Goal: Task Accomplishment & Management: Manage account settings

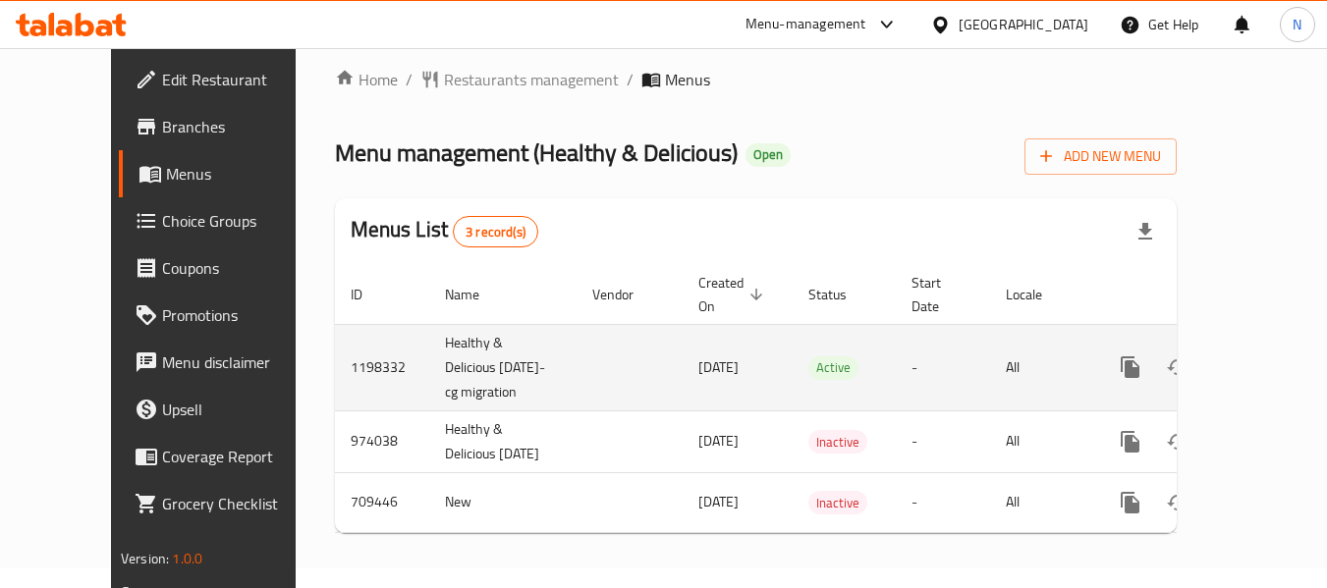
scroll to position [46, 0]
click at [1248, 344] on link "enhanced table" at bounding box center [1271, 367] width 47 height 47
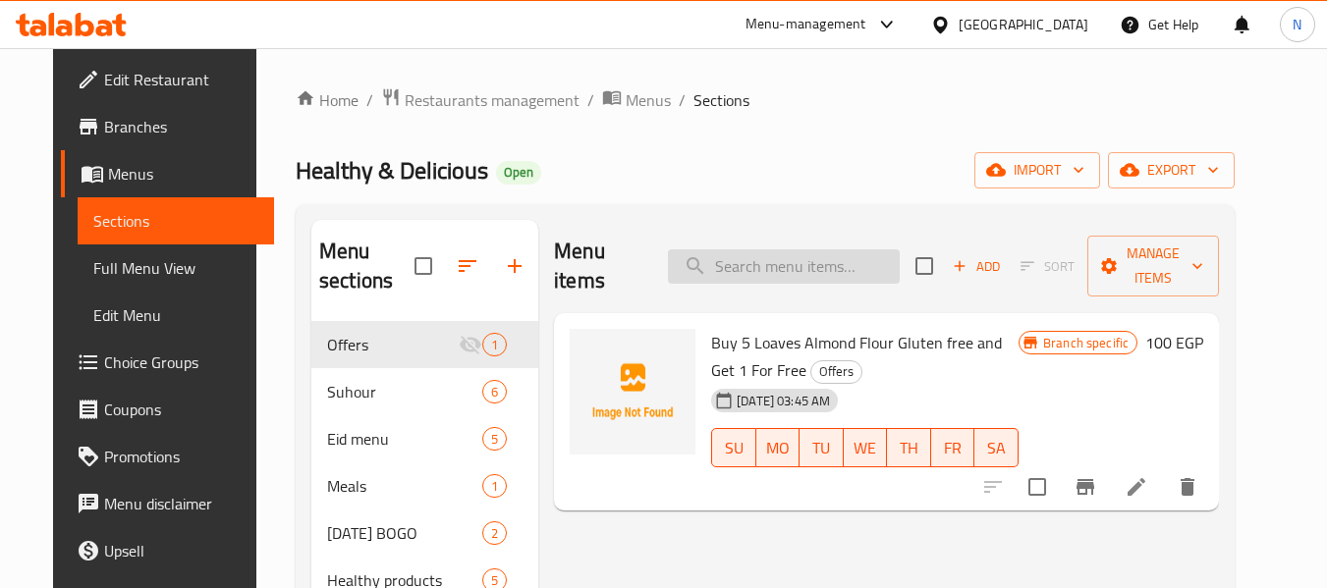
click at [795, 249] on input "search" at bounding box center [784, 266] width 232 height 34
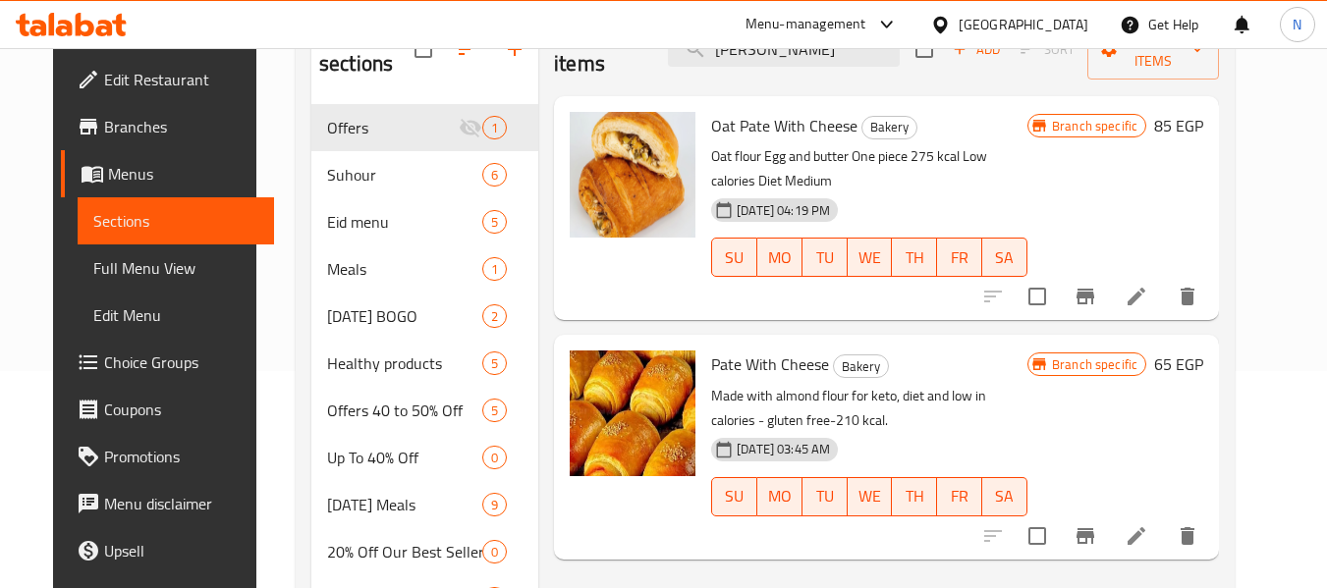
scroll to position [196, 0]
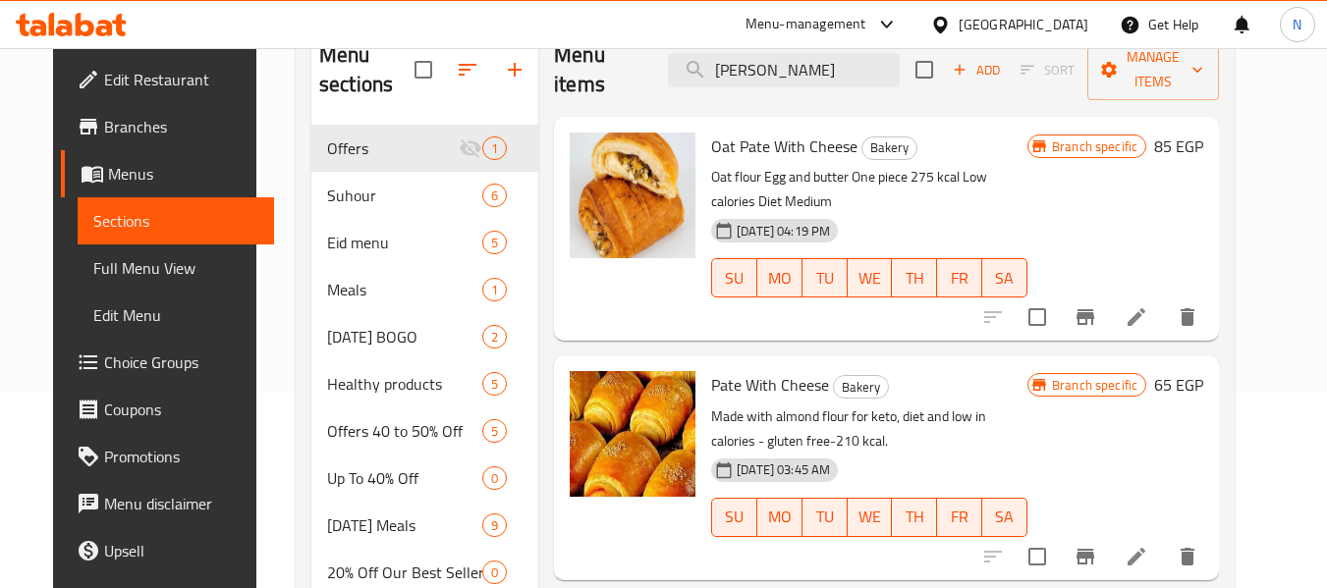
type input "pate"
click at [296, 261] on div "Menu sections Offers 1 Suhour 6 Eid menu 5 Meals 1 Valentine's Day BOGO 2 Healt…" at bounding box center [765, 596] width 939 height 1177
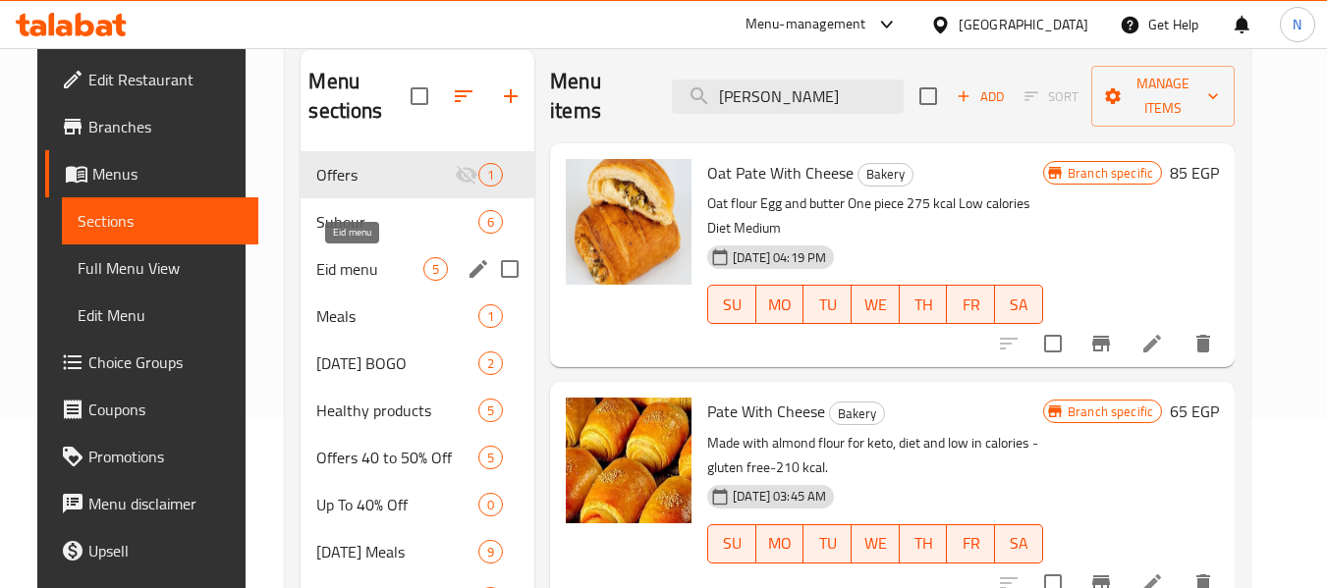
scroll to position [98, 0]
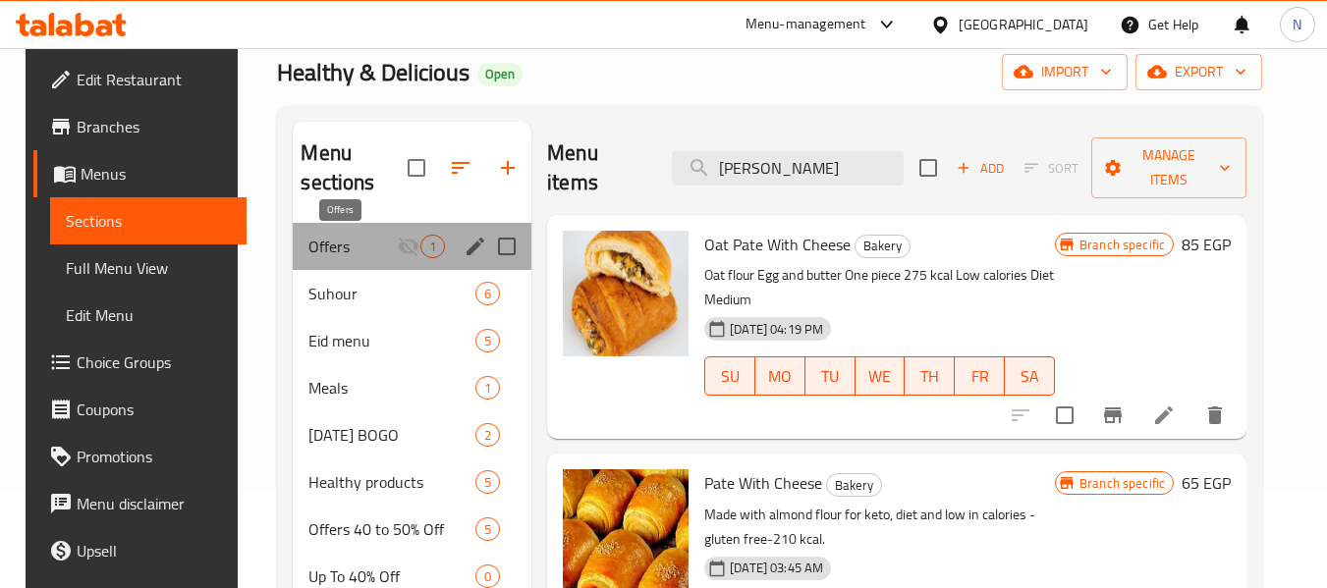
click at [332, 247] on span "Offers" at bounding box center [352, 247] width 88 height 24
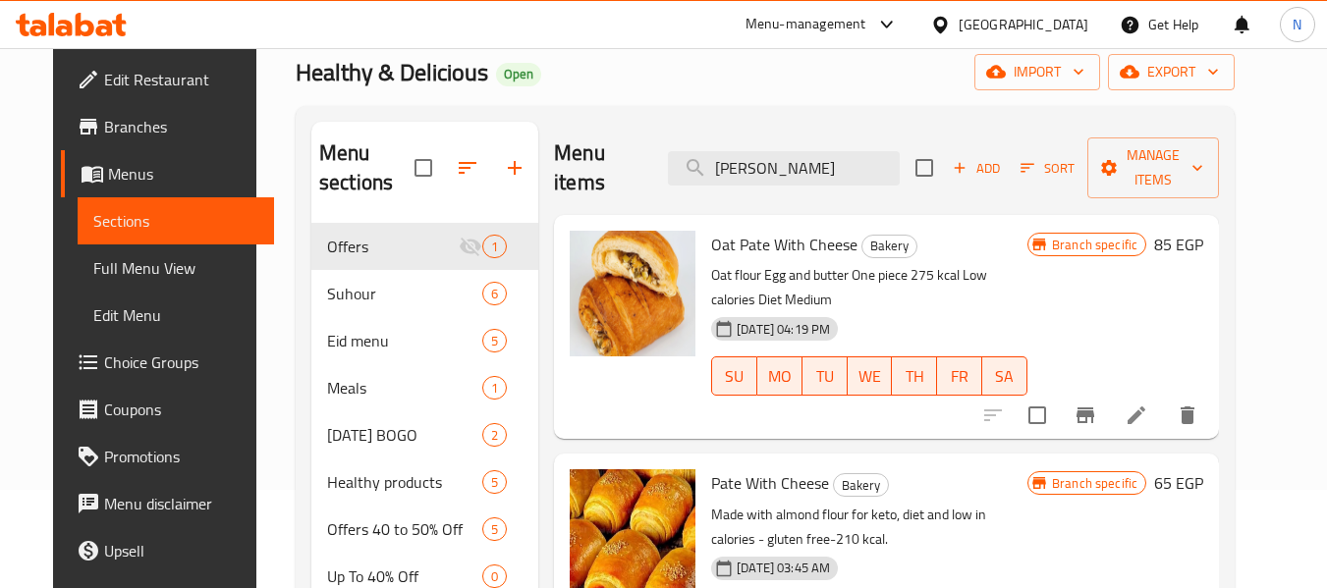
click at [944, 263] on p "Oat flour Egg and butter One piece 275 kcal Low calories Diet Medium" at bounding box center [869, 287] width 316 height 49
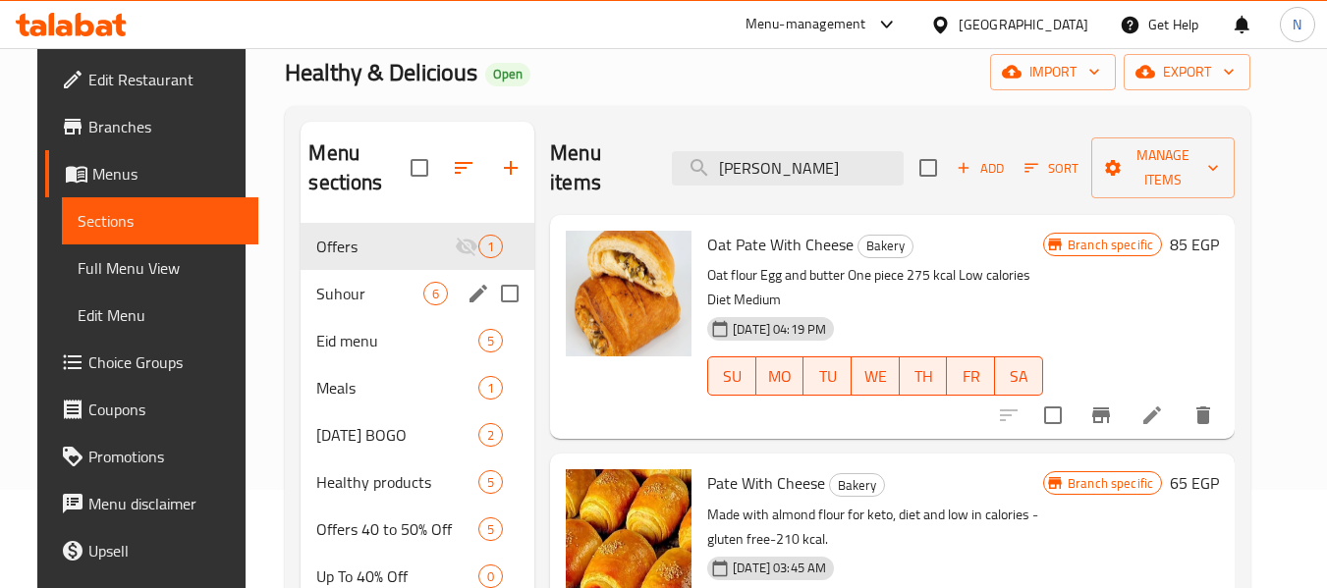
click at [320, 312] on div "Suhour 6" at bounding box center [417, 293] width 234 height 47
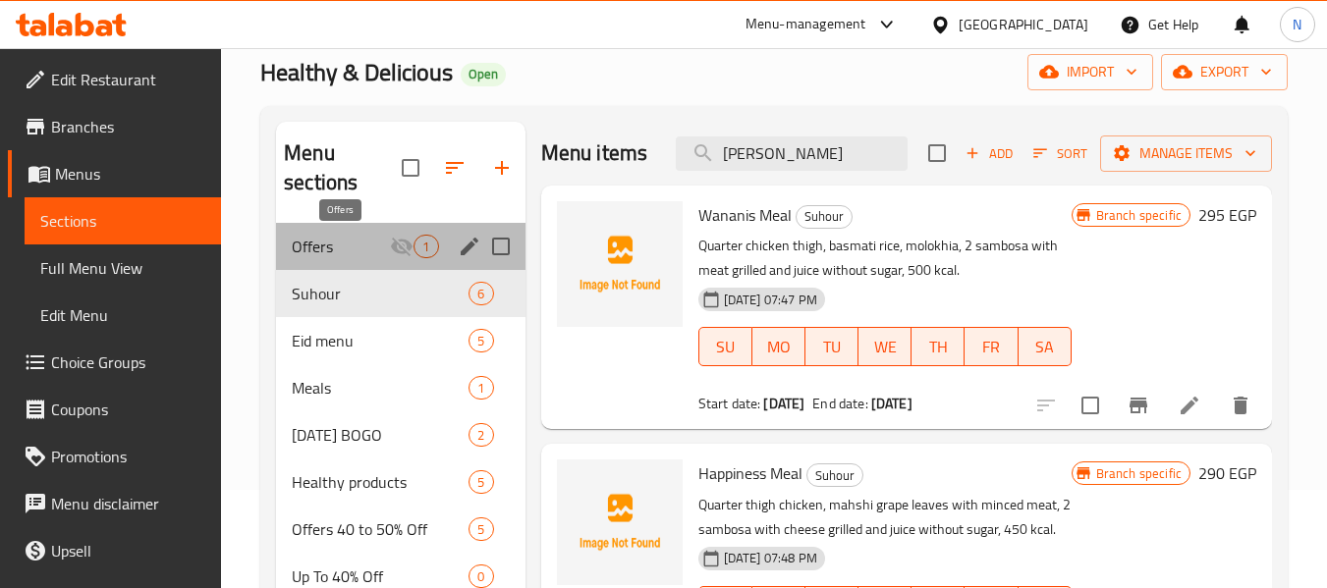
click at [372, 240] on span "Offers" at bounding box center [341, 247] width 98 height 24
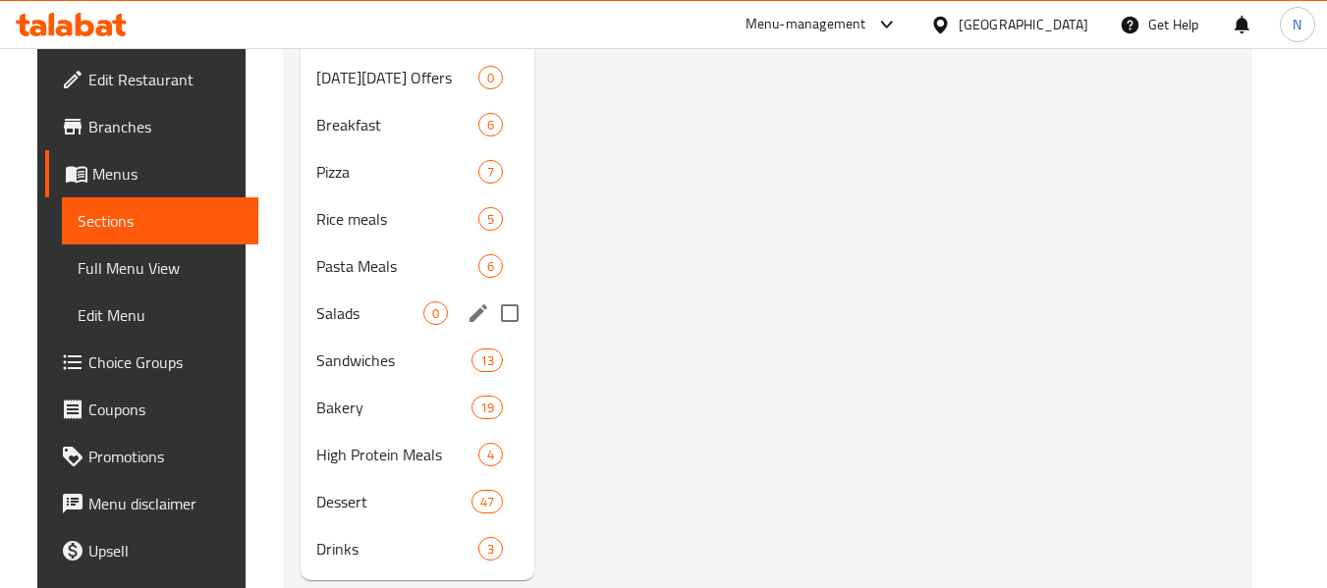
scroll to position [833, 0]
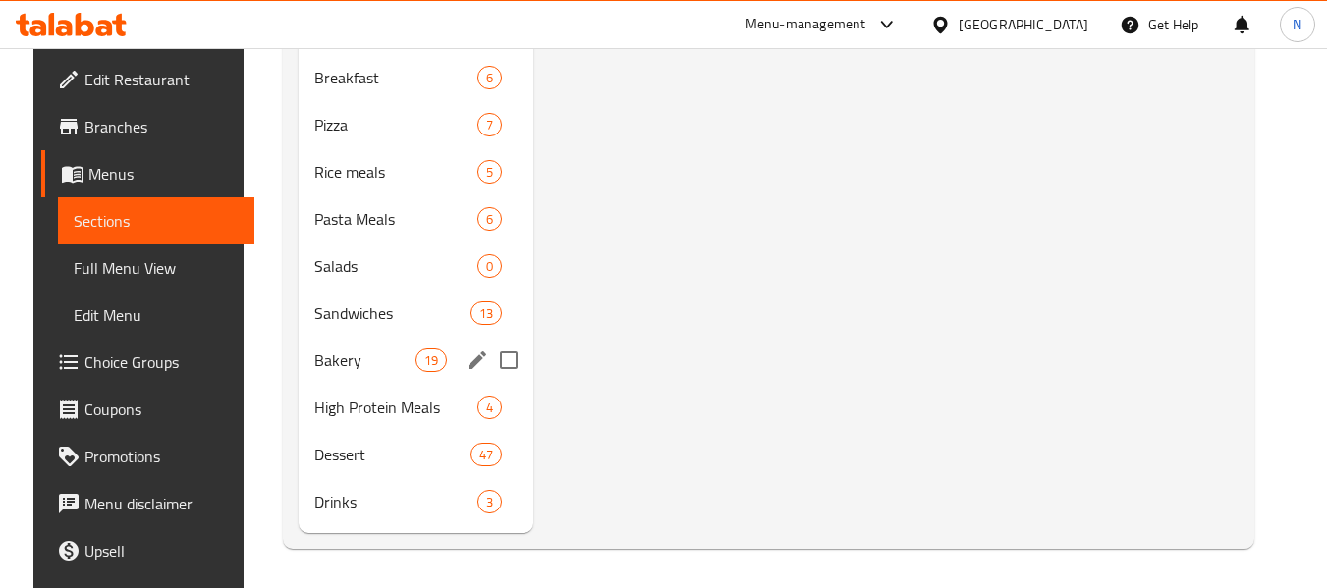
click at [351, 365] on span "Bakery" at bounding box center [364, 361] width 101 height 24
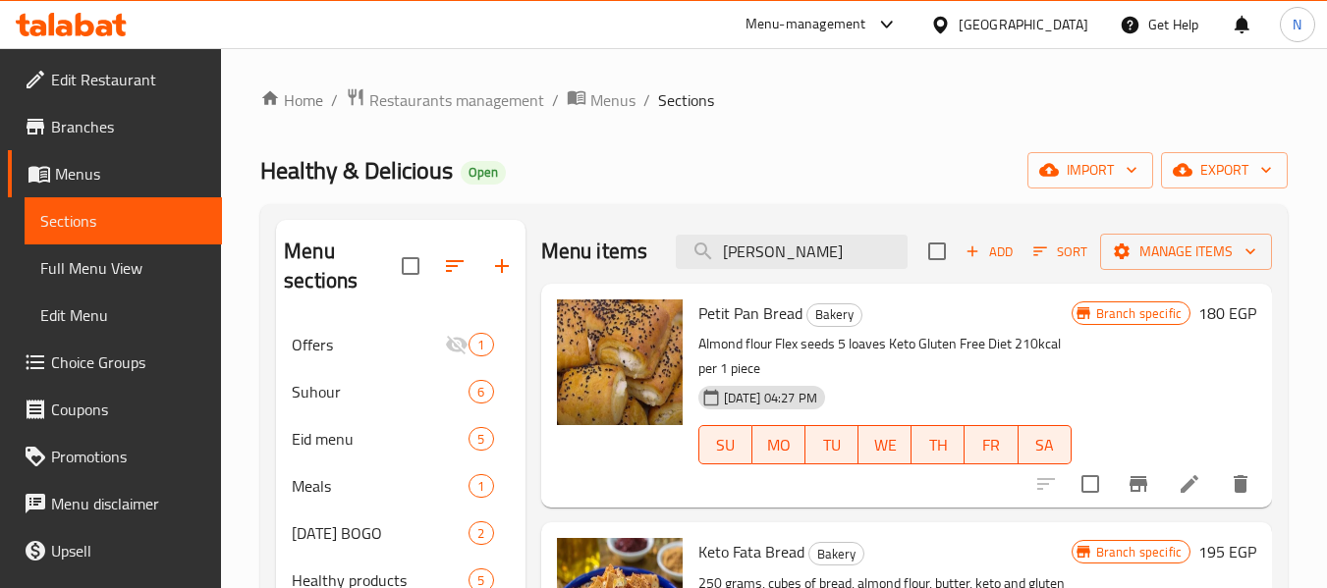
click at [965, 260] on icon "button" at bounding box center [972, 252] width 18 height 18
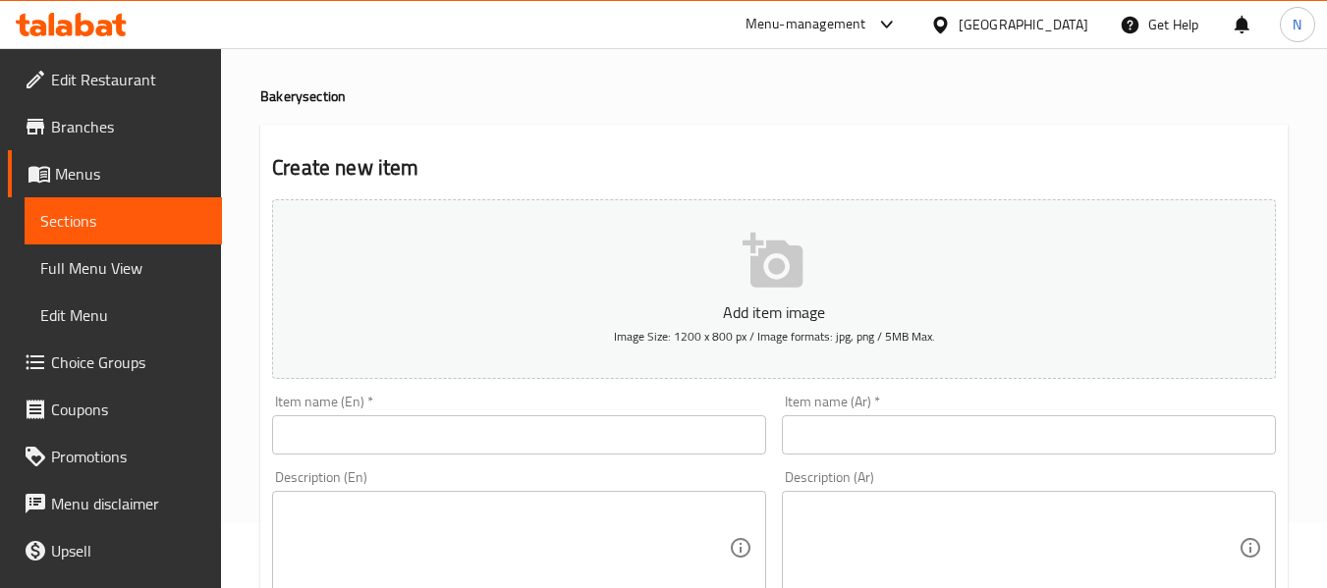
scroll to position [98, 0]
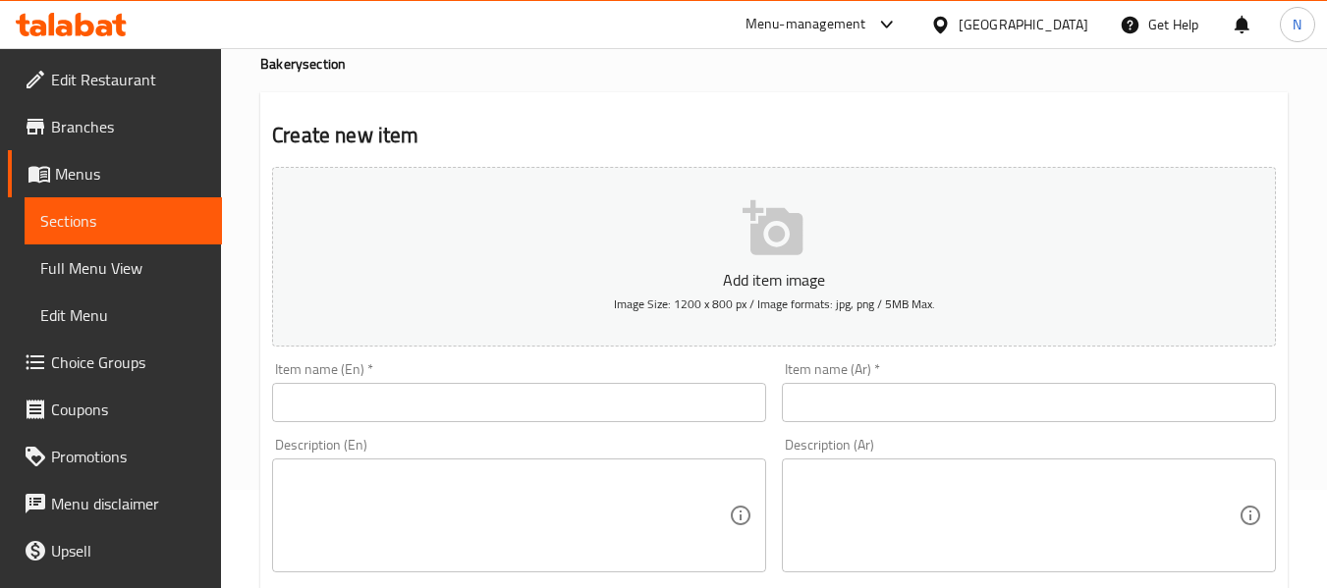
click at [881, 407] on input "text" at bounding box center [1029, 402] width 494 height 39
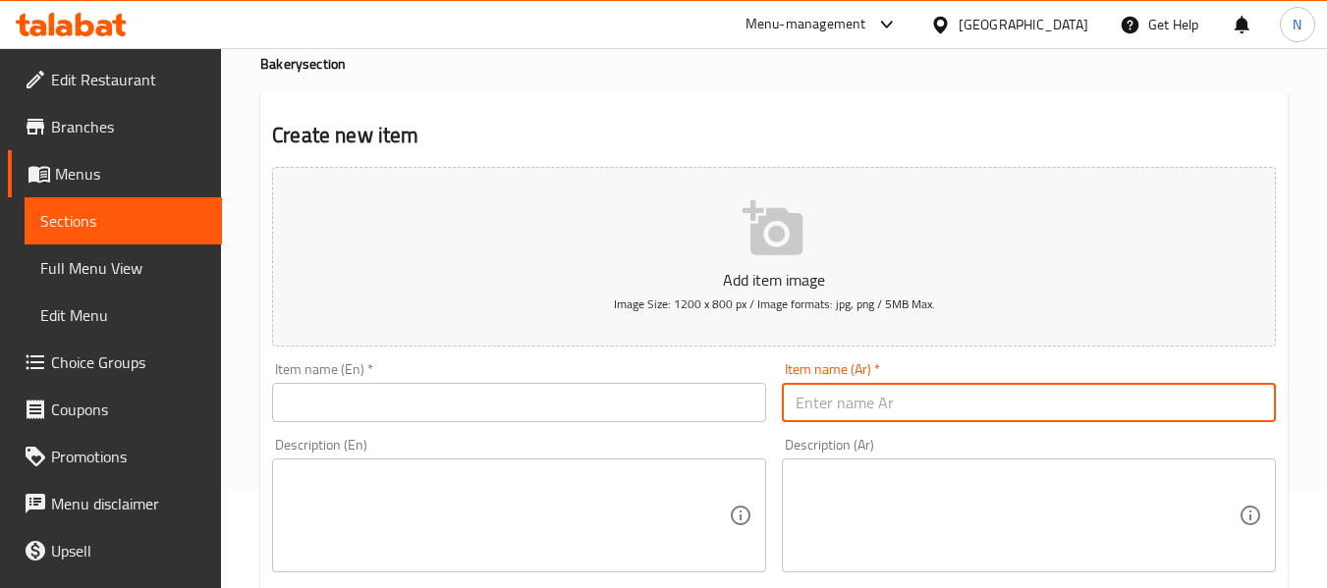
paste input "عرض الباتيه اتنين باتيه"
click at [901, 408] on input "عرض الباتيه اتنين باتيه" at bounding box center [1029, 402] width 494 height 39
type input "عرض الباتيه اتنين باتيه"
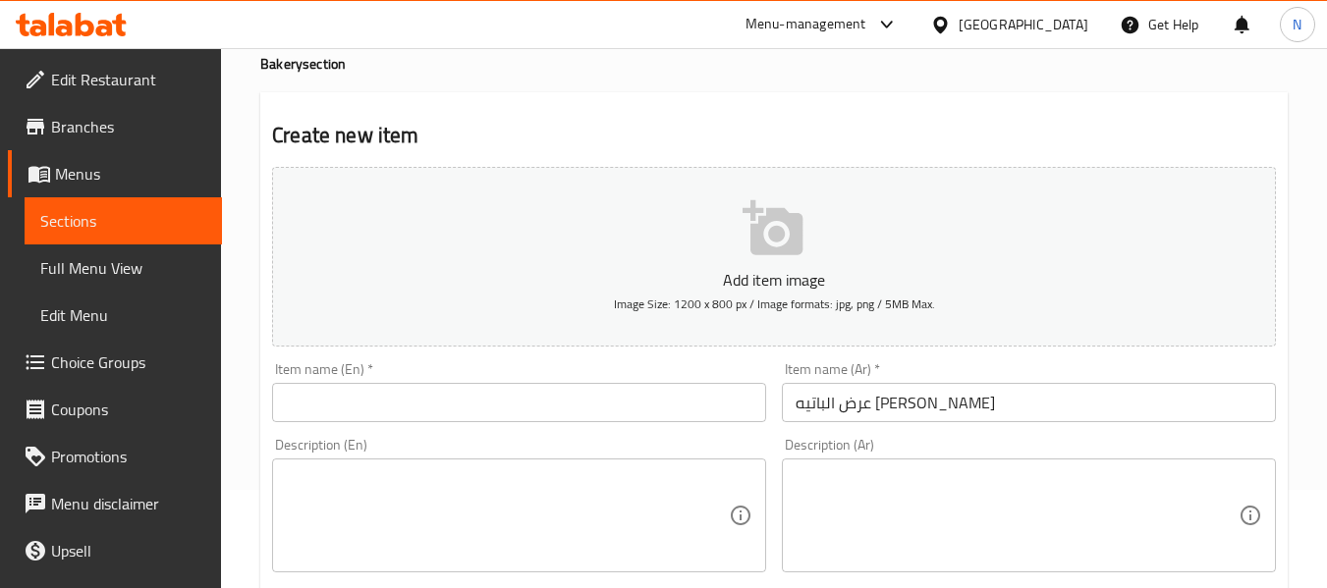
click at [355, 385] on input "text" at bounding box center [519, 402] width 494 height 39
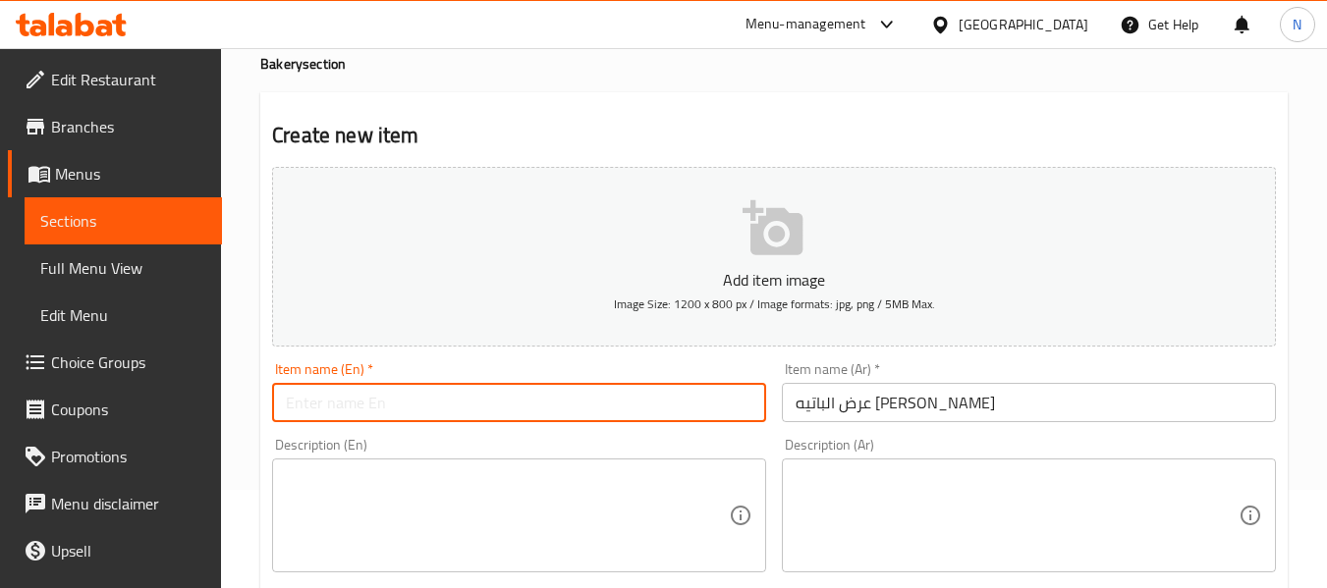
paste input "Two pate offer"
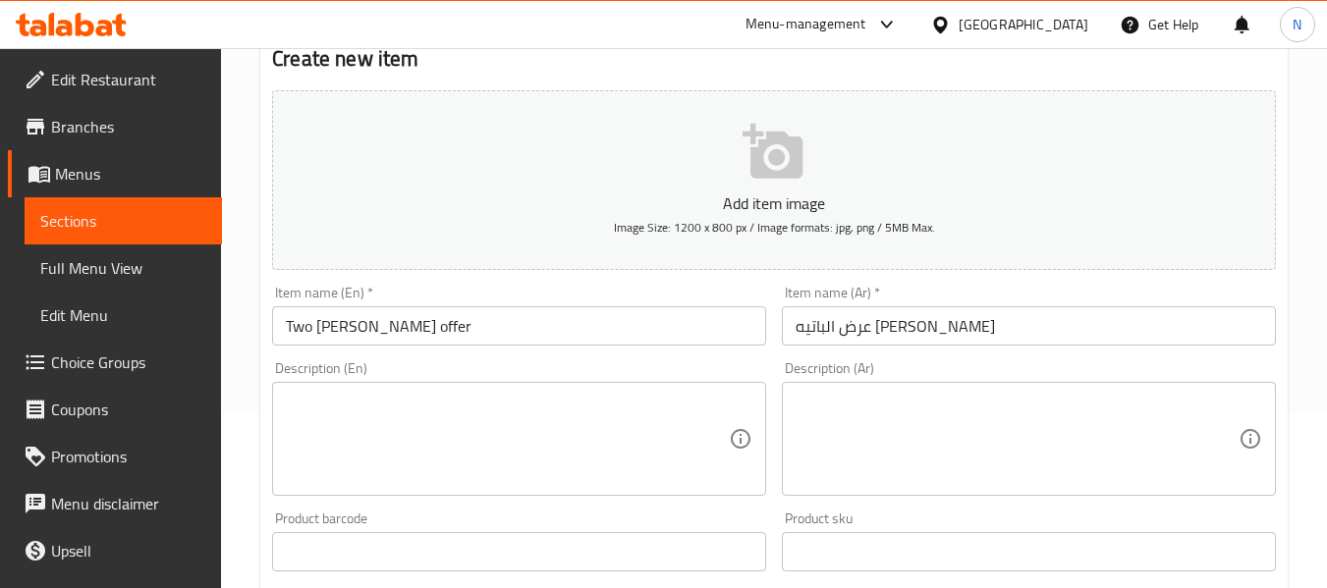
scroll to position [295, 0]
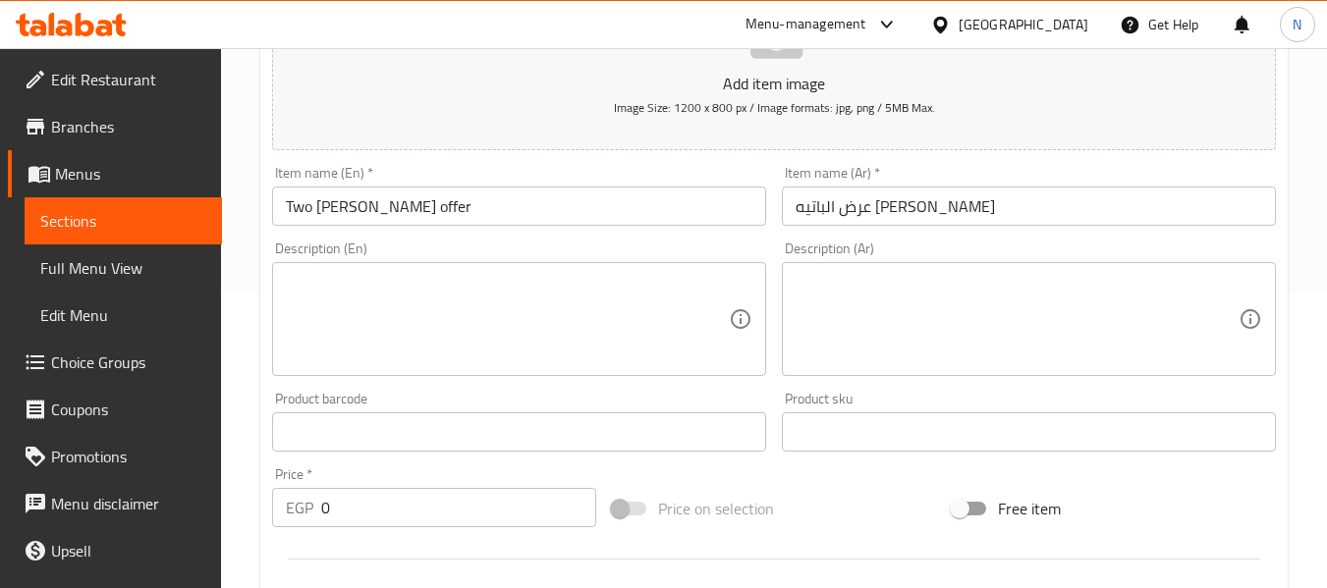
click at [840, 214] on input "عرض الباتيه اتنين باتيه" at bounding box center [1029, 206] width 494 height 39
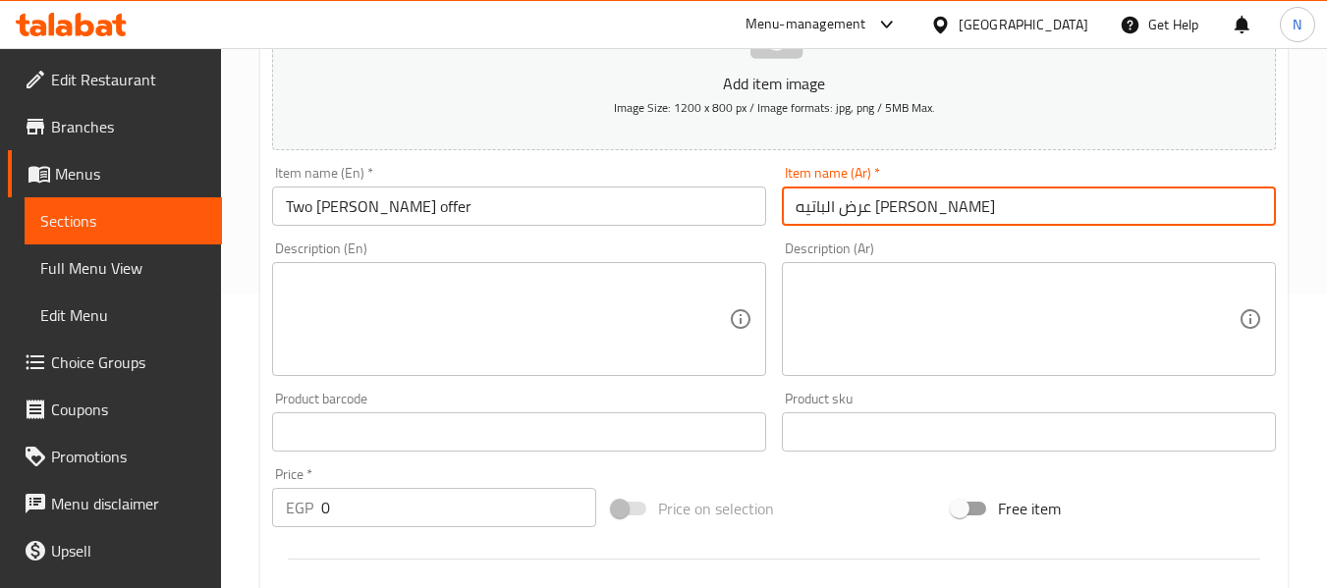
click at [830, 207] on input "عرض الباتيه اتنين باتيه" at bounding box center [1029, 206] width 494 height 39
click at [802, 205] on input "عرض الباتيه اتنين باتيه" at bounding box center [1029, 206] width 494 height 39
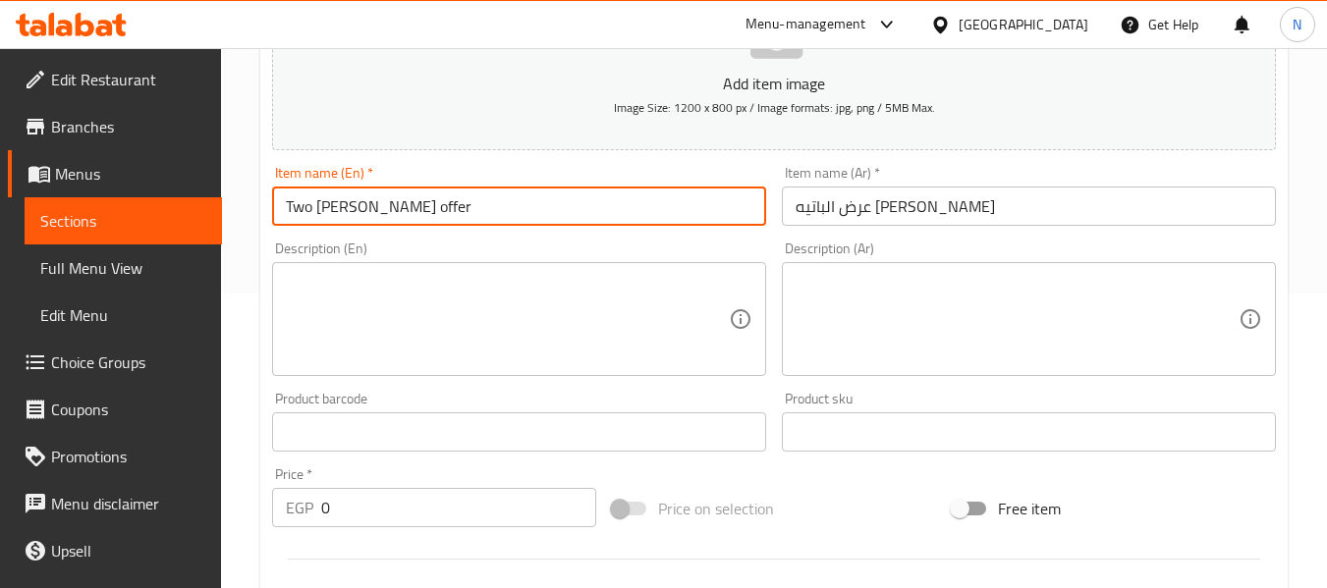
click at [380, 207] on input "Two pate offer" at bounding box center [519, 206] width 494 height 39
click at [341, 216] on input "Two pate offer" at bounding box center [519, 206] width 494 height 39
click at [290, 194] on input "Two pate offer" at bounding box center [519, 206] width 494 height 39
click at [280, 201] on input "Two pate offer" at bounding box center [519, 206] width 494 height 39
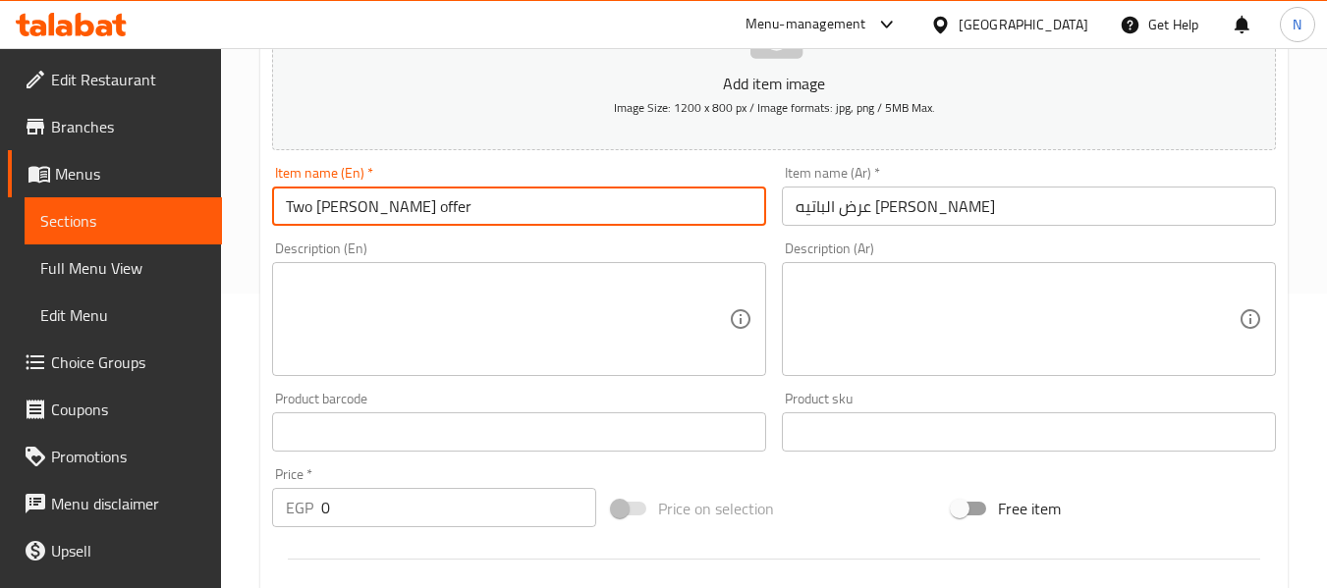
paste input "pate"
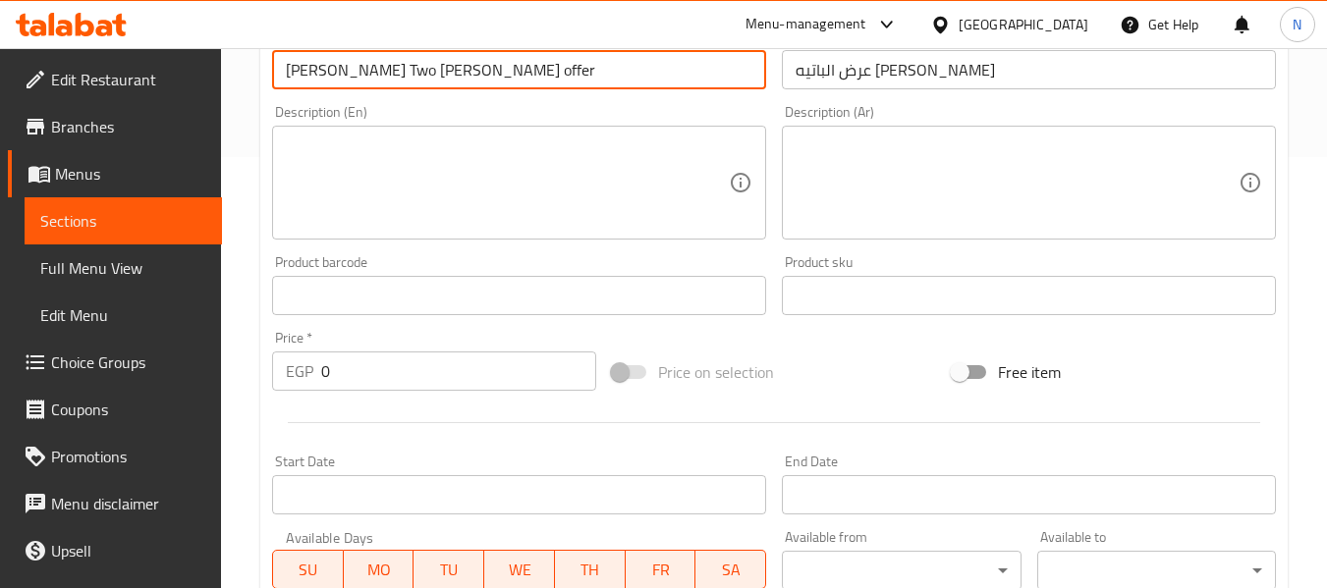
scroll to position [491, 0]
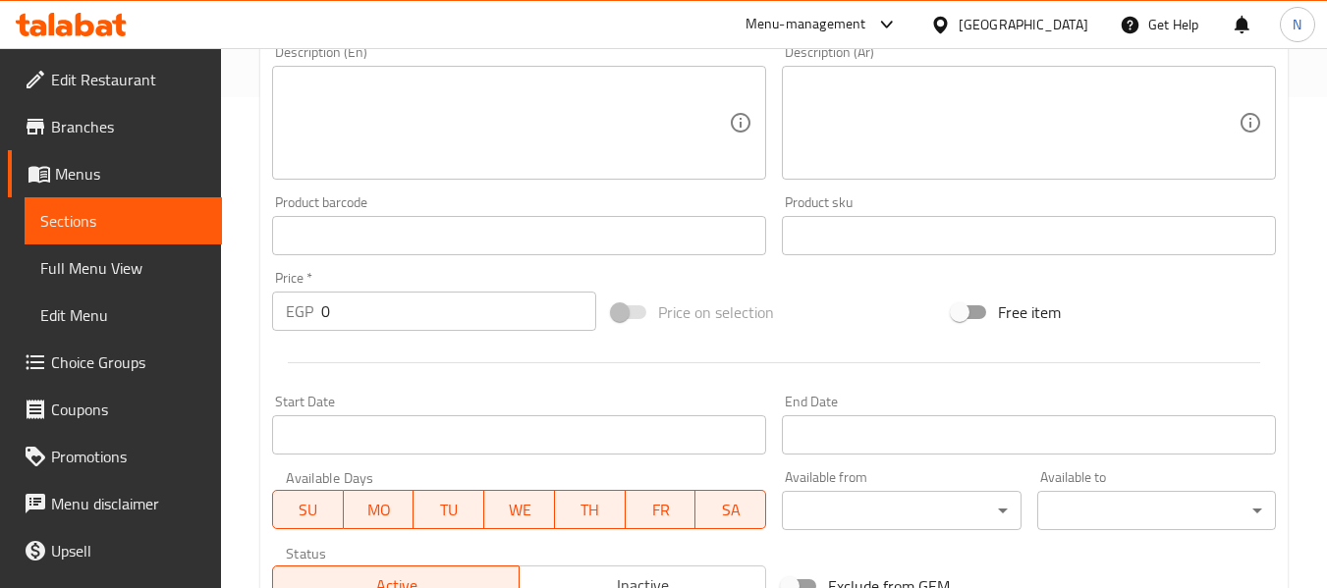
type input "pate Two pate offer"
click at [356, 300] on input "0" at bounding box center [458, 311] width 275 height 39
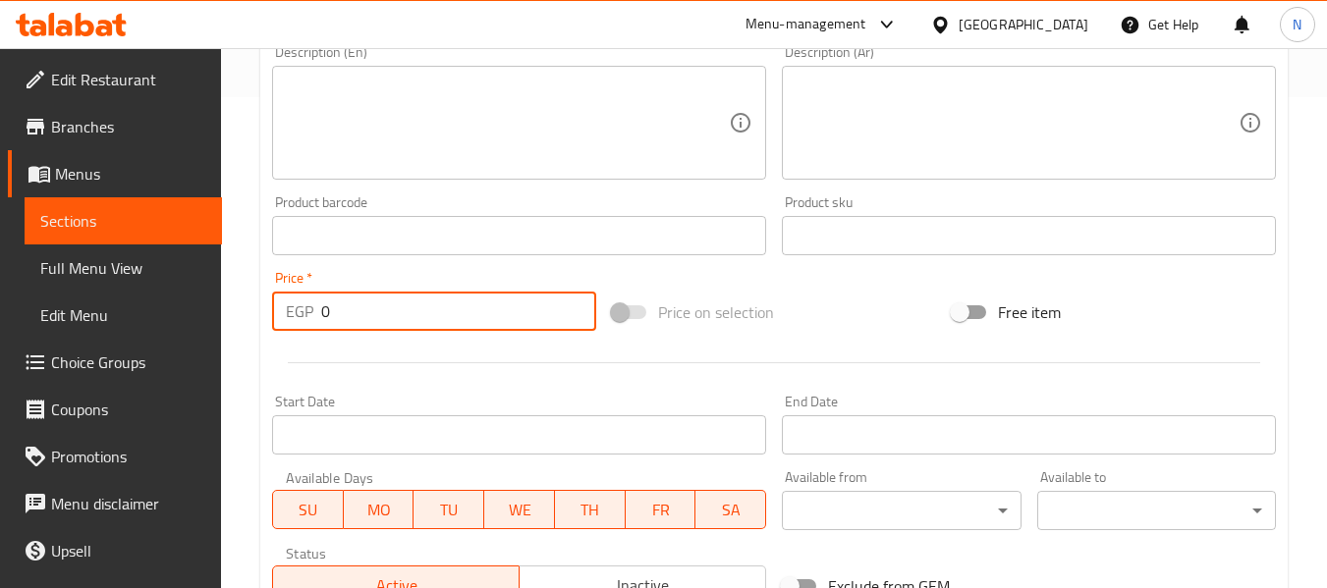
click at [356, 300] on input "0" at bounding box center [458, 311] width 275 height 39
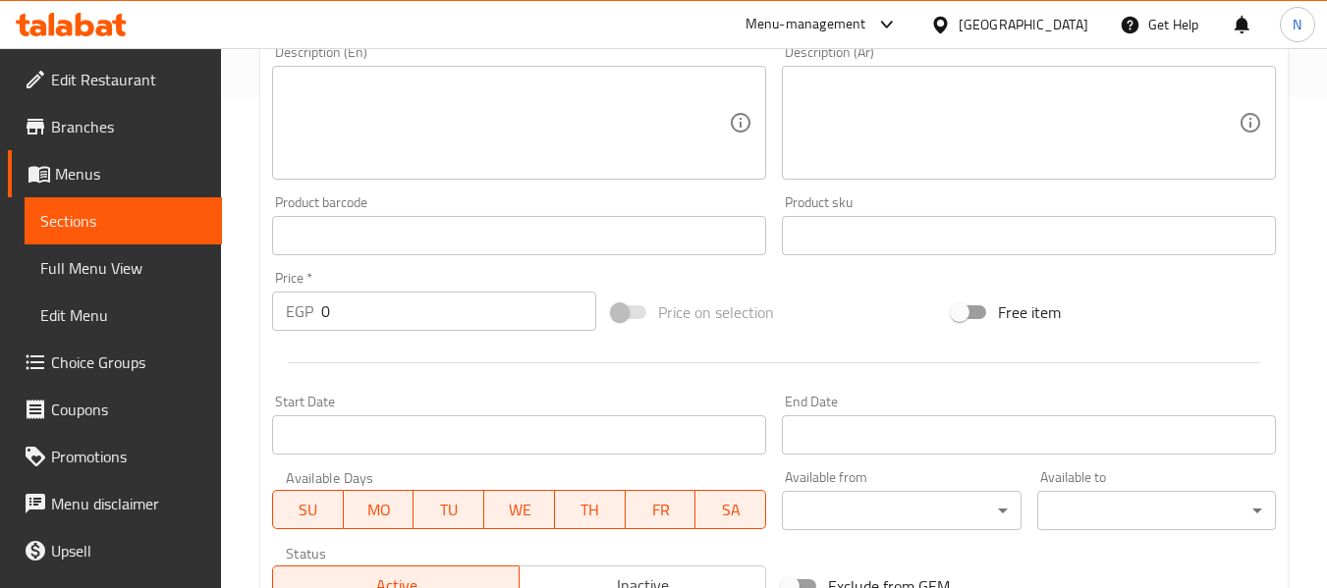
click at [459, 329] on input "0" at bounding box center [458, 311] width 275 height 39
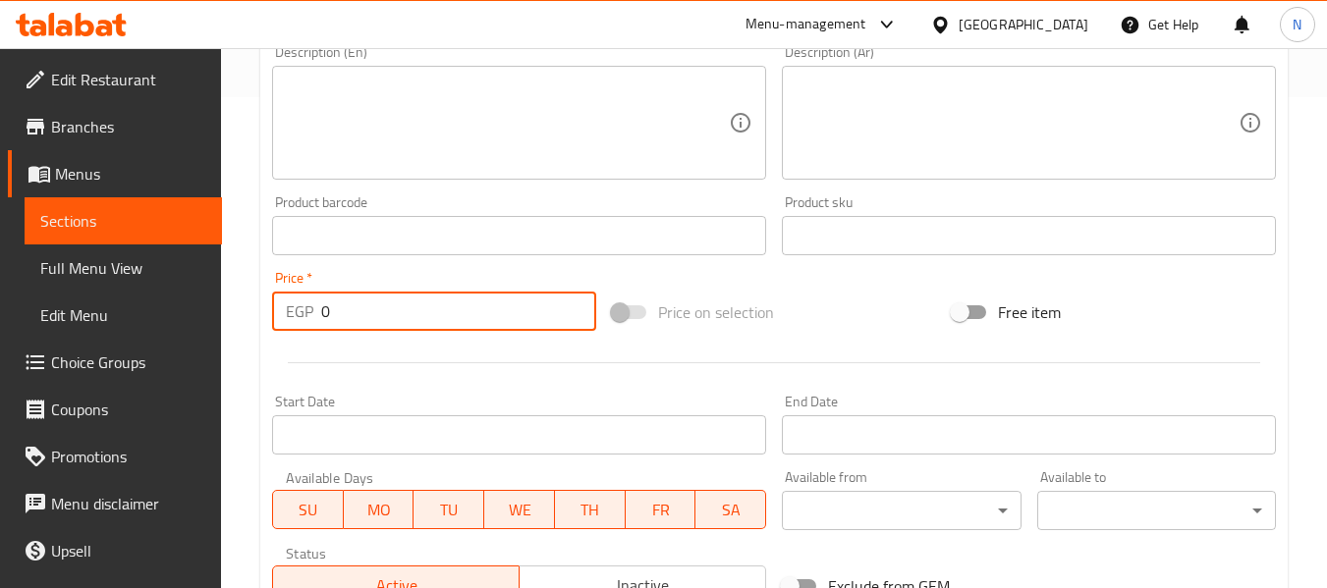
click at [459, 329] on input "0" at bounding box center [458, 311] width 275 height 39
type input "200"
click at [249, 292] on div "Home / Restaurants management / Menus / Sections / item / create Bakery section…" at bounding box center [774, 226] width 1106 height 1339
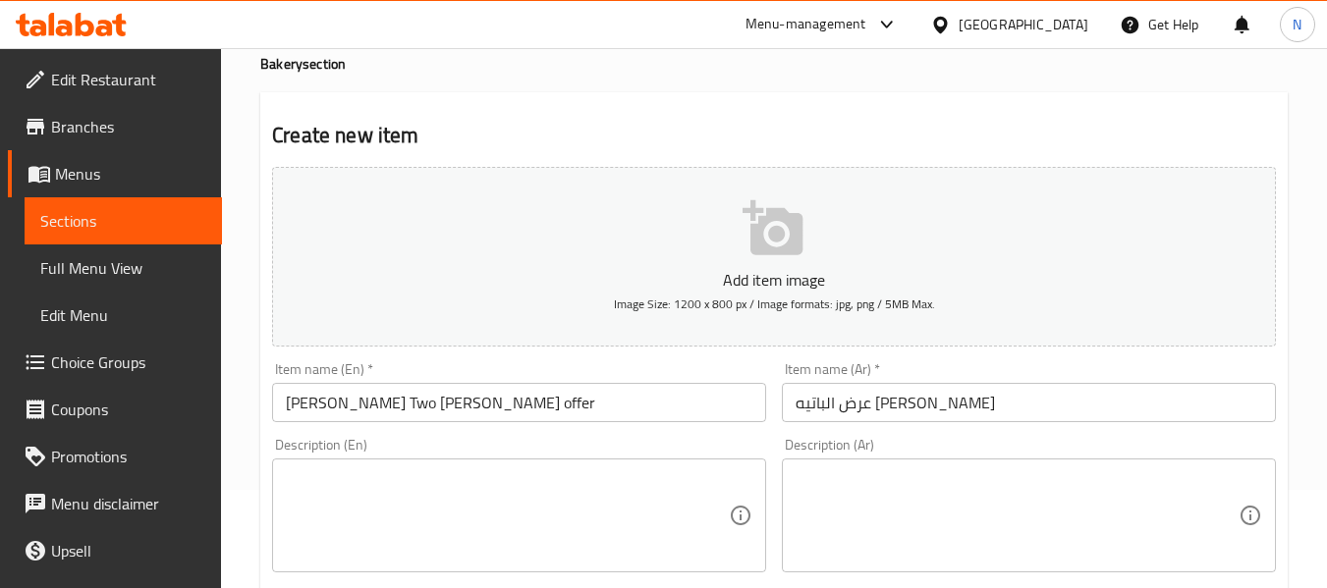
scroll to position [196, 0]
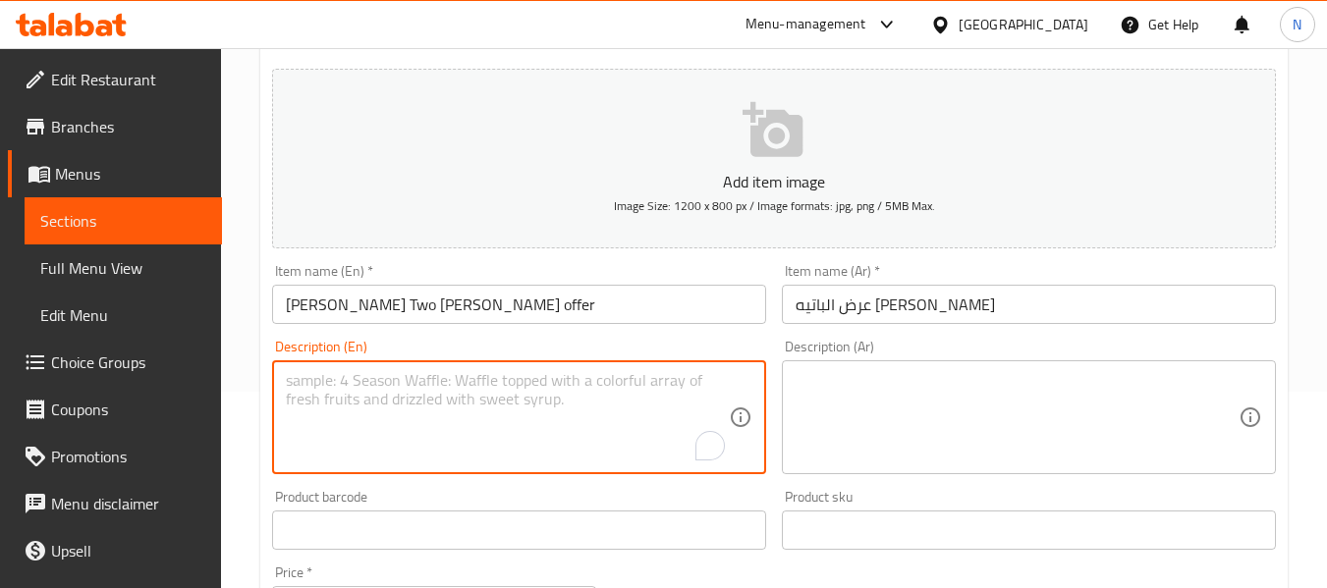
paste textarea "Oat Pate"
click at [451, 420] on textarea "Oat Pate" at bounding box center [507, 417] width 443 height 93
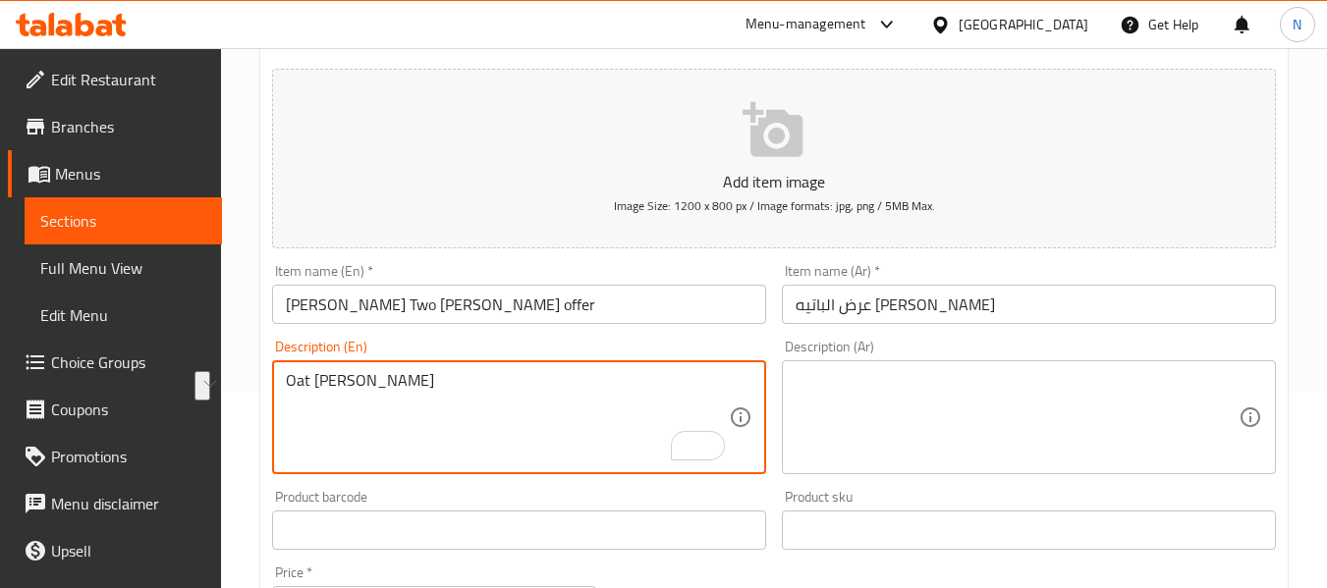
paste textarea "With Cheese"
type textarea "Oat Pate With Cheese"
click at [837, 422] on textarea at bounding box center [1016, 417] width 443 height 93
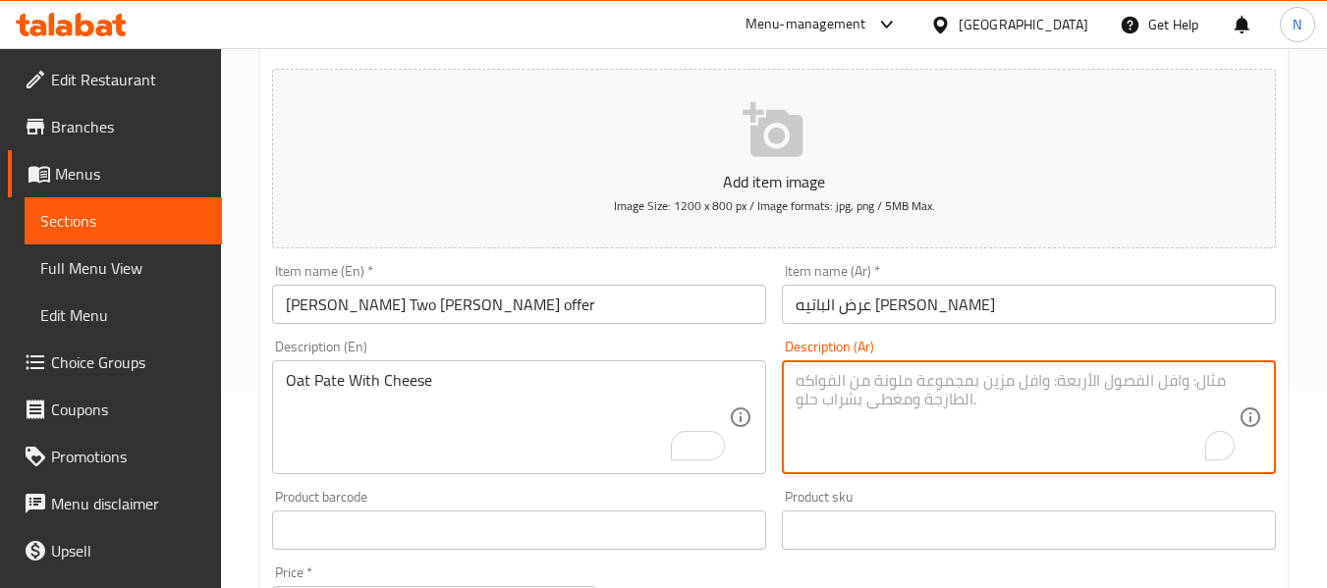
paste textarea "باتيه شوفان بالجبنه"
type textarea "باتيه شوفان بالجبنه"
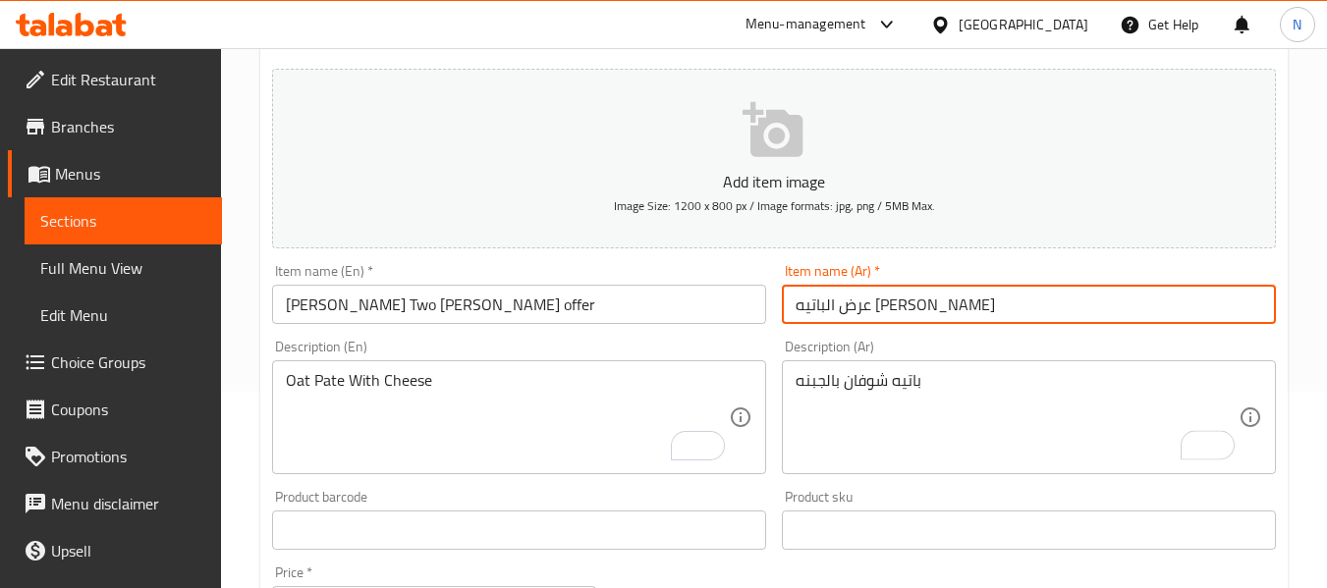
drag, startPoint x: 827, startPoint y: 301, endPoint x: 751, endPoint y: 296, distance: 75.8
click at [751, 296] on div "Add item image Image Size: 1200 x 800 px / Image formats: jpg, png / 5MB Max. I…" at bounding box center [773, 484] width 1019 height 847
click at [860, 306] on input "عرض الباتيه اتنين" at bounding box center [1029, 304] width 494 height 39
click at [898, 305] on input "عرض اتنين باتيه اتنين" at bounding box center [1029, 304] width 494 height 39
click at [803, 299] on input "عرض اتنين باتيه اتنين" at bounding box center [1029, 304] width 494 height 39
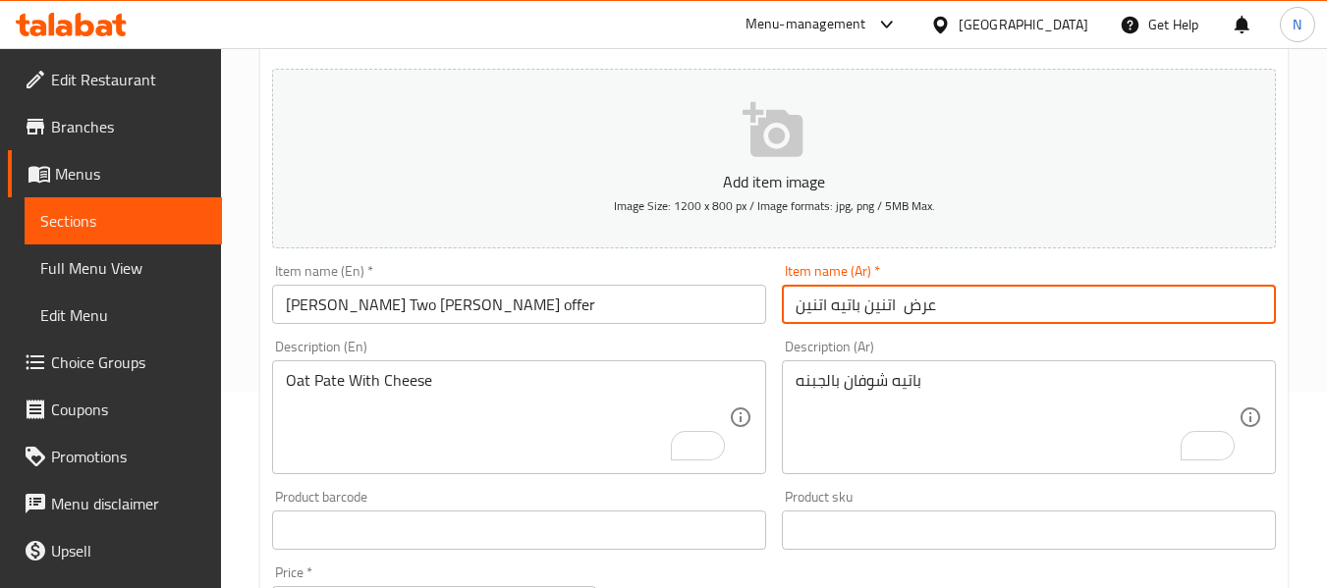
click at [804, 299] on input "عرض اتنين باتيه اتنين" at bounding box center [1029, 304] width 494 height 39
click at [863, 312] on input "عرض اتنين باتيه" at bounding box center [1029, 304] width 494 height 39
click at [869, 315] on input "عرض اتنين باتيه" at bounding box center [1029, 304] width 494 height 39
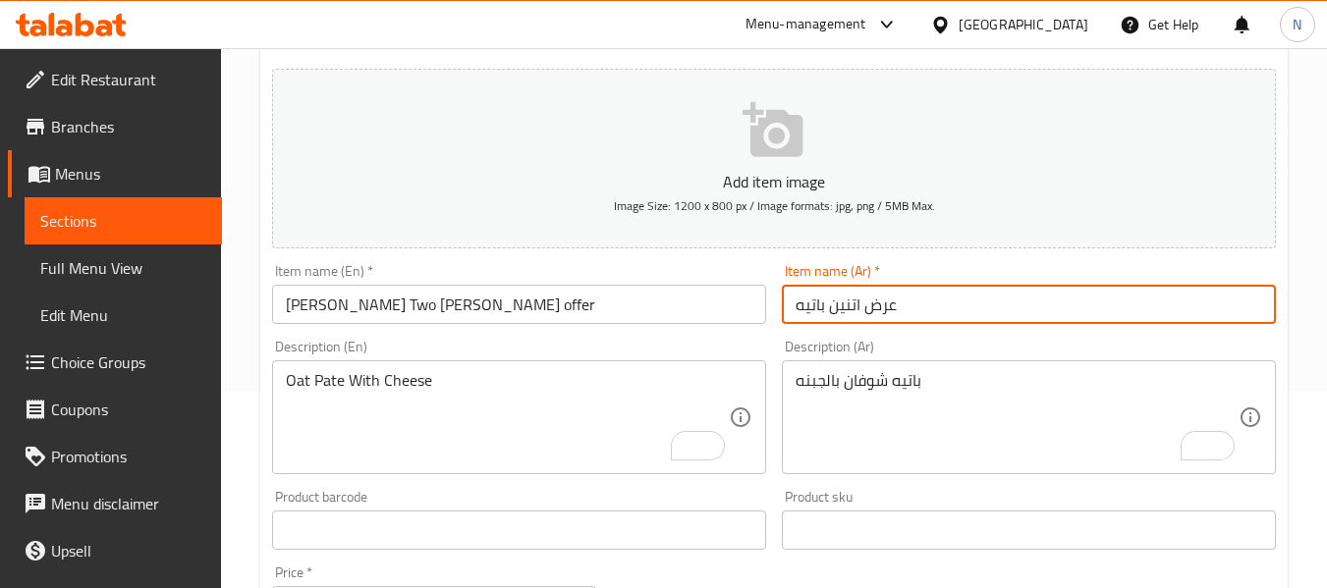
type input "عرض اتنين باتيه"
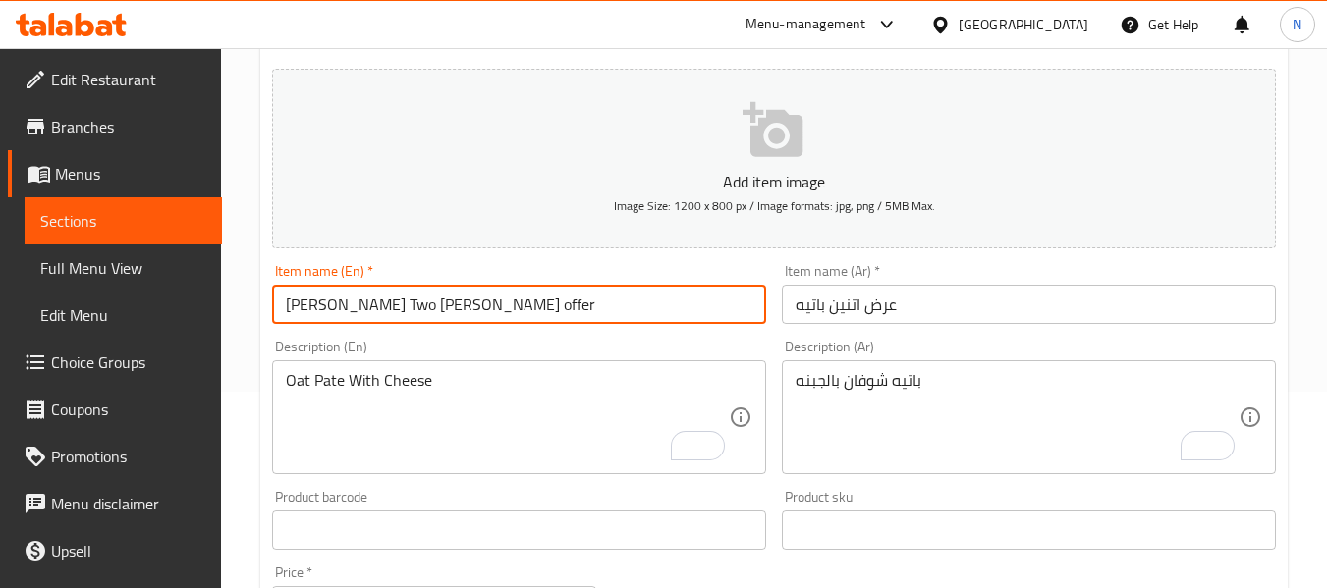
click at [355, 307] on input "pate Two pate offer" at bounding box center [519, 304] width 494 height 39
paste input "text"
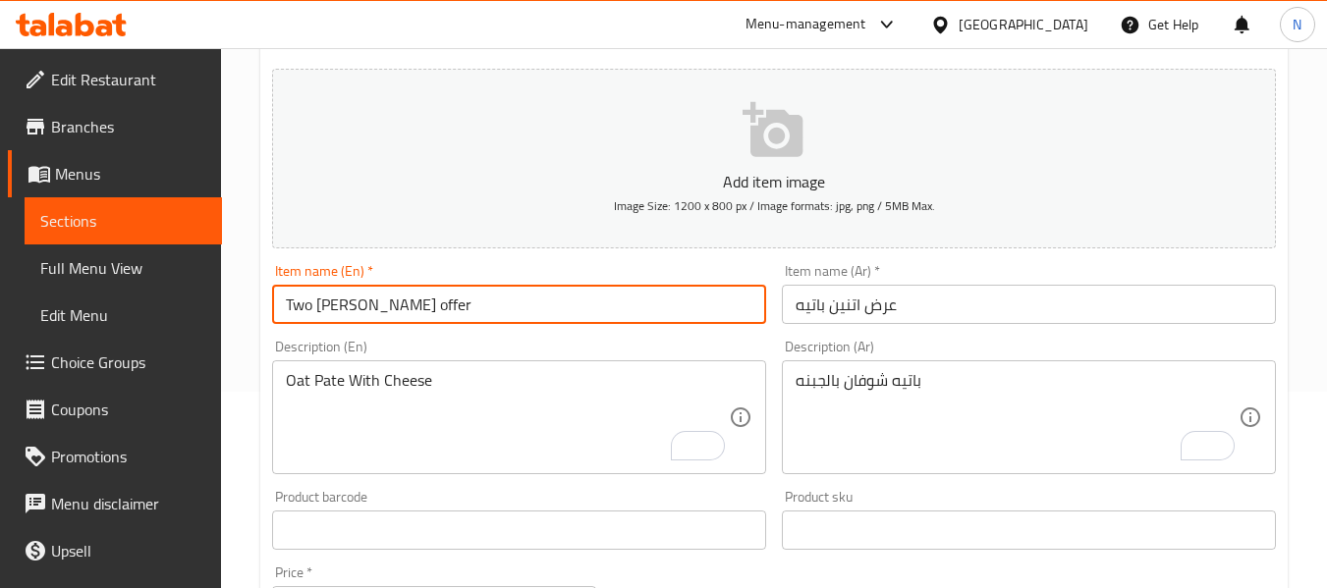
type input "Two pate offer"
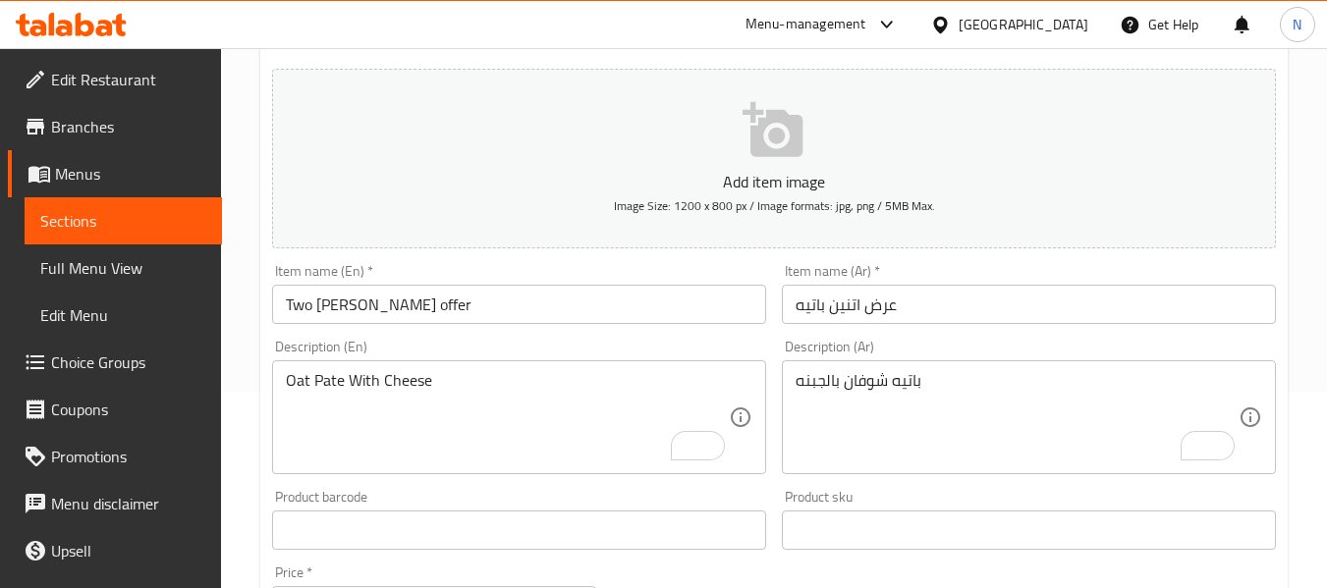
click at [246, 202] on div "Home / Restaurants management / Menus / Sections / item / create Bakery section…" at bounding box center [774, 521] width 1106 height 1339
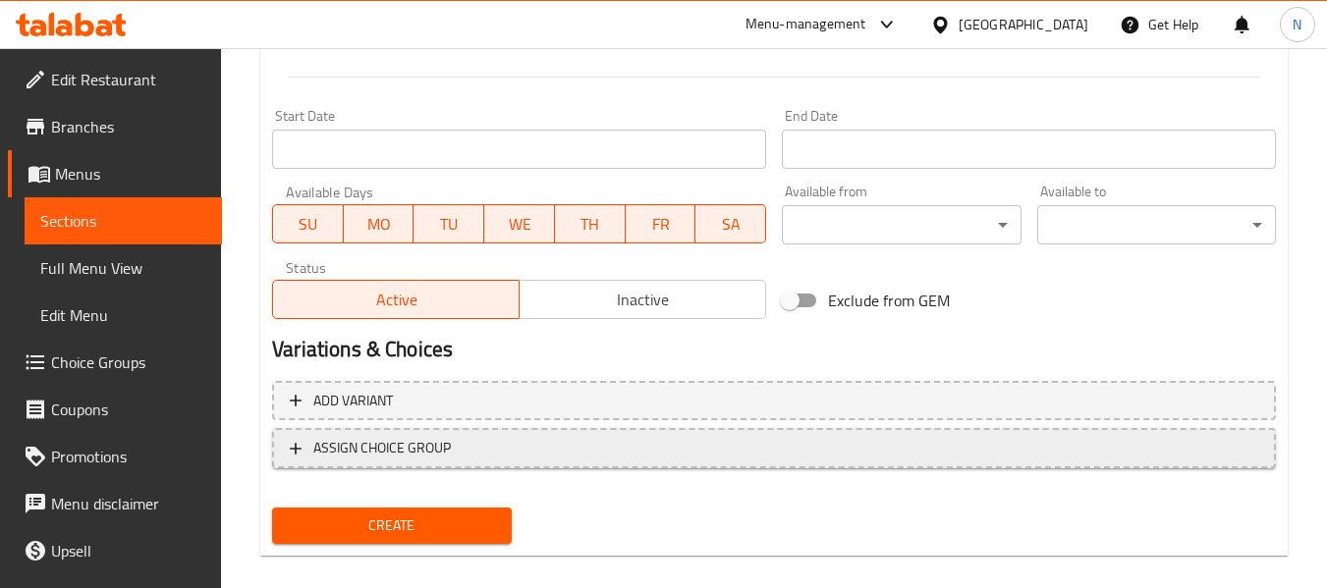
scroll to position [786, 0]
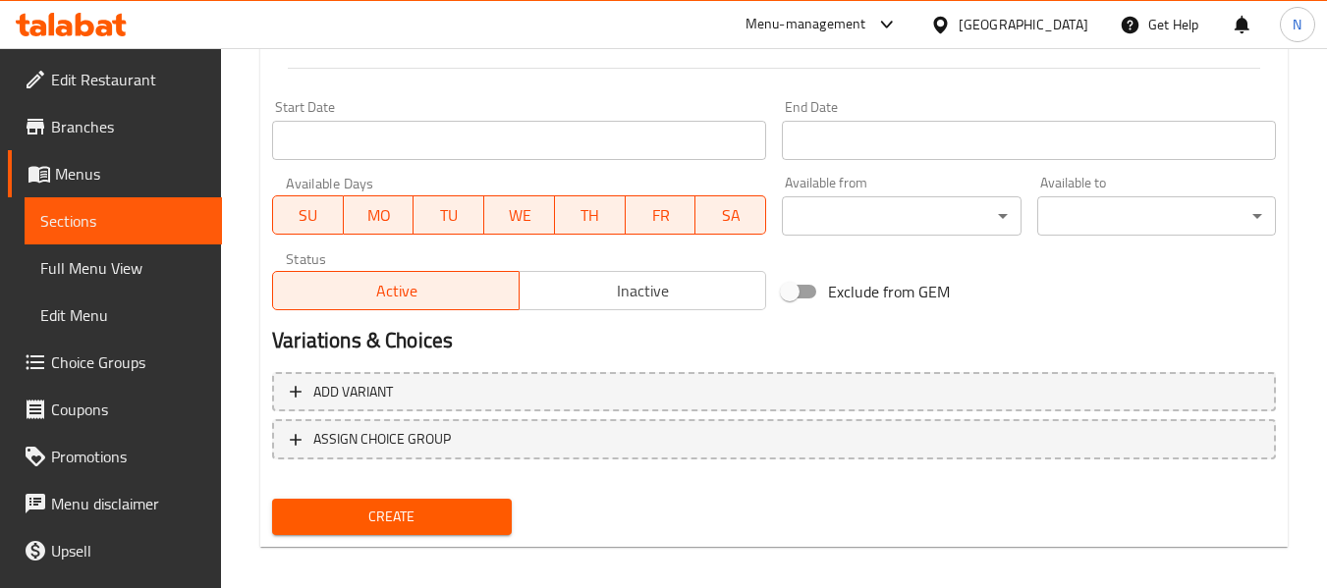
click at [471, 519] on span "Create" at bounding box center [391, 517] width 207 height 25
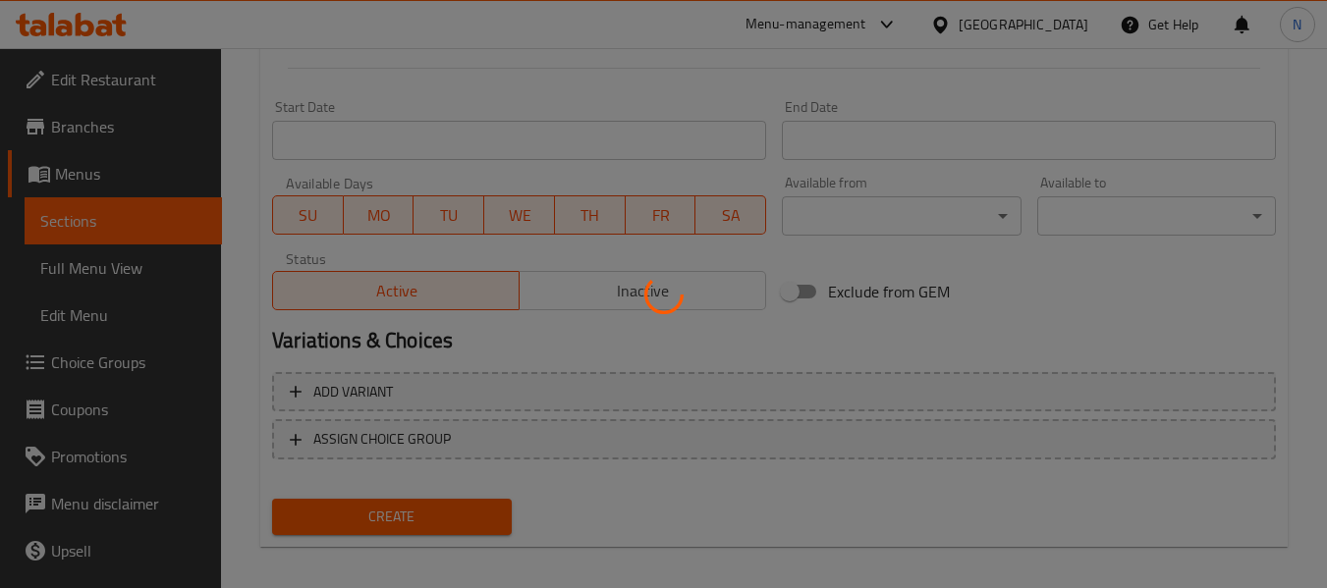
type input "0"
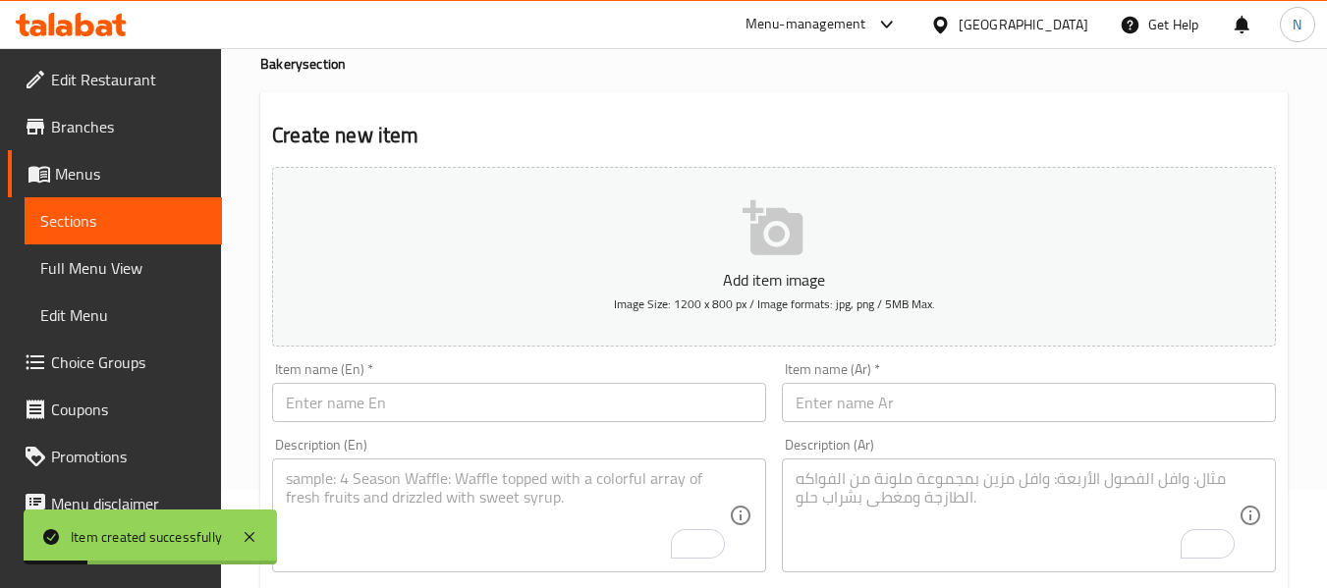
scroll to position [0, 0]
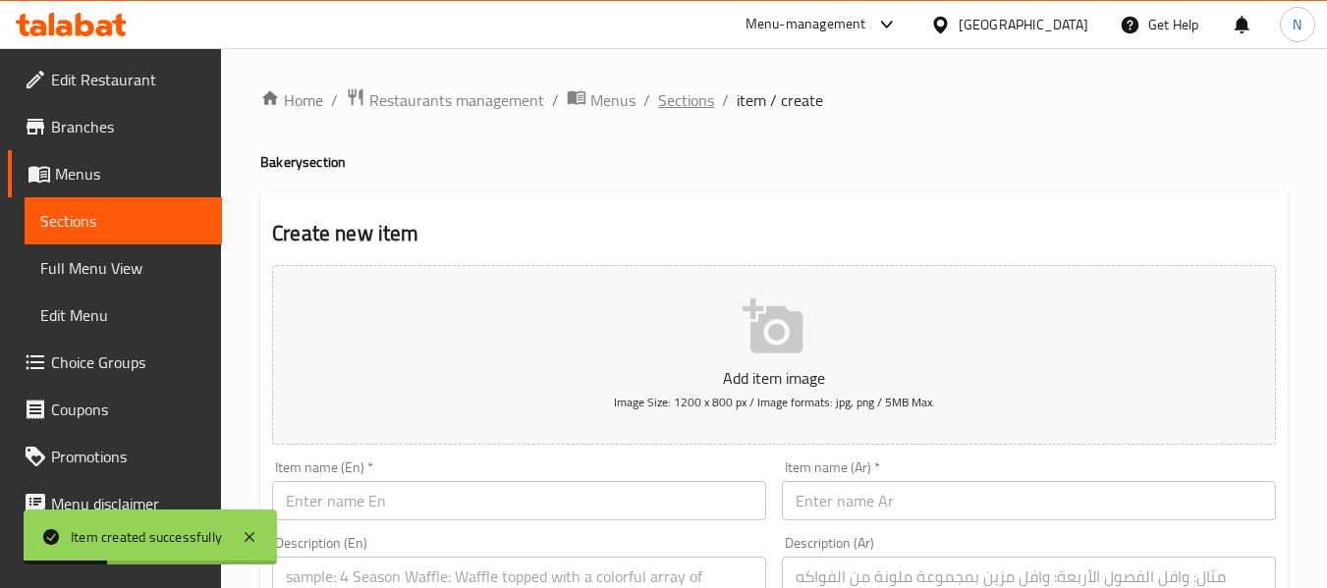
click at [690, 88] on span "Sections" at bounding box center [686, 100] width 56 height 24
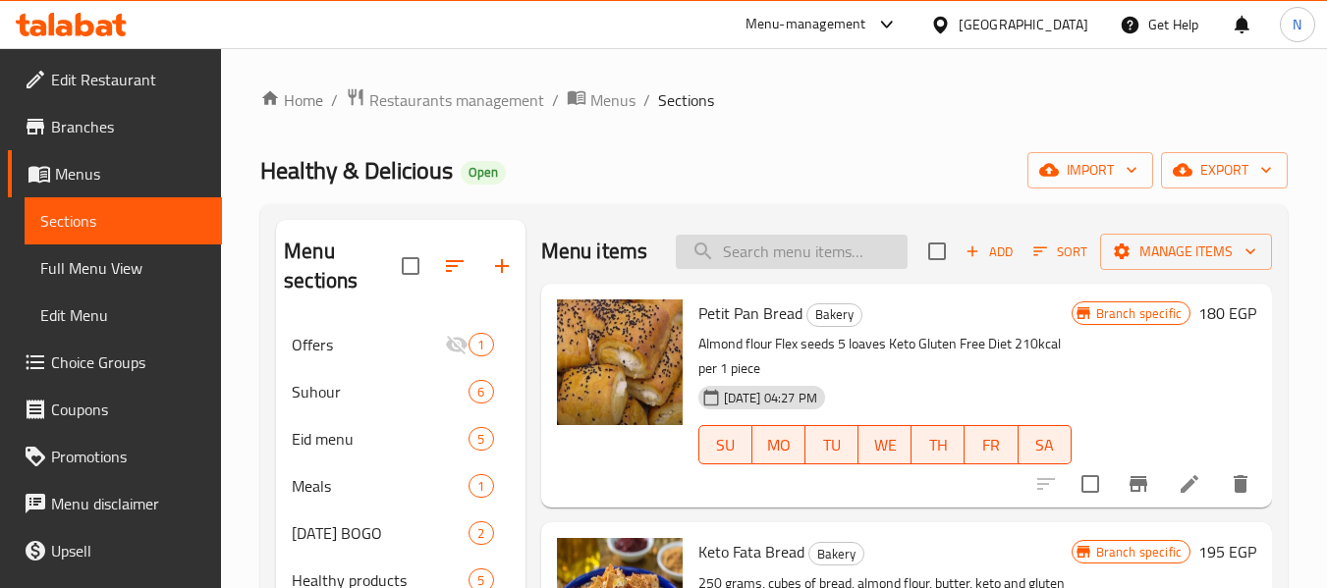
click at [772, 262] on input "search" at bounding box center [792, 252] width 232 height 34
paste input "Two pate offer"
click at [797, 249] on input "Two" at bounding box center [792, 252] width 232 height 34
click at [800, 252] on input "Two" at bounding box center [792, 252] width 232 height 34
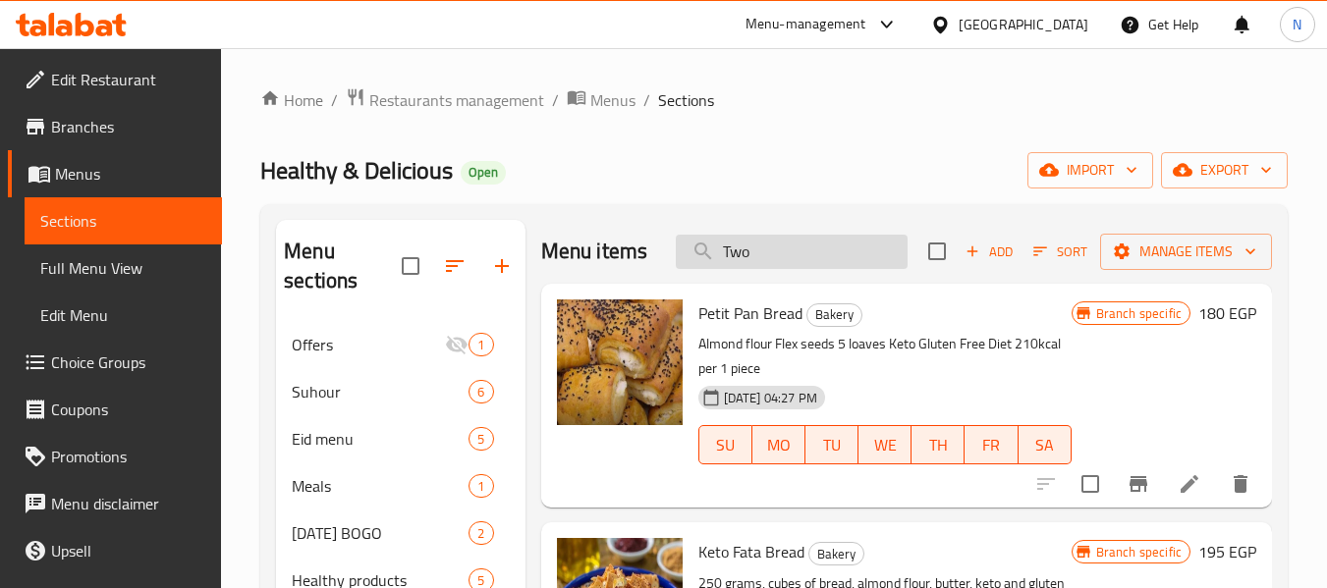
paste input "pate offer"
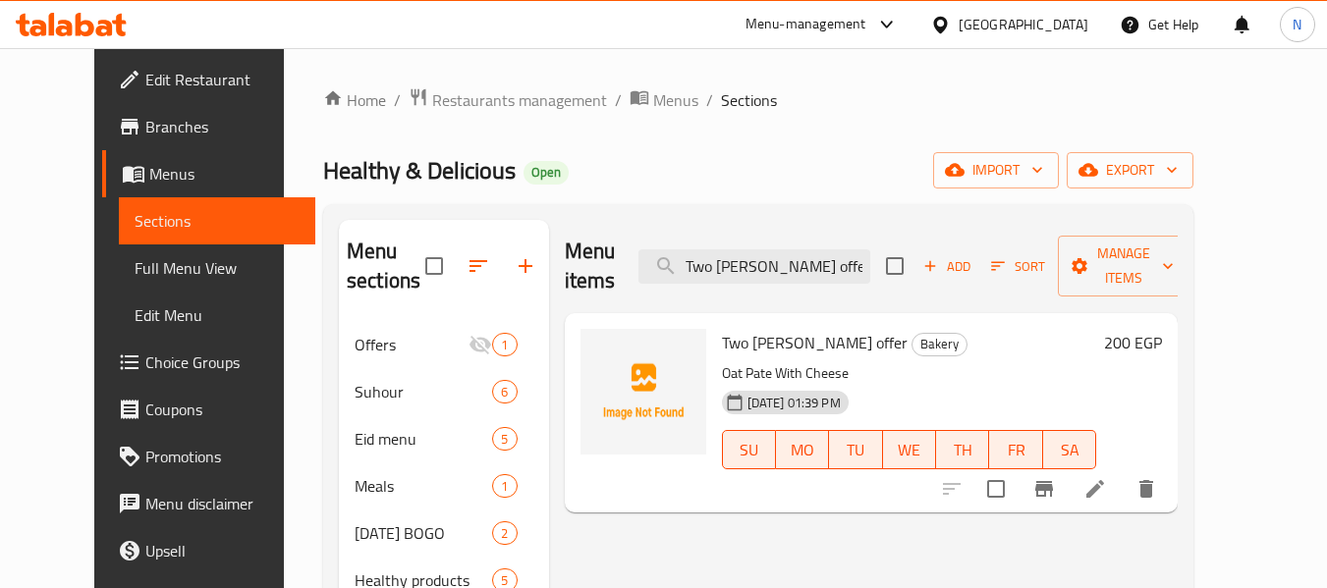
type input "Two pate offer"
click at [145, 137] on span "Branches" at bounding box center [222, 127] width 155 height 24
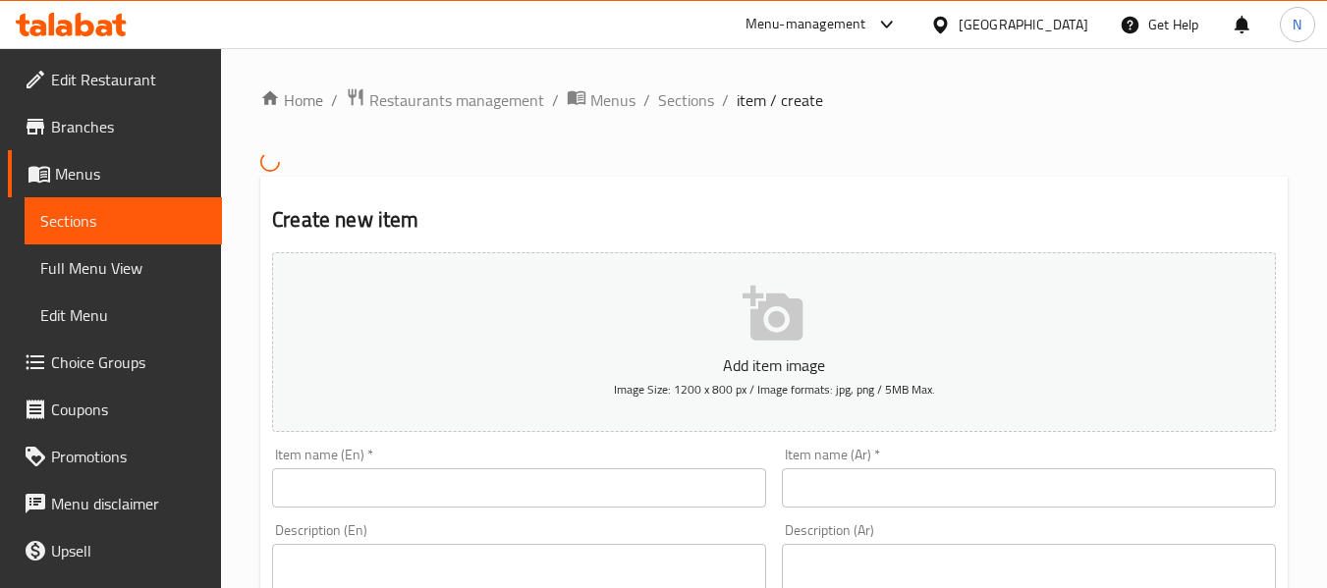
click at [713, 104] on ol "Home / Restaurants management / Menus / Sections / item / create" at bounding box center [773, 100] width 1027 height 26
click at [706, 104] on span "Sections" at bounding box center [686, 100] width 56 height 24
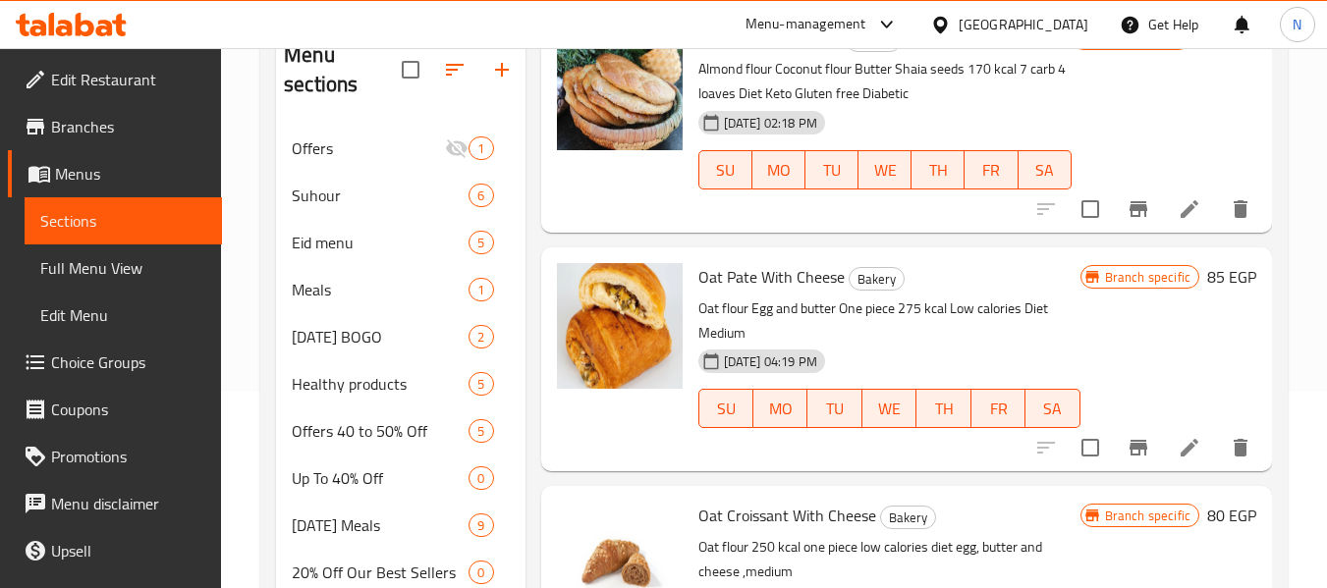
scroll to position [1571, 0]
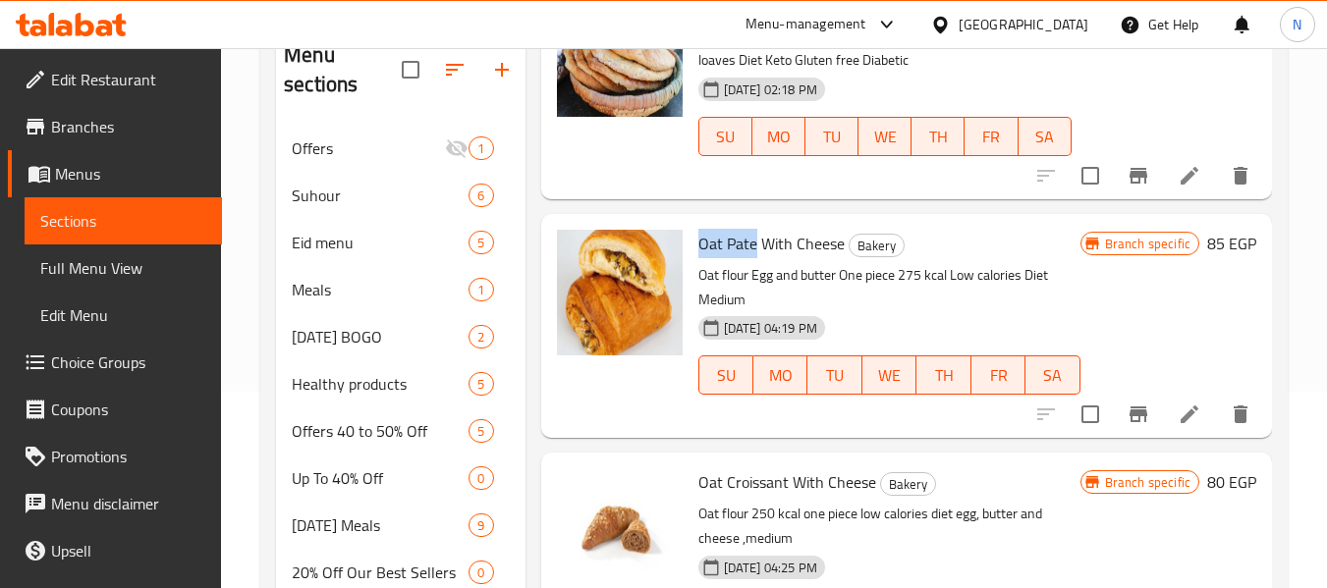
drag, startPoint x: 755, startPoint y: 276, endPoint x: 696, endPoint y: 261, distance: 60.7
click at [696, 261] on div "Oat Pate With Cheese Bakery Oat flour Egg and butter One piece 275 kcal Low cal…" at bounding box center [889, 326] width 398 height 208
copy span "Oat [PERSON_NAME]"
click at [1177, 426] on icon at bounding box center [1189, 415] width 24 height 24
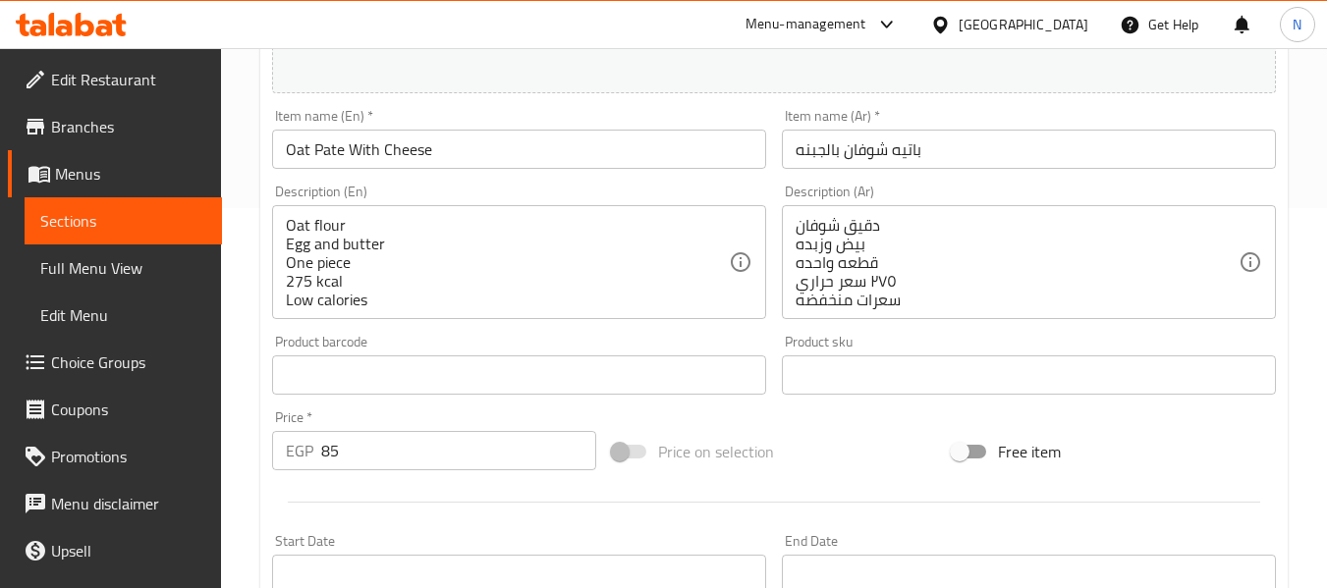
scroll to position [393, 0]
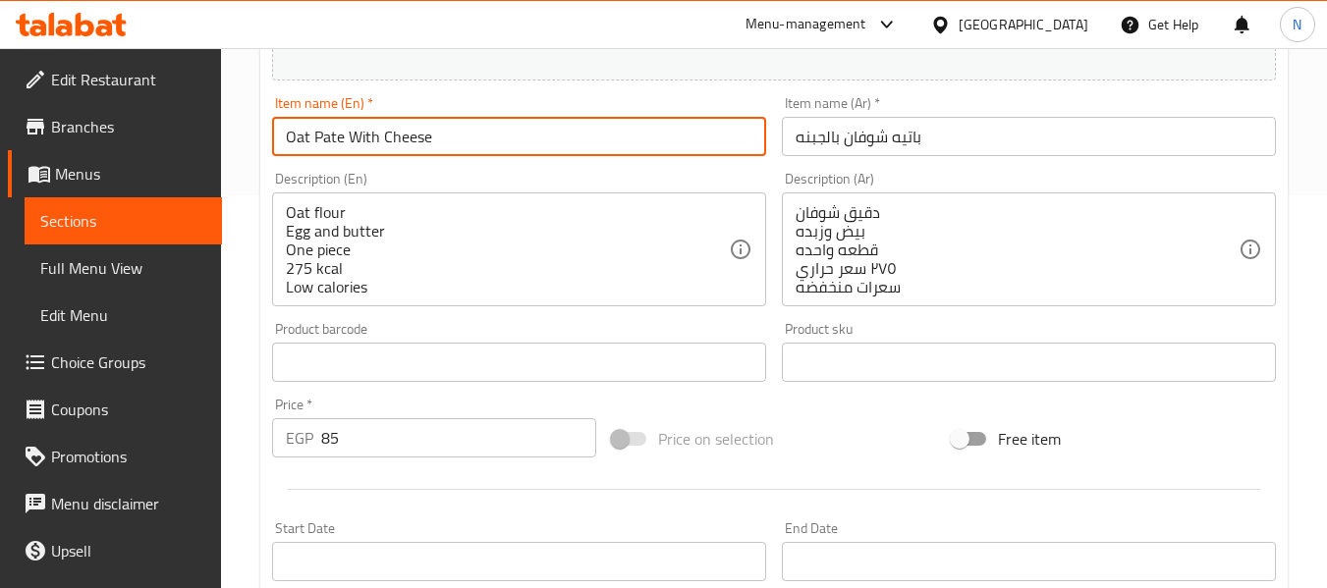
click at [433, 153] on input "Oat Pate With Cheese" at bounding box center [519, 136] width 494 height 39
click at [436, 153] on input "Oat Pate With Cheese" at bounding box center [519, 136] width 494 height 39
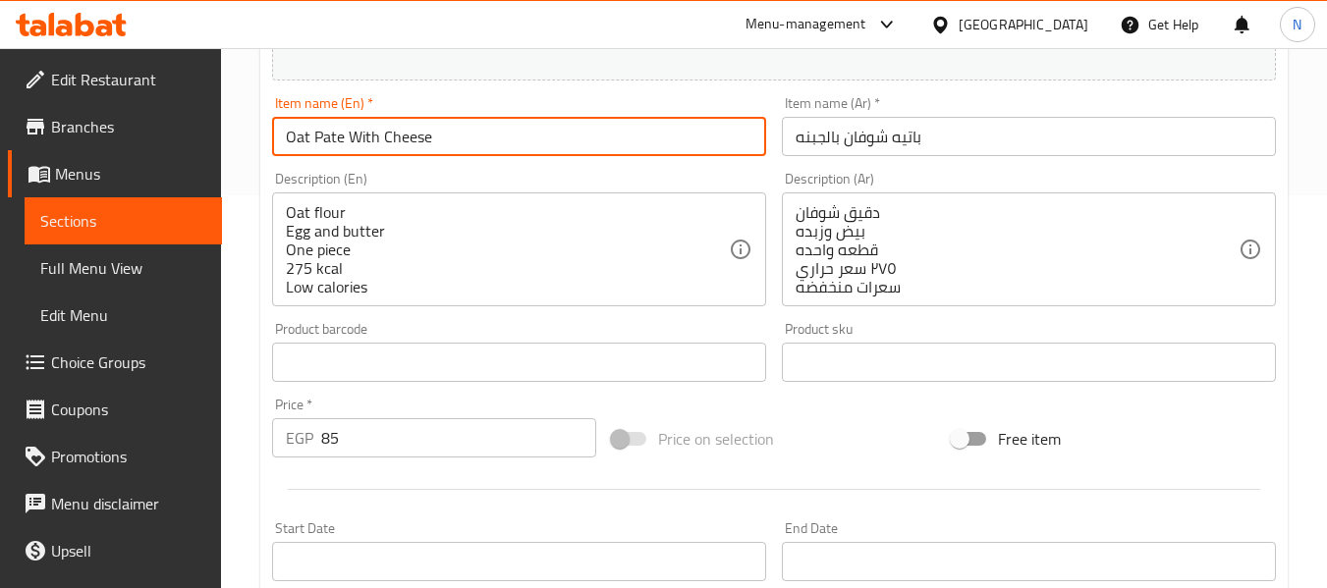
click at [436, 153] on input "Oat Pate With Cheese" at bounding box center [519, 136] width 494 height 39
click at [436, 152] on input "Oat Pate With Cheese" at bounding box center [519, 136] width 494 height 39
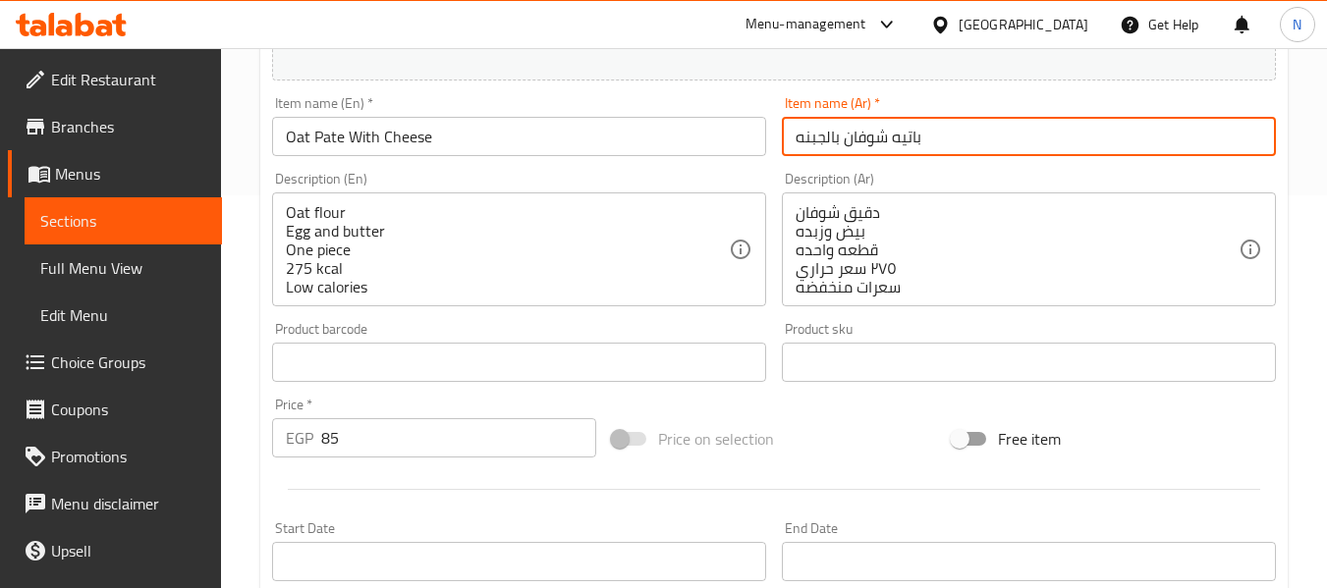
click at [846, 139] on input "باتيه شوفان بالجبنه" at bounding box center [1029, 136] width 494 height 39
click at [846, 138] on input "باتيه شوفان بالجبنه" at bounding box center [1029, 136] width 494 height 39
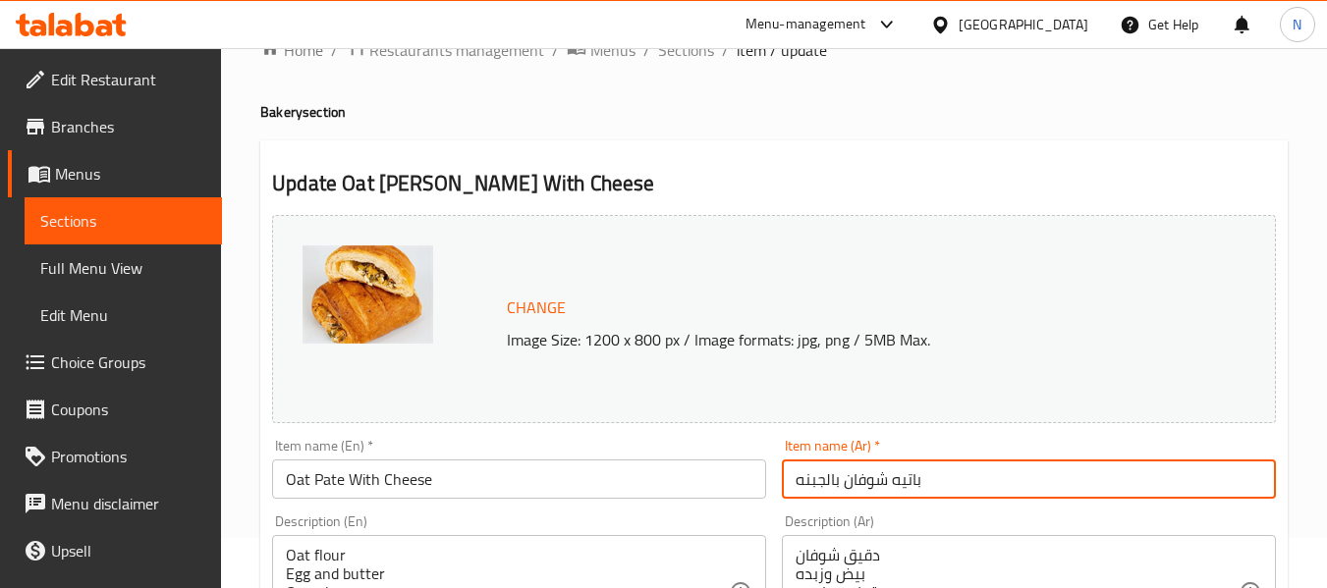
scroll to position [0, 0]
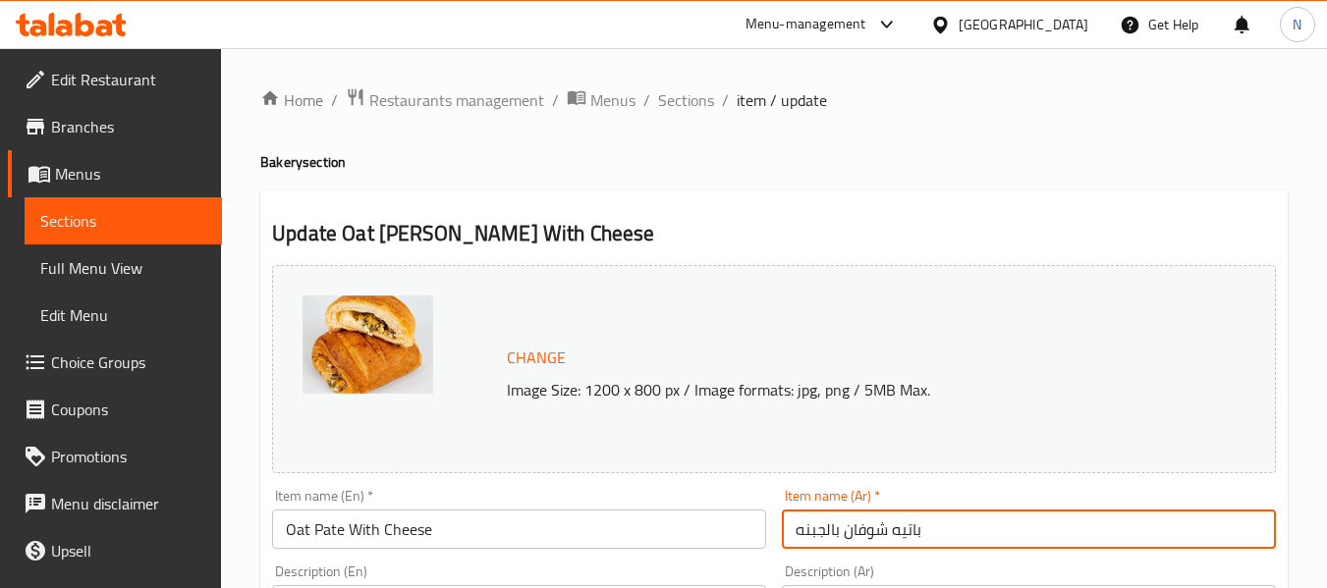
click at [958, 28] on div at bounding box center [944, 25] width 28 height 22
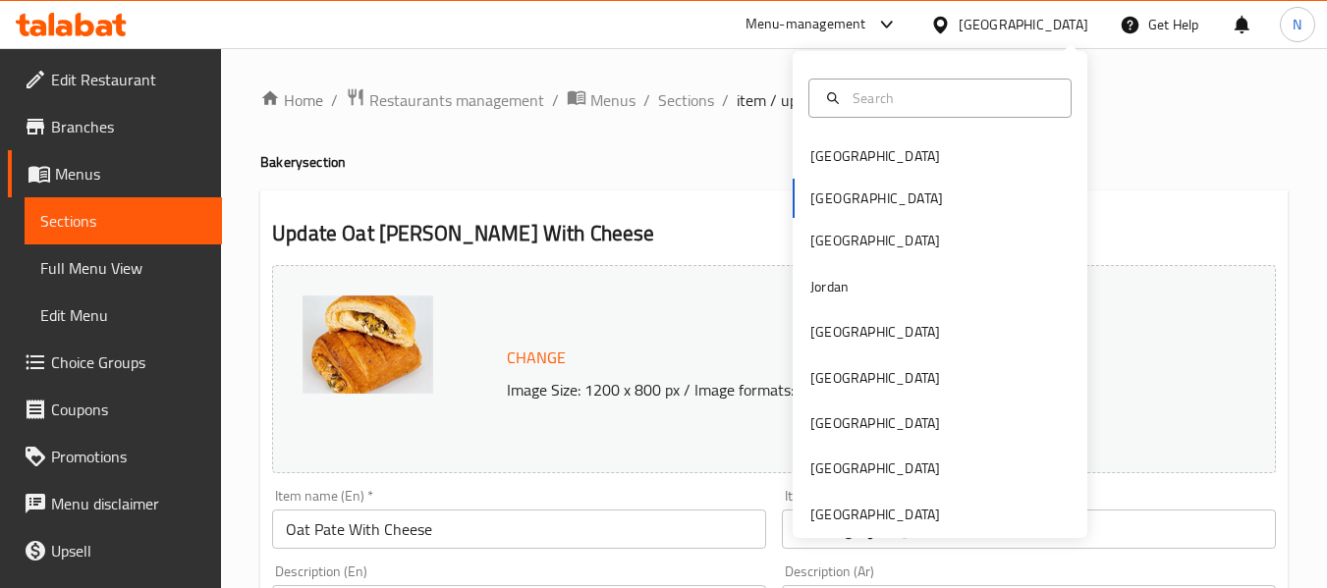
click at [866, 20] on div "Menu-management" at bounding box center [805, 25] width 121 height 24
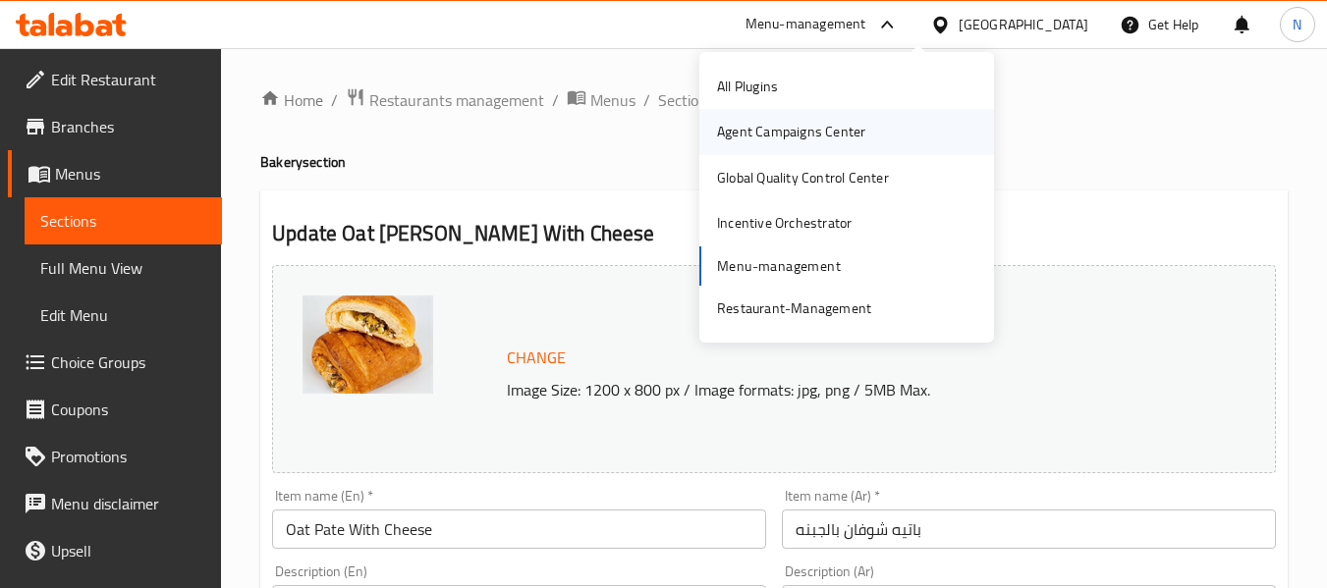
click at [781, 135] on div "Agent Campaigns Center" at bounding box center [791, 132] width 148 height 22
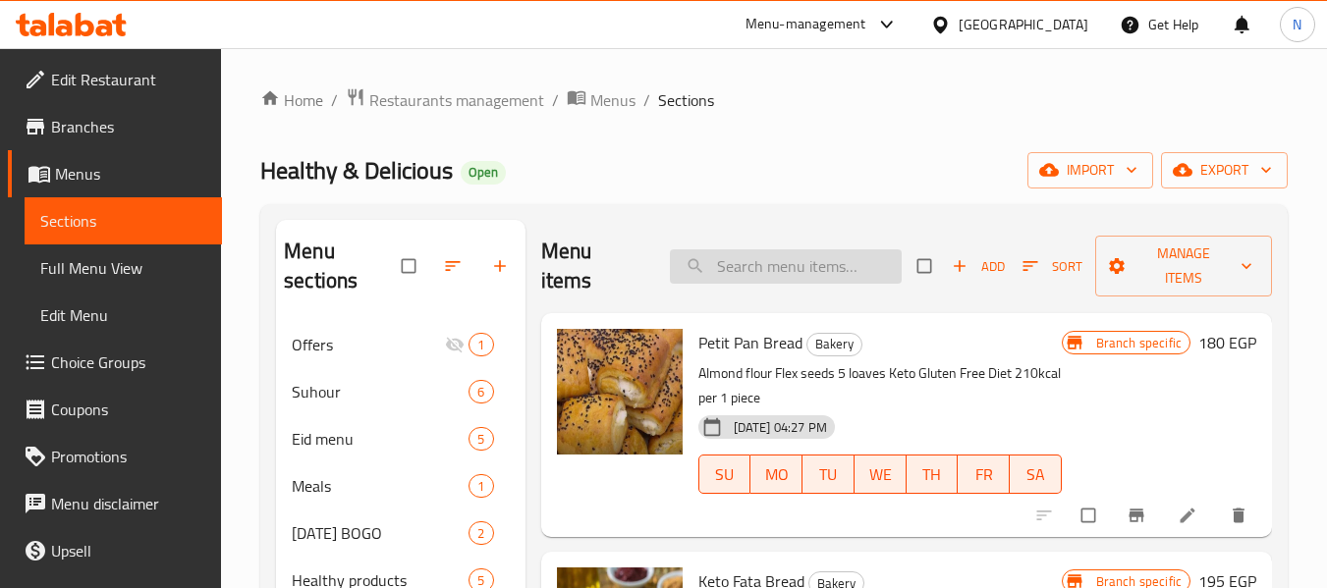
click at [847, 256] on input "search" at bounding box center [786, 266] width 232 height 34
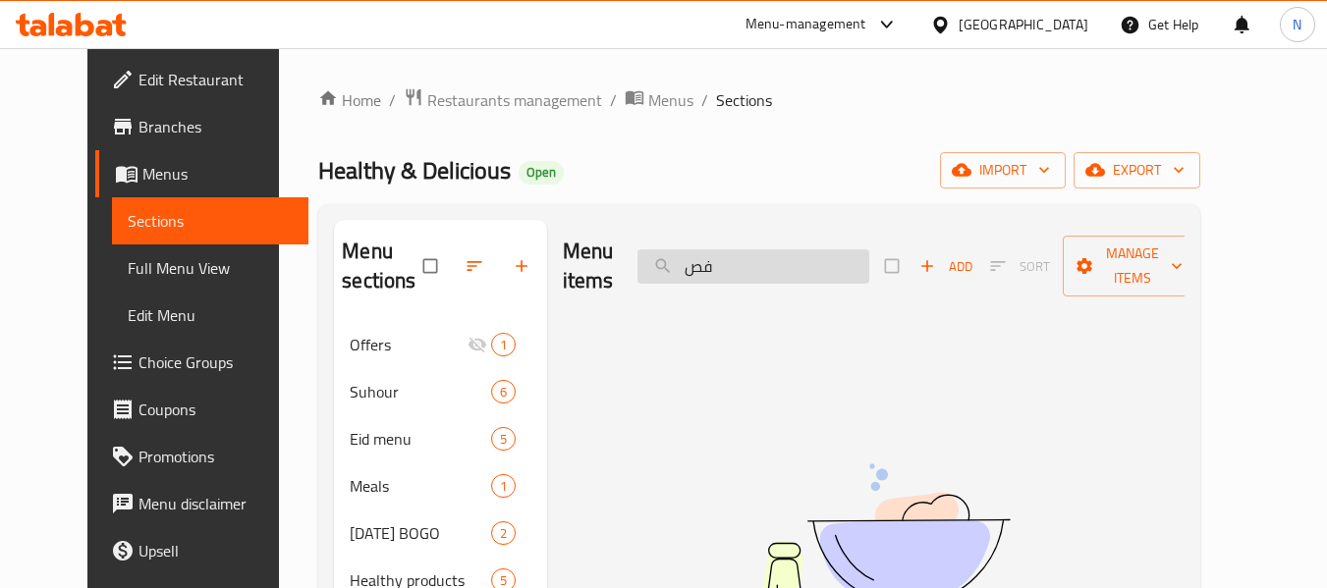
type input "ف"
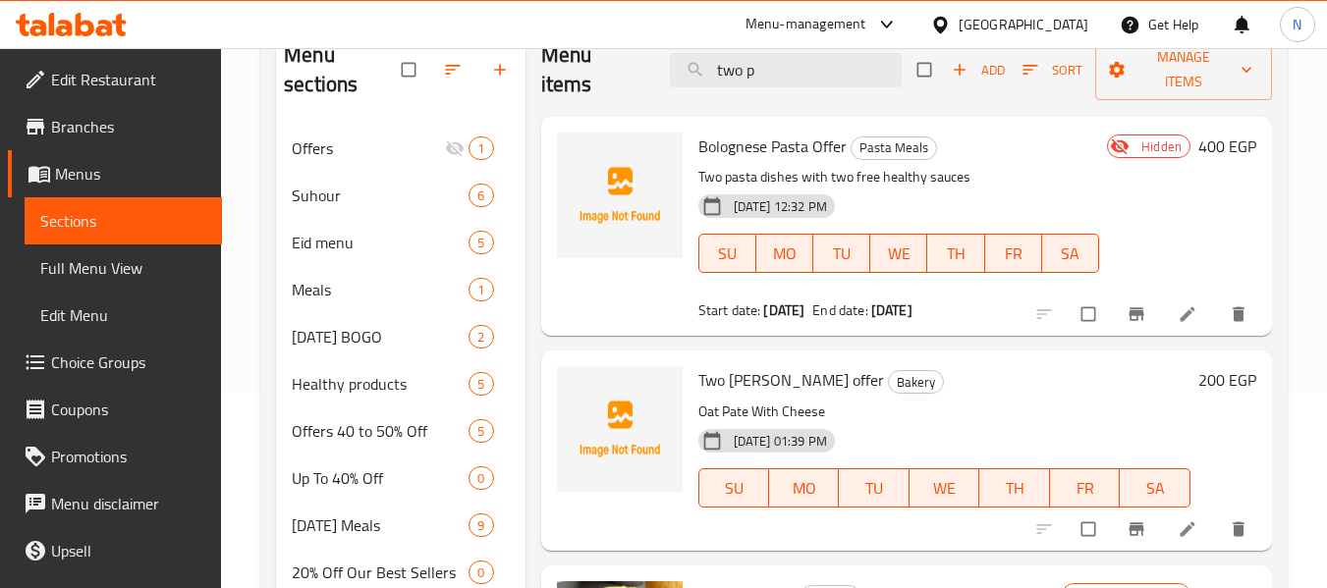
scroll to position [295, 0]
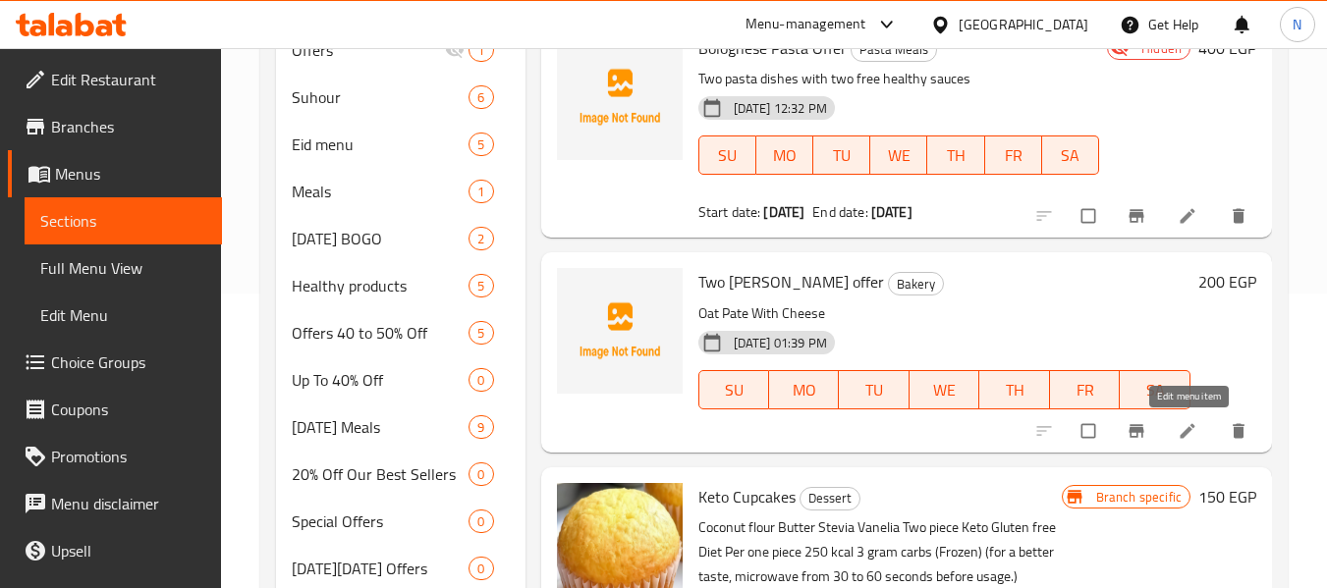
type input "two p"
click at [1186, 434] on icon at bounding box center [1186, 430] width 15 height 15
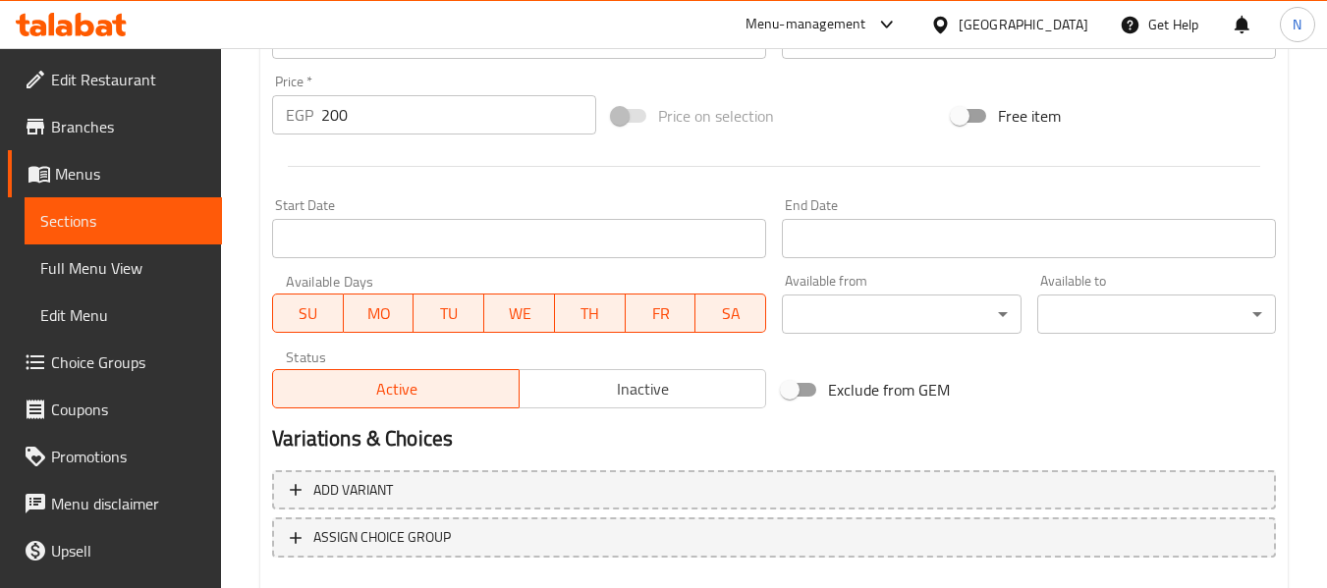
click at [567, 464] on div "Add variant ASSIGN CHOICE GROUP" at bounding box center [773, 527] width 1019 height 128
click at [614, 395] on span "Inactive" at bounding box center [642, 389] width 231 height 28
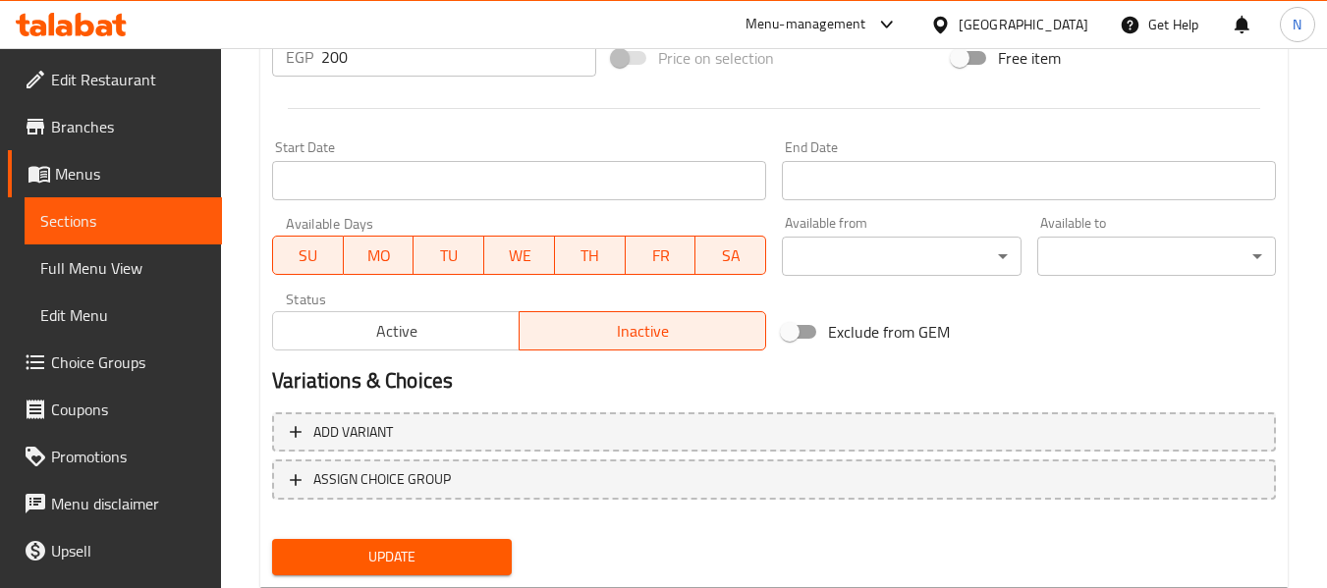
scroll to position [799, 0]
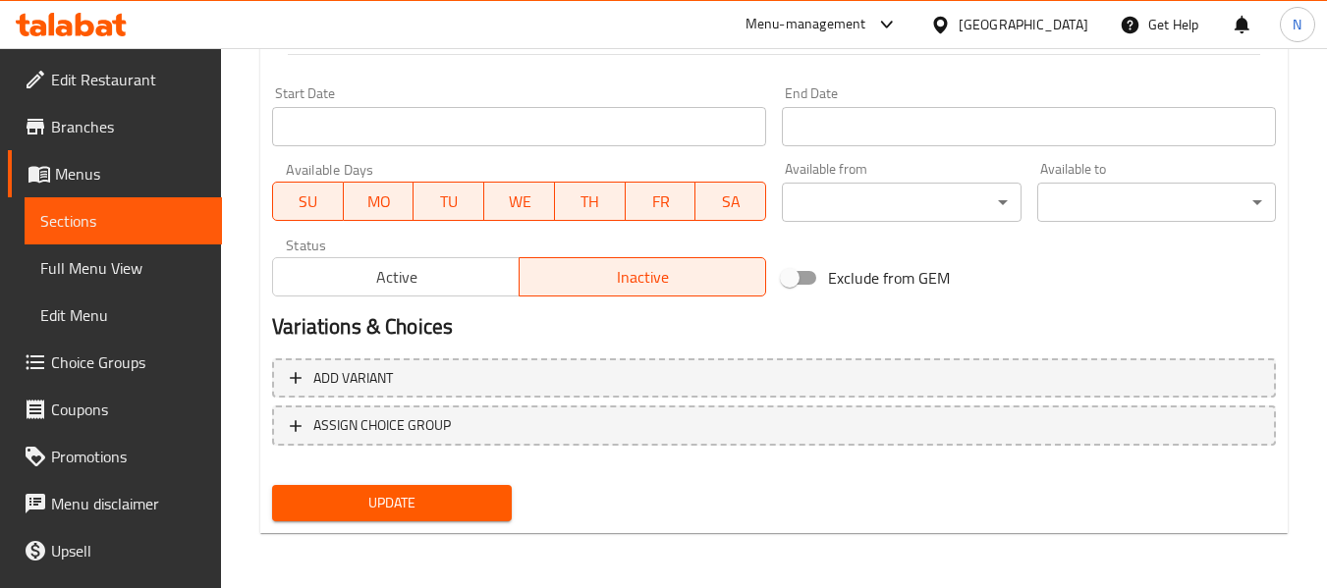
click at [459, 496] on span "Update" at bounding box center [391, 503] width 207 height 25
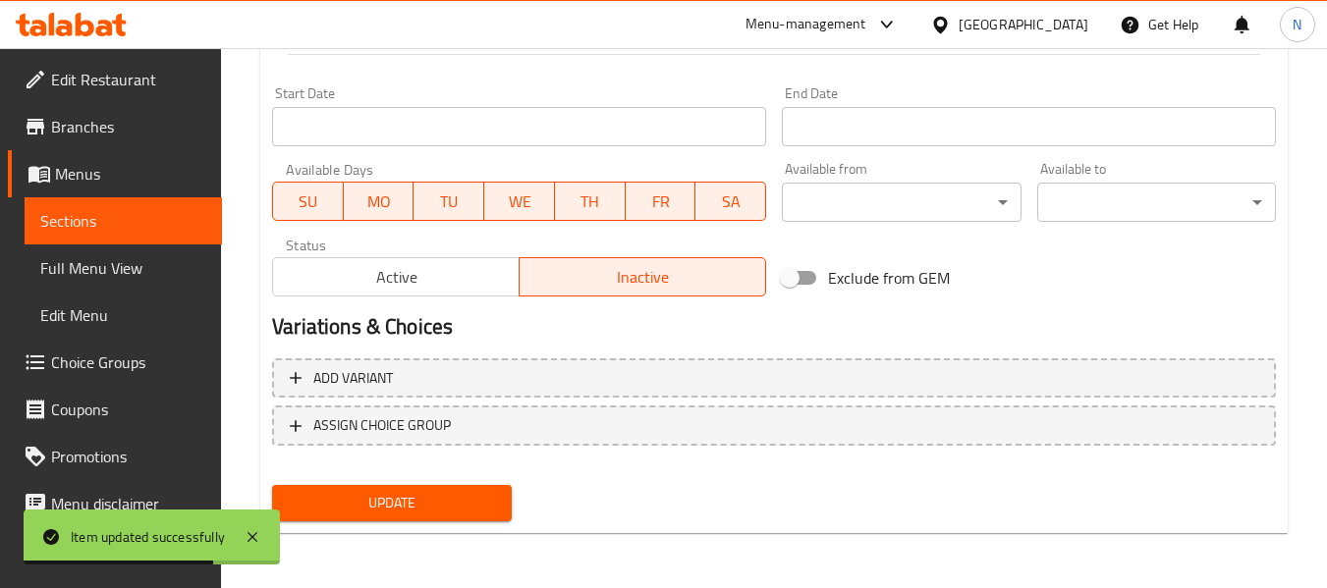
click at [168, 84] on span "Edit Restaurant" at bounding box center [128, 80] width 155 height 24
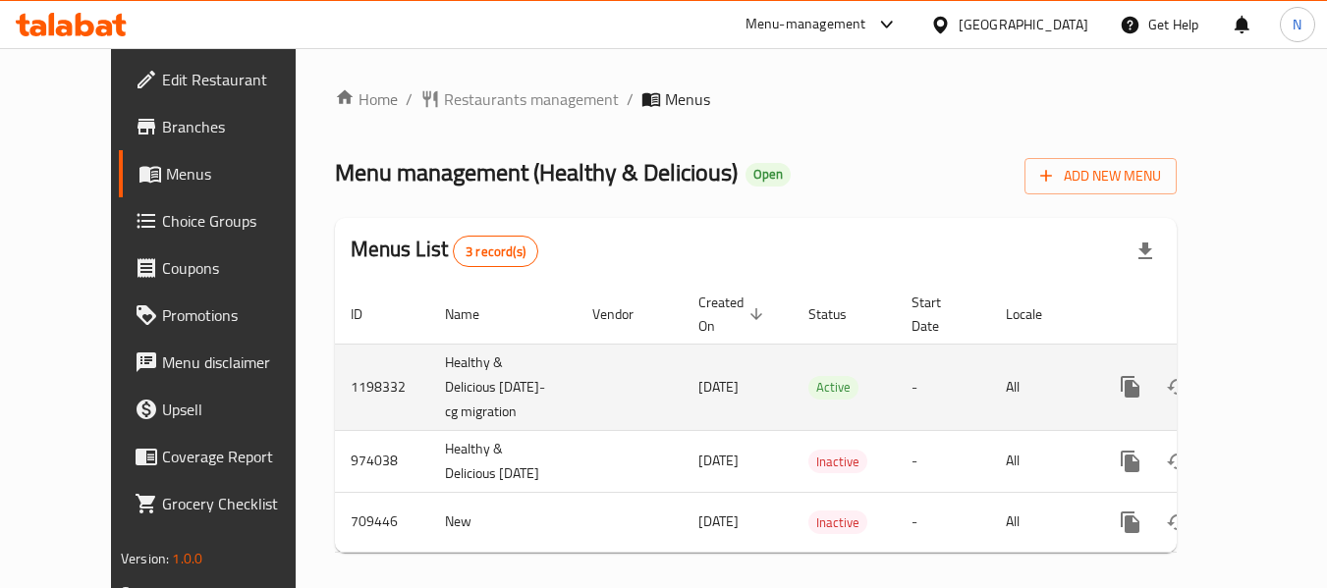
click at [1263, 378] on icon "enhanced table" at bounding box center [1272, 387] width 18 height 18
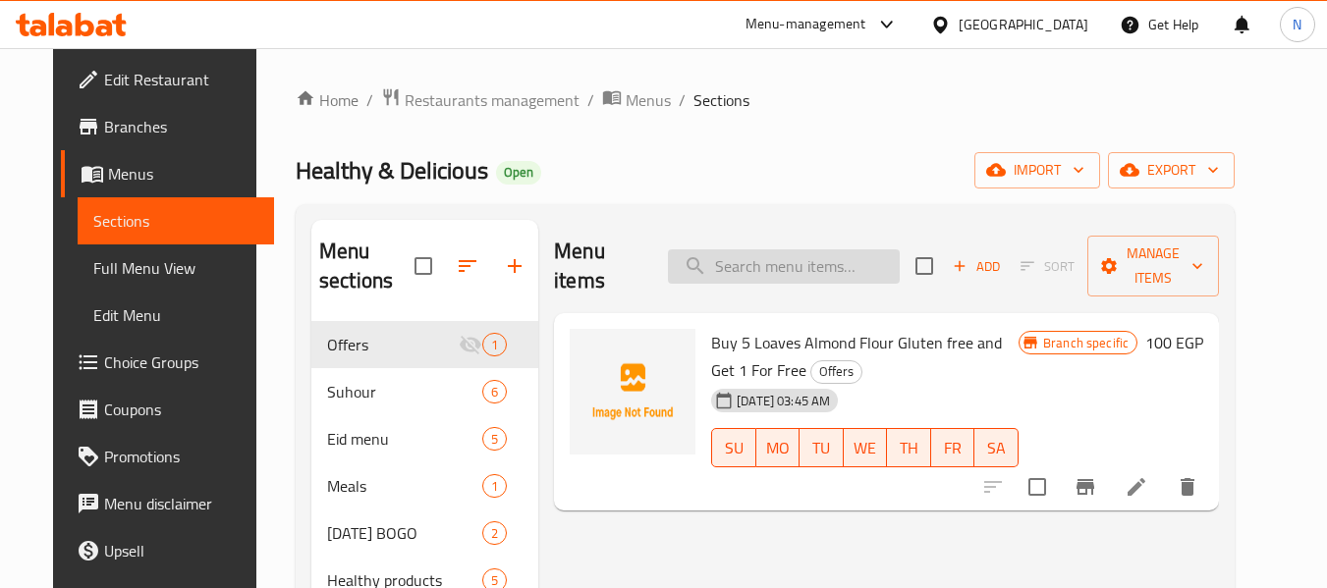
click at [832, 250] on input "search" at bounding box center [784, 266] width 232 height 34
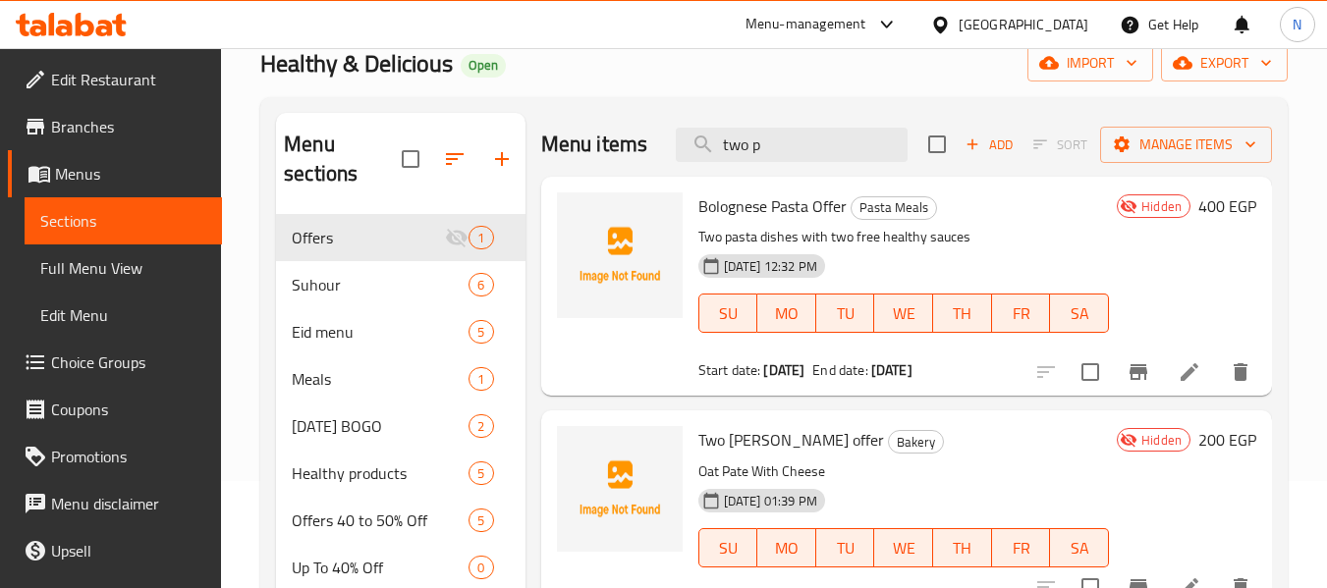
scroll to position [196, 0]
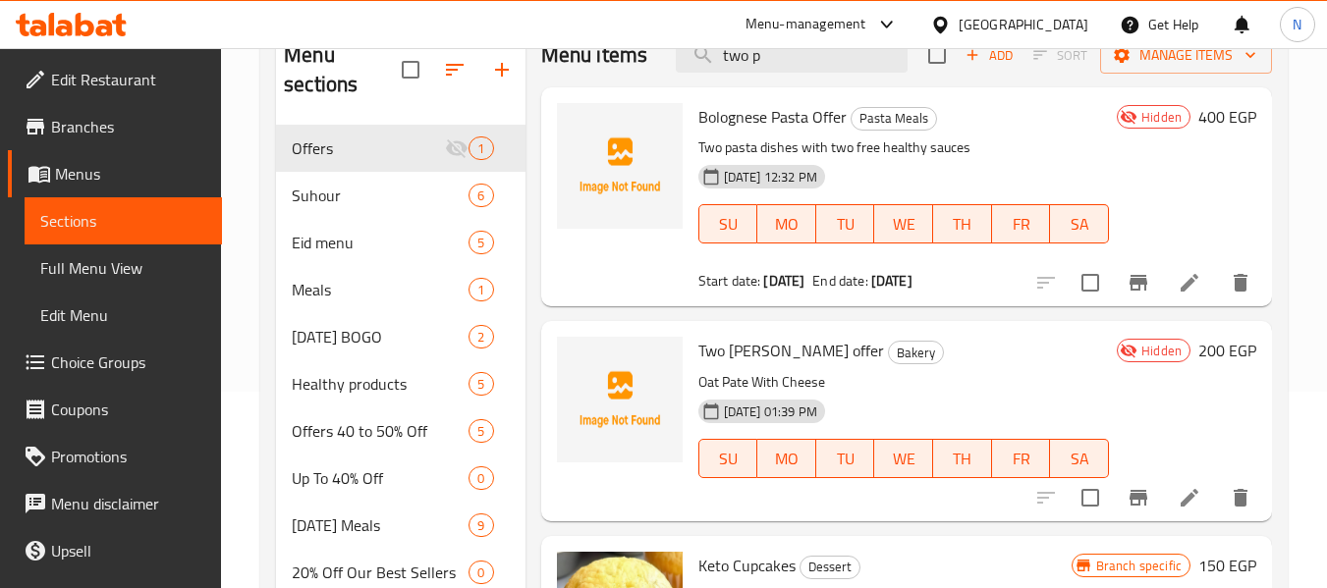
type input "two p"
click at [1184, 495] on icon at bounding box center [1189, 498] width 24 height 24
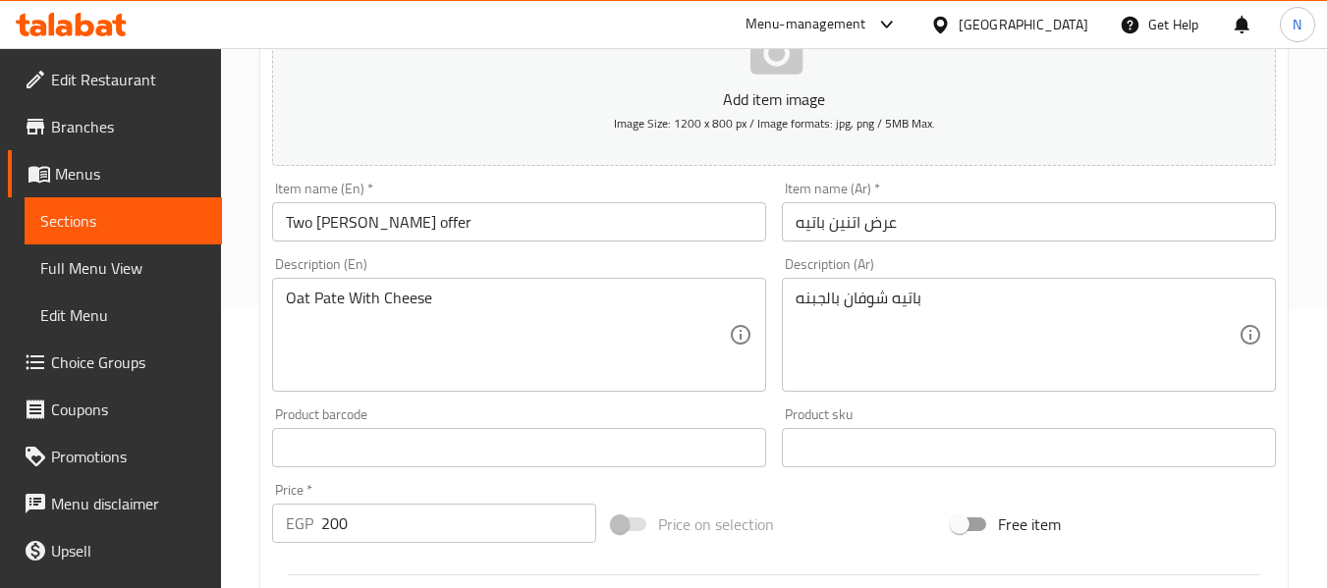
scroll to position [295, 0]
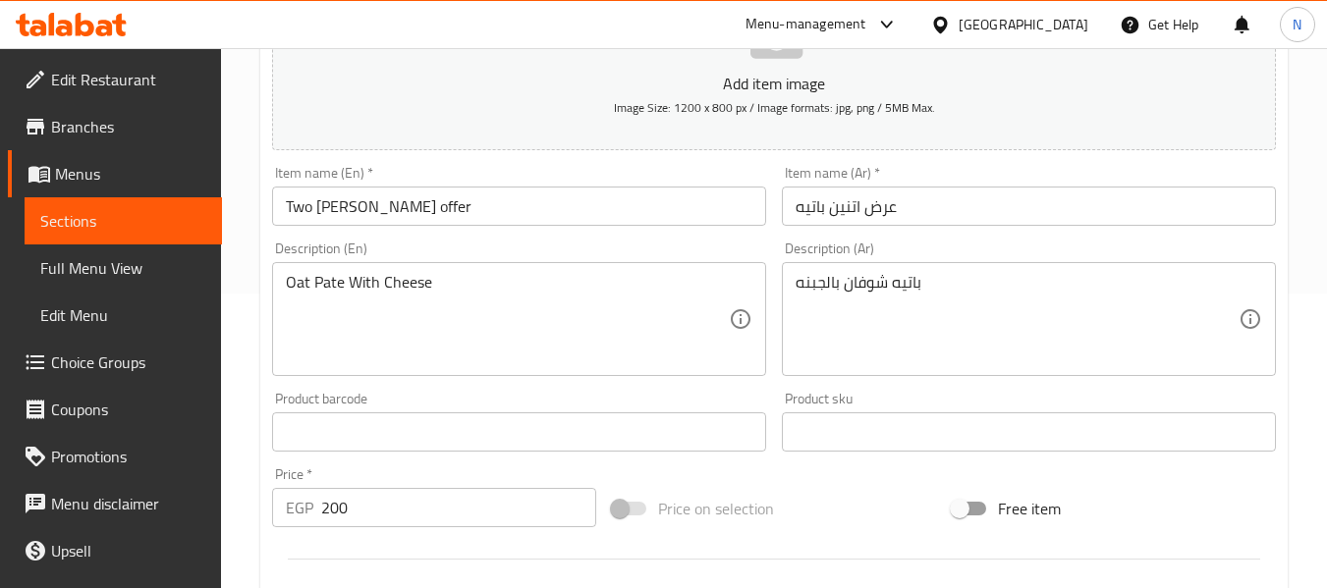
click at [446, 261] on div "Description (En) Oat Pate With Cheese Description (En)" at bounding box center [519, 309] width 494 height 135
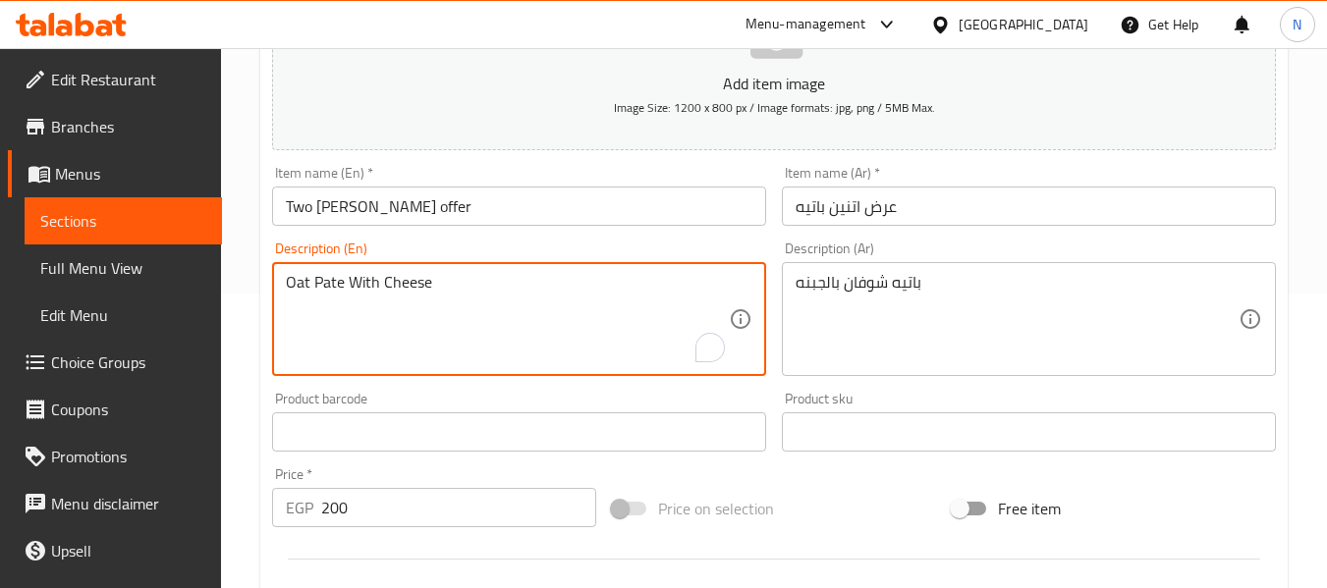
click at [469, 319] on textarea "Oat Pate With Cheese" at bounding box center [507, 319] width 443 height 93
click at [318, 211] on input "Two pate offer" at bounding box center [519, 206] width 494 height 39
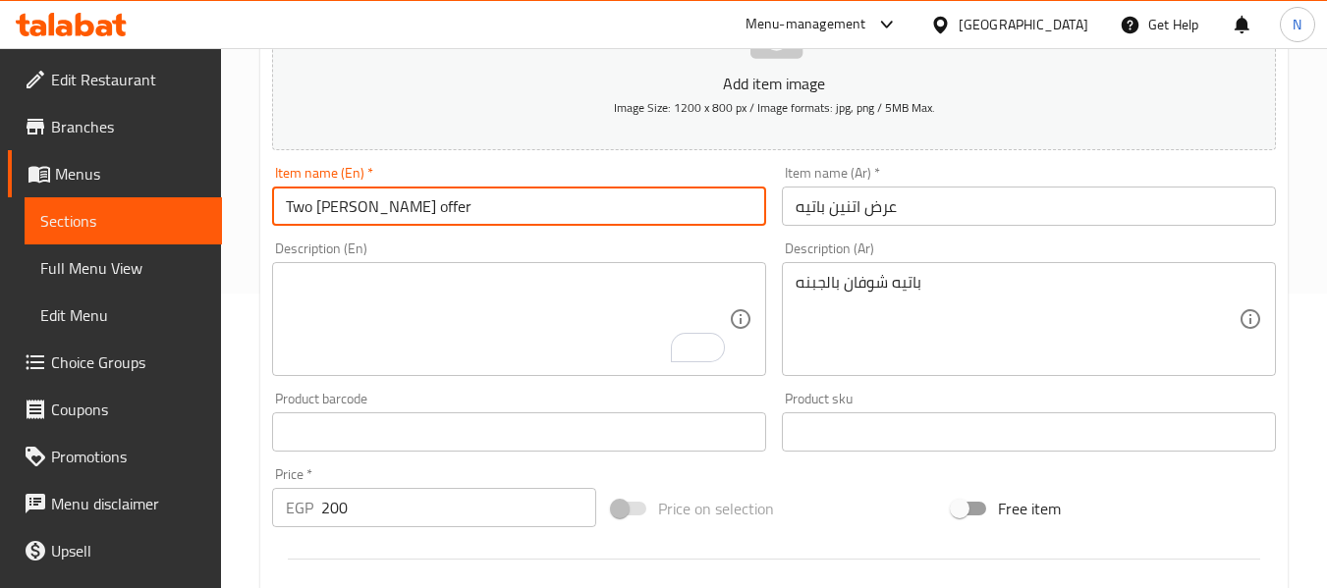
click at [318, 211] on input "Two pate offer" at bounding box center [519, 206] width 494 height 39
paste input "Oat Pate With Cheese"
type input "Two Oat Pate With Cheese offer"
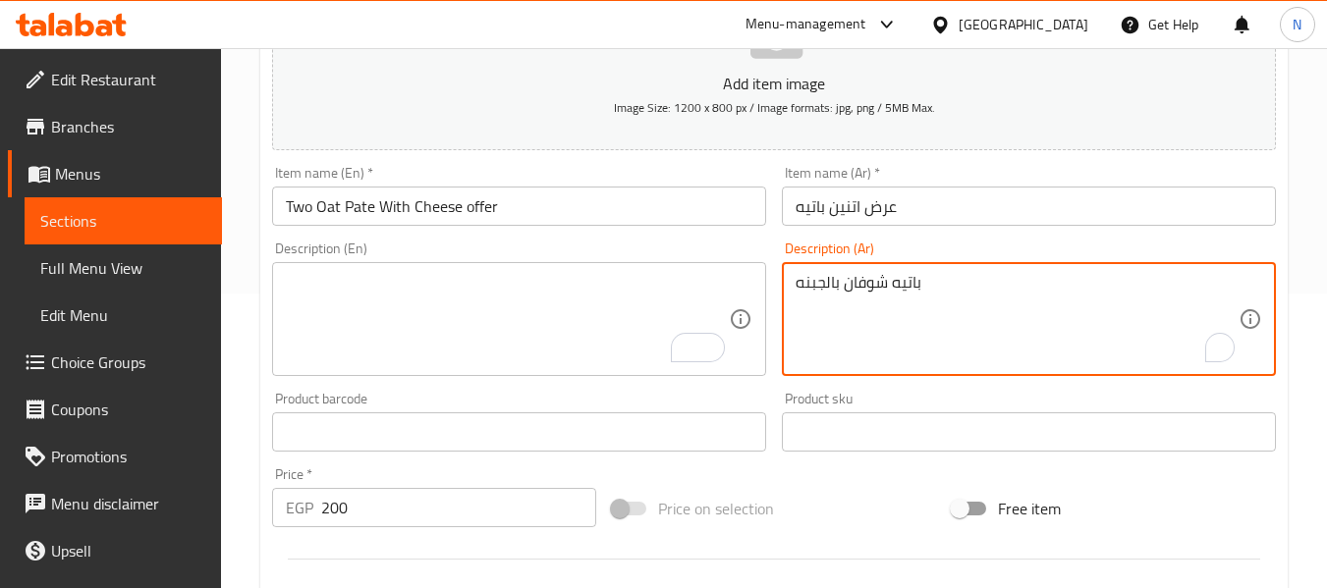
click at [876, 297] on textarea "باتيه شوفان بالجبنه" at bounding box center [1016, 319] width 443 height 93
click at [916, 208] on input "عرض اتنين باتيه" at bounding box center [1029, 206] width 494 height 39
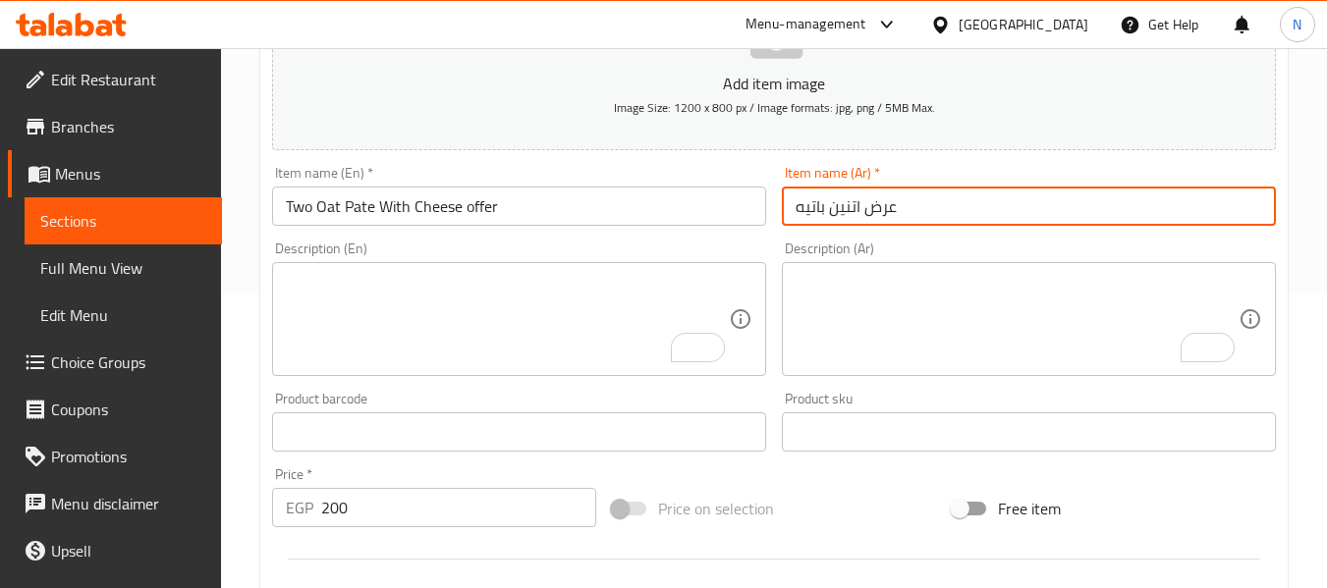
click at [812, 217] on input "عرض اتنين باتيه" at bounding box center [1029, 206] width 494 height 39
paste input "شوفان بالجبنه"
type input "عرض اتنين باتيه شوفان بالجبنه"
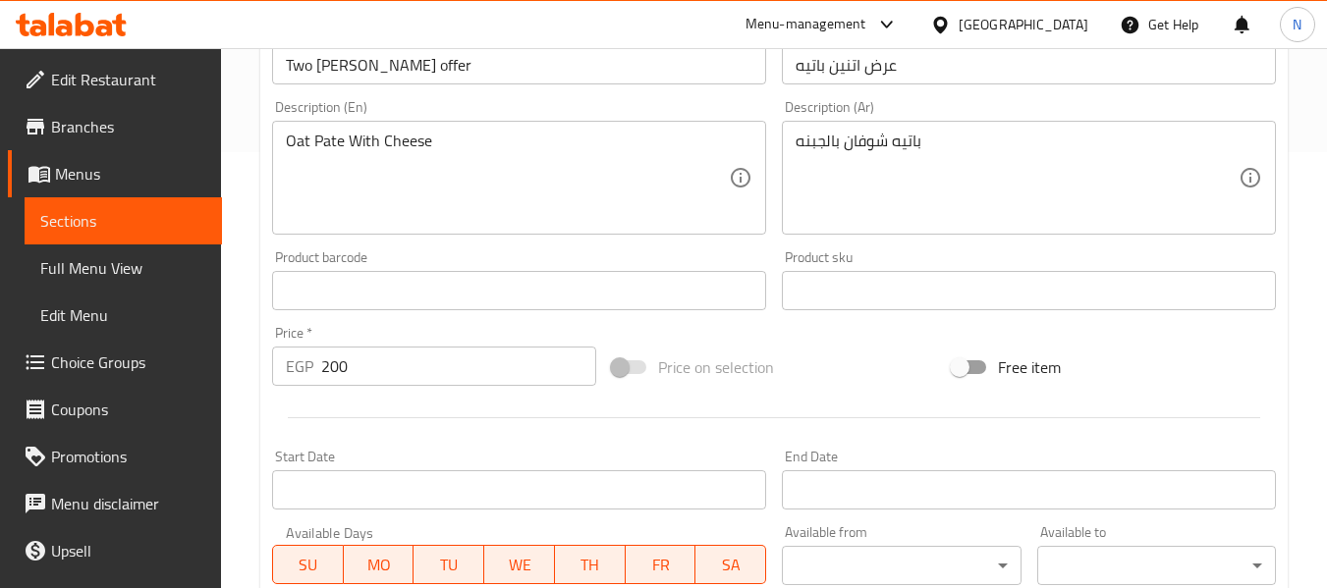
scroll to position [391, 0]
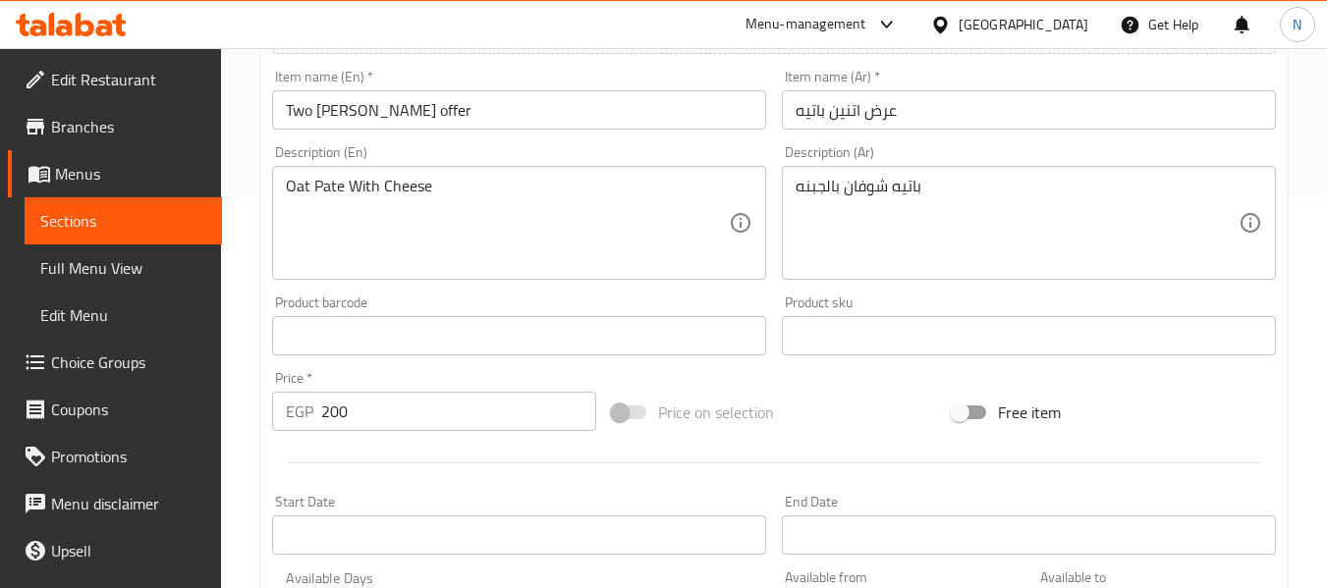
click at [854, 217] on textarea "باتيه شوفان بالجبنه" at bounding box center [1016, 223] width 443 height 93
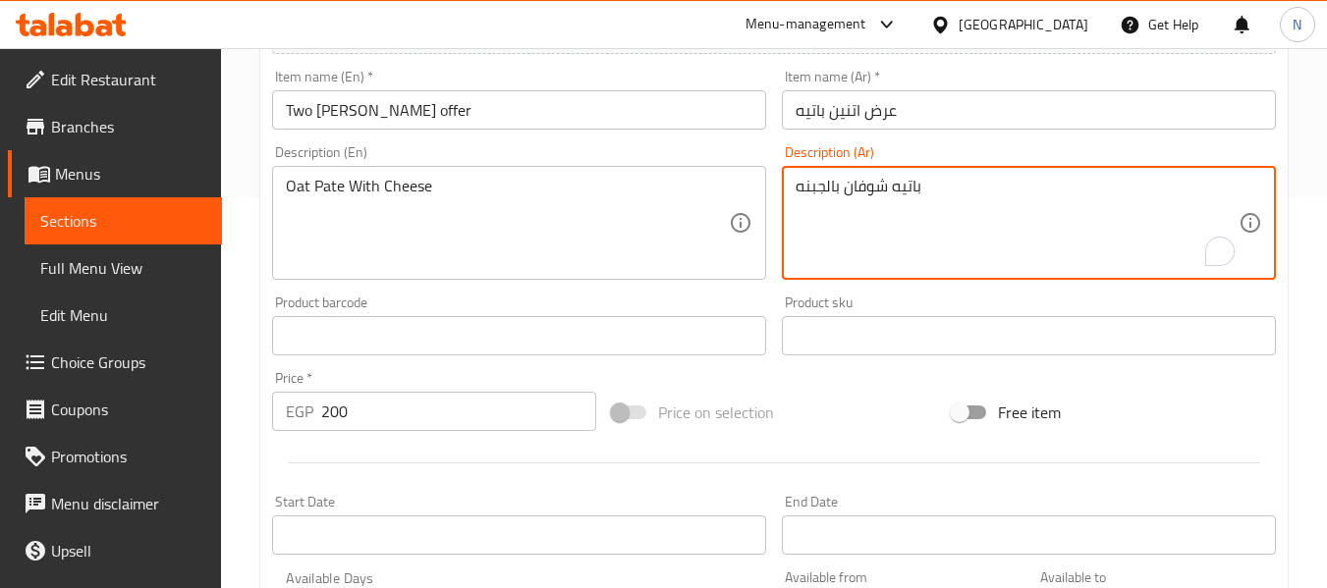
click at [854, 217] on textarea "باتيه شوفان بالجبنه" at bounding box center [1016, 223] width 443 height 93
click at [816, 114] on input "عرض اتنين باتيه" at bounding box center [1029, 109] width 494 height 39
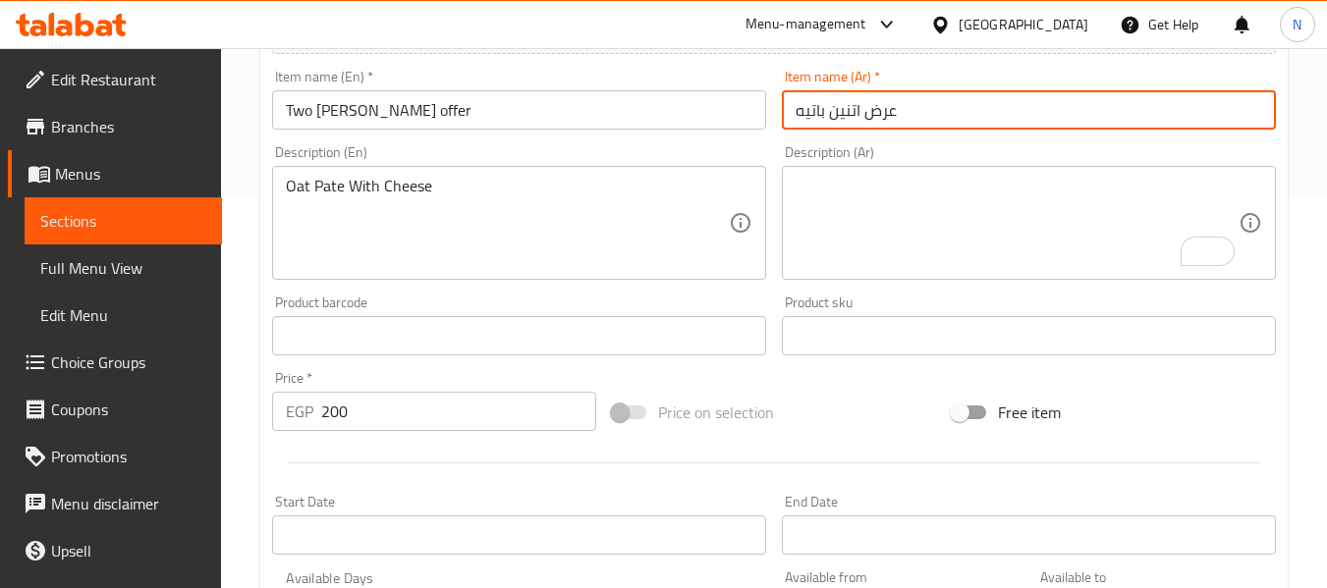
click at [816, 114] on input "عرض اتنين باتيه" at bounding box center [1029, 109] width 494 height 39
click at [800, 106] on input "عرض اتنين باتيه" at bounding box center [1029, 109] width 494 height 39
paste input "شوفان بالجبنه"
type input "عرض اتنين باتيه شوفان بالجبنه"
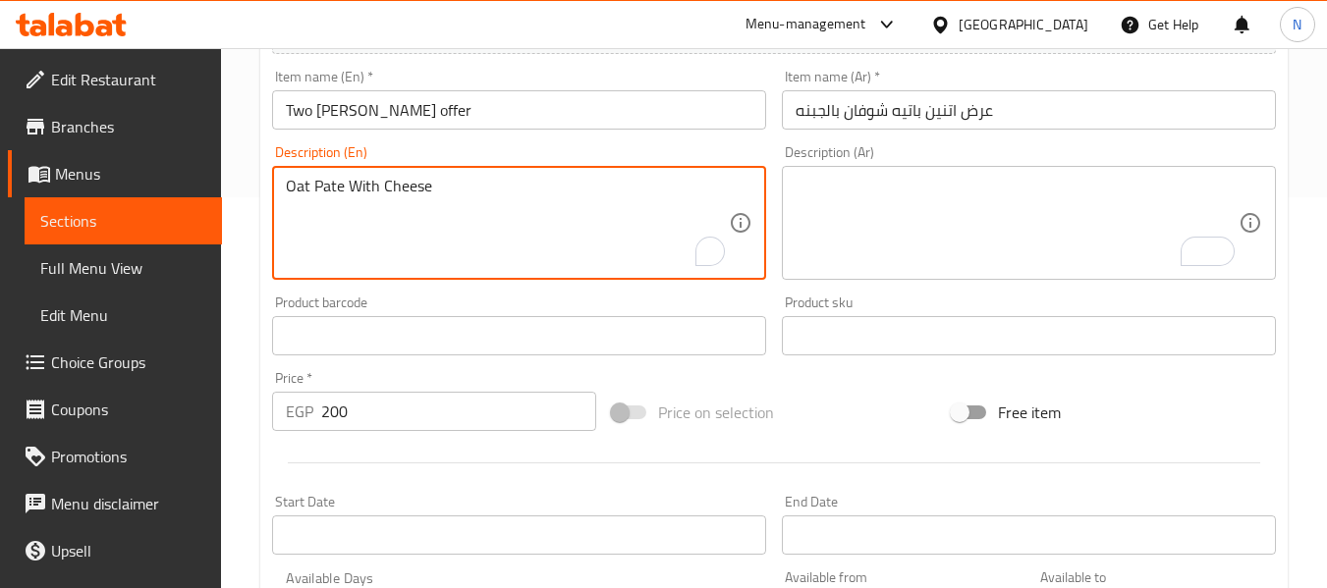
click at [403, 196] on textarea "Oat Pate With Cheese" at bounding box center [507, 223] width 443 height 93
click at [338, 122] on input "Two [PERSON_NAME] offer" at bounding box center [519, 109] width 494 height 39
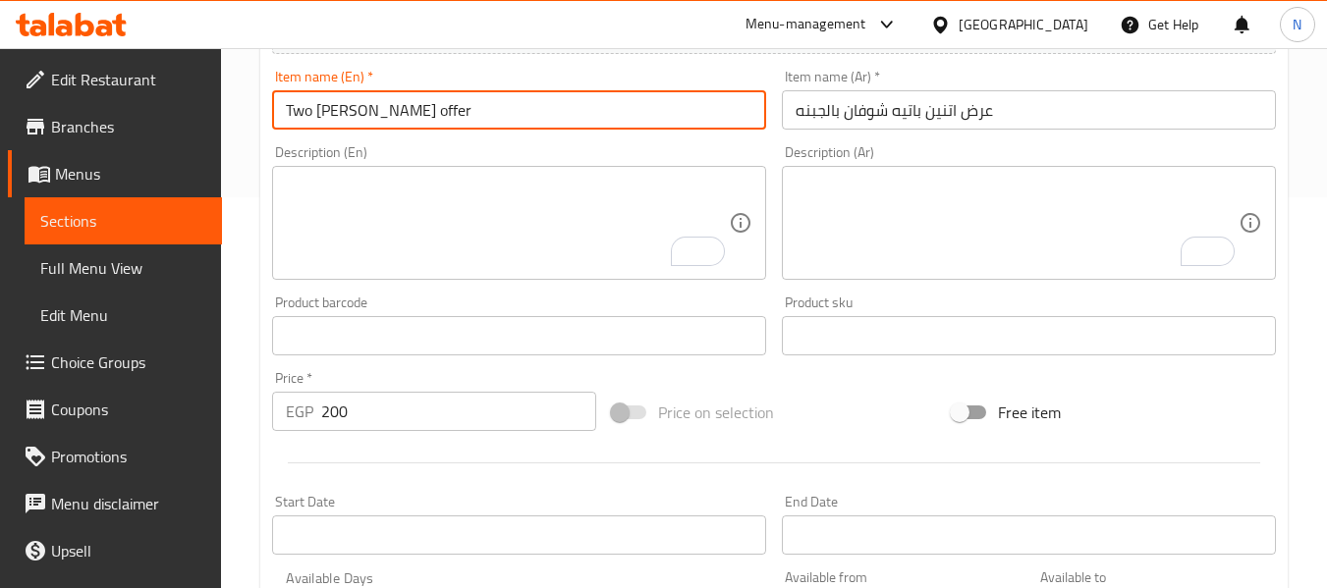
click at [338, 122] on input "Two [PERSON_NAME] offer" at bounding box center [519, 109] width 494 height 39
paste input "Oat Pate With Cheese"
type input "Two Oat Pate With Cheese offer"
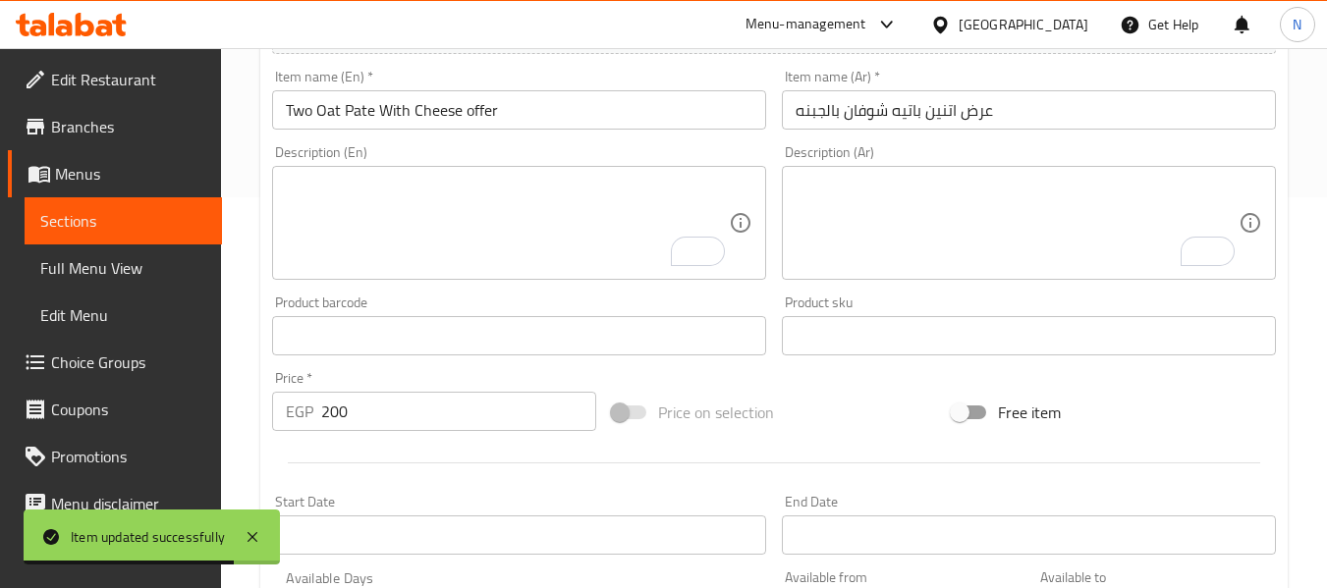
scroll to position [0, 0]
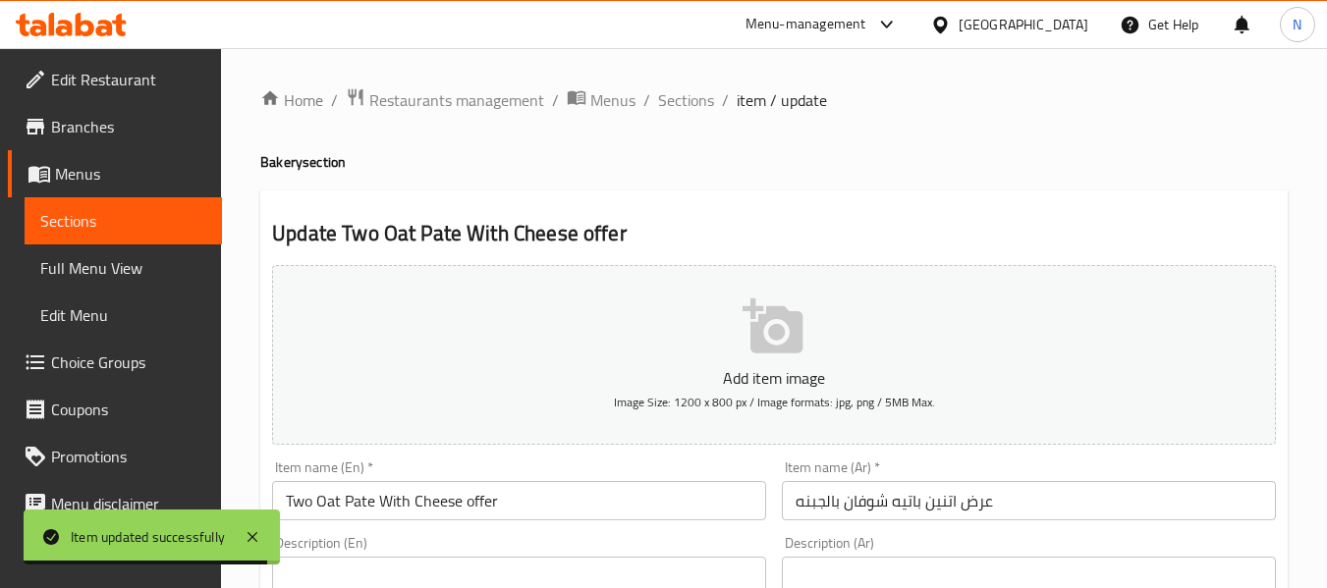
drag, startPoint x: 95, startPoint y: 120, endPoint x: 113, endPoint y: 129, distance: 19.8
click at [95, 120] on span "Branches" at bounding box center [128, 127] width 155 height 24
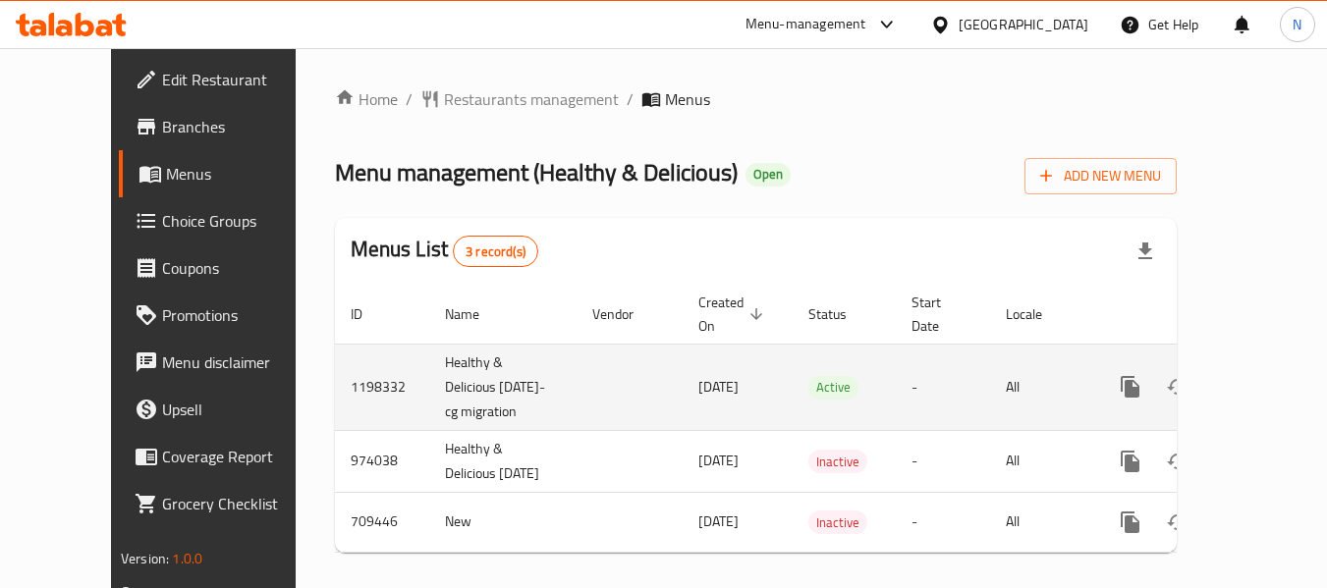
click at [1260, 375] on icon "enhanced table" at bounding box center [1272, 387] width 24 height 24
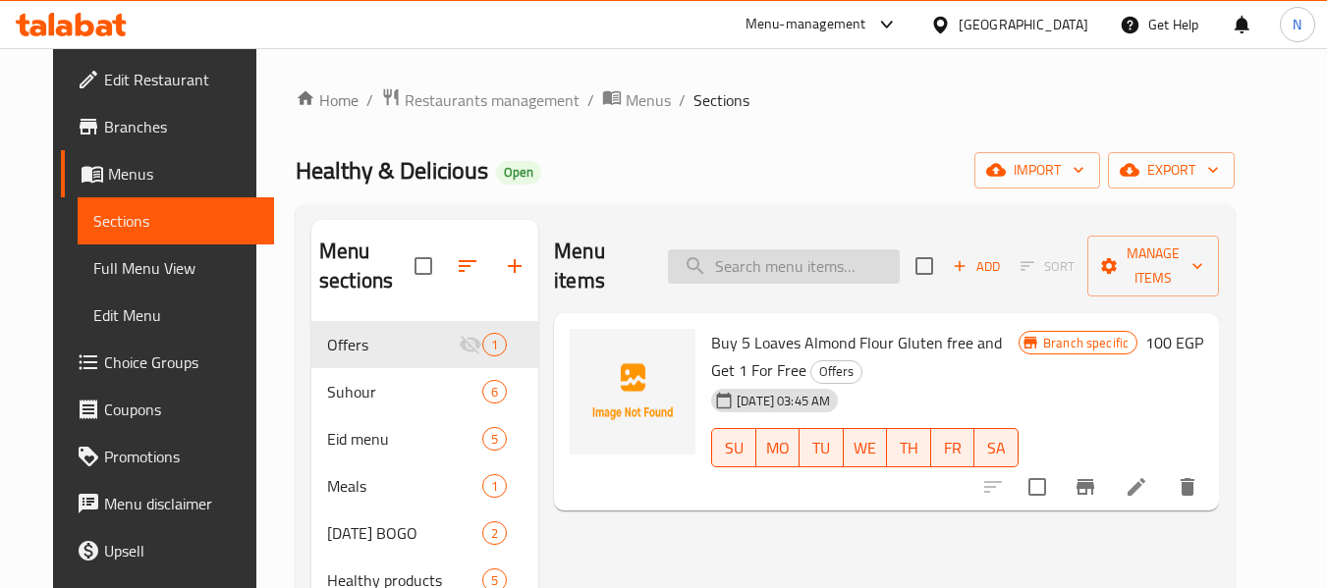
click at [785, 259] on input "search" at bounding box center [784, 266] width 232 height 34
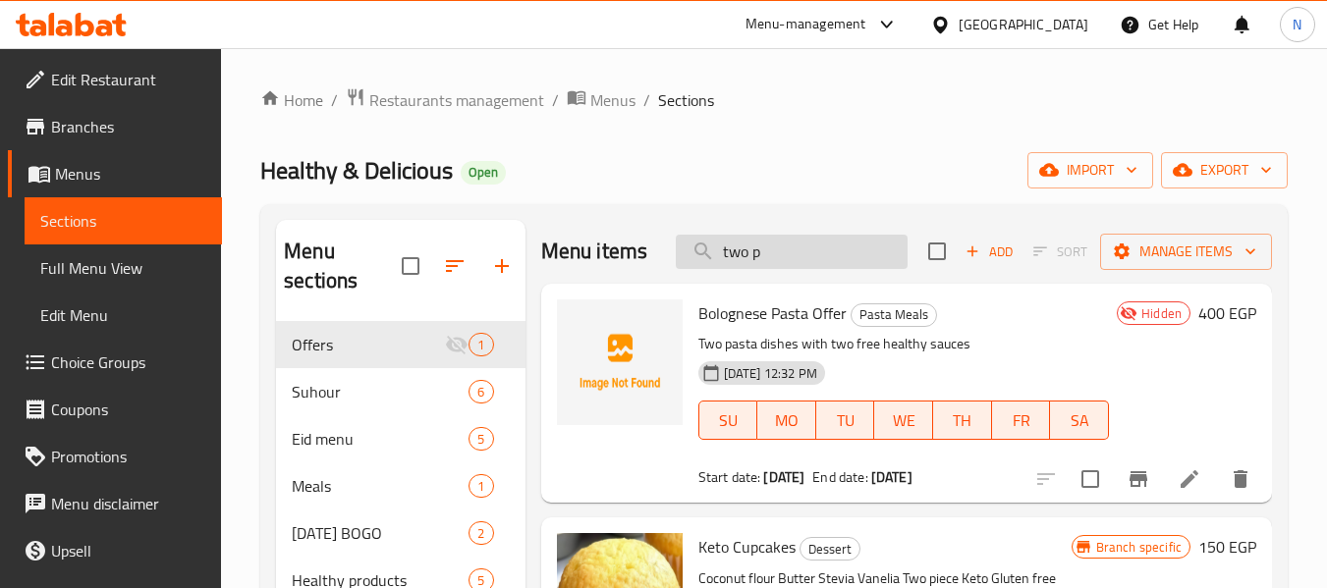
click at [825, 264] on input "two p" at bounding box center [792, 252] width 232 height 34
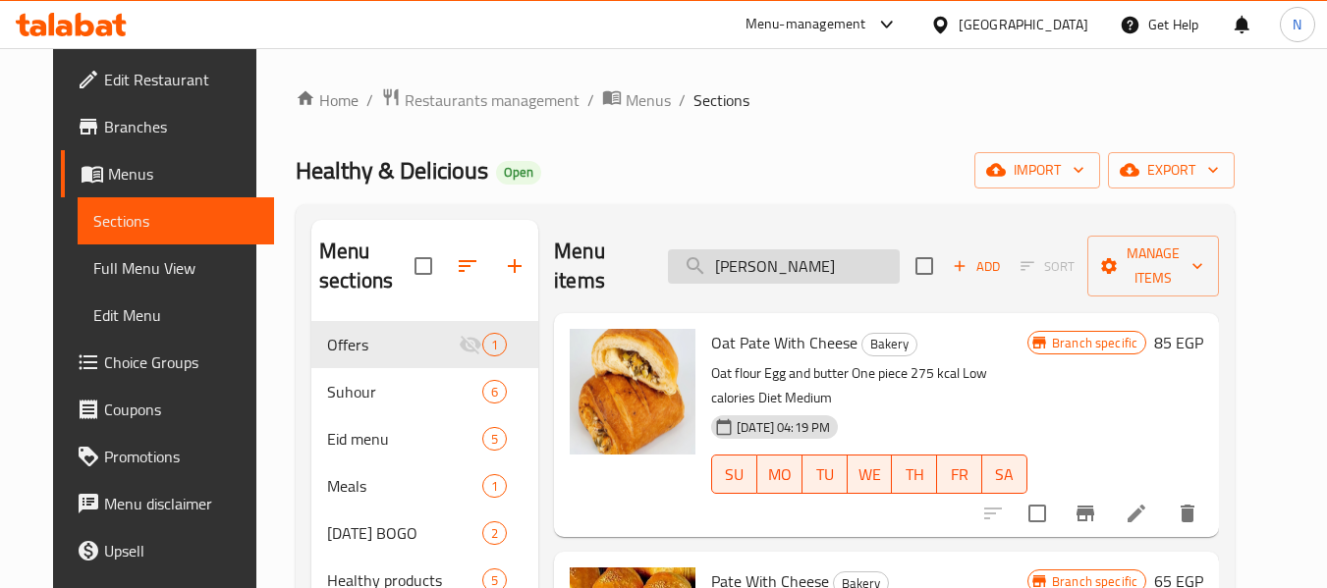
click at [825, 264] on input "[PERSON_NAME]" at bounding box center [784, 266] width 232 height 34
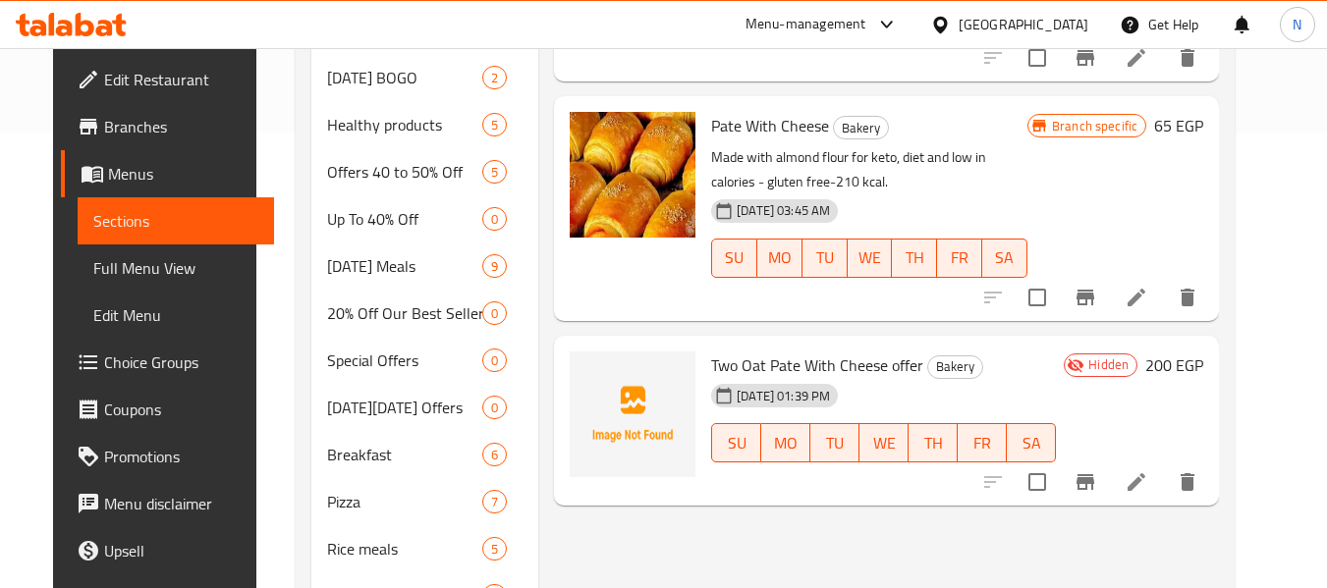
scroll to position [491, 0]
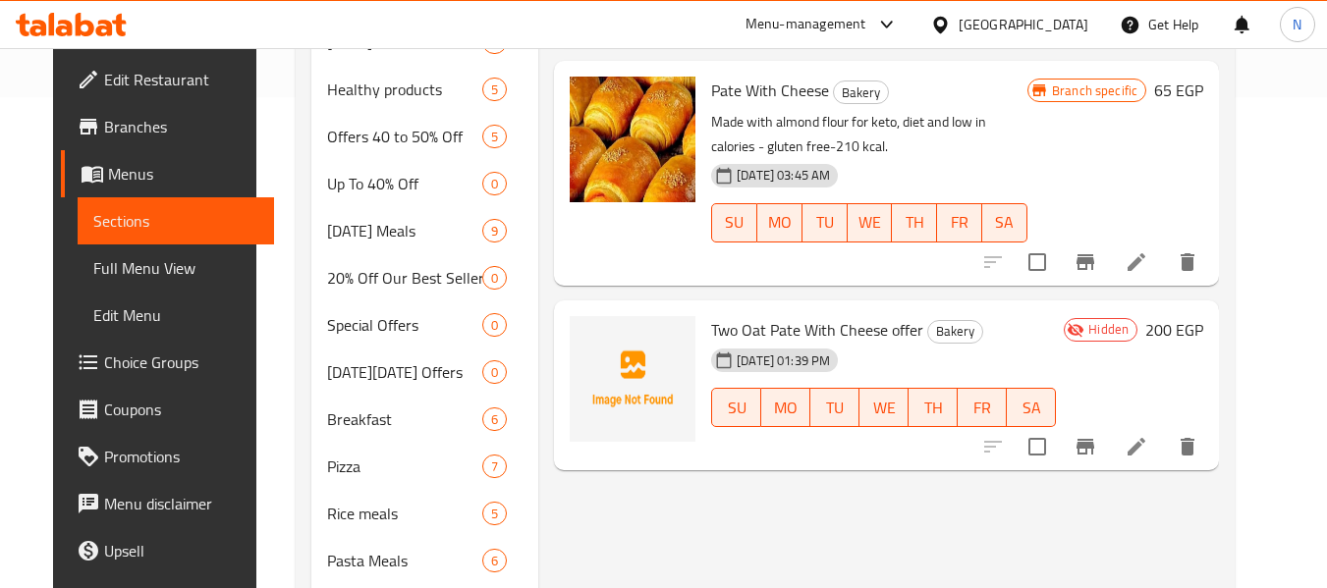
type input "[PERSON_NAME]"
click at [864, 315] on span "Two Oat Pate With Cheese offer" at bounding box center [817, 329] width 212 height 29
click at [1148, 435] on icon at bounding box center [1136, 447] width 24 height 24
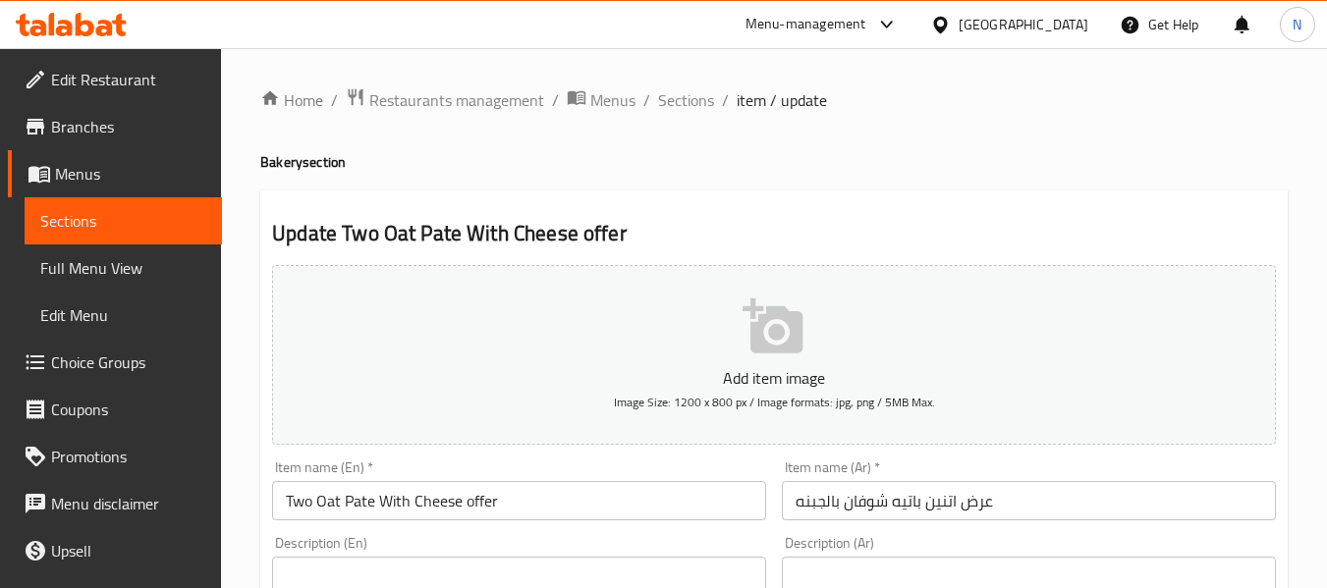
click at [96, 138] on span "Branches" at bounding box center [128, 127] width 155 height 24
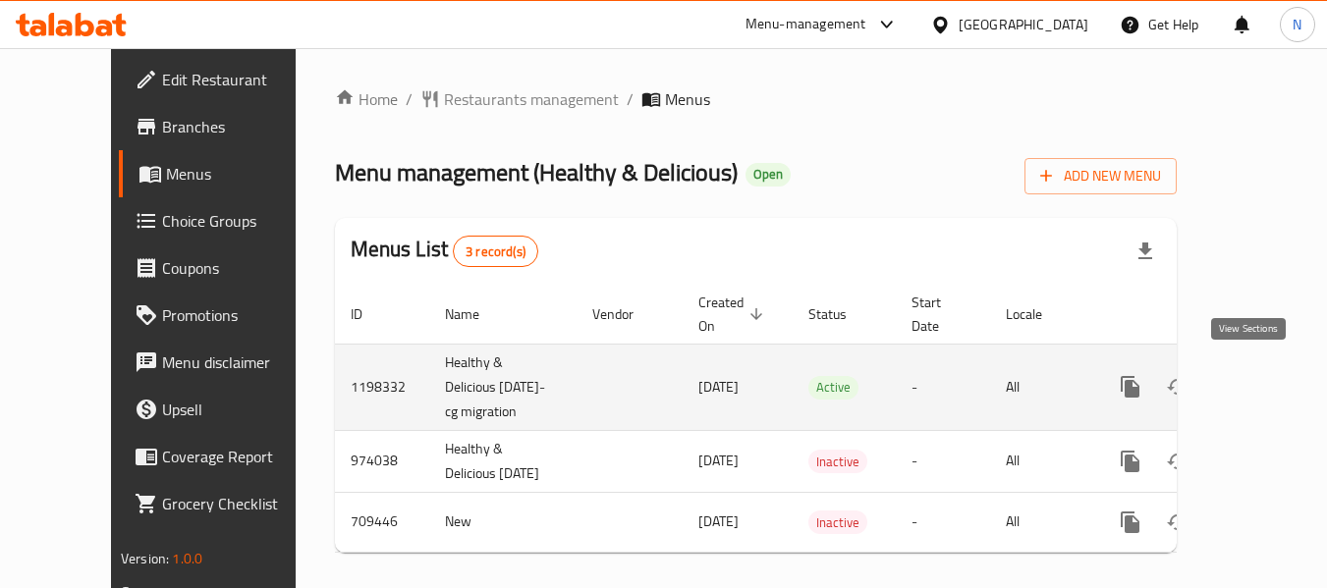
click at [1260, 375] on icon "enhanced table" at bounding box center [1272, 387] width 24 height 24
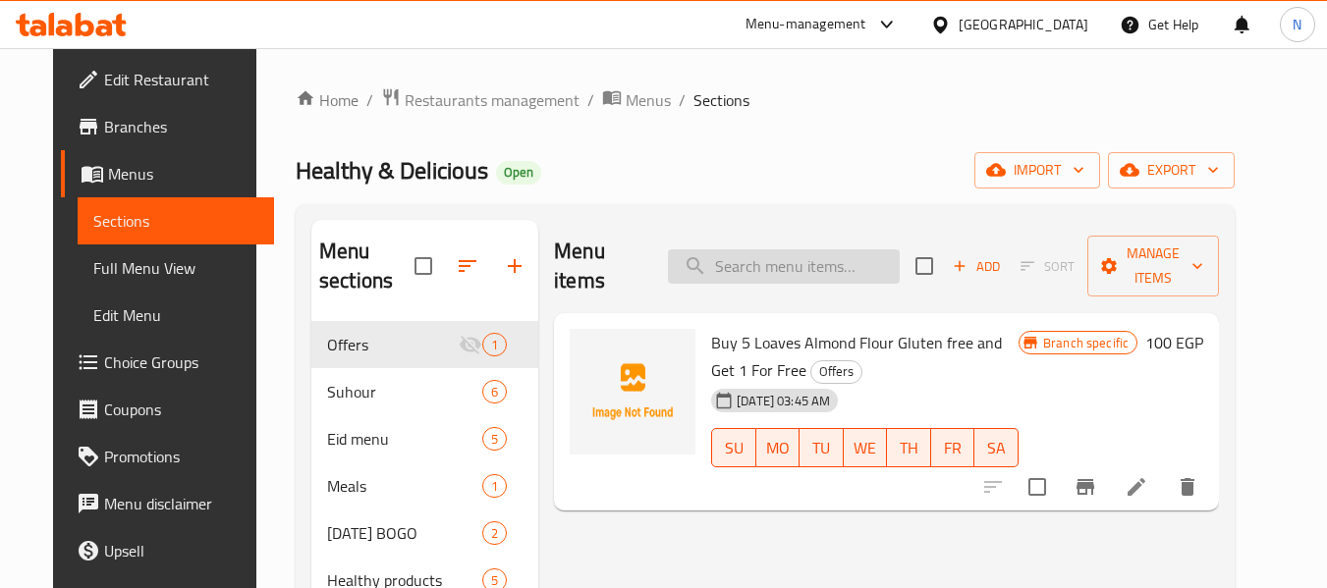
click at [819, 249] on input "search" at bounding box center [784, 266] width 232 height 34
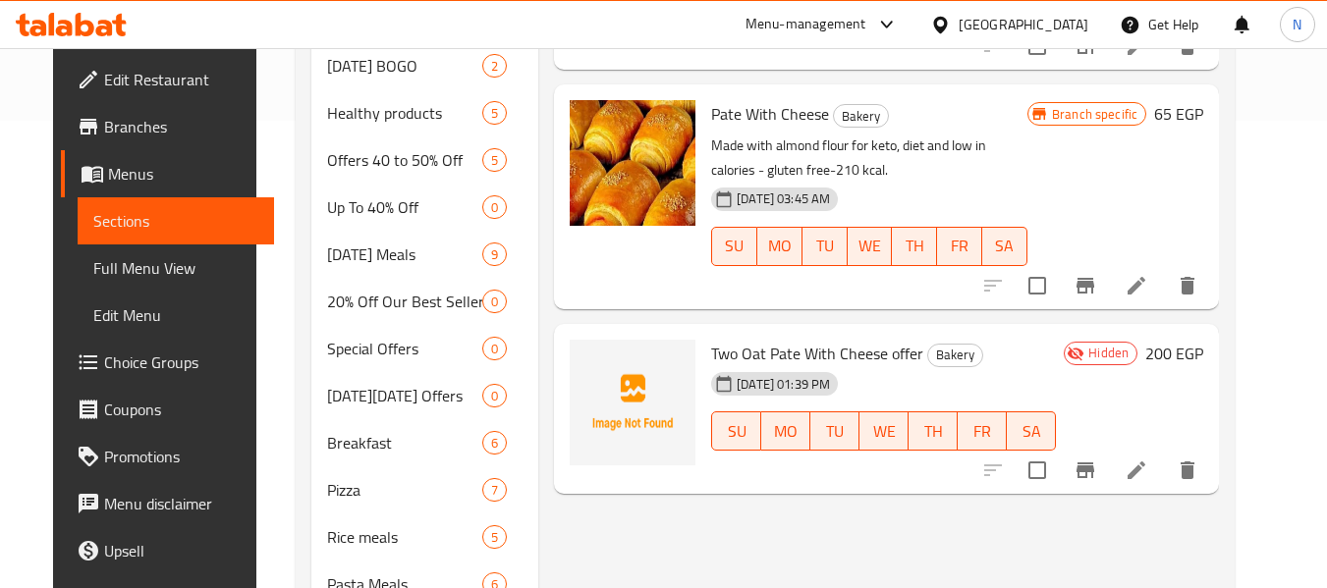
scroll to position [491, 0]
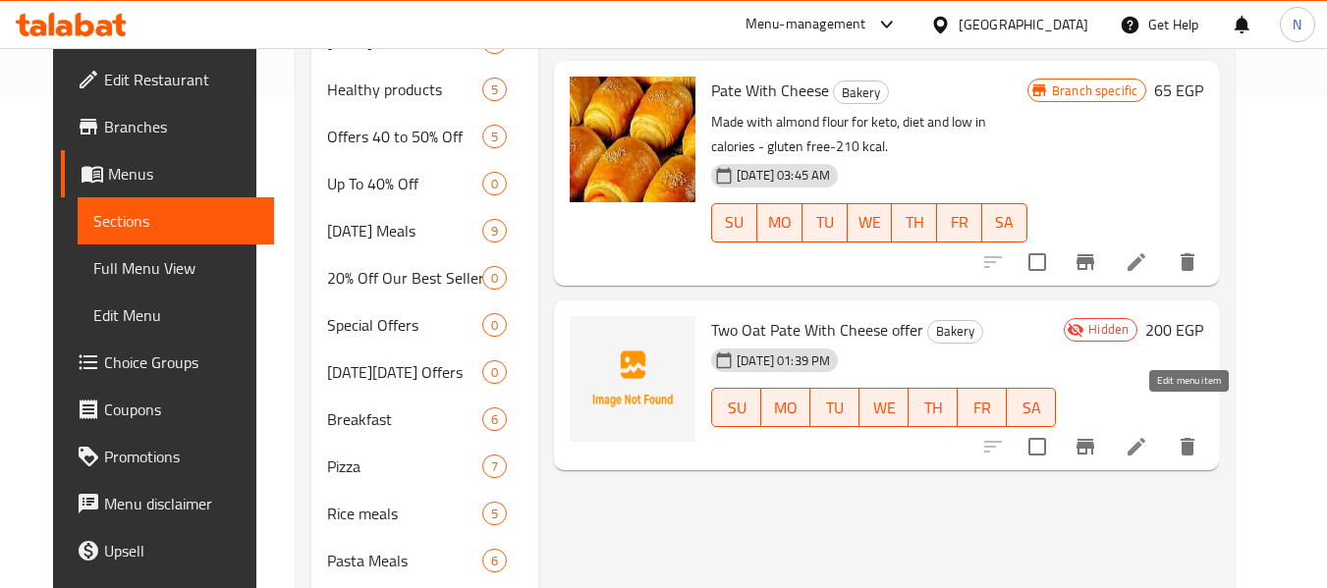
type input "[PERSON_NAME]"
click at [1148, 435] on icon at bounding box center [1136, 447] width 24 height 24
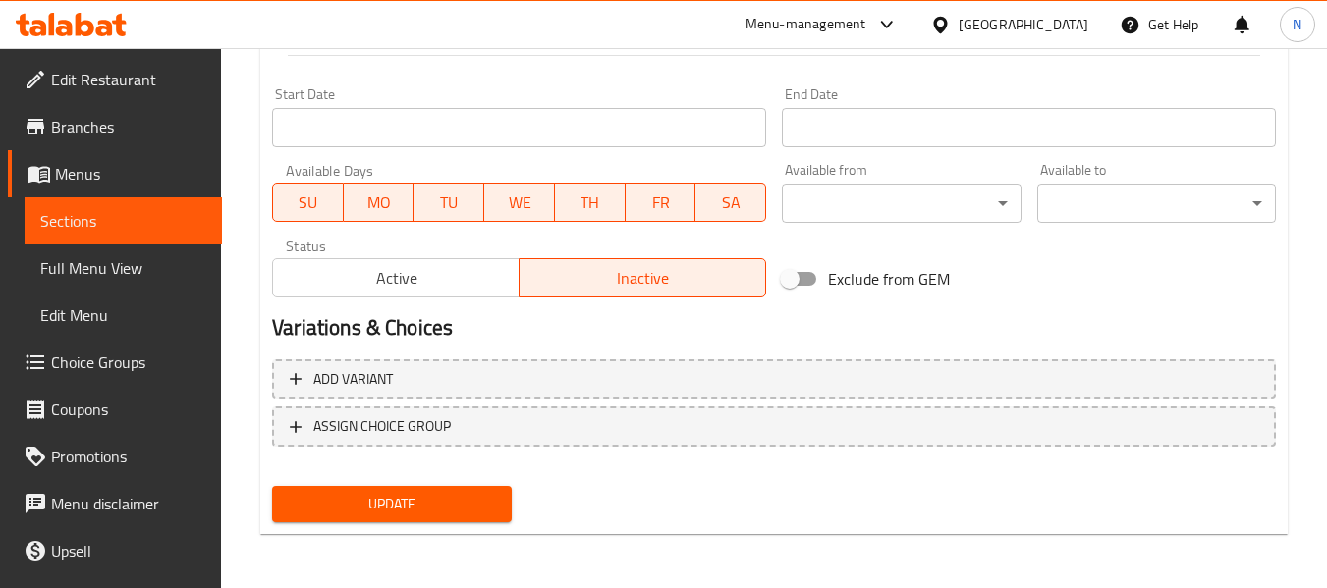
scroll to position [799, 0]
click at [465, 300] on div "Status Active Inactive" at bounding box center [519, 267] width 510 height 75
click at [471, 283] on span "Active" at bounding box center [396, 277] width 231 height 28
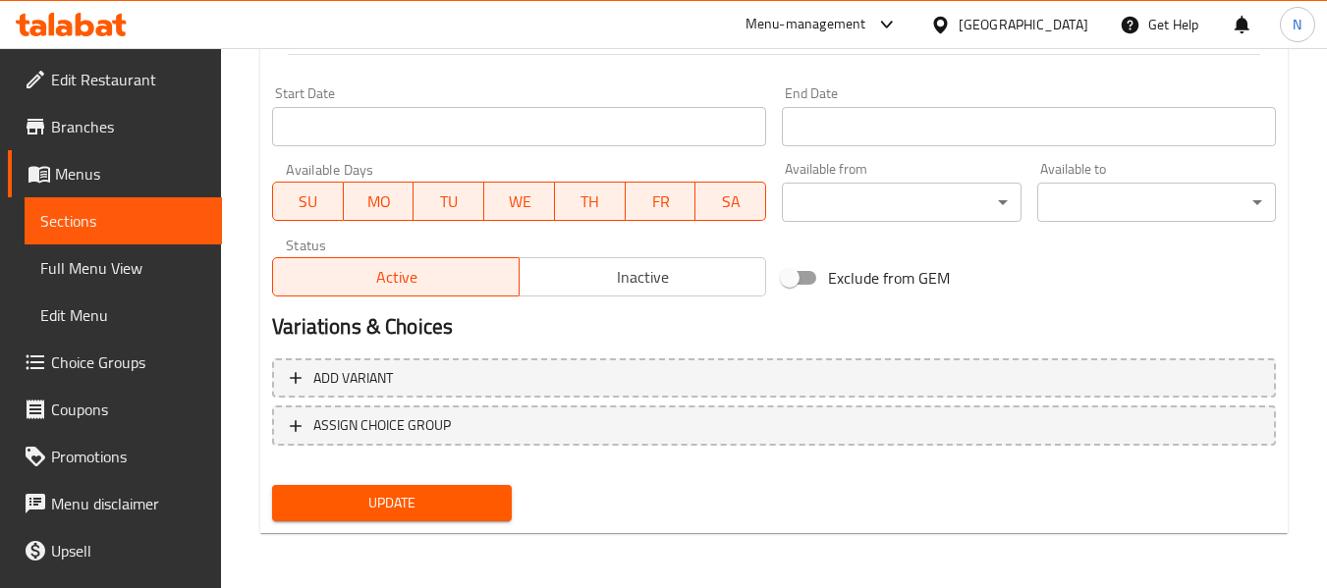
click at [476, 525] on div "Update" at bounding box center [391, 503] width 254 height 52
click at [482, 505] on span "Update" at bounding box center [391, 503] width 207 height 25
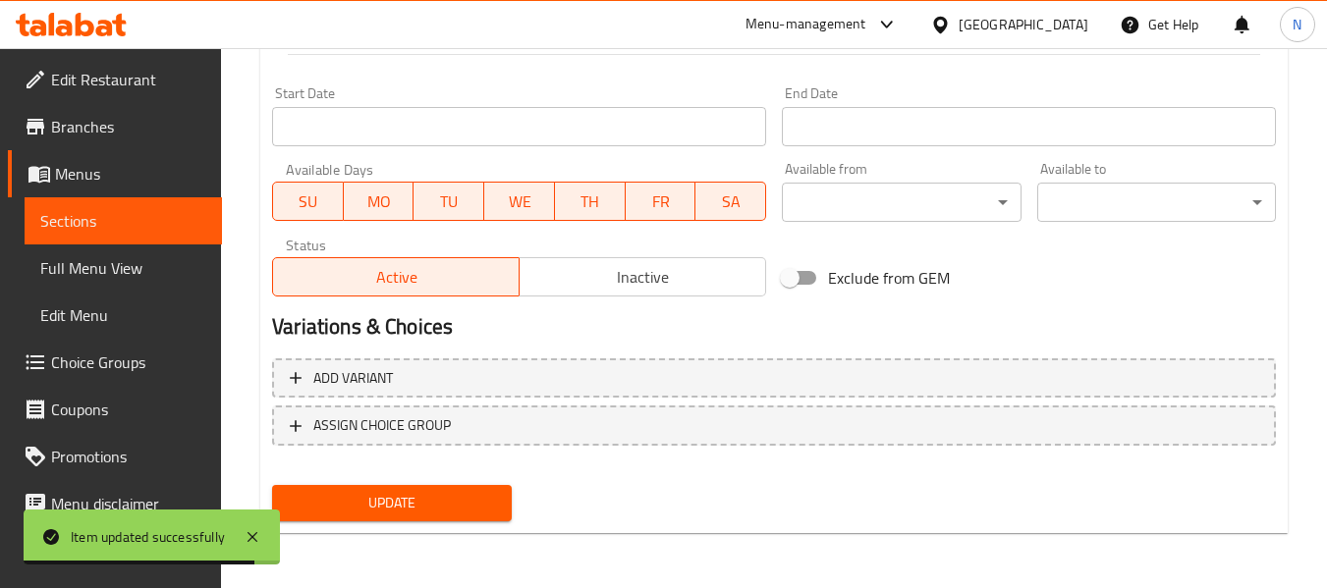
drag, startPoint x: 122, startPoint y: 88, endPoint x: 152, endPoint y: 93, distance: 30.8
click at [123, 87] on span "Edit Restaurant" at bounding box center [128, 80] width 155 height 24
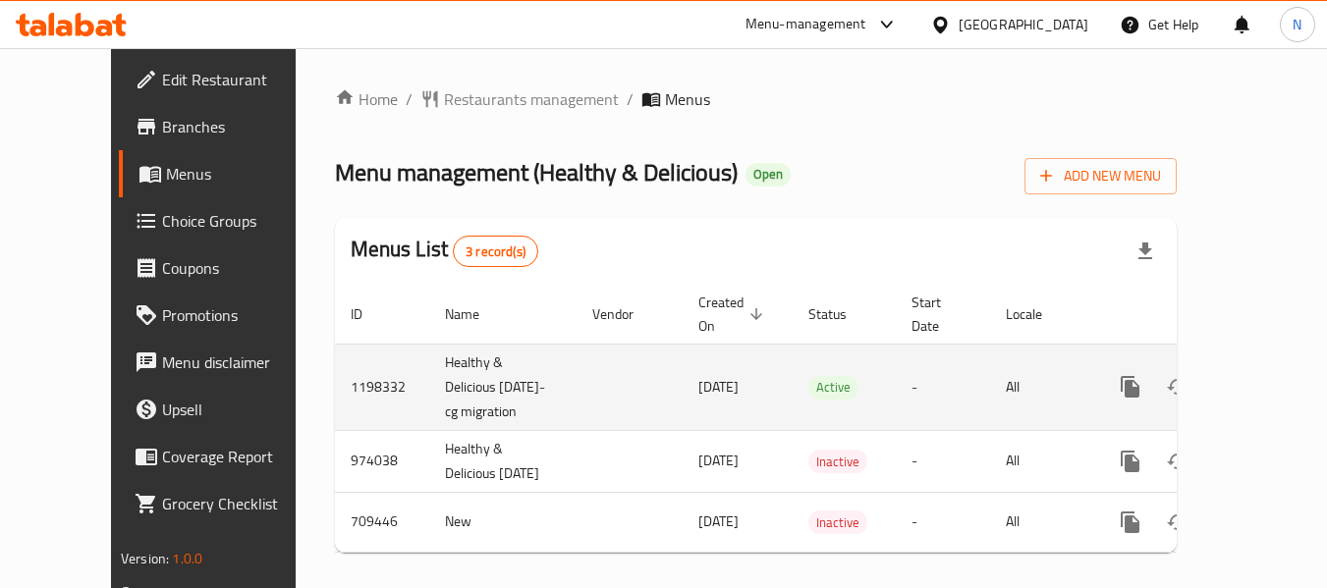
click at [1260, 375] on icon "enhanced table" at bounding box center [1272, 387] width 24 height 24
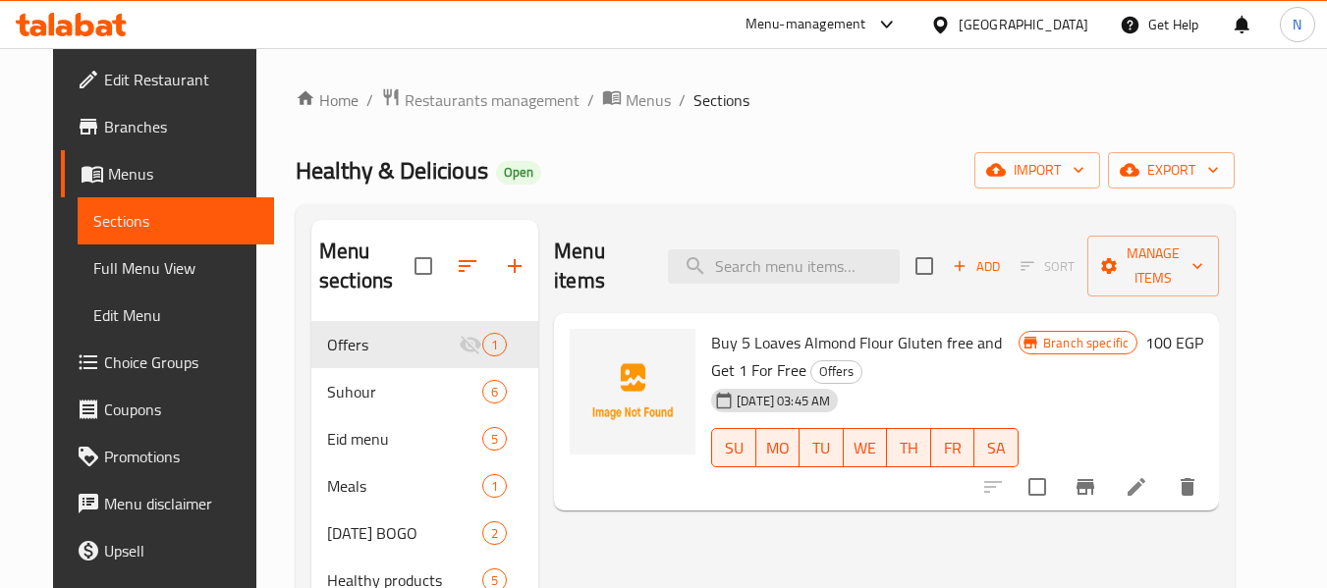
click at [806, 171] on div "Healthy & Delicious Open import export" at bounding box center [765, 170] width 939 height 36
click at [809, 250] on input "search" at bounding box center [784, 266] width 232 height 34
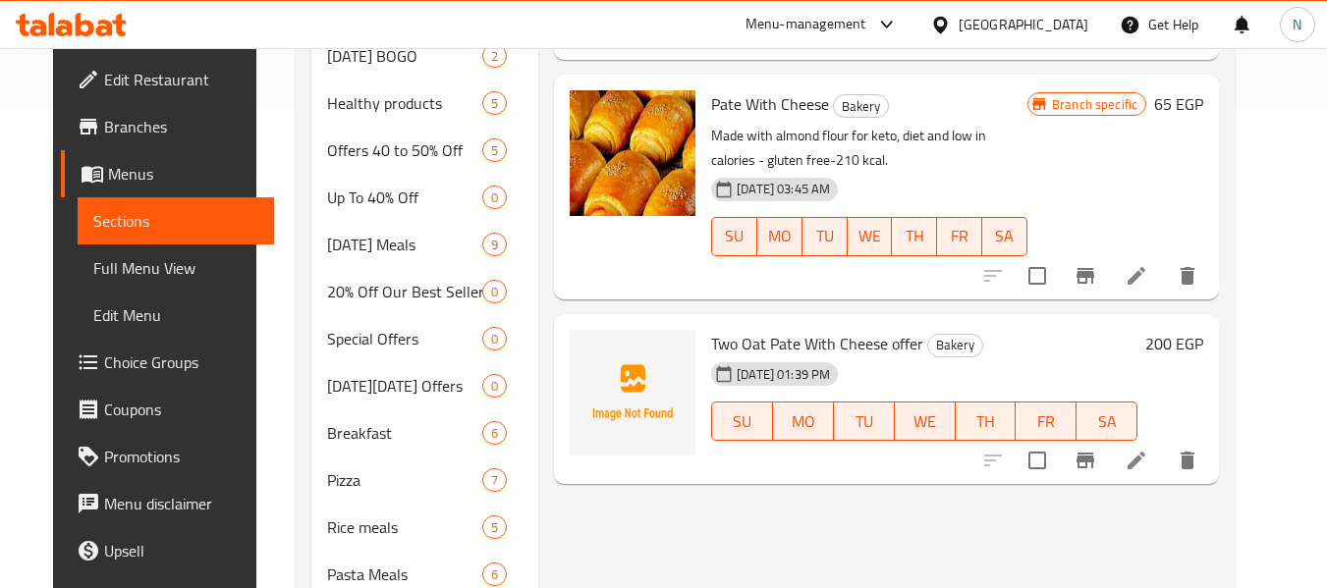
scroll to position [491, 0]
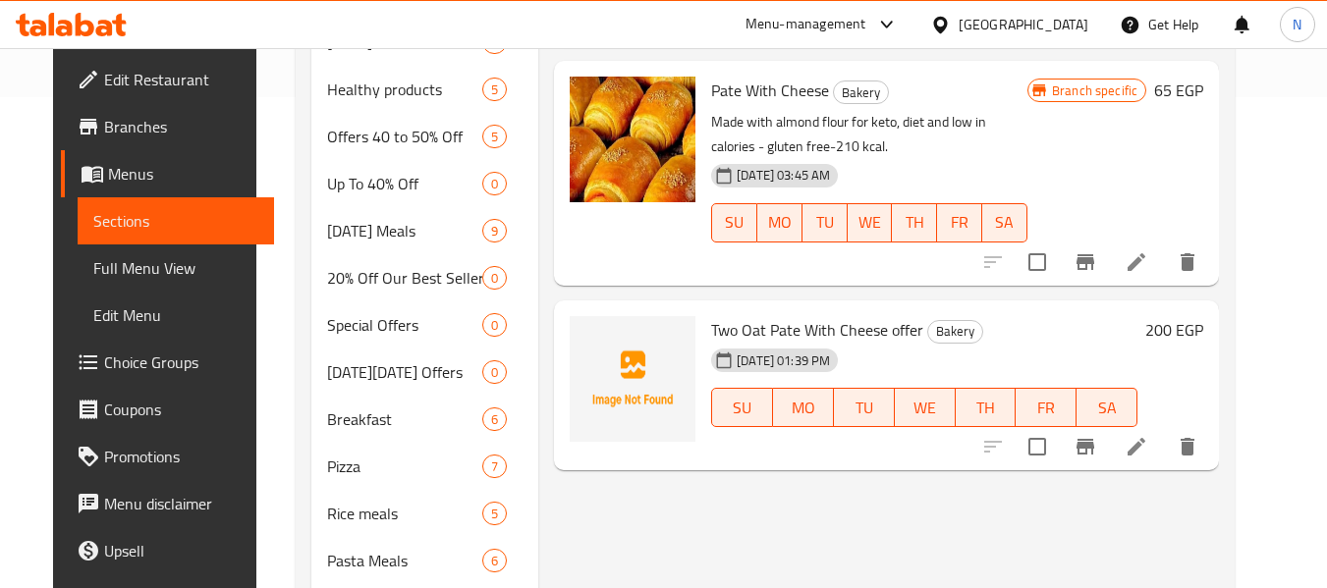
type input "pate"
click at [1148, 435] on icon at bounding box center [1136, 447] width 24 height 24
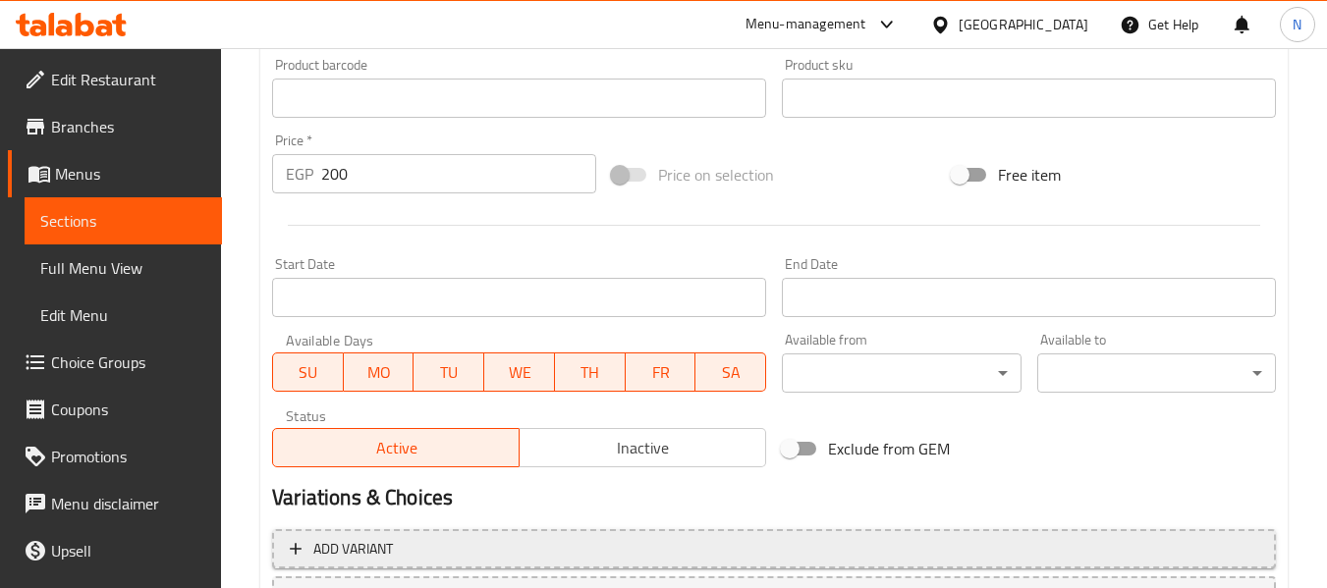
scroll to position [799, 0]
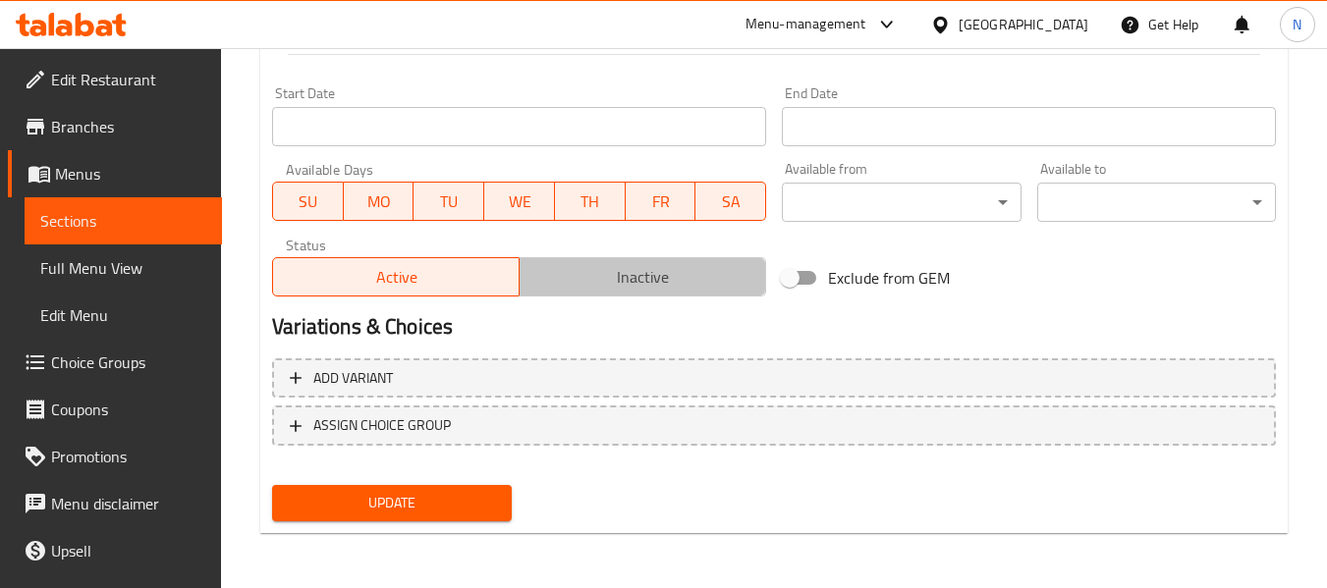
click at [625, 292] on button "Inactive" at bounding box center [642, 276] width 247 height 39
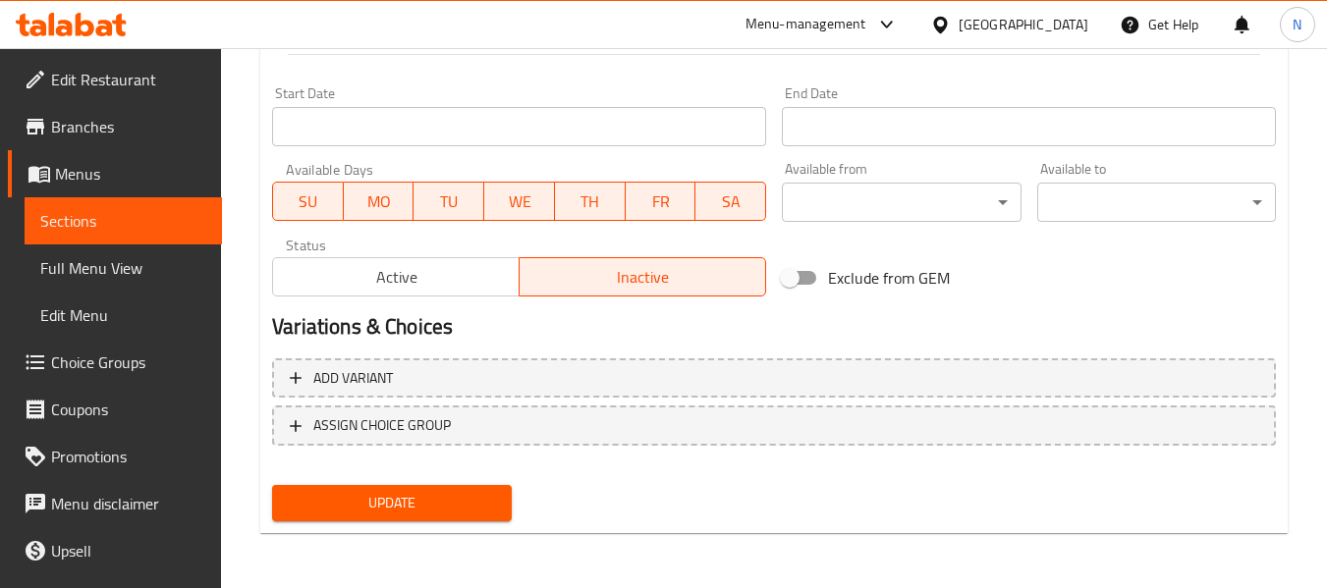
click at [465, 508] on span "Update" at bounding box center [391, 503] width 207 height 25
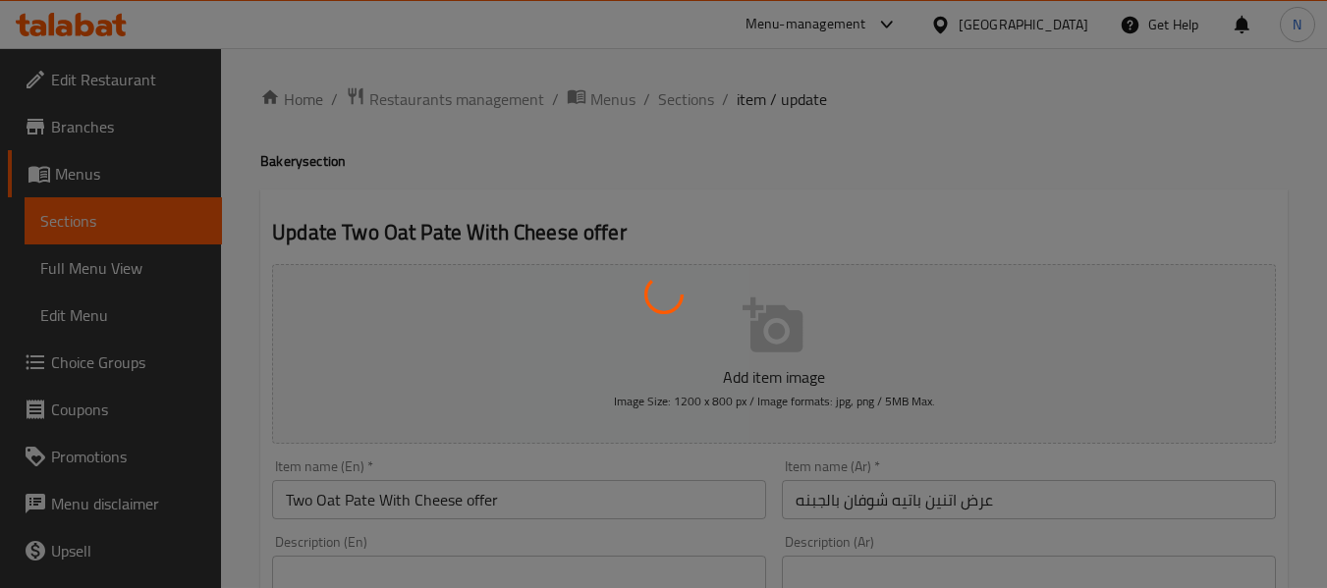
scroll to position [0, 0]
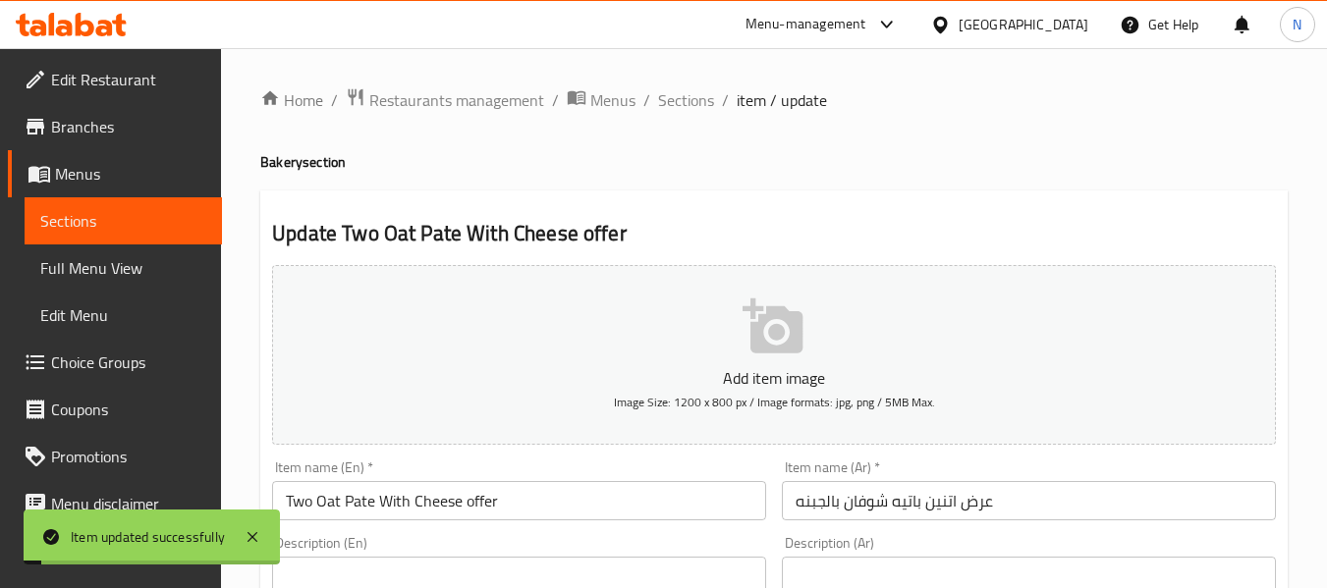
drag, startPoint x: 673, startPoint y: 104, endPoint x: 704, endPoint y: 151, distance: 56.7
click at [673, 104] on span "Sections" at bounding box center [686, 100] width 56 height 24
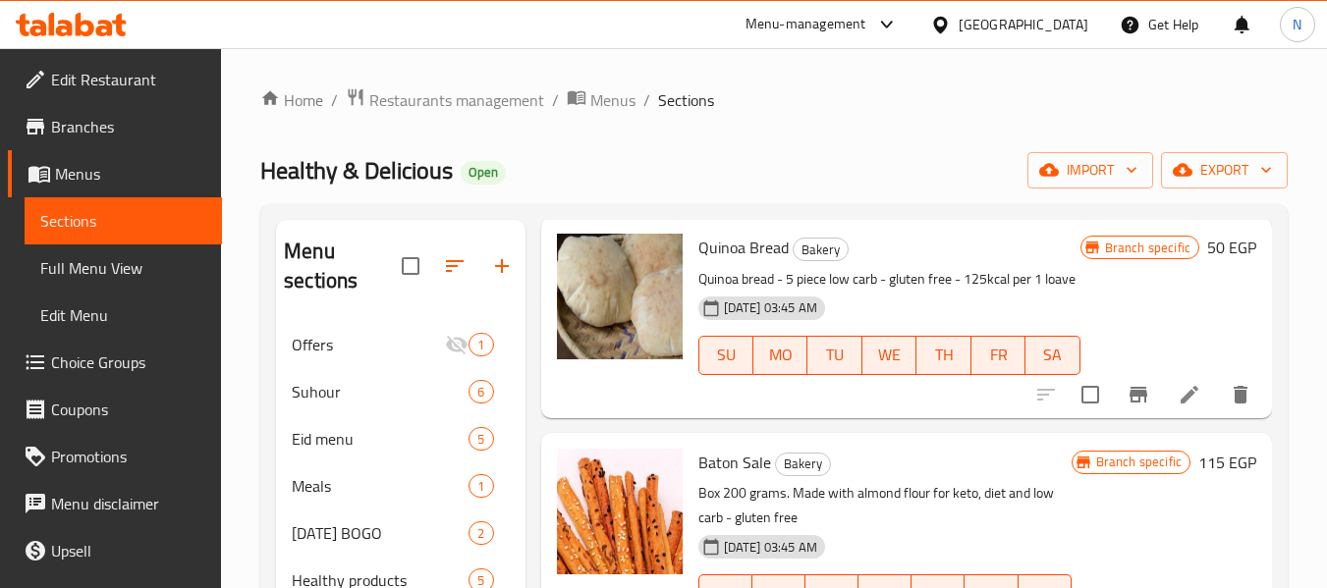
scroll to position [3685, 0]
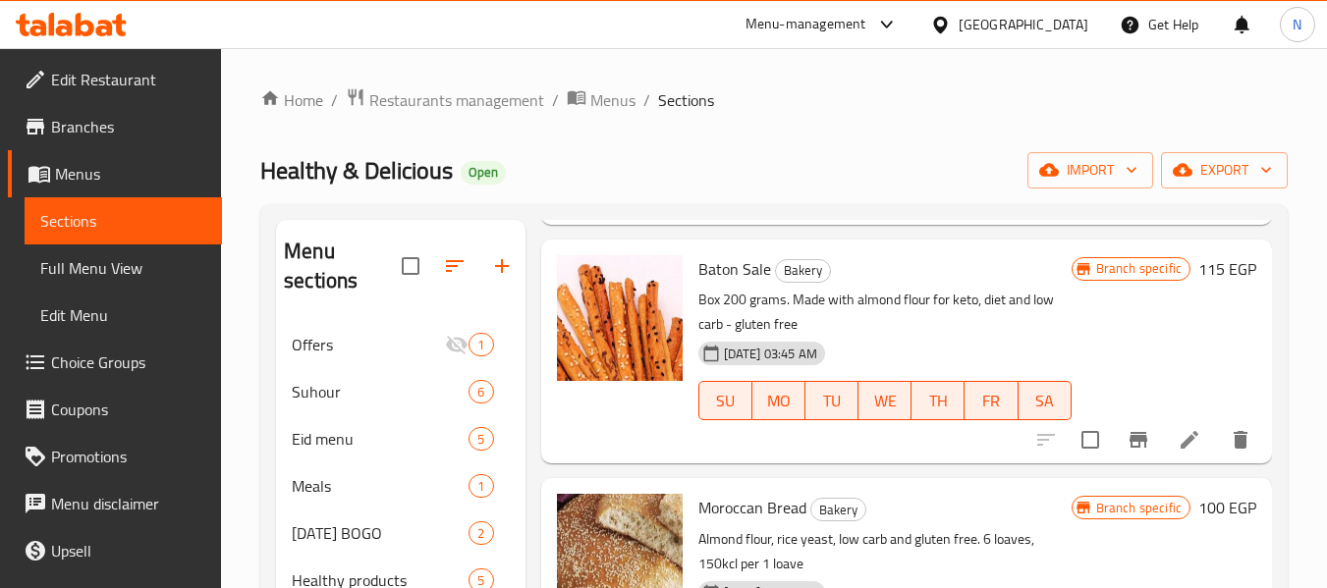
drag, startPoint x: 127, startPoint y: 121, endPoint x: 188, endPoint y: 174, distance: 80.7
click at [127, 121] on span "Branches" at bounding box center [128, 127] width 155 height 24
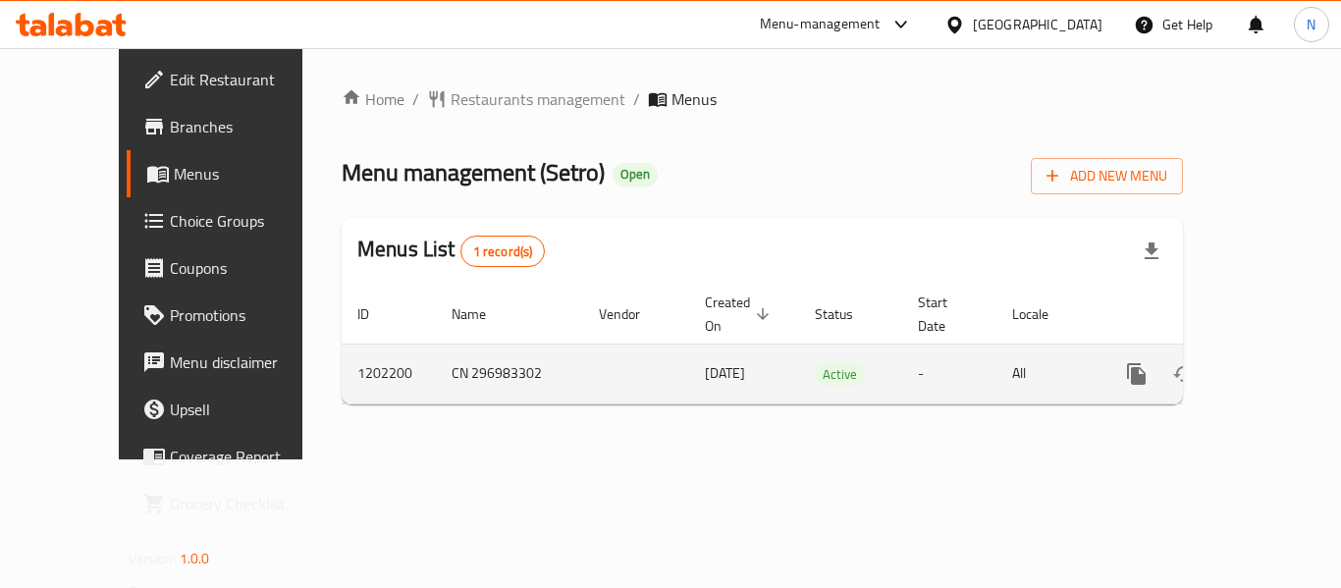
click at [1276, 352] on link "enhanced table" at bounding box center [1278, 374] width 47 height 47
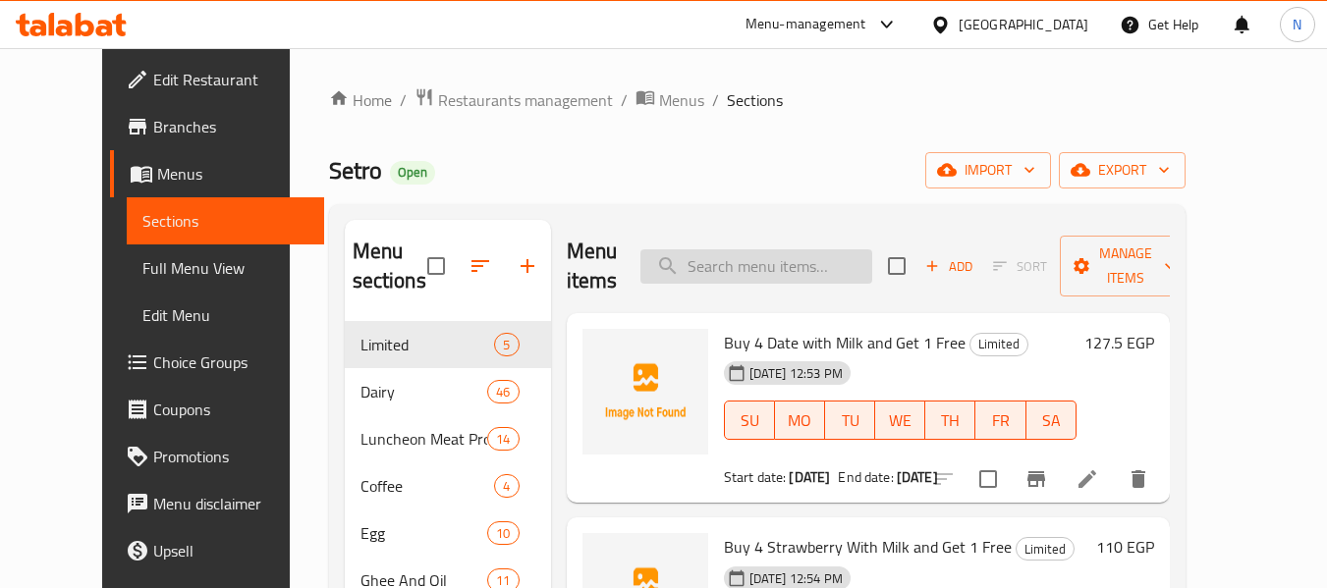
click at [816, 282] on input "search" at bounding box center [756, 266] width 232 height 34
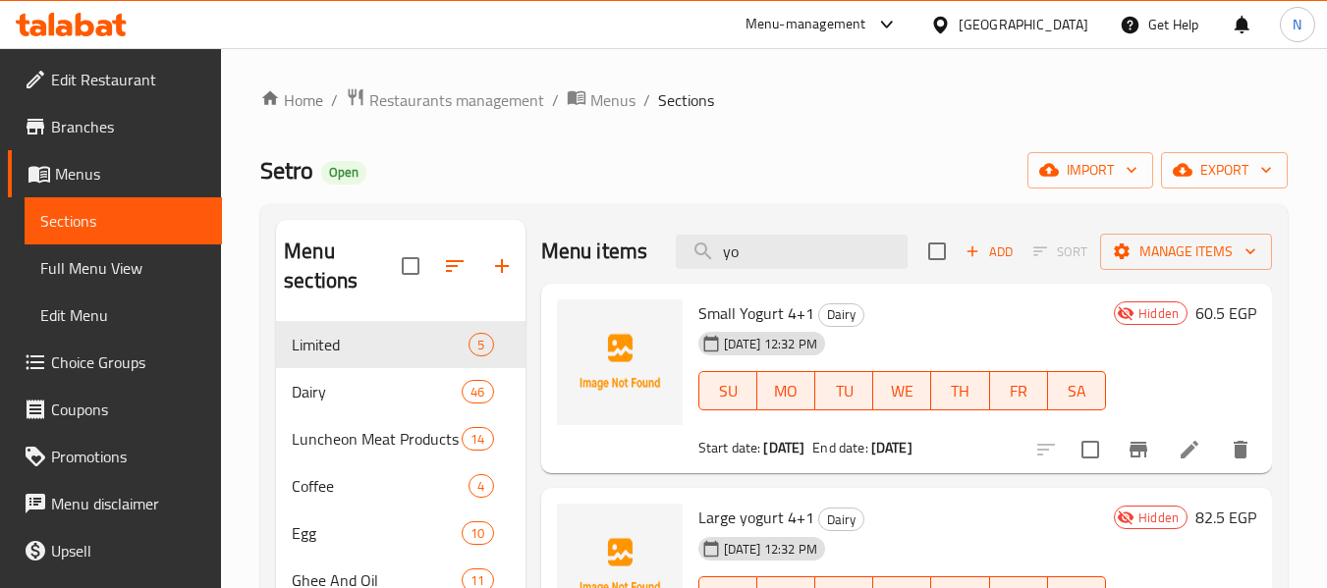
scroll to position [98, 0]
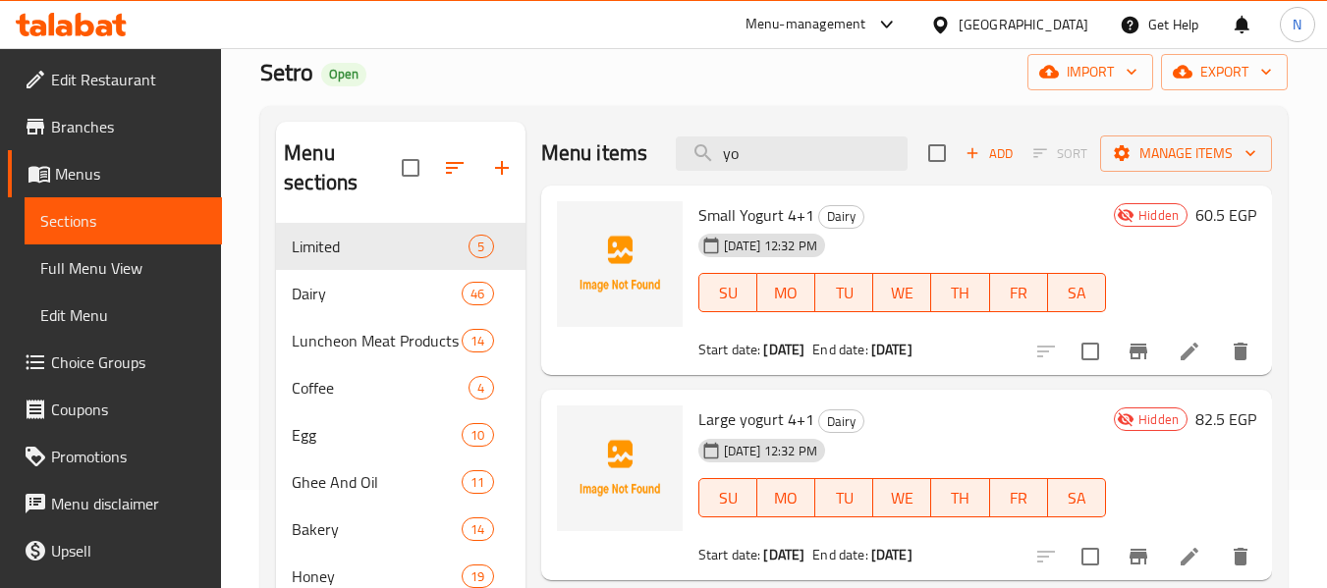
type input "yo"
drag, startPoint x: 982, startPoint y: 382, endPoint x: 766, endPoint y: 372, distance: 216.3
click at [766, 359] on div "Start date: [DATE] End date: [DATE]" at bounding box center [902, 350] width 408 height 20
click at [884, 265] on div "[DATE] 12:32 PM SU MO TU WE TH FR SA" at bounding box center [901, 279] width 423 height 106
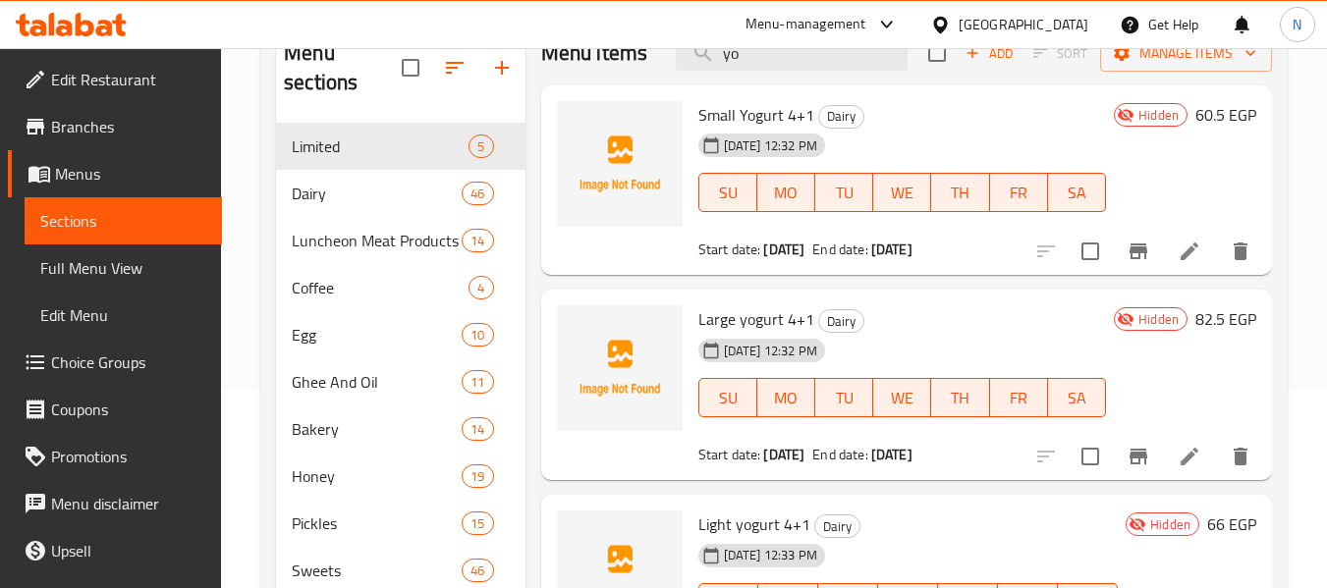
scroll to position [196, 0]
click at [1180, 262] on icon at bounding box center [1189, 254] width 18 height 18
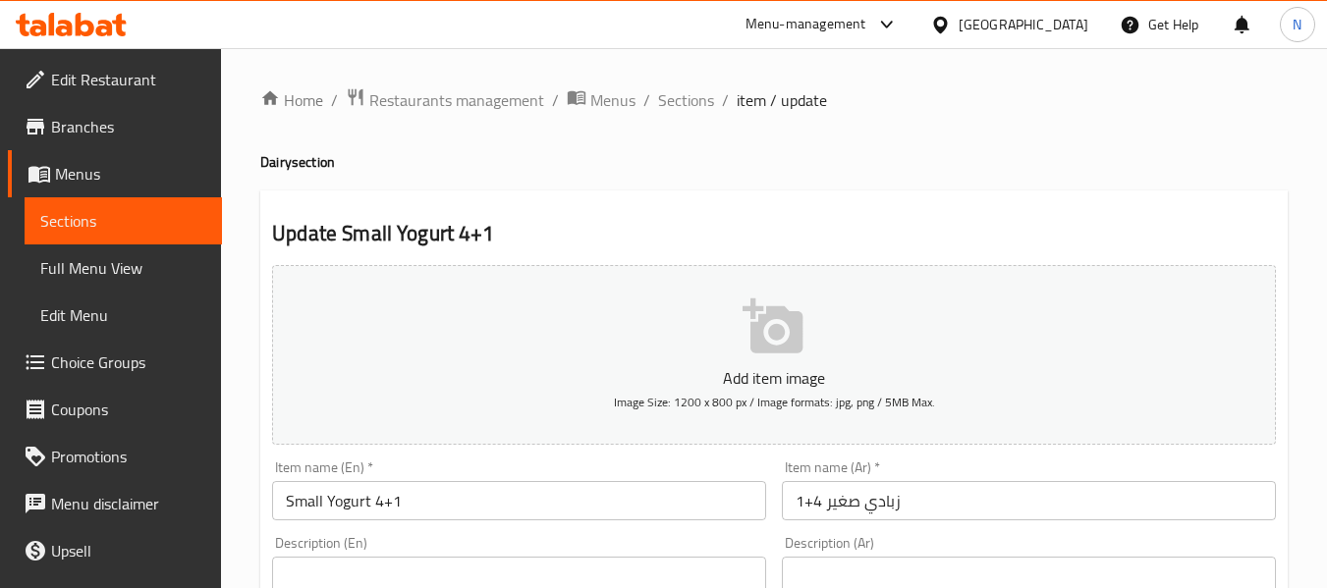
click at [372, 499] on input "Small Yogurt 4+1" at bounding box center [519, 500] width 494 height 39
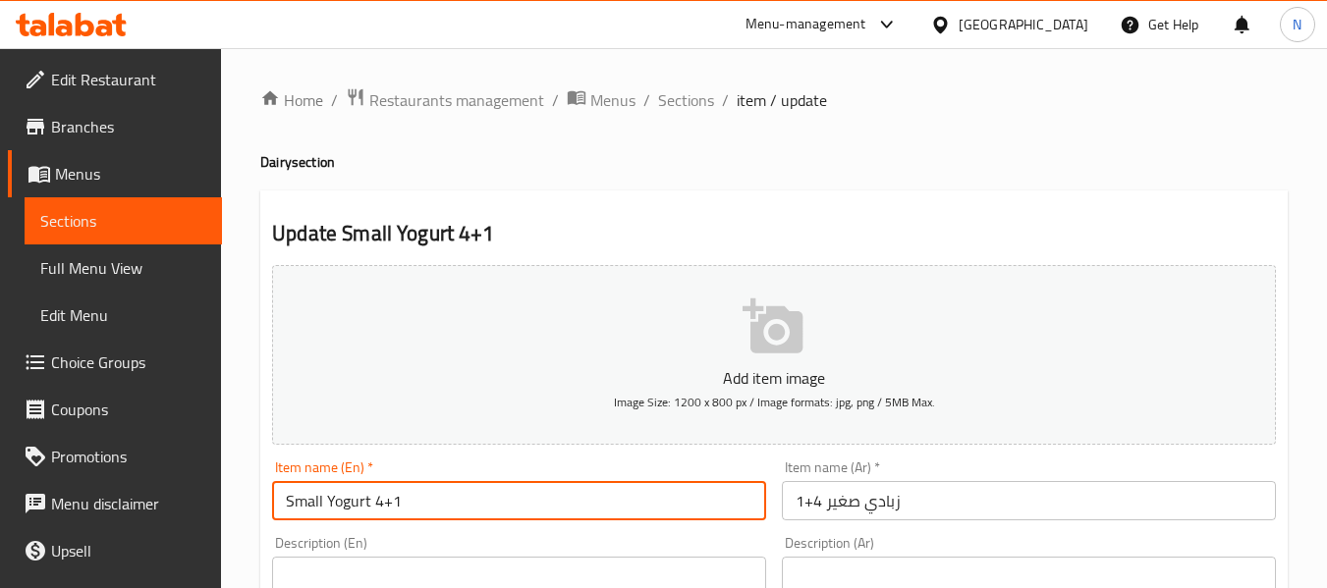
paste input "125 GM"
type input "Small Yogurt 125 GM 4+1"
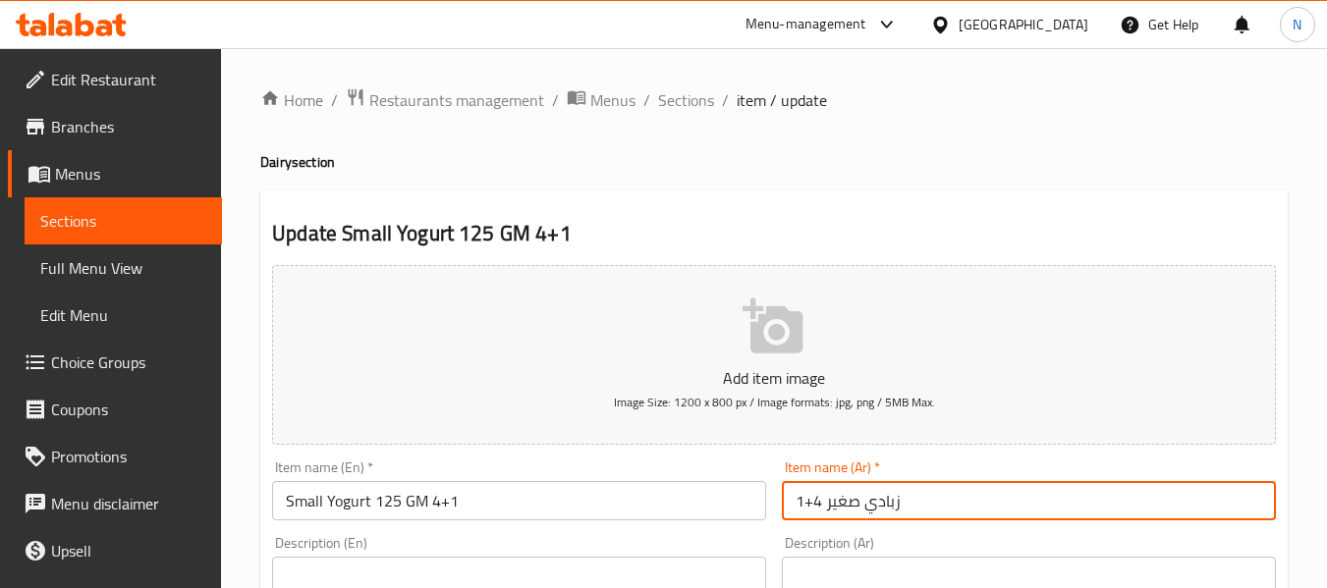
click at [818, 512] on input "زبادي صغير 4+1" at bounding box center [1029, 500] width 494 height 39
click at [1184, 508] on input "زبادي صغير 4+1" at bounding box center [1029, 500] width 494 height 39
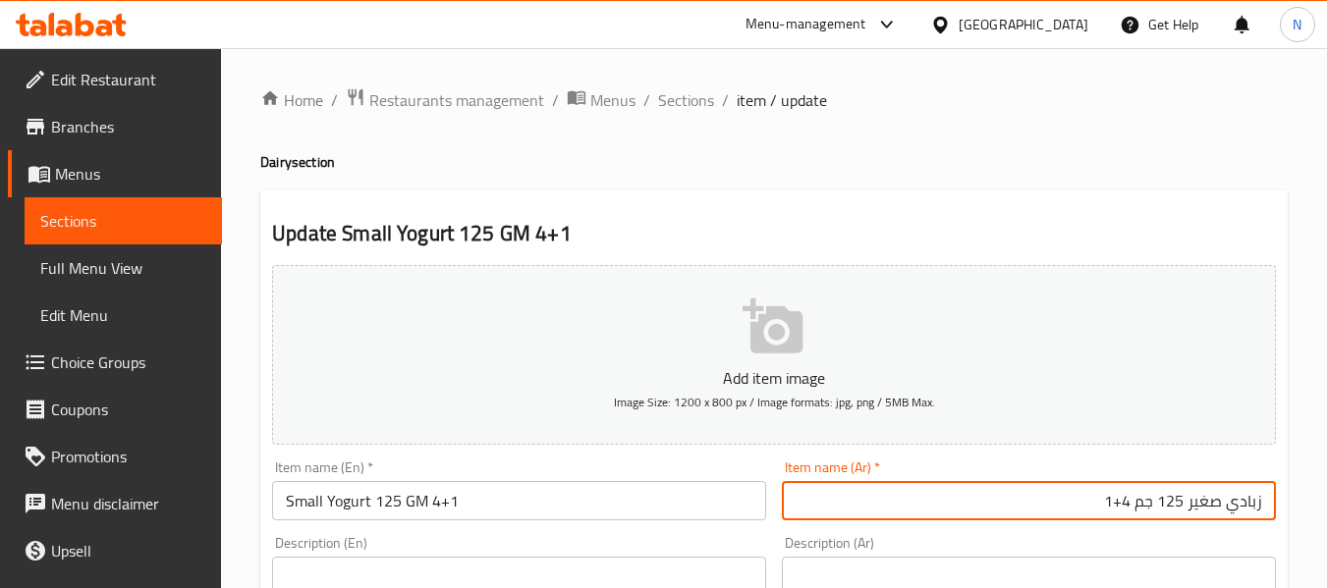
type input "زبادي صغير 125 جم 4+1"
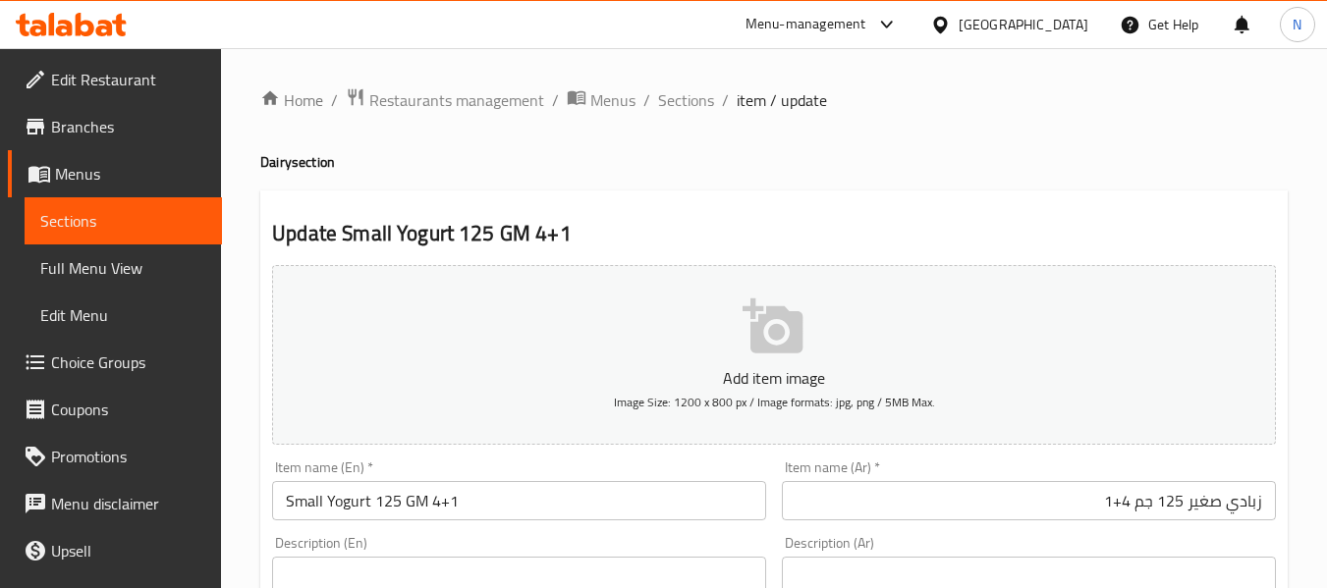
click at [597, 509] on input "Small Yogurt 125 GM 4+1" at bounding box center [519, 500] width 494 height 39
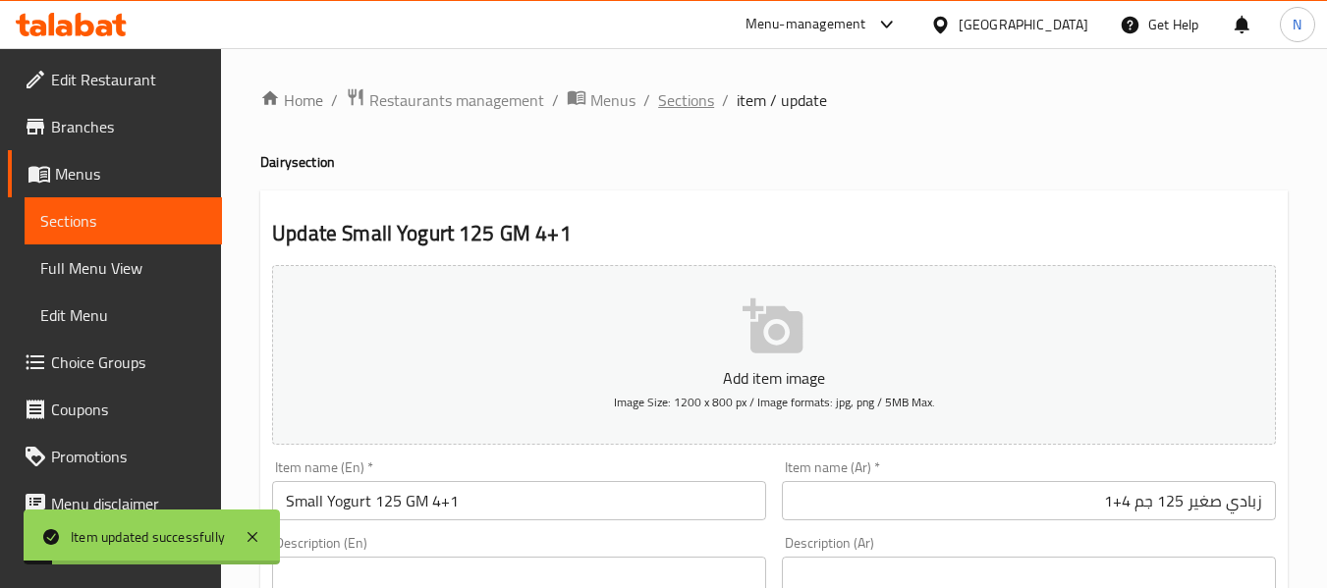
click at [658, 89] on span "Sections" at bounding box center [686, 100] width 56 height 24
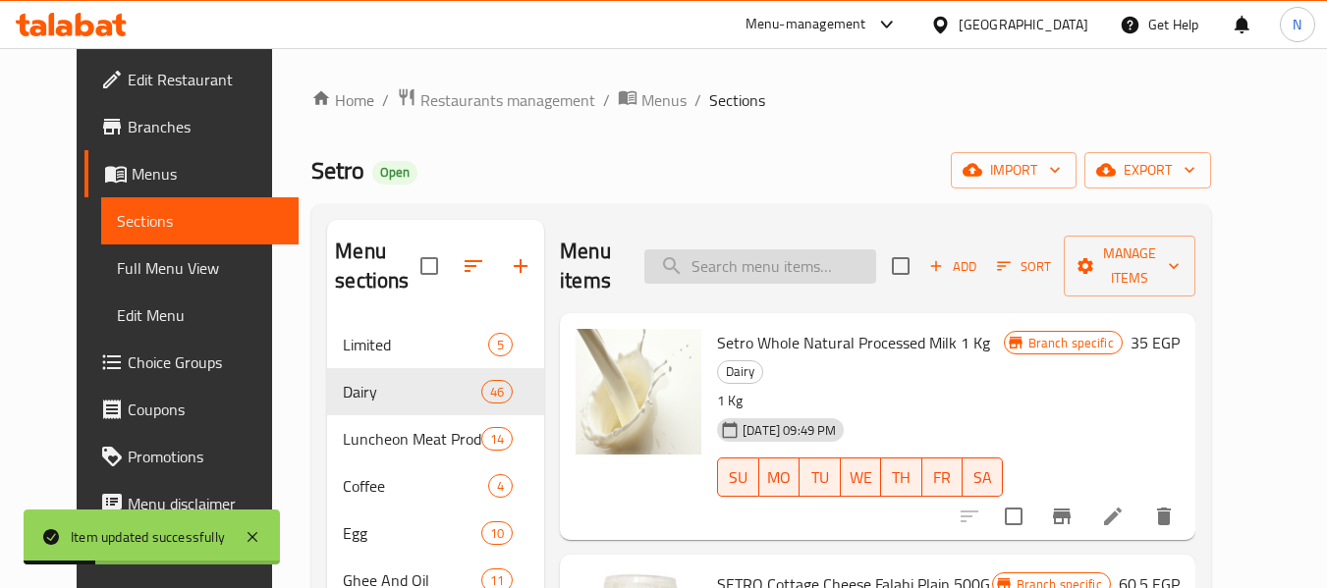
click at [764, 269] on input "search" at bounding box center [760, 266] width 232 height 34
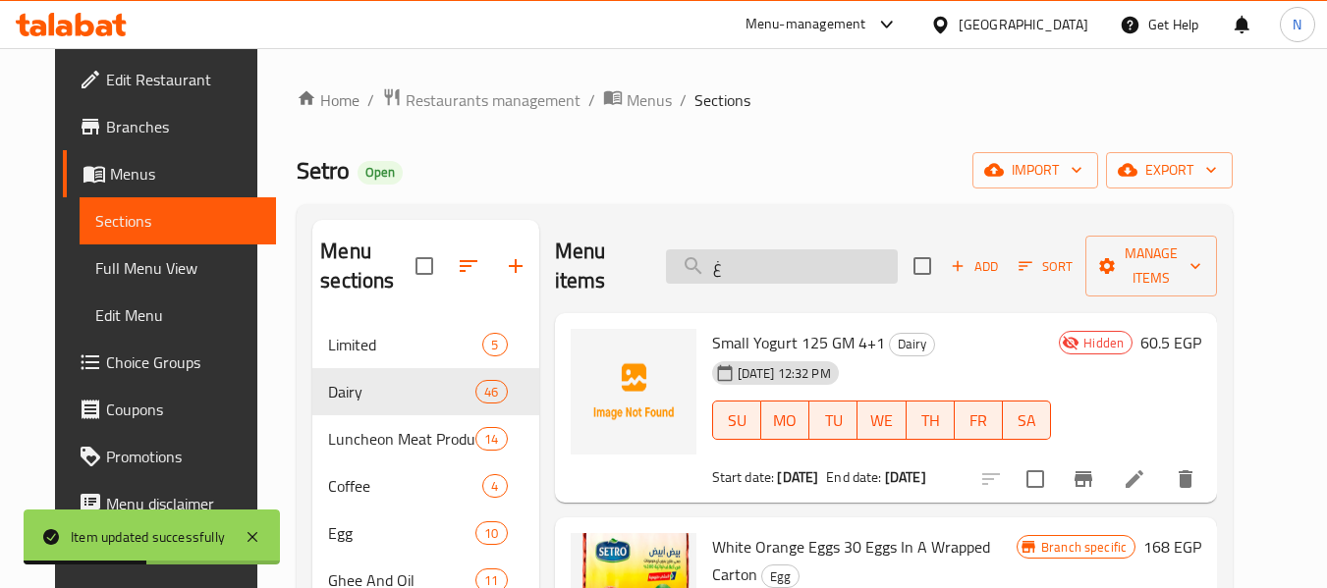
click at [764, 269] on input "غ" at bounding box center [782, 266] width 232 height 34
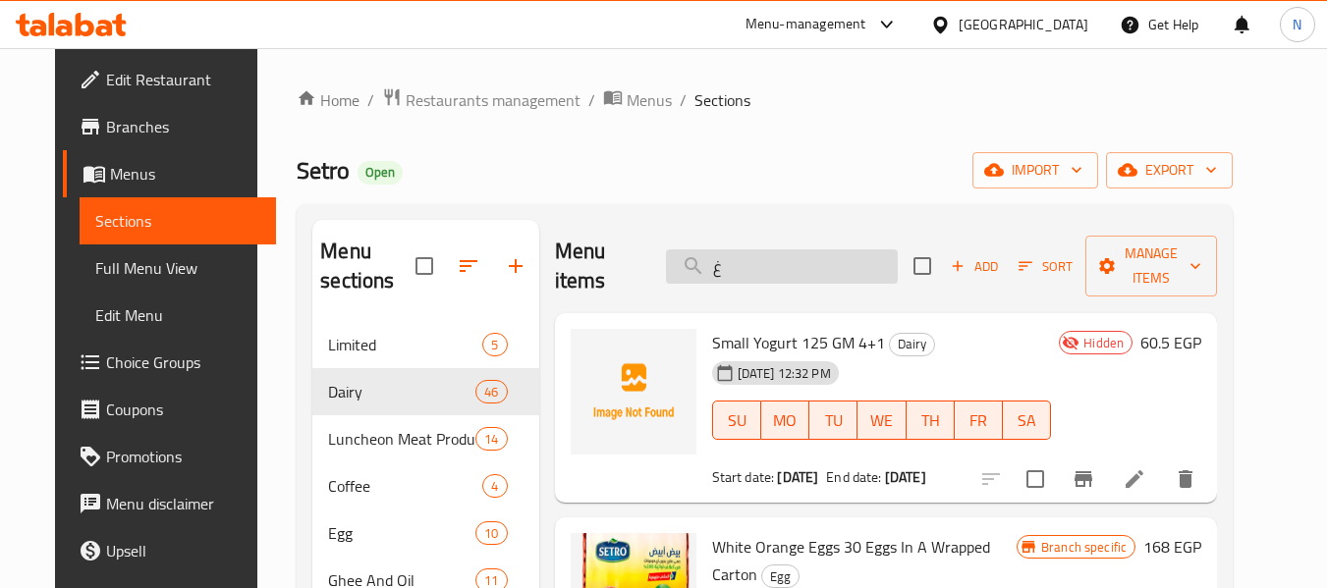
click at [810, 280] on input "غ" at bounding box center [782, 266] width 232 height 34
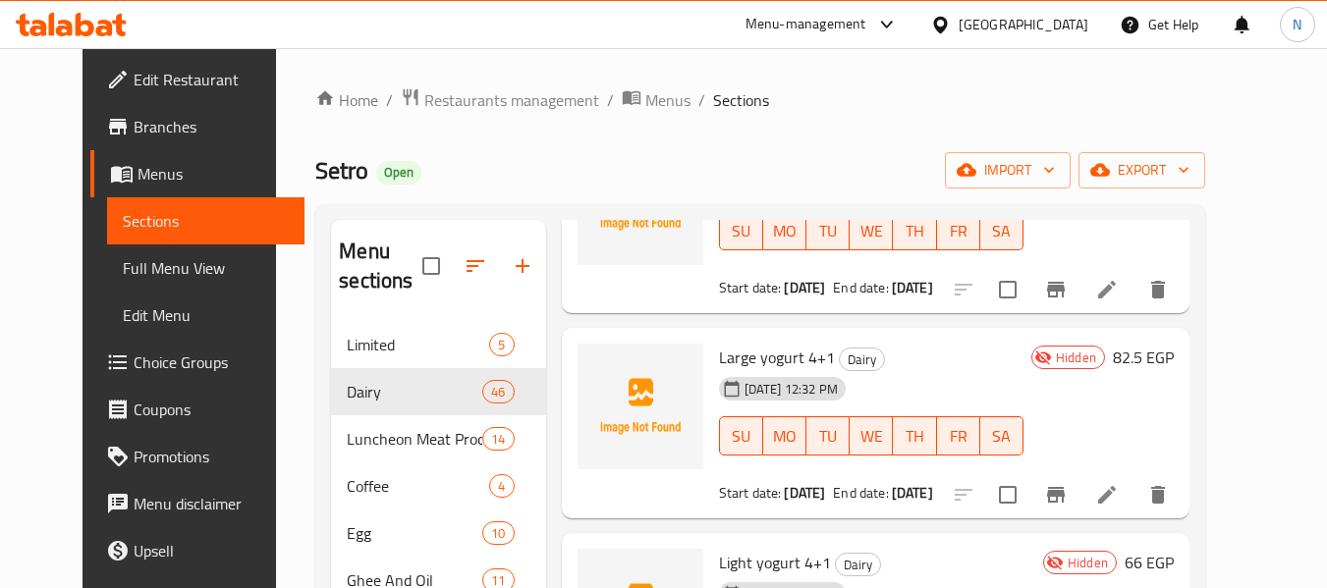
scroll to position [196, 0]
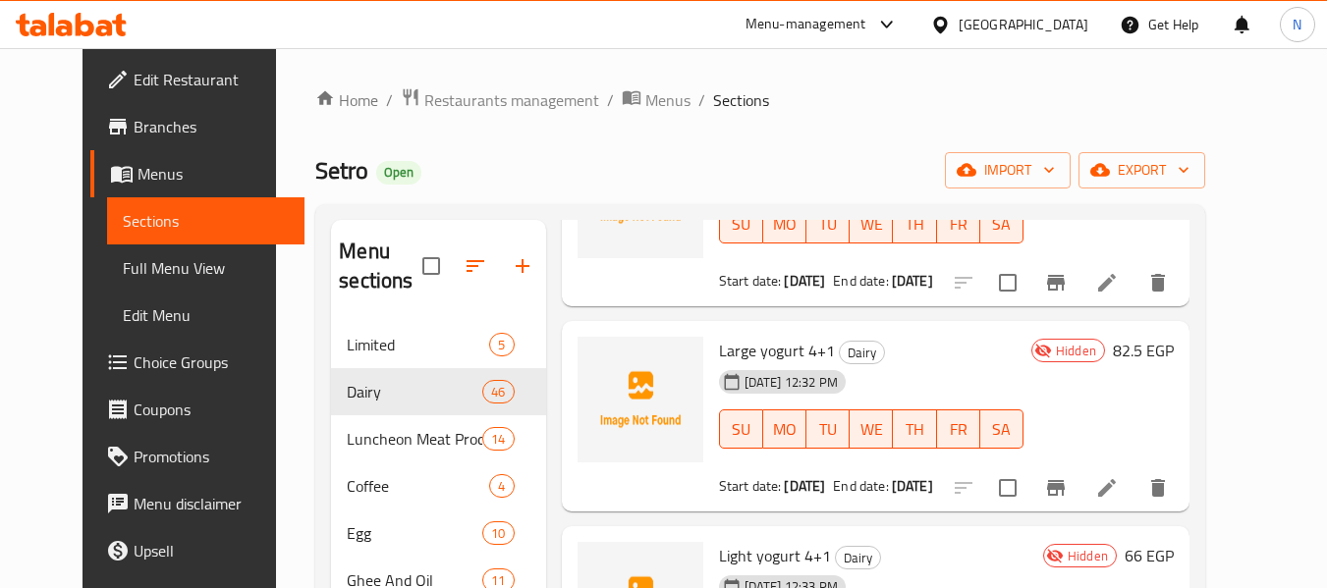
type input "زب"
click at [1119, 488] on icon at bounding box center [1107, 488] width 24 height 24
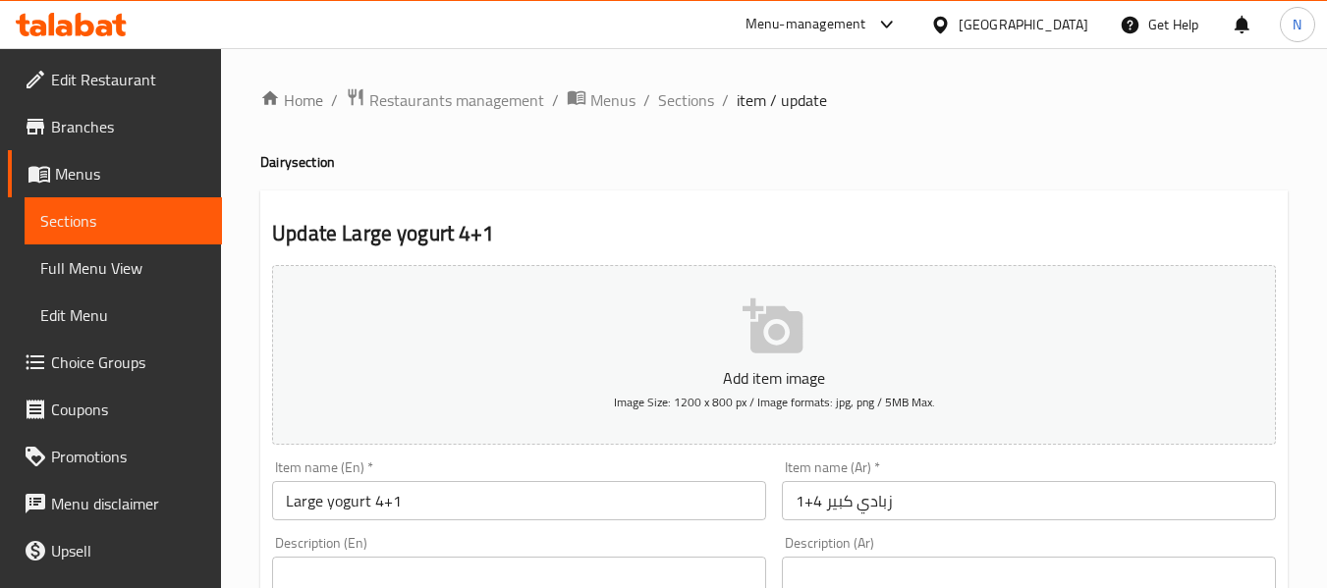
click at [374, 503] on input "Large yogurt 4+1" at bounding box center [519, 500] width 494 height 39
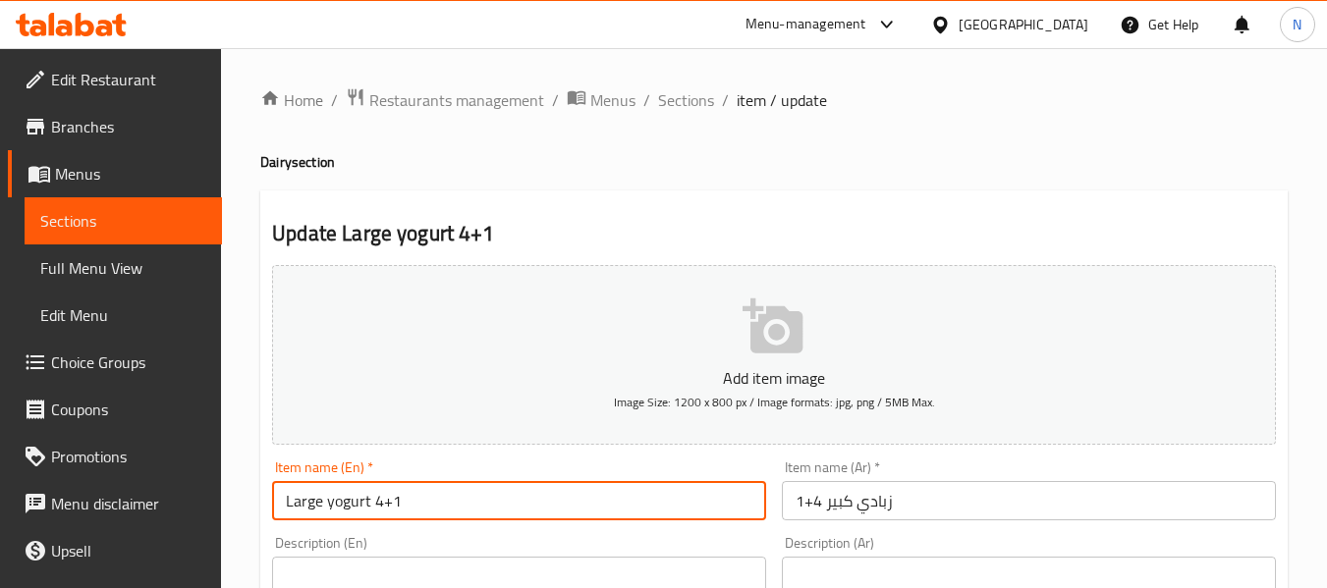
paste input "170 GM"
type input "Large yogurt 170 GM 4+1"
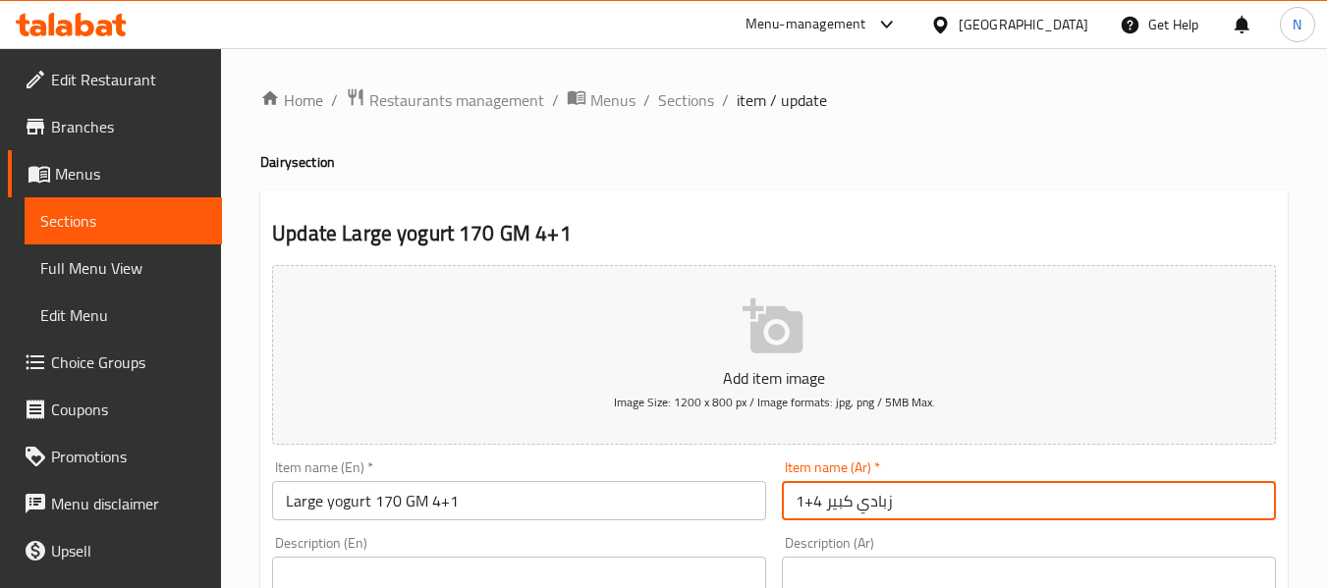
click at [826, 506] on input "زبادي كبير 4+1" at bounding box center [1029, 500] width 494 height 39
click at [1193, 511] on input "زبادي كبير 4+1" at bounding box center [1029, 500] width 494 height 39
type input "زبادي كبير 170 جم 4+1"
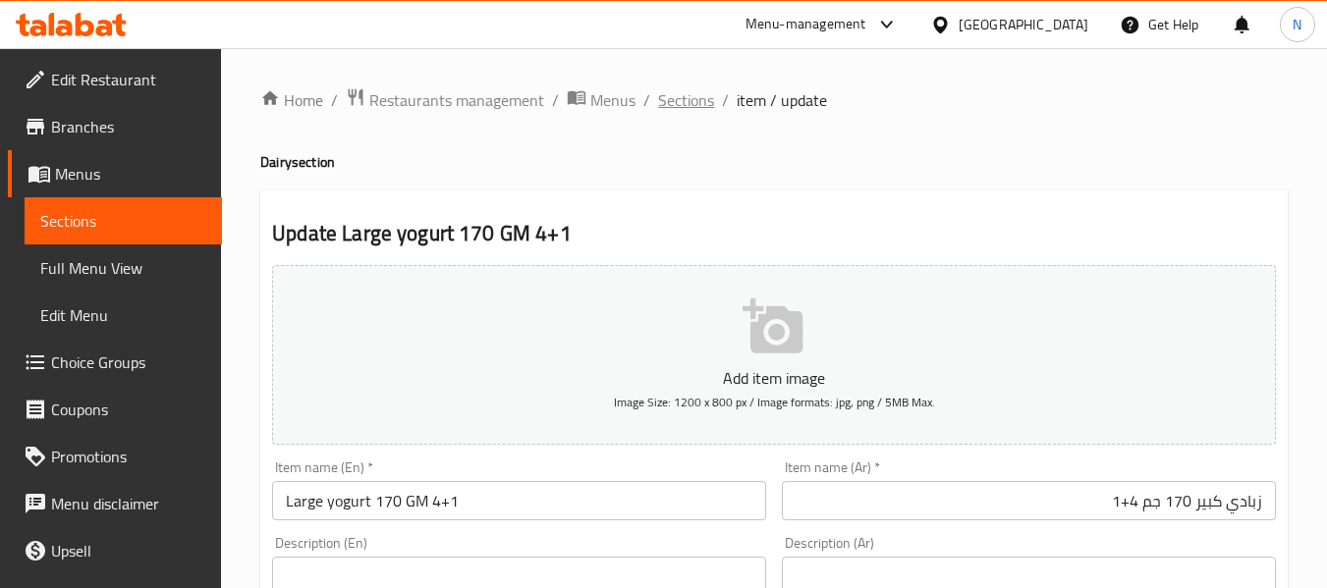
click at [668, 105] on span "Sections" at bounding box center [686, 100] width 56 height 24
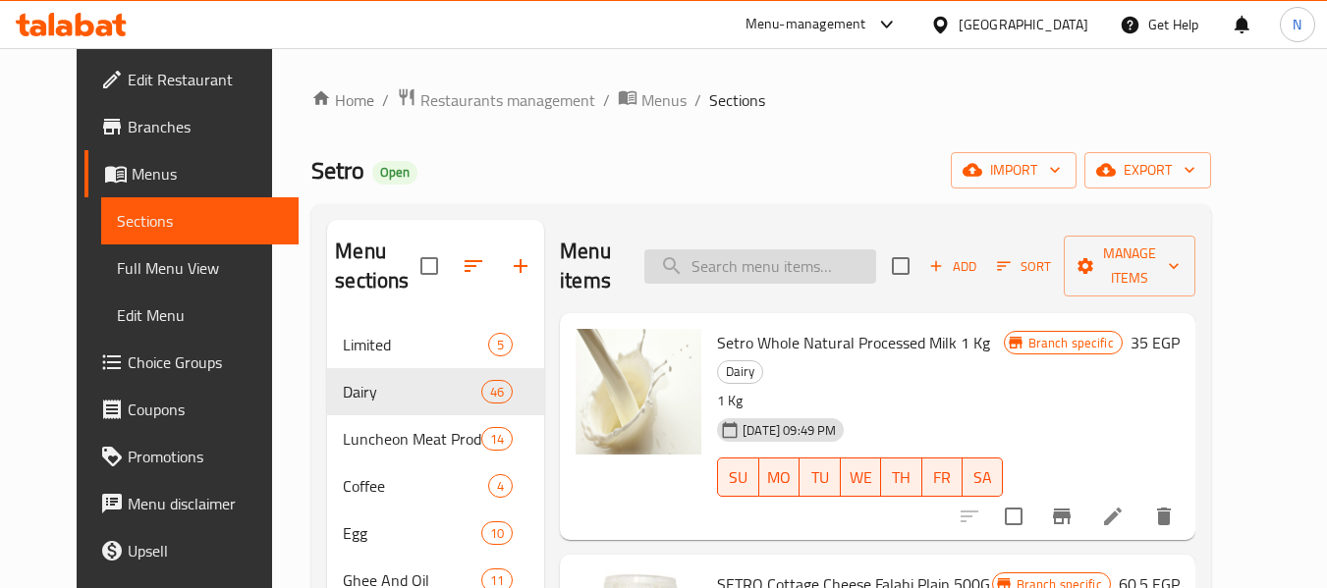
click at [790, 274] on input "search" at bounding box center [760, 266] width 232 height 34
paste input "Setro Natural Tamarind"
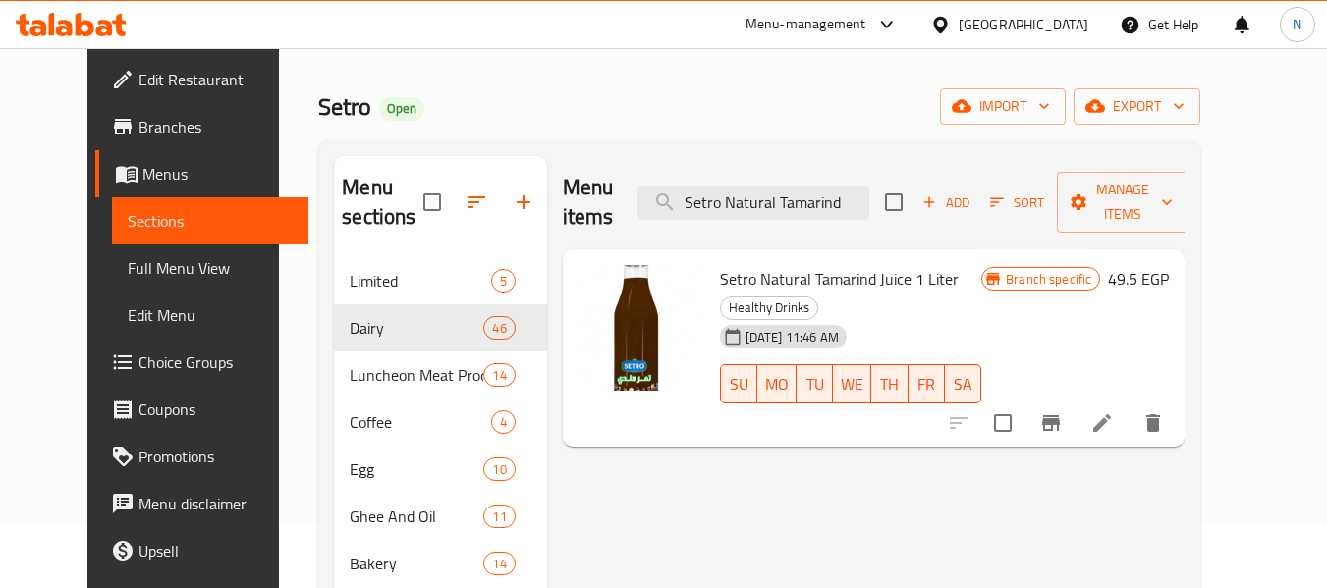
scroll to position [98, 0]
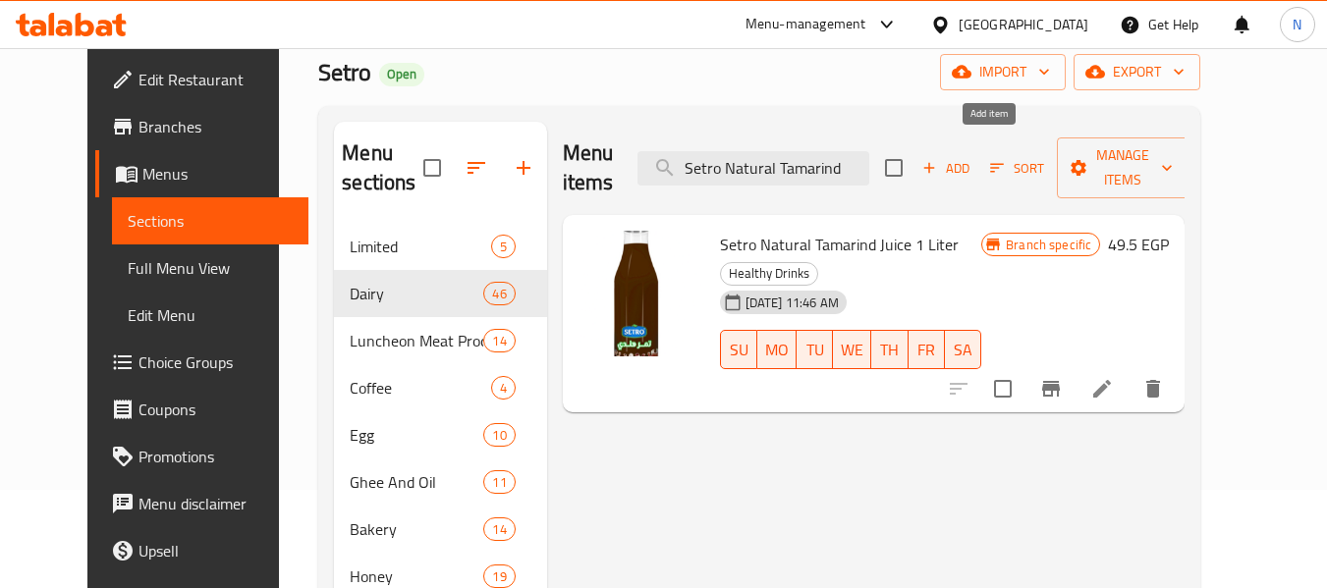
type input "Setro Natural Tamarind"
click at [972, 157] on span "Add" at bounding box center [945, 168] width 53 height 23
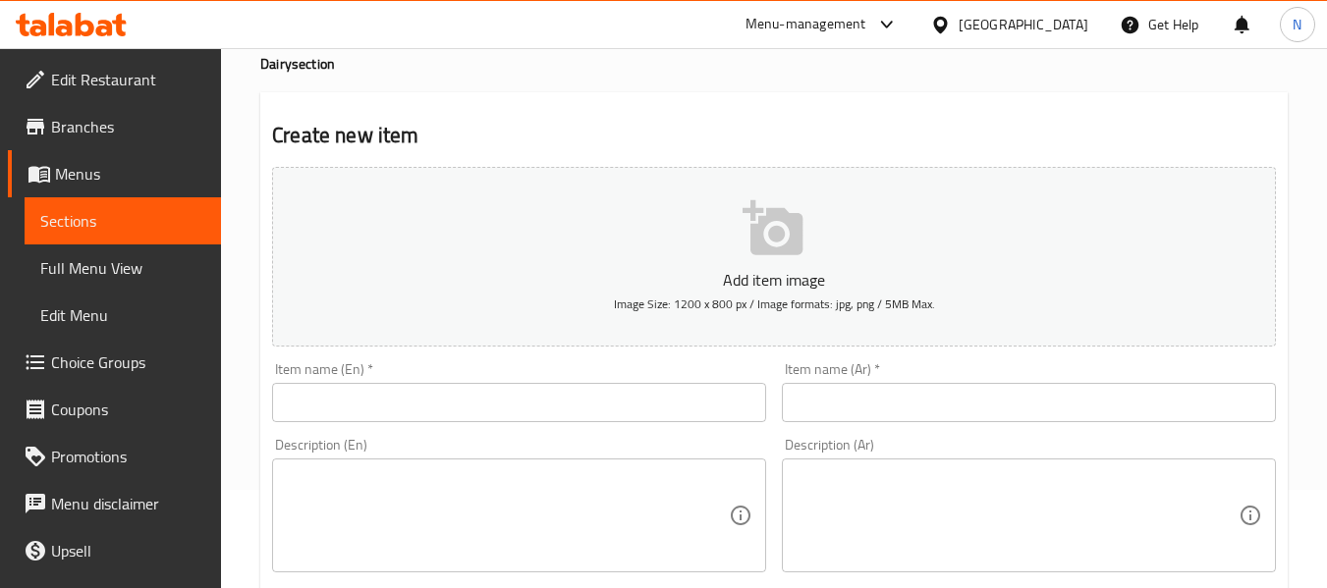
click at [368, 402] on input "text" at bounding box center [519, 402] width 494 height 39
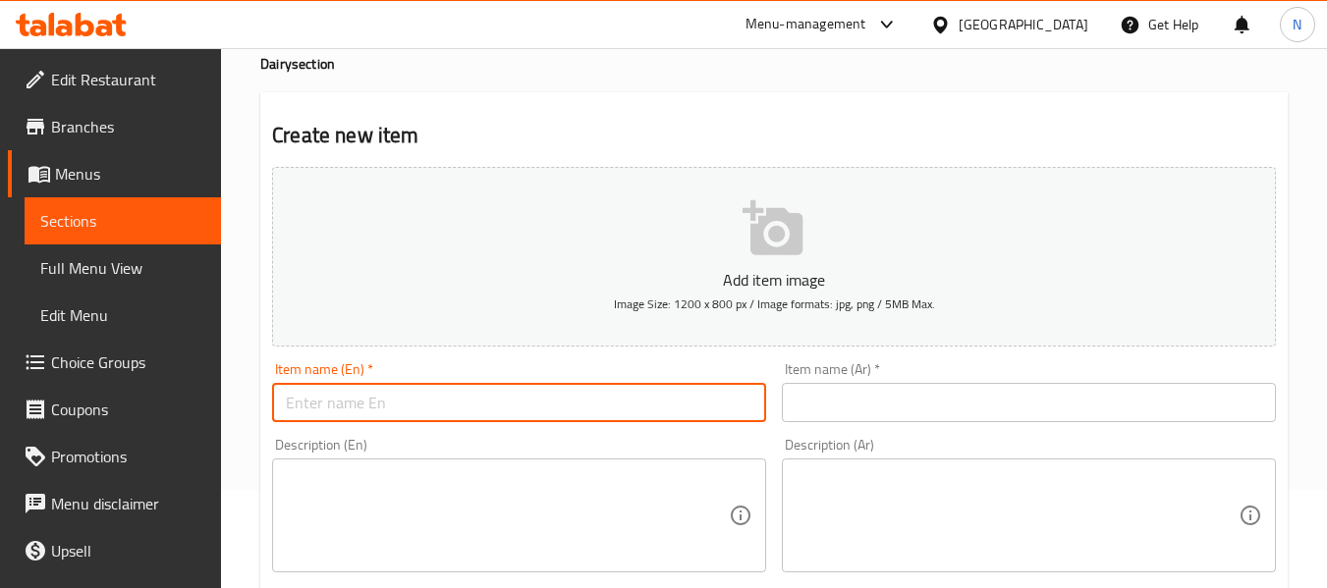
paste input "Setro Natural Tamarind"
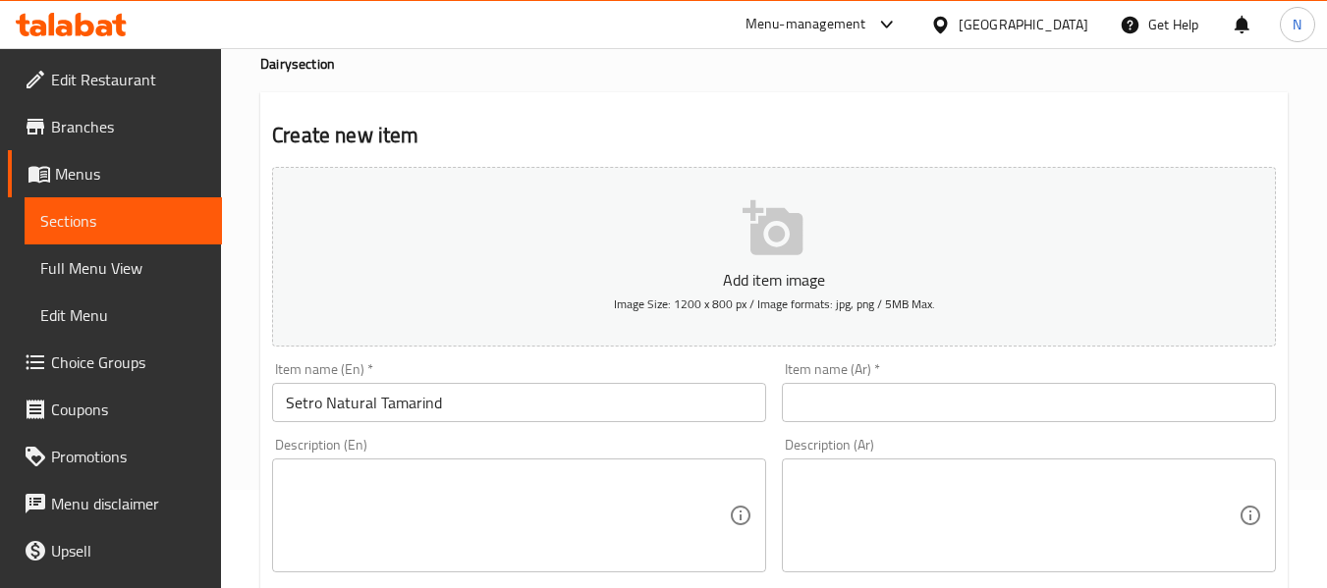
click at [594, 394] on input "Setro Natural Tamarind" at bounding box center [519, 402] width 494 height 39
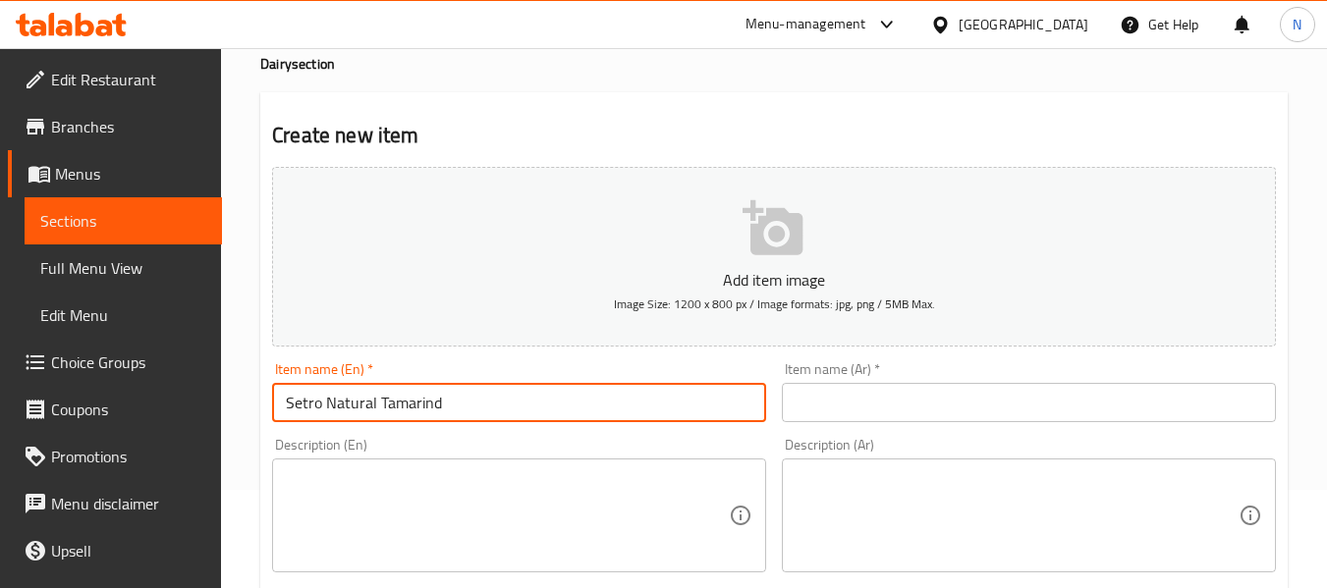
click at [594, 394] on input "Setro Natural Tamarind" at bounding box center [519, 402] width 494 height 39
paste input "Tamr Hendi Juice 250 Ml."
type input "Setro Tamr Hendi Juice 250 Ml."
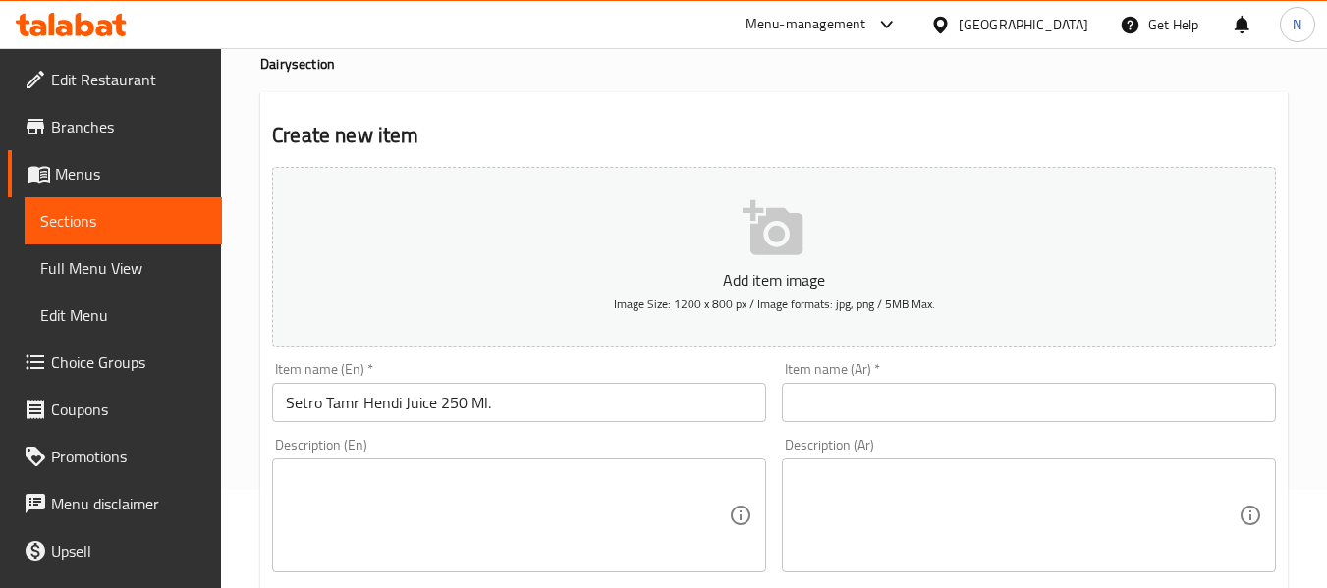
click at [862, 376] on div "Item name (Ar)   * Item name (Ar) *" at bounding box center [1029, 392] width 494 height 60
click at [876, 393] on input "text" at bounding box center [1029, 402] width 494 height 39
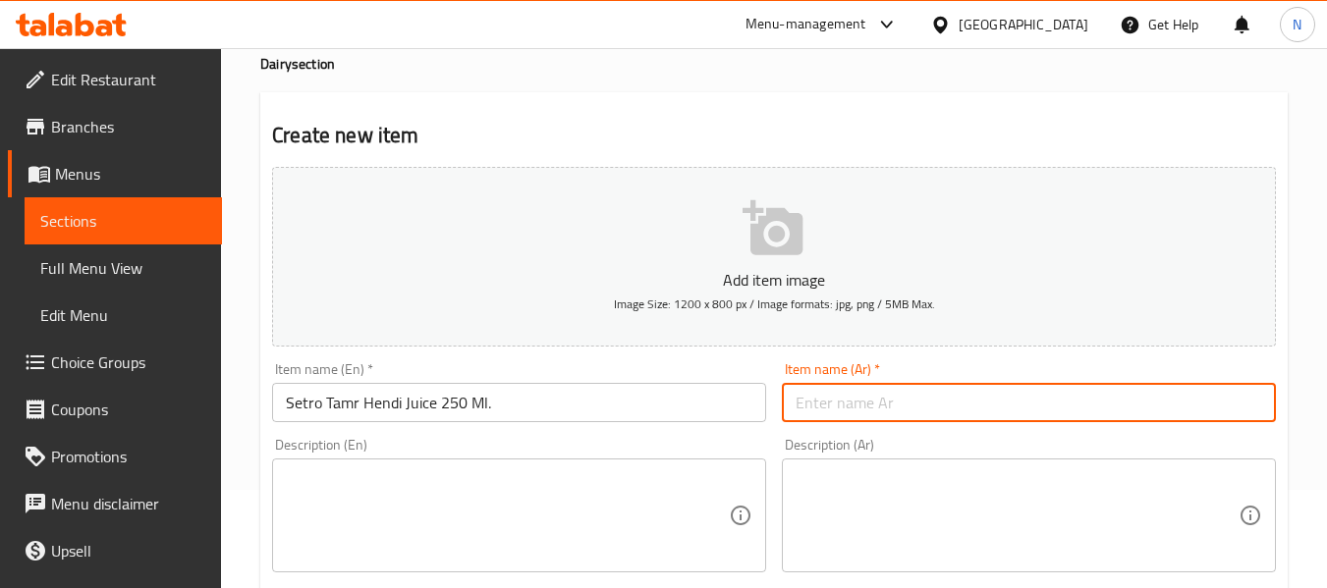
paste input "سيترو عصير تمر هندي 250 مل."
type input "سيترو عصير تمر هندي 250 مل."
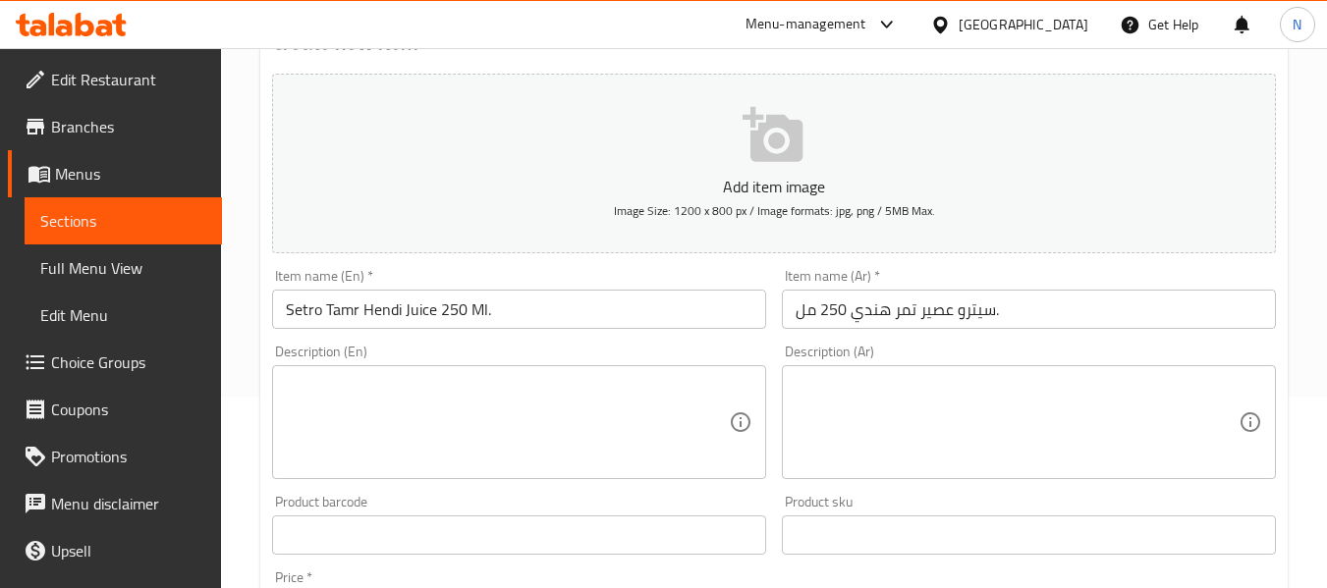
scroll to position [393, 0]
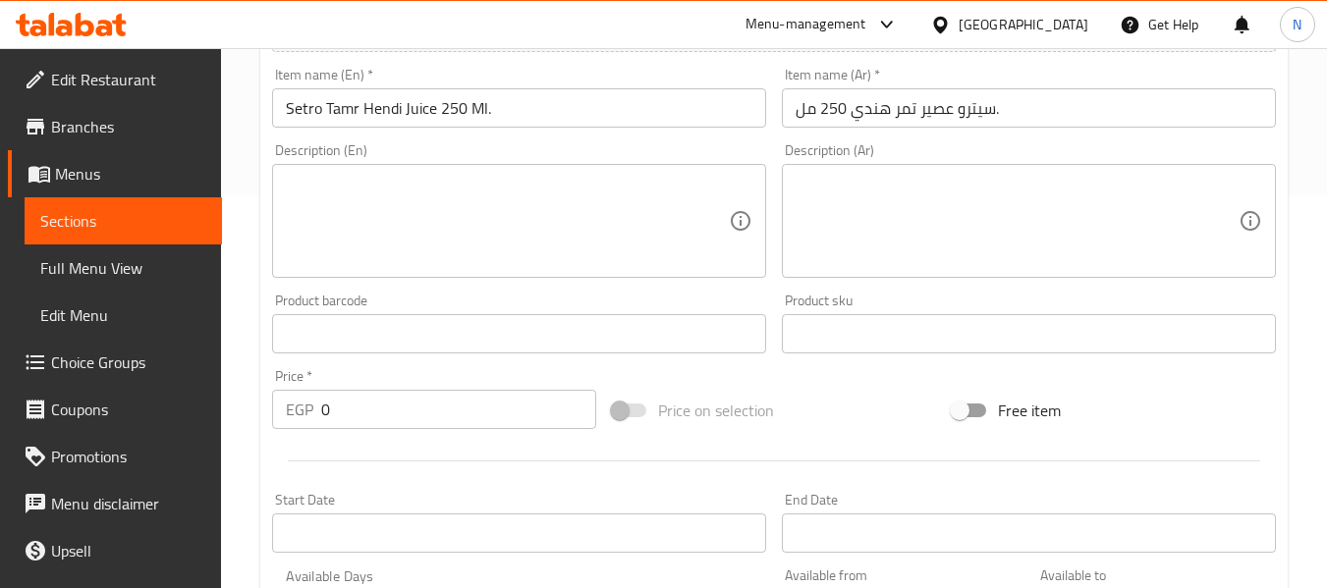
click at [344, 417] on input "0" at bounding box center [458, 409] width 275 height 39
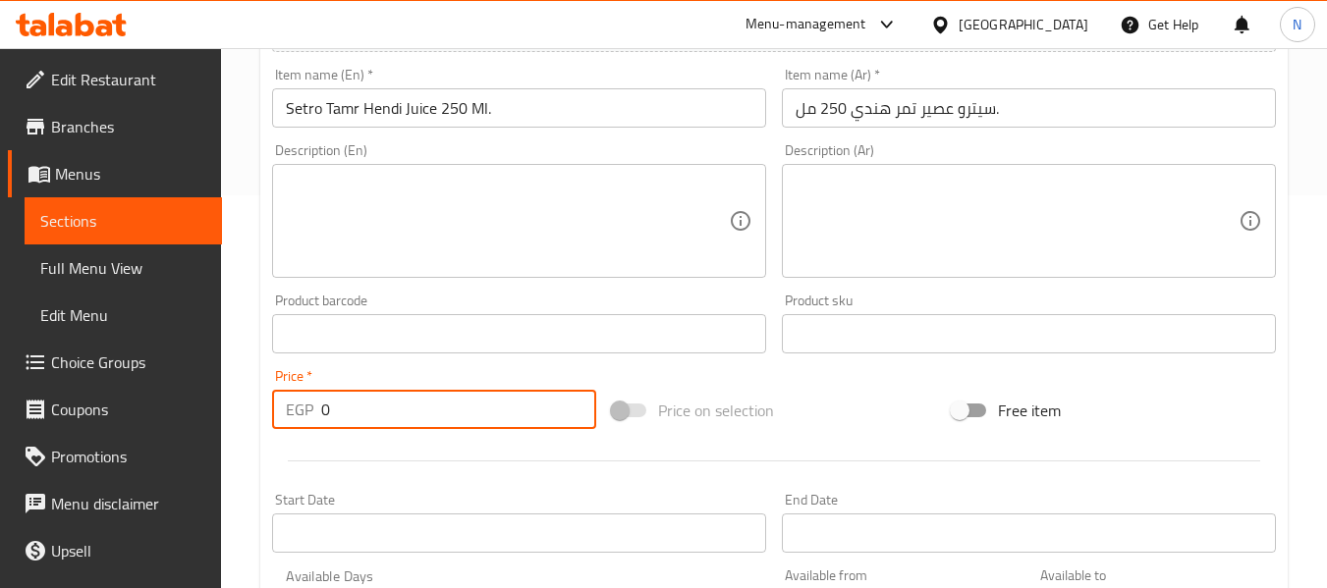
click at [344, 417] on input "0" at bounding box center [458, 409] width 275 height 39
type input "66"
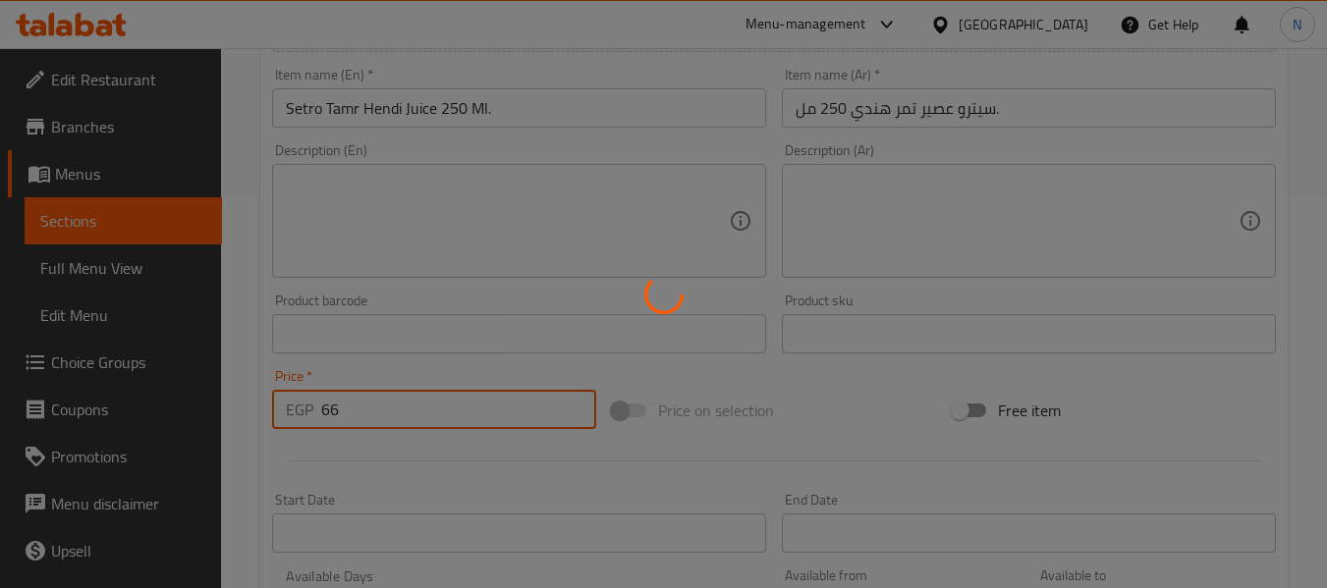
type input "0"
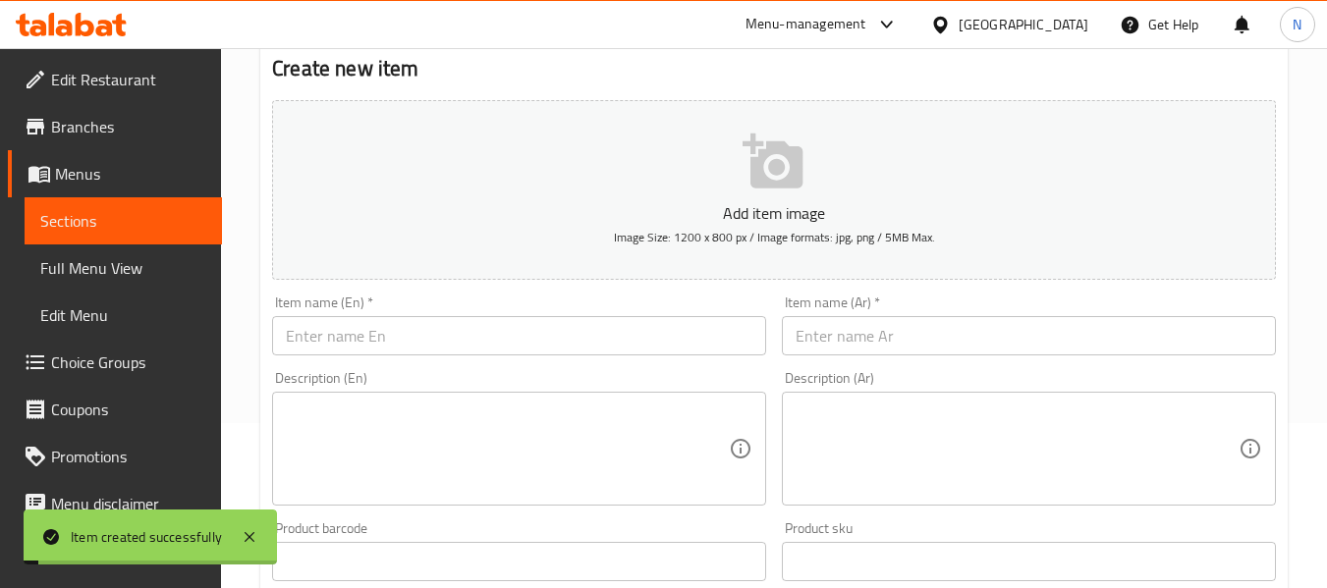
scroll to position [0, 0]
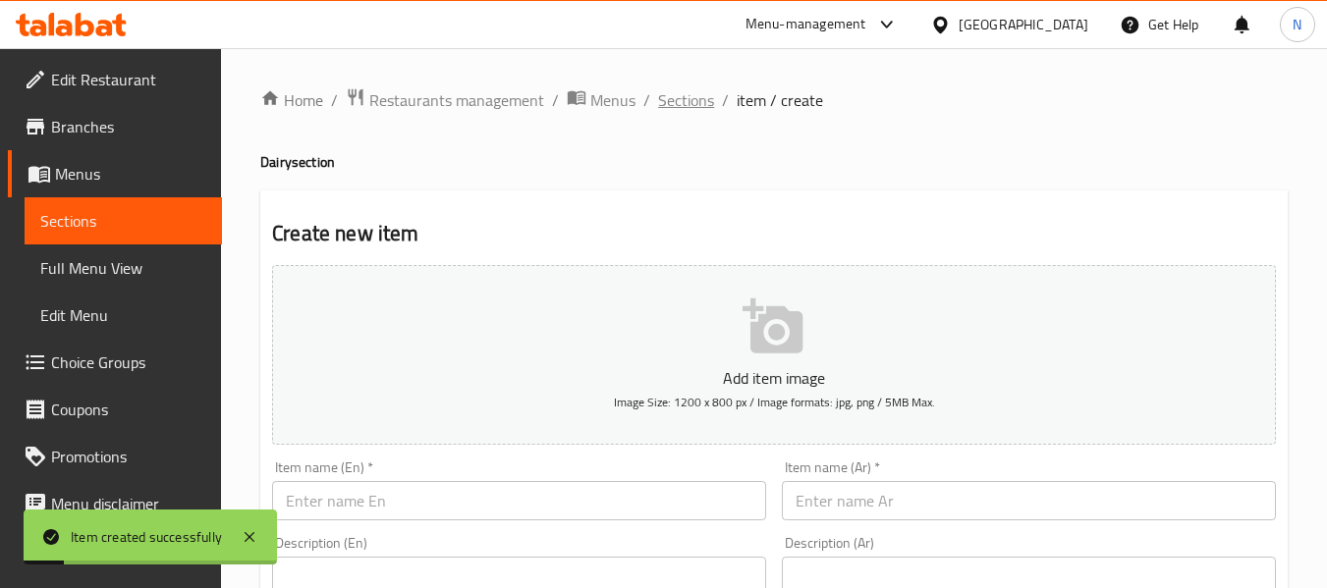
click at [698, 101] on span "Sections" at bounding box center [686, 100] width 56 height 24
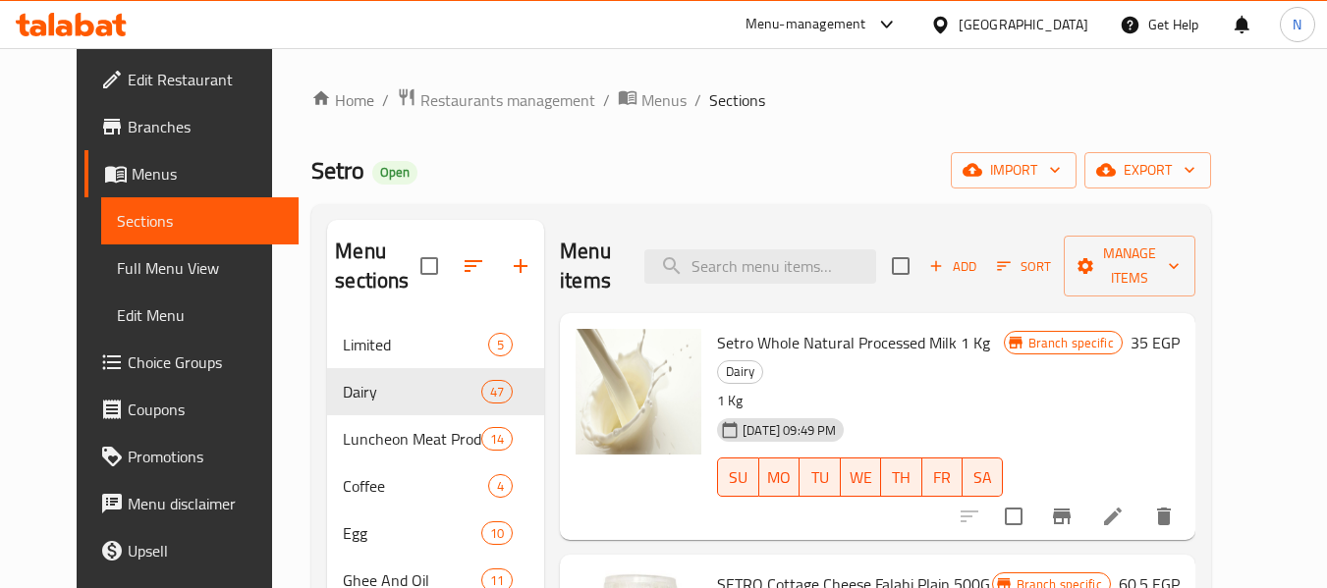
click at [793, 284] on div "Menu items Add Sort Manage items" at bounding box center [877, 266] width 635 height 93
click at [789, 271] on input "search" at bounding box center [760, 266] width 232 height 34
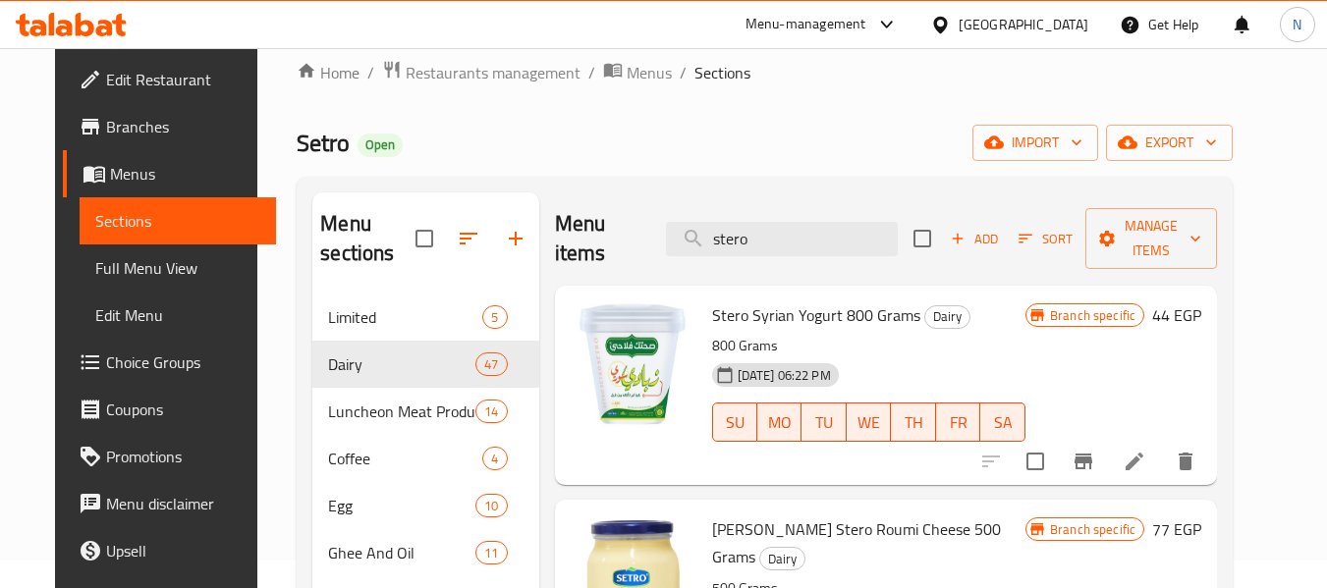
scroll to position [16, 0]
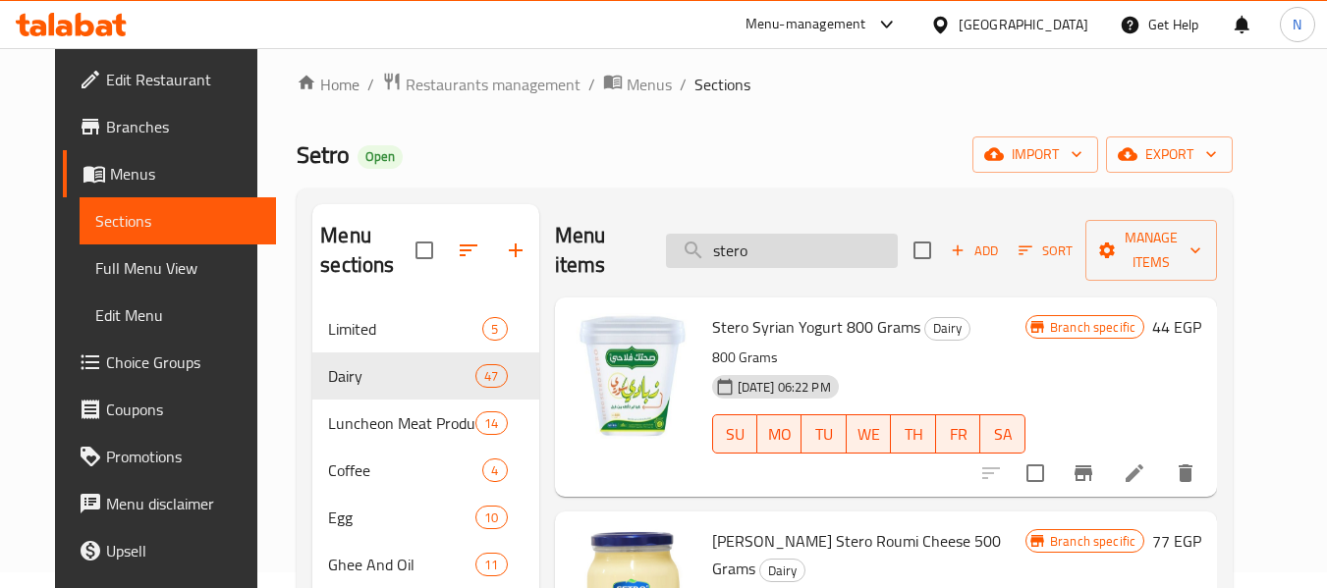
click at [789, 237] on input "stero" at bounding box center [782, 251] width 232 height 34
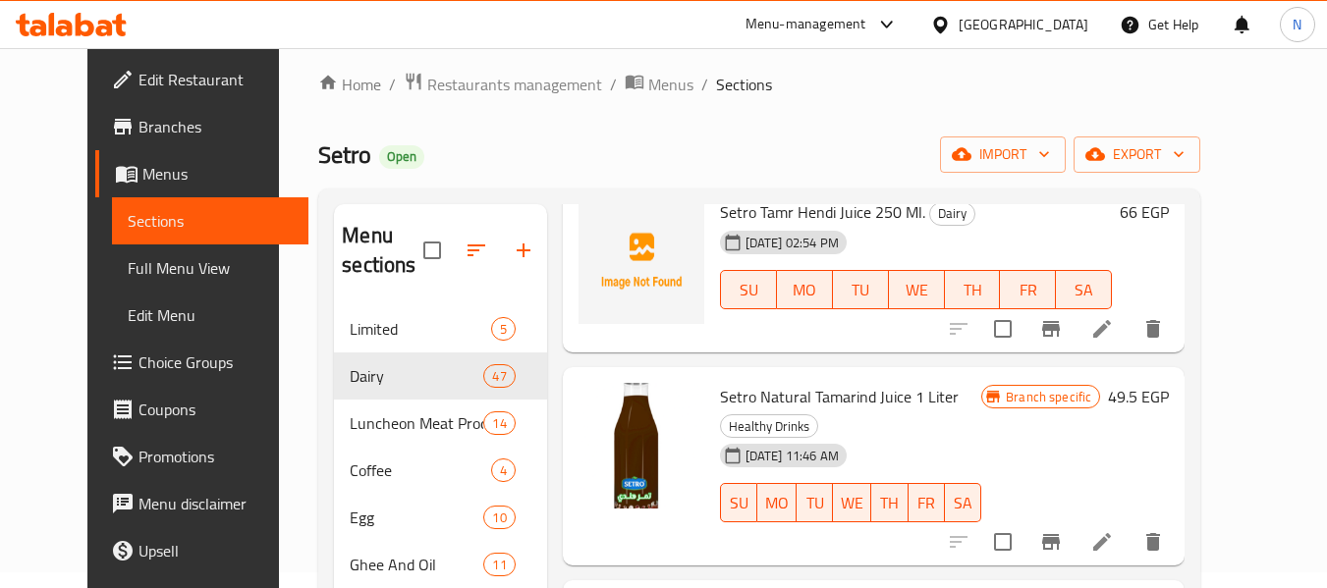
scroll to position [117, 0]
type input "tam"
click at [1114, 316] on icon at bounding box center [1102, 327] width 24 height 24
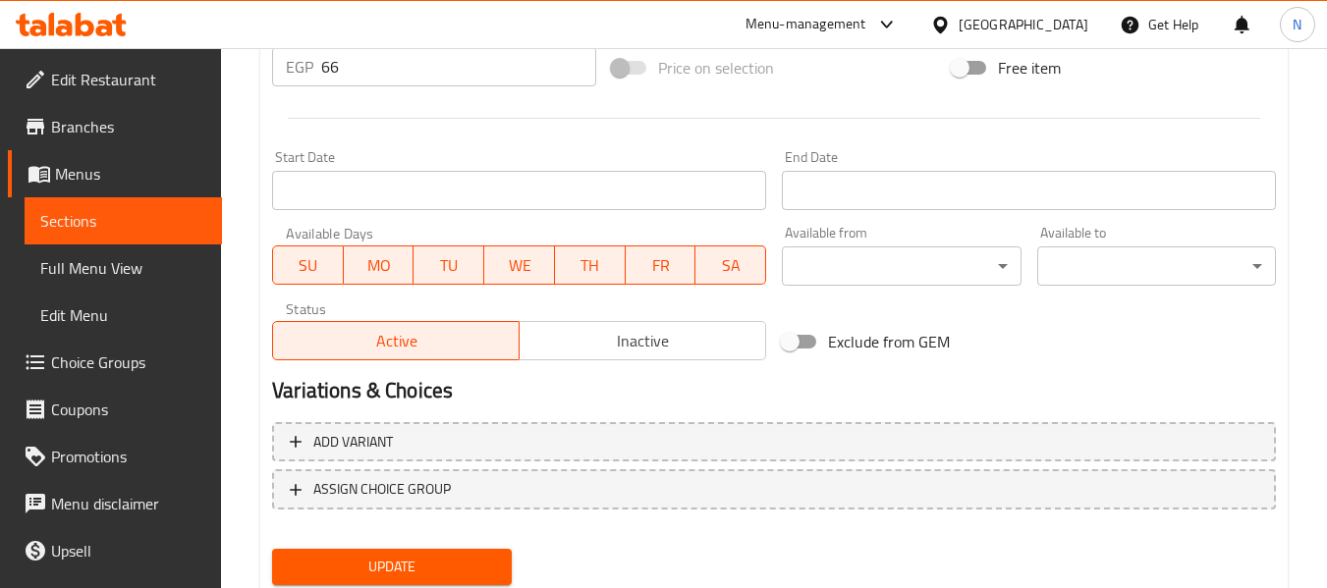
scroll to position [701, 0]
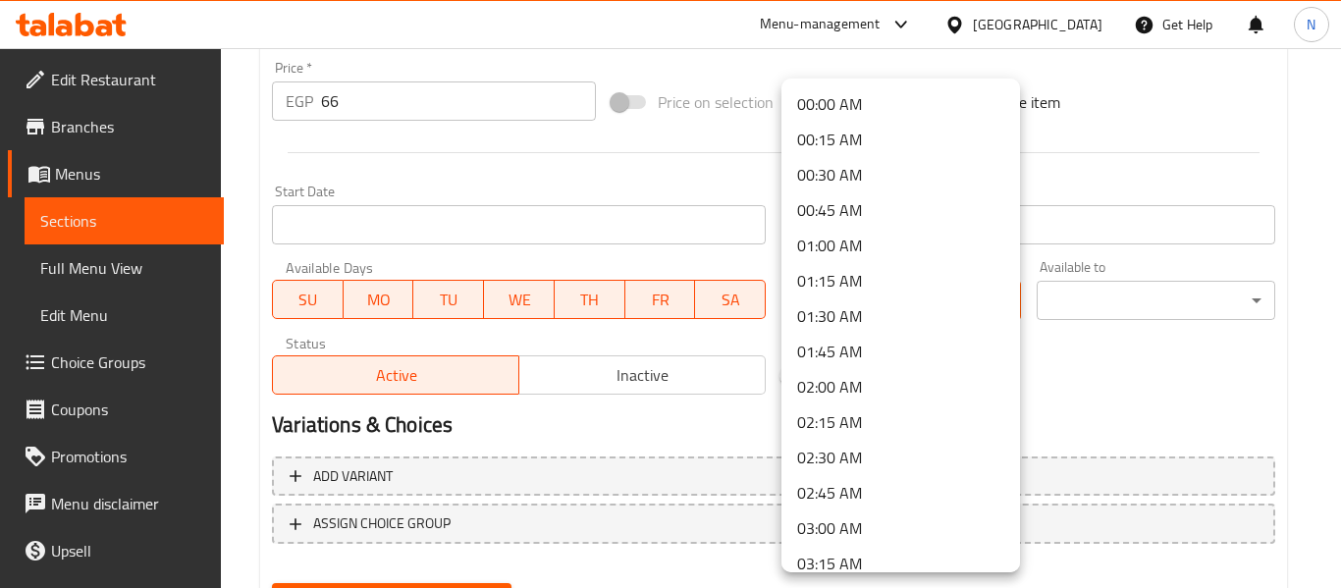
click at [593, 232] on div at bounding box center [670, 294] width 1341 height 588
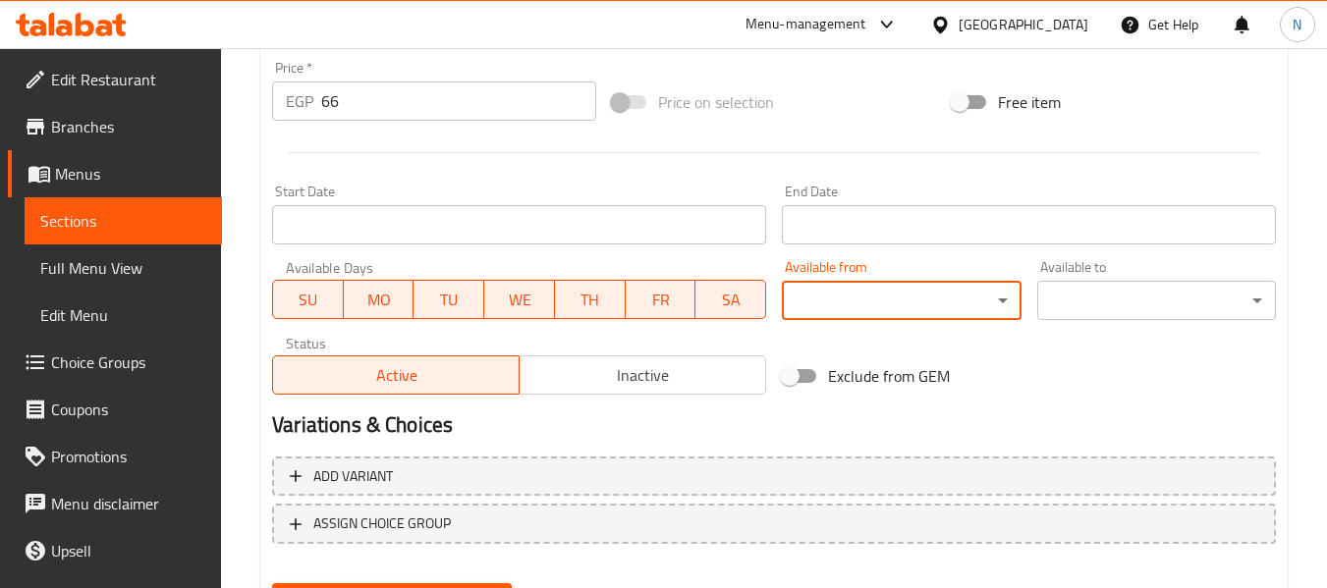
click at [593, 232] on input "Start Date" at bounding box center [519, 224] width 494 height 39
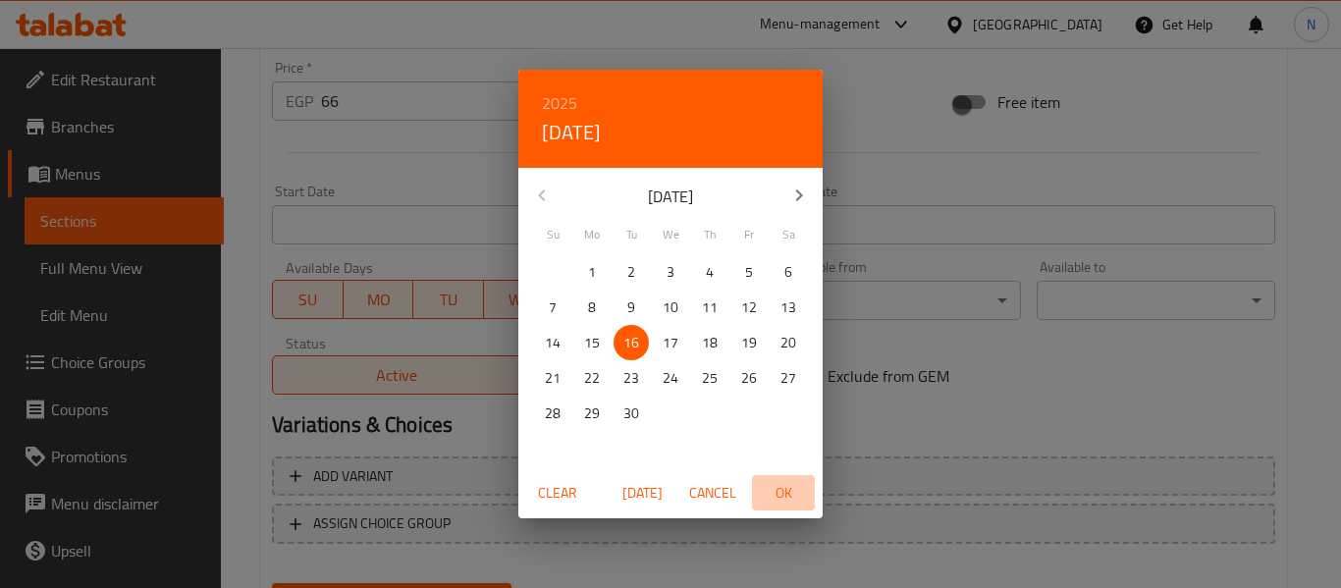
click at [793, 493] on span "OK" at bounding box center [783, 493] width 47 height 25
type input "16-09-2025"
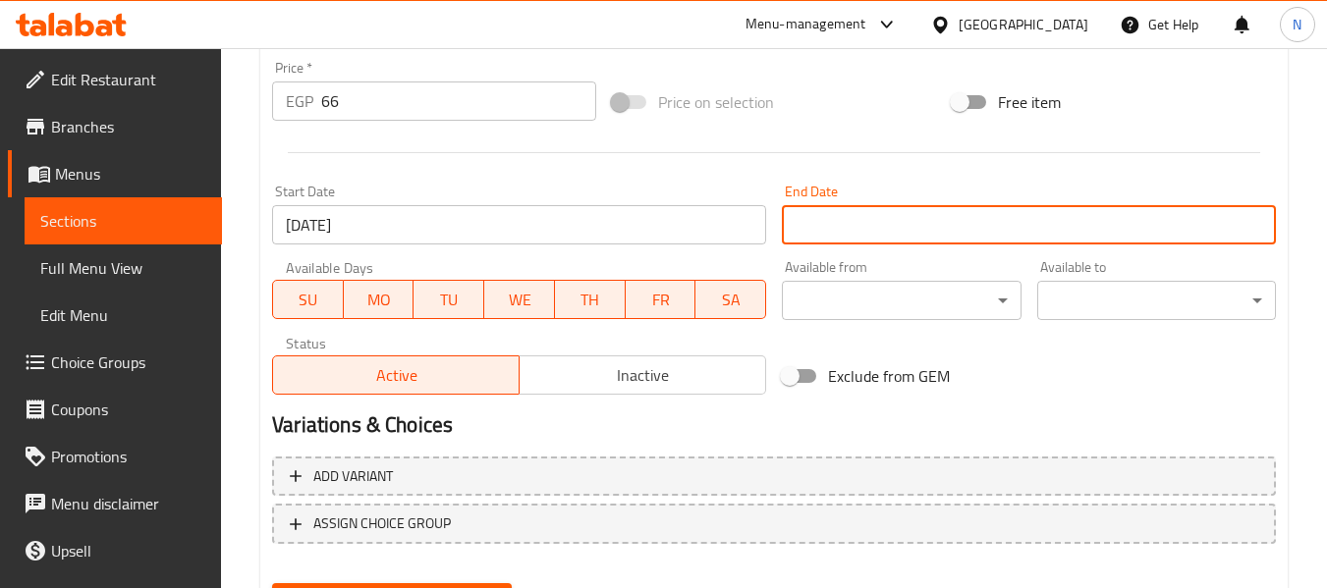
click at [861, 232] on input "Start Date" at bounding box center [1029, 224] width 494 height 39
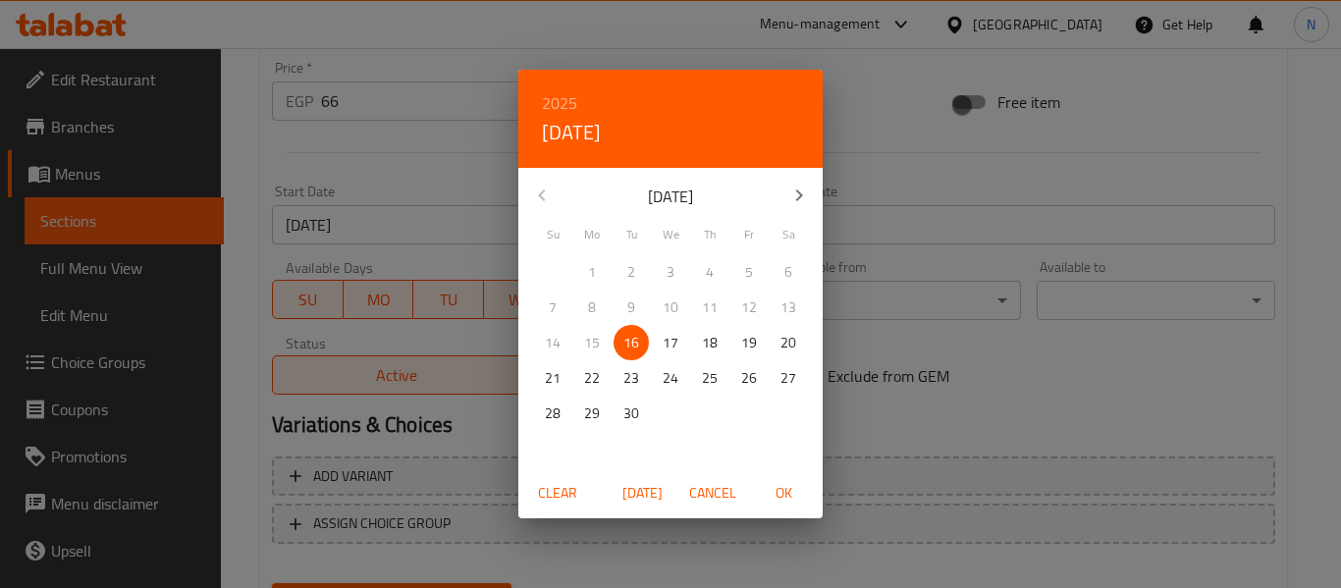
click at [643, 416] on span "30" at bounding box center [631, 414] width 35 height 25
click at [799, 484] on span "OK" at bounding box center [783, 493] width 47 height 25
type input "30-09-2025"
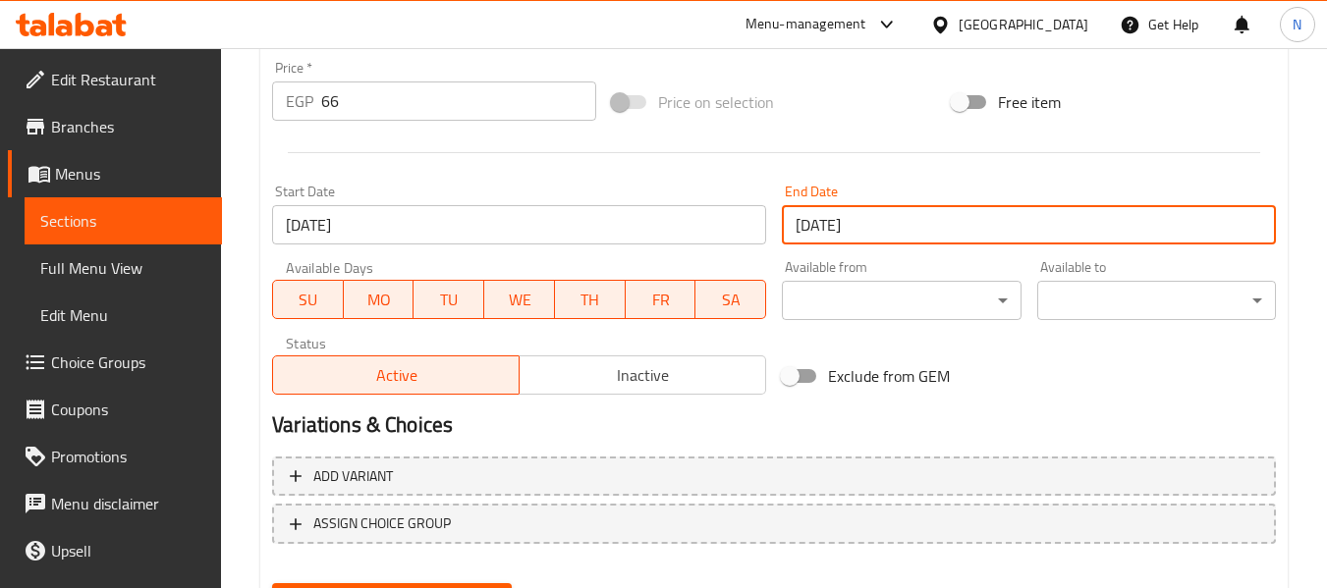
scroll to position [799, 0]
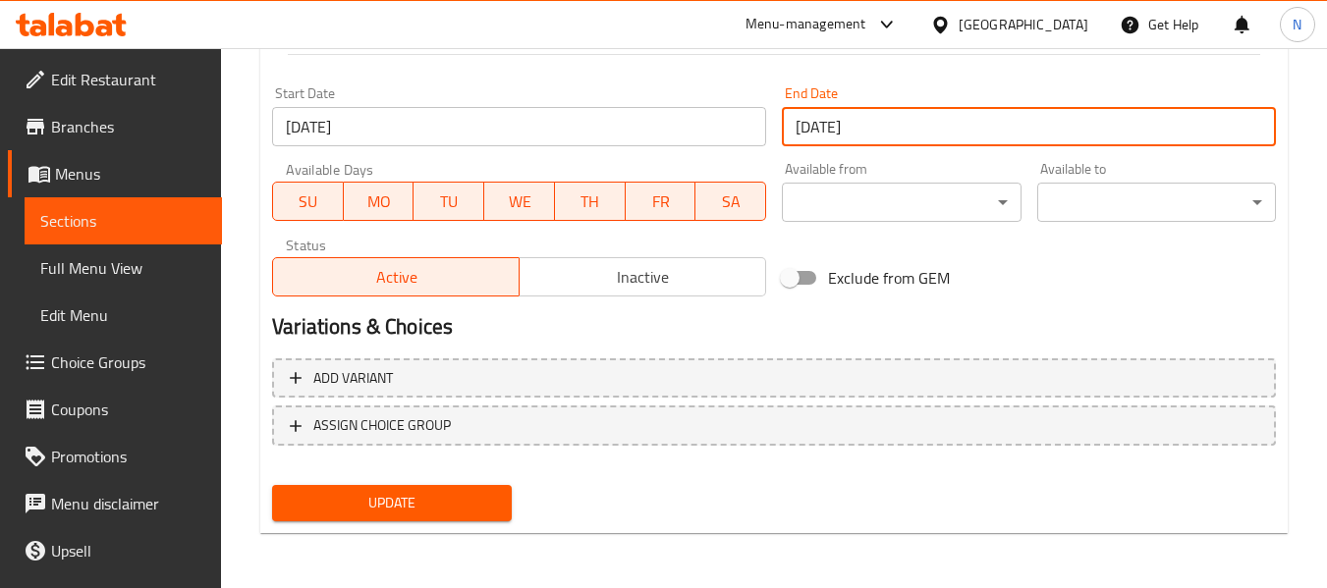
click at [492, 489] on button "Update" at bounding box center [391, 503] width 239 height 36
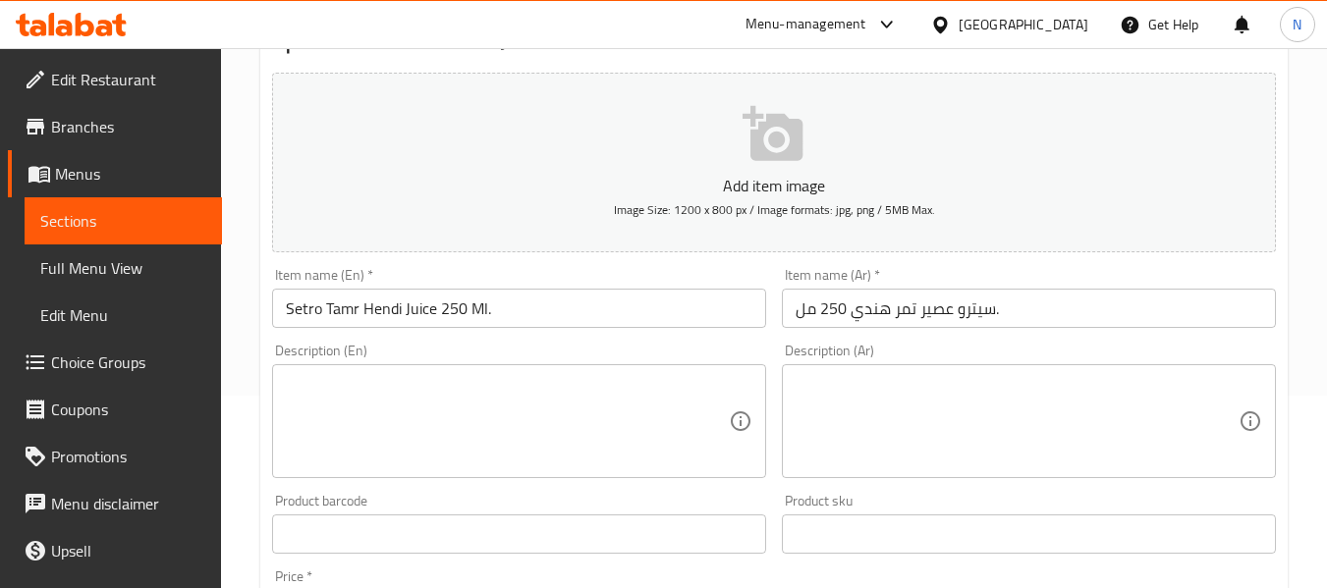
scroll to position [14, 0]
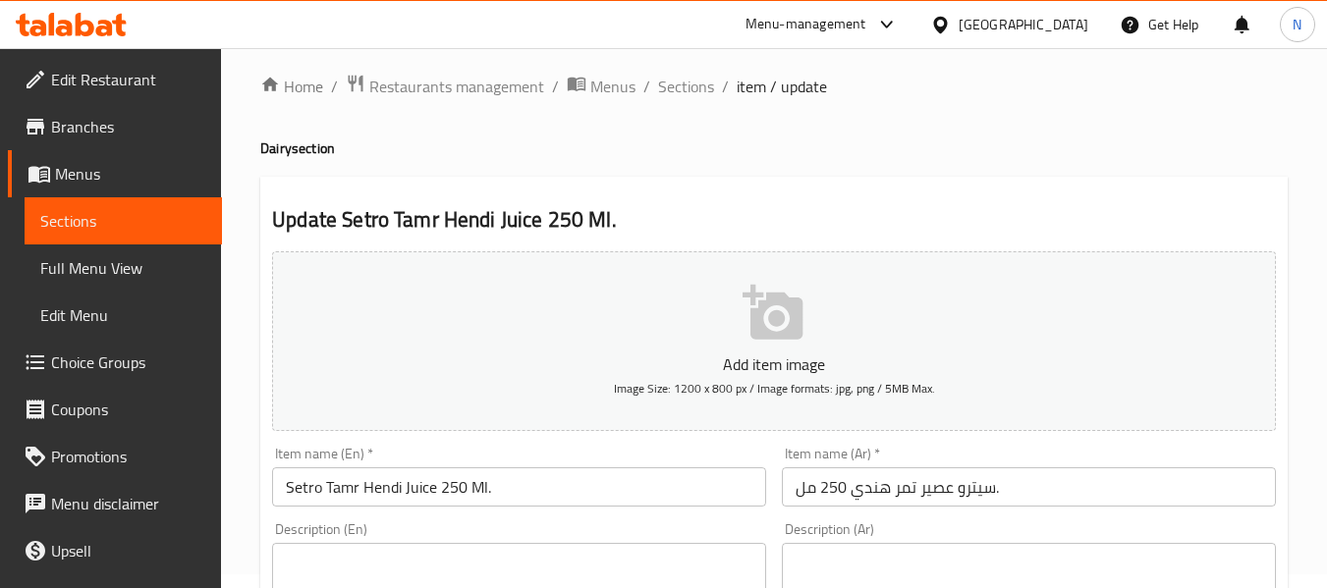
click at [461, 489] on input "Setro Tamr Hendi Juice 250 Ml." at bounding box center [519, 486] width 494 height 39
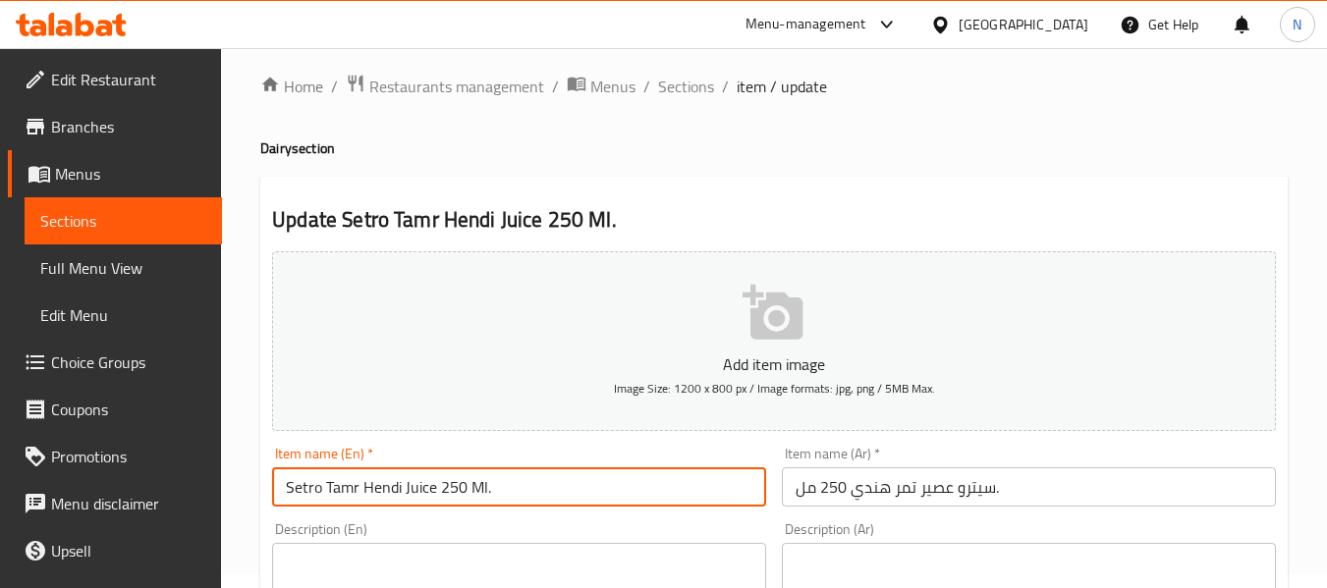
click at [461, 489] on input "Setro Tamr Hendi Juice 250 Ml." at bounding box center [519, 486] width 494 height 39
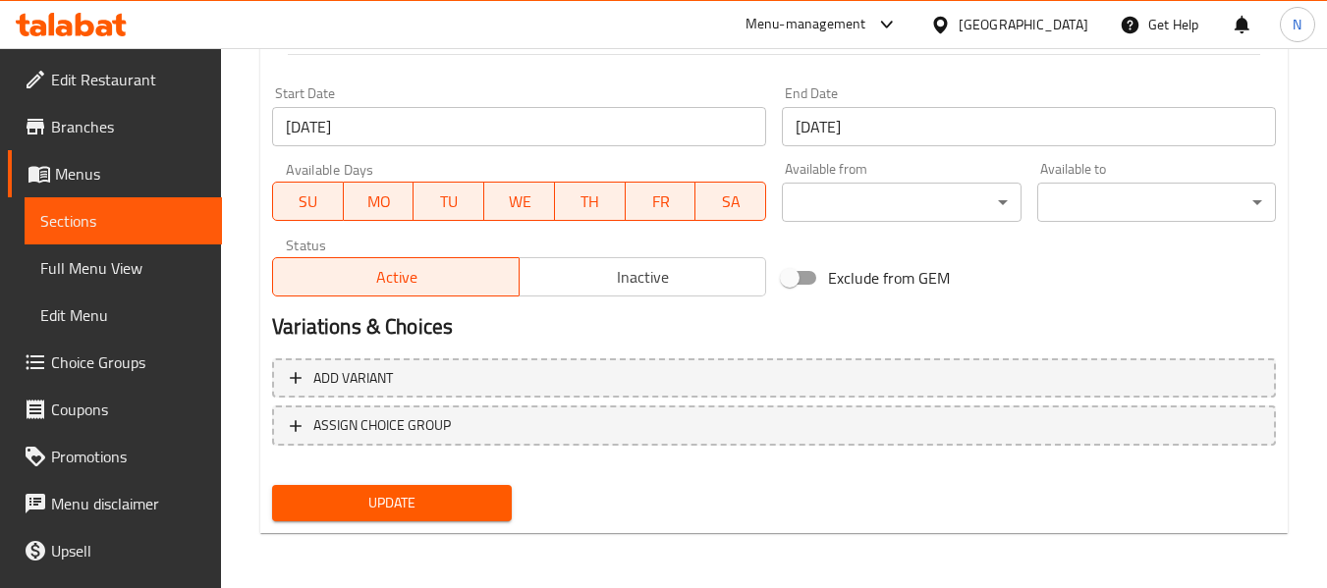
scroll to position [210, 0]
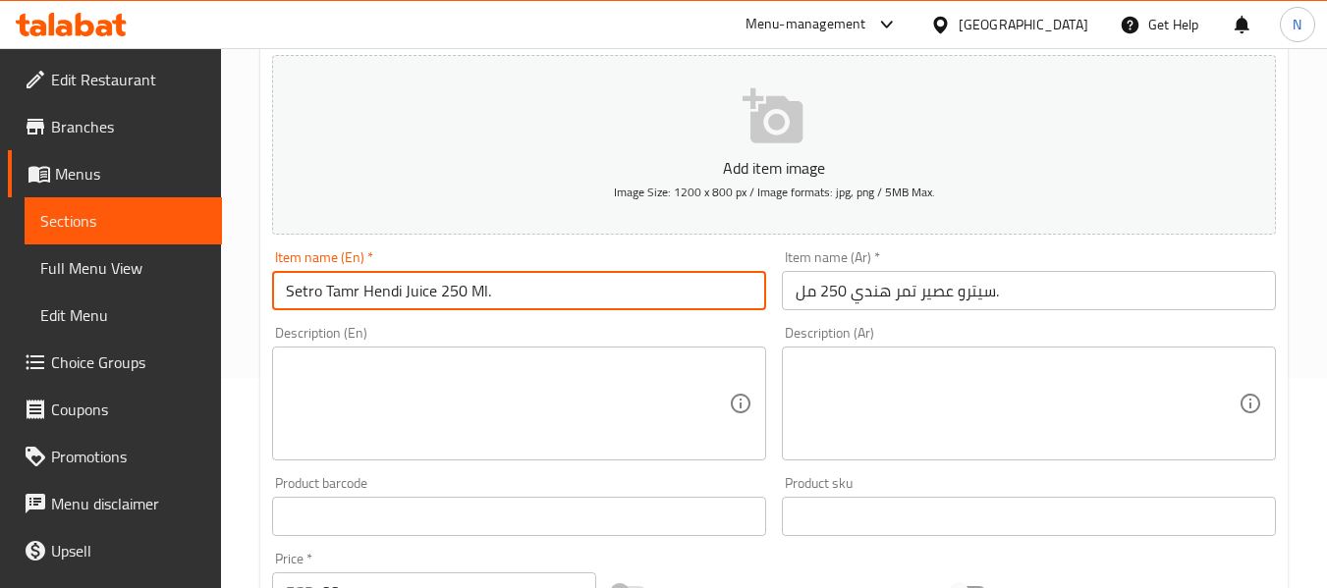
click at [148, 77] on span "Edit Restaurant" at bounding box center [128, 80] width 155 height 24
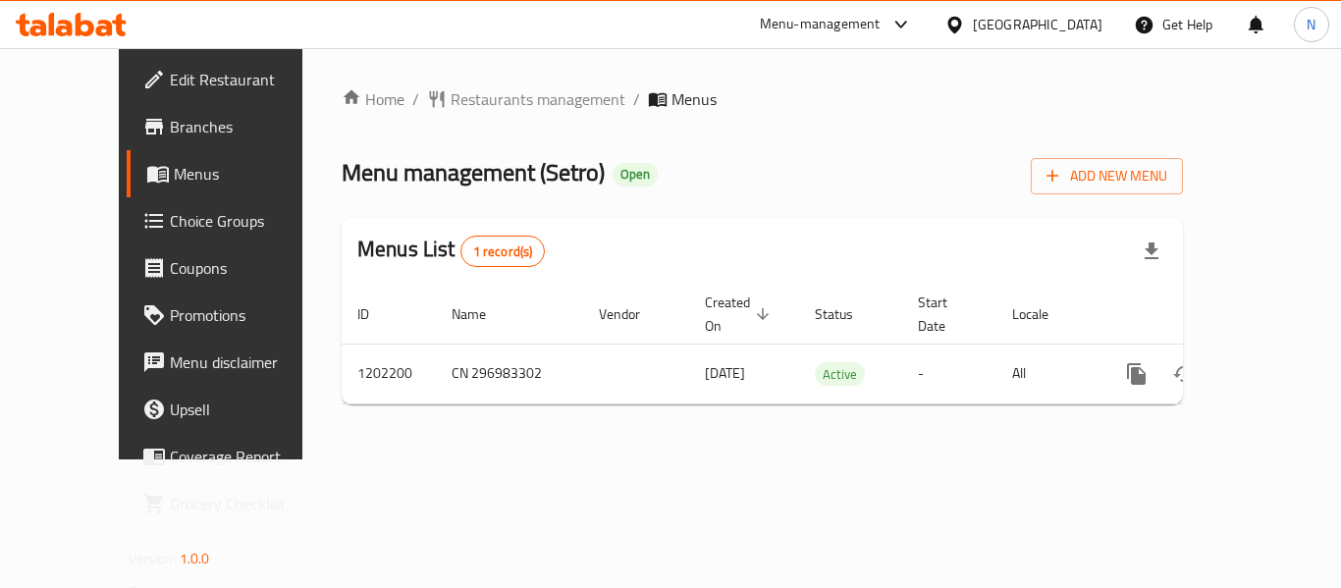
click at [170, 138] on span "Branches" at bounding box center [248, 127] width 157 height 24
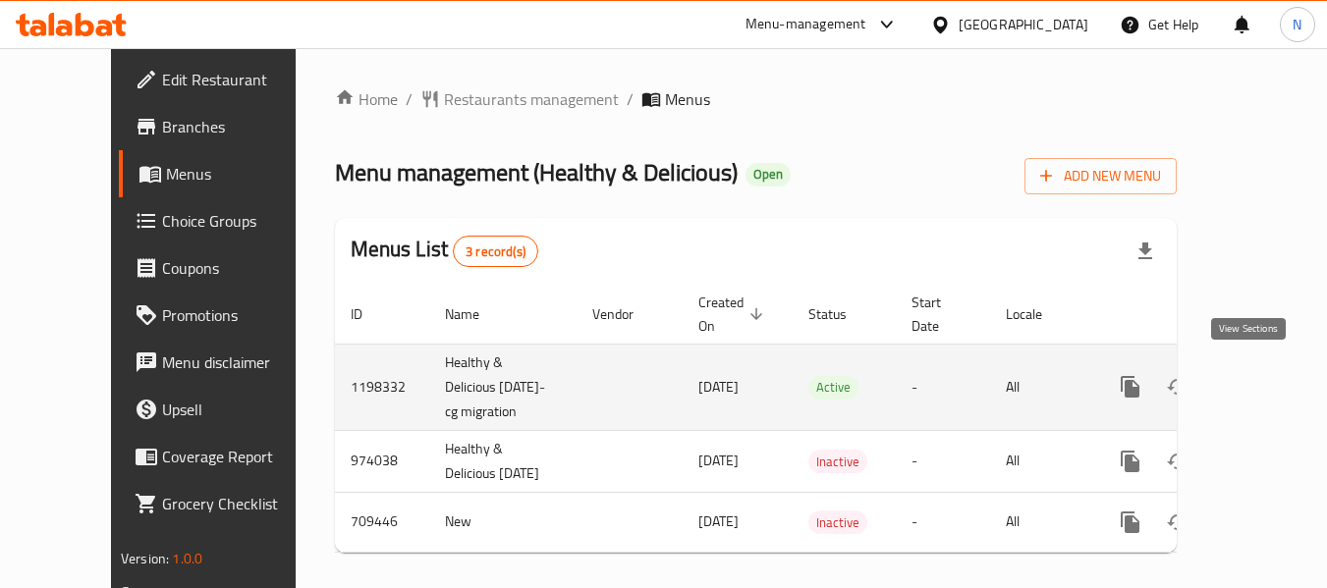
click at [1260, 384] on icon "enhanced table" at bounding box center [1272, 387] width 24 height 24
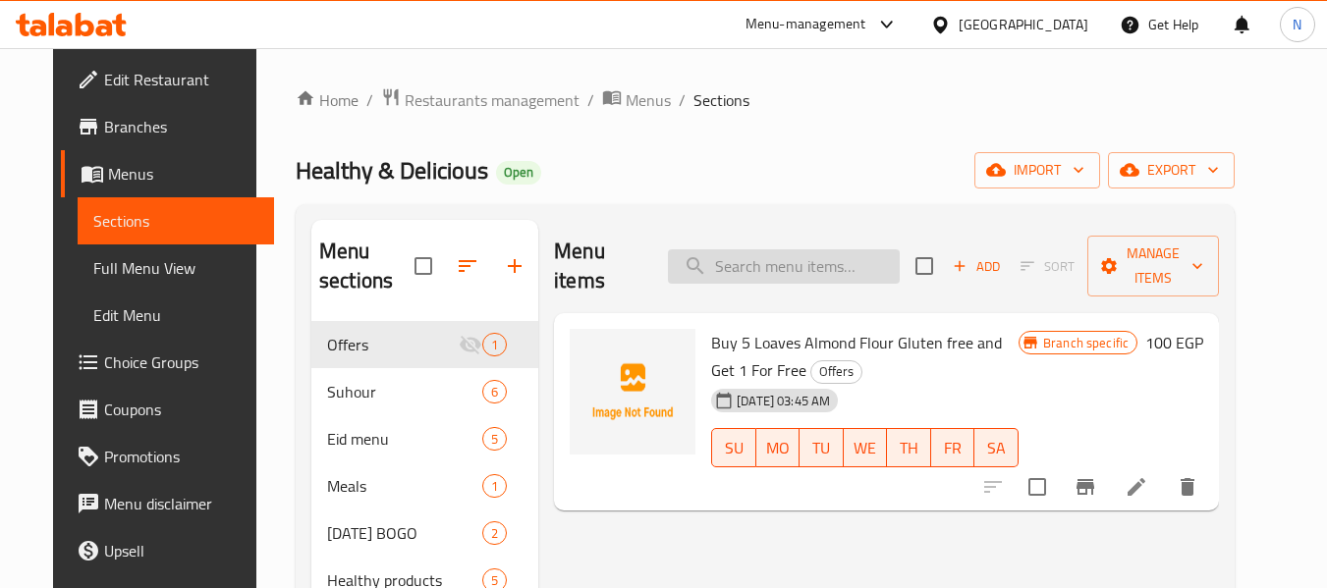
click at [870, 249] on input "search" at bounding box center [784, 266] width 232 height 34
click at [870, 249] on input "upl" at bounding box center [784, 266] width 232 height 34
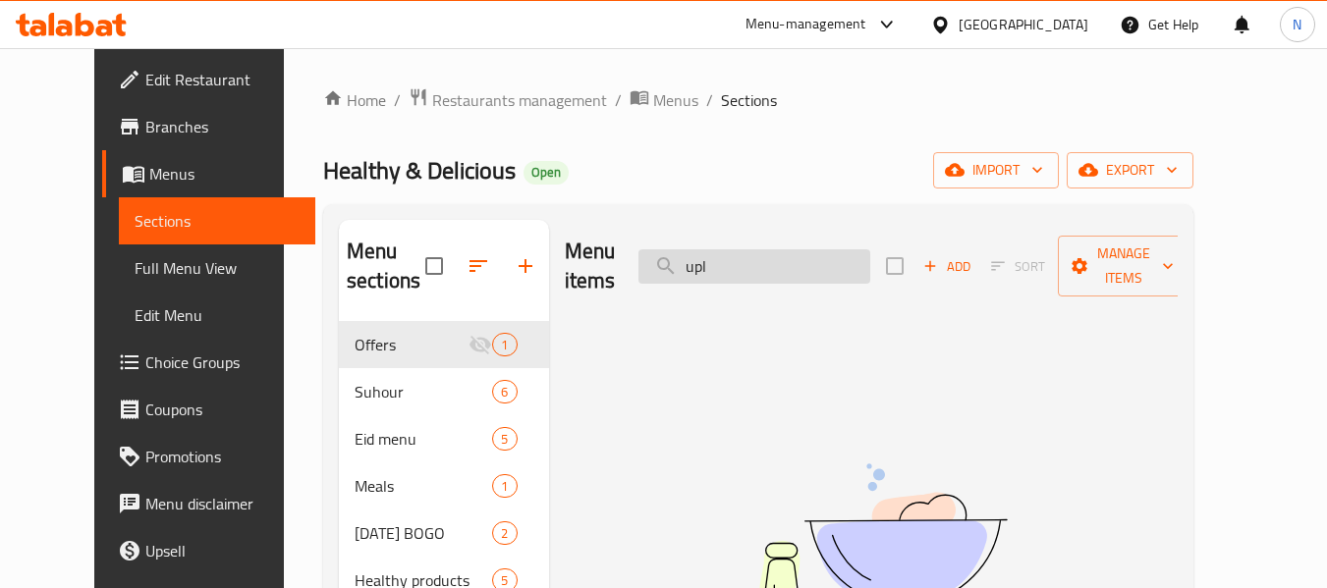
click at [870, 249] on input "upl" at bounding box center [754, 266] width 232 height 34
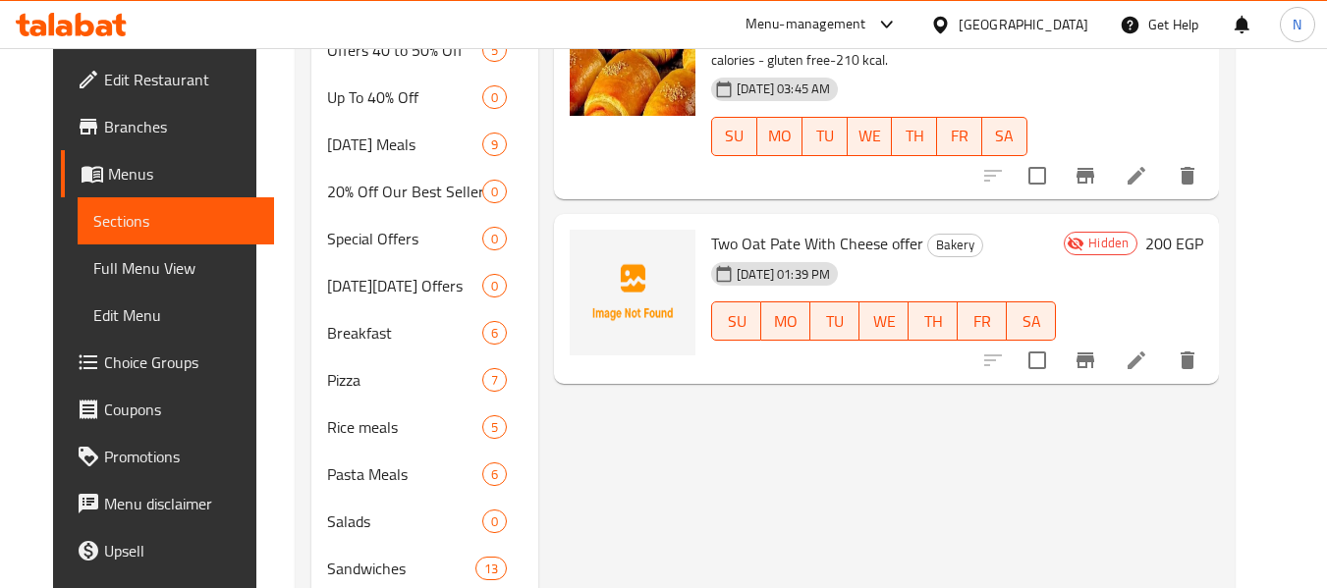
scroll to position [589, 0]
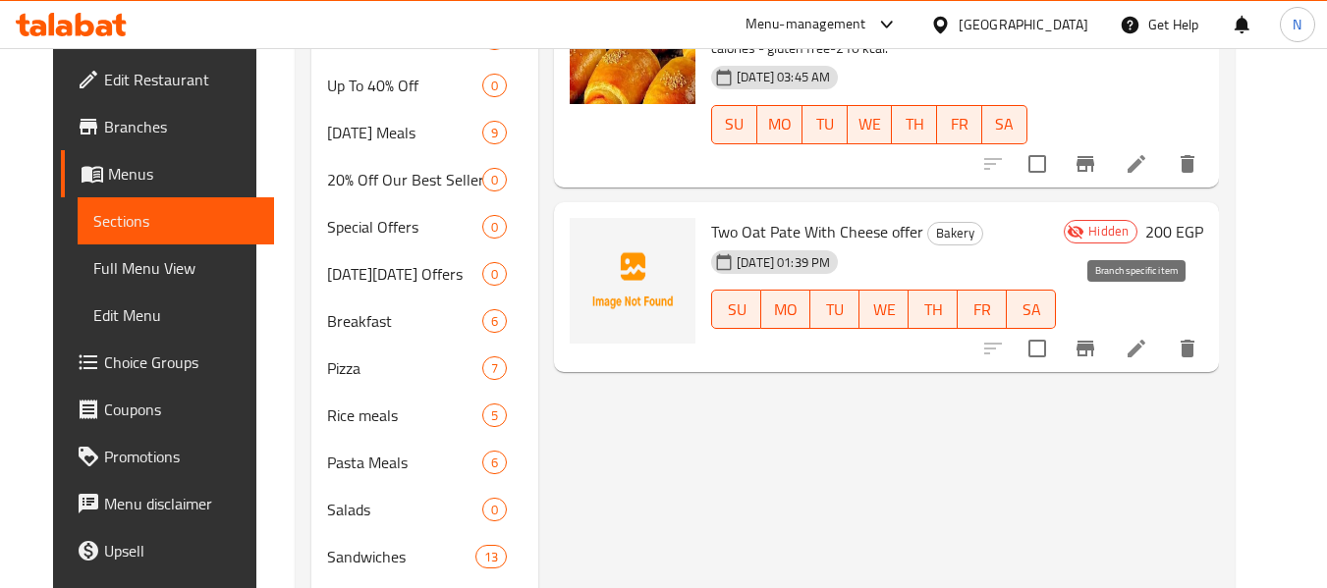
type input "[PERSON_NAME]"
click at [1164, 331] on li at bounding box center [1136, 348] width 55 height 35
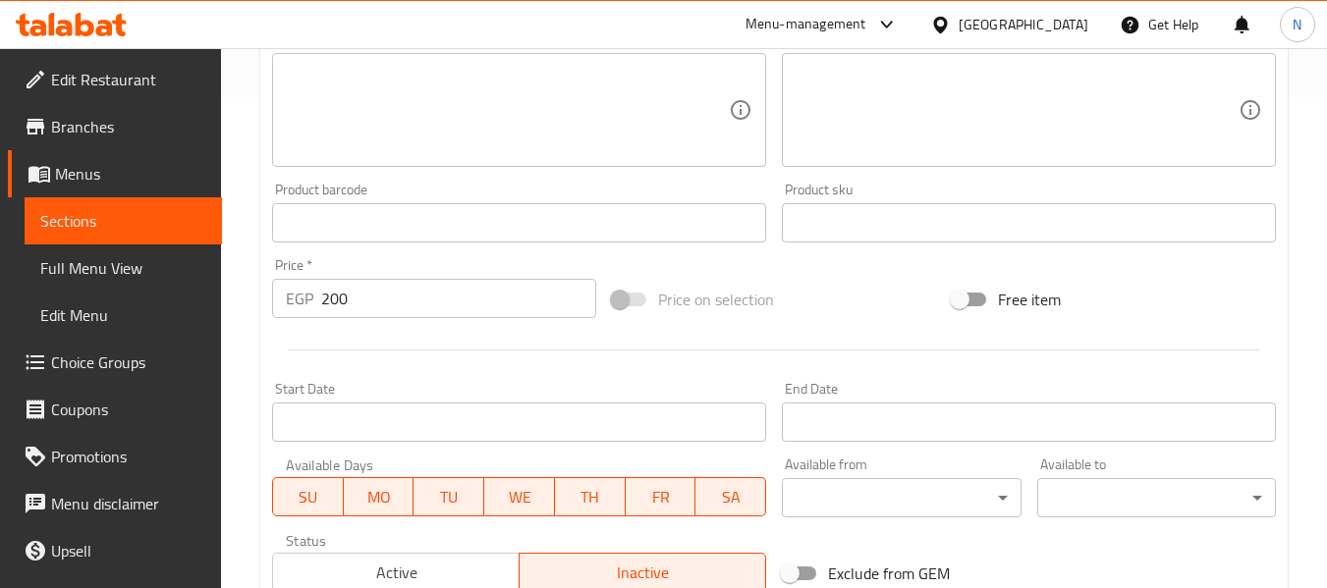
scroll to position [787, 0]
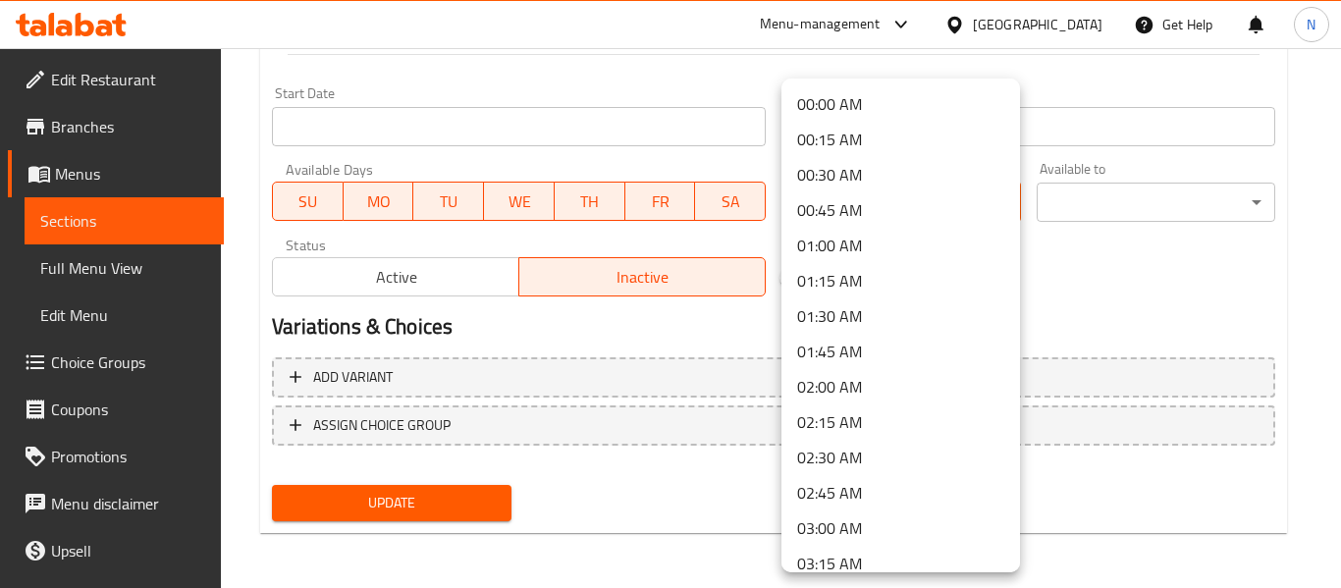
click at [465, 121] on div at bounding box center [670, 294] width 1341 height 588
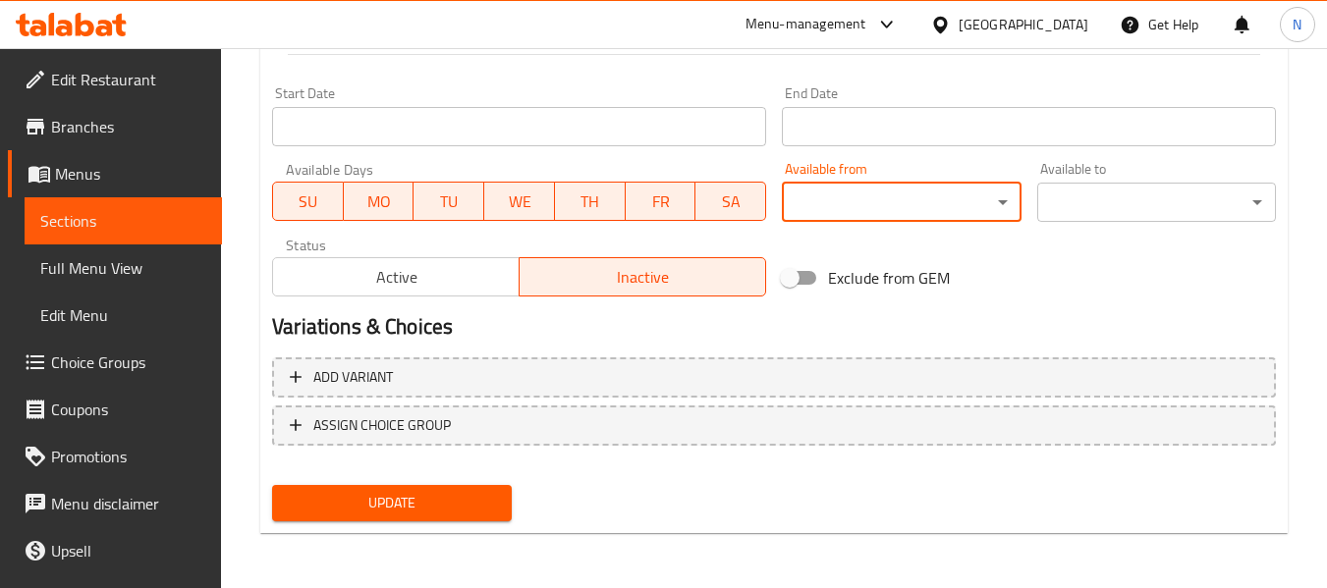
click at [465, 121] on input "Start Date" at bounding box center [519, 126] width 494 height 39
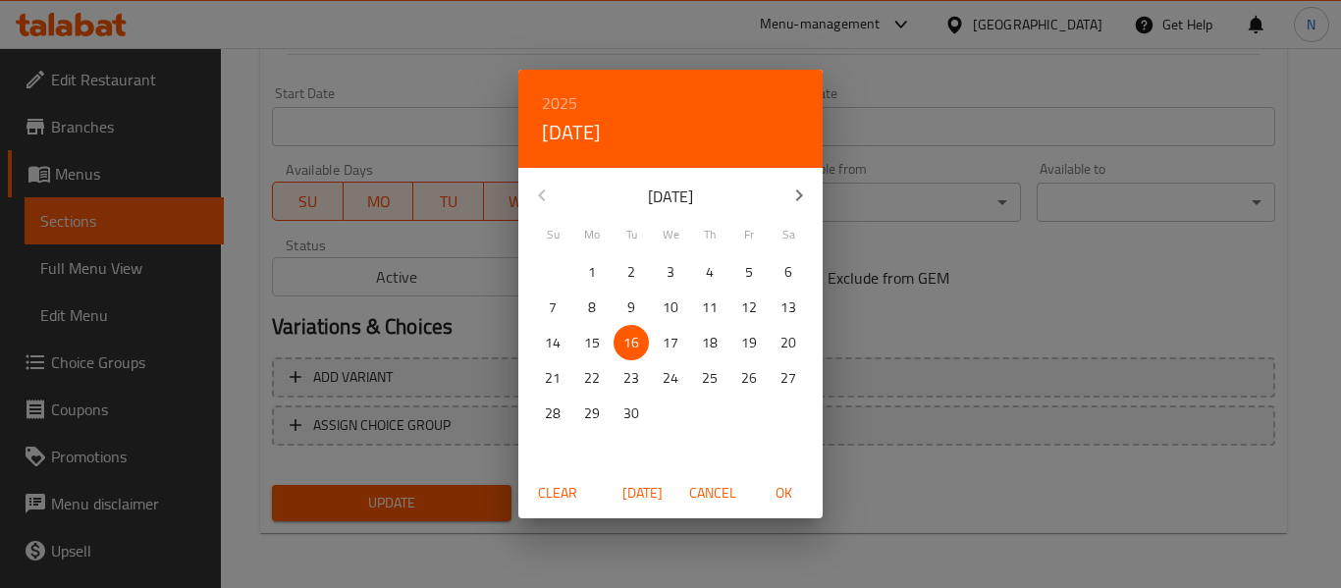
click at [785, 490] on span "OK" at bounding box center [783, 493] width 47 height 25
type input "[DATE]"
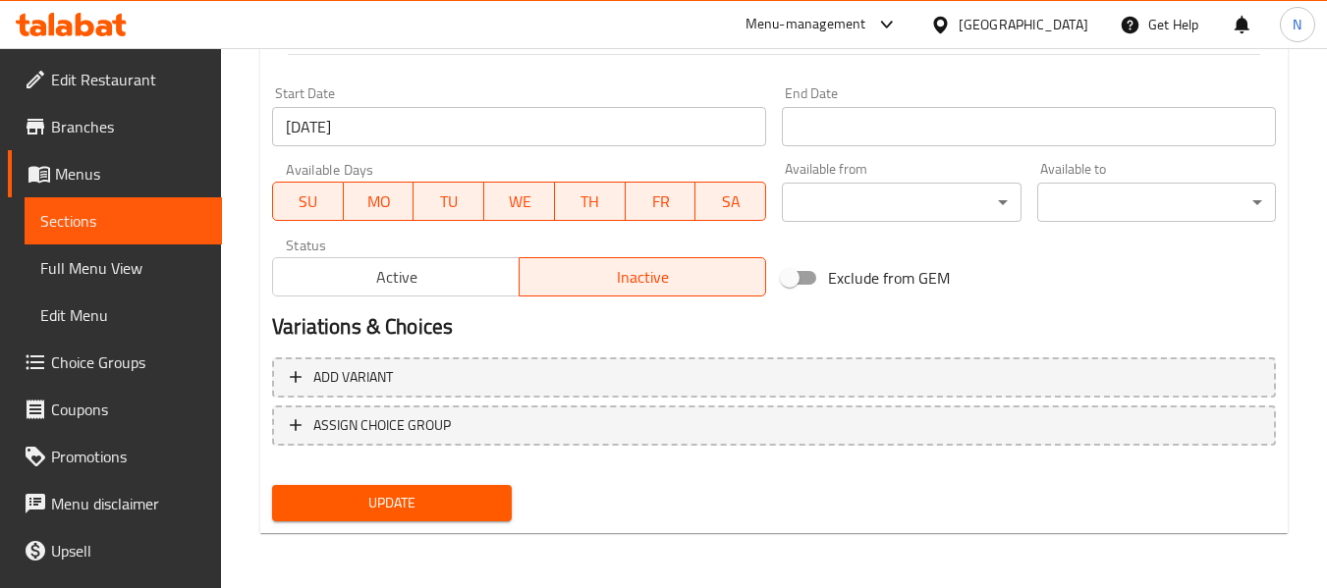
click at [912, 146] on div "End Date End Date" at bounding box center [1029, 117] width 510 height 76
click at [912, 114] on input "Start Date" at bounding box center [1029, 126] width 494 height 39
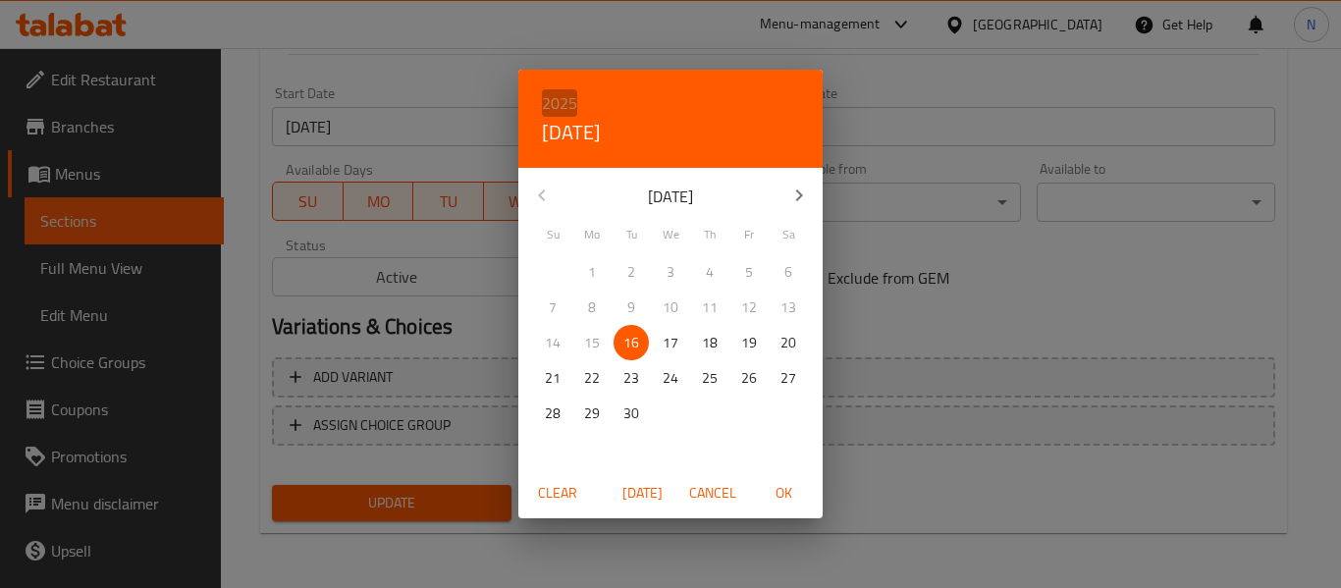
click at [557, 103] on h6 "2025" at bounding box center [559, 102] width 35 height 27
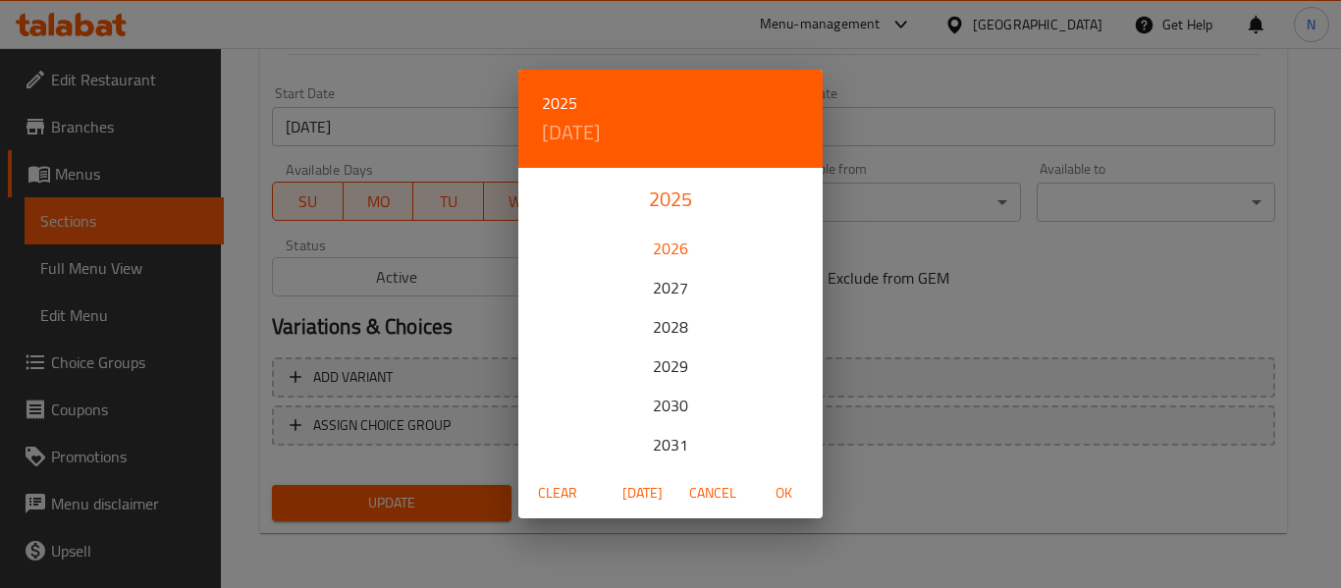
click at [685, 253] on div "2026" at bounding box center [671, 248] width 304 height 39
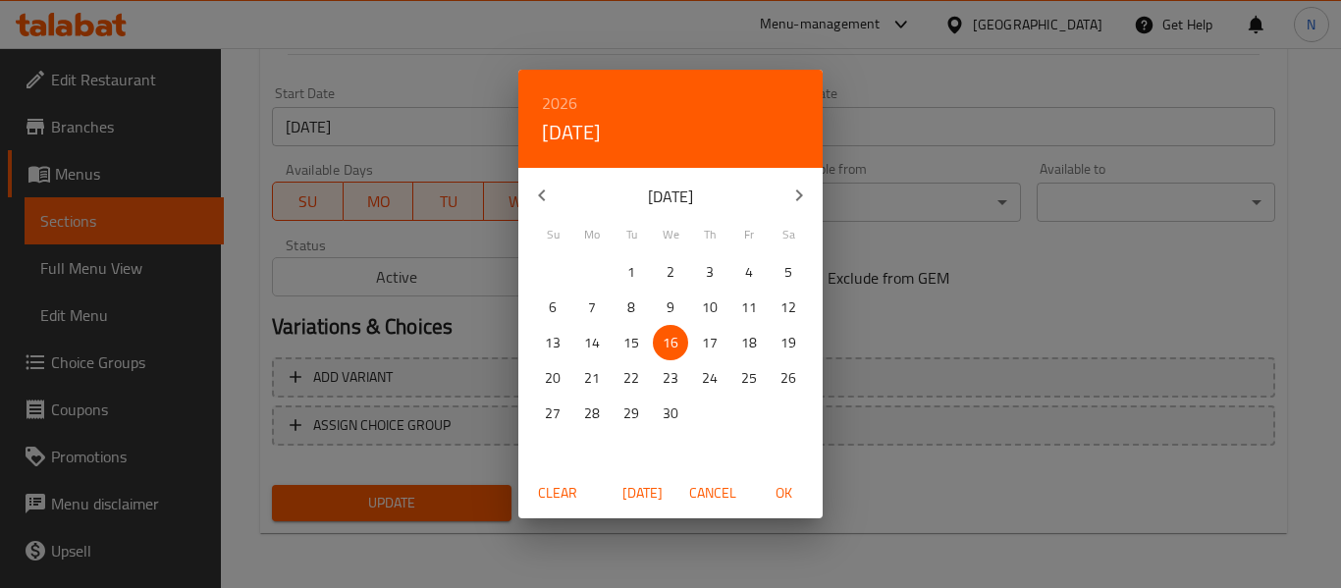
click at [679, 417] on span "30" at bounding box center [670, 414] width 35 height 25
click at [784, 486] on span "OK" at bounding box center [783, 493] width 47 height 25
type input "[DATE]"
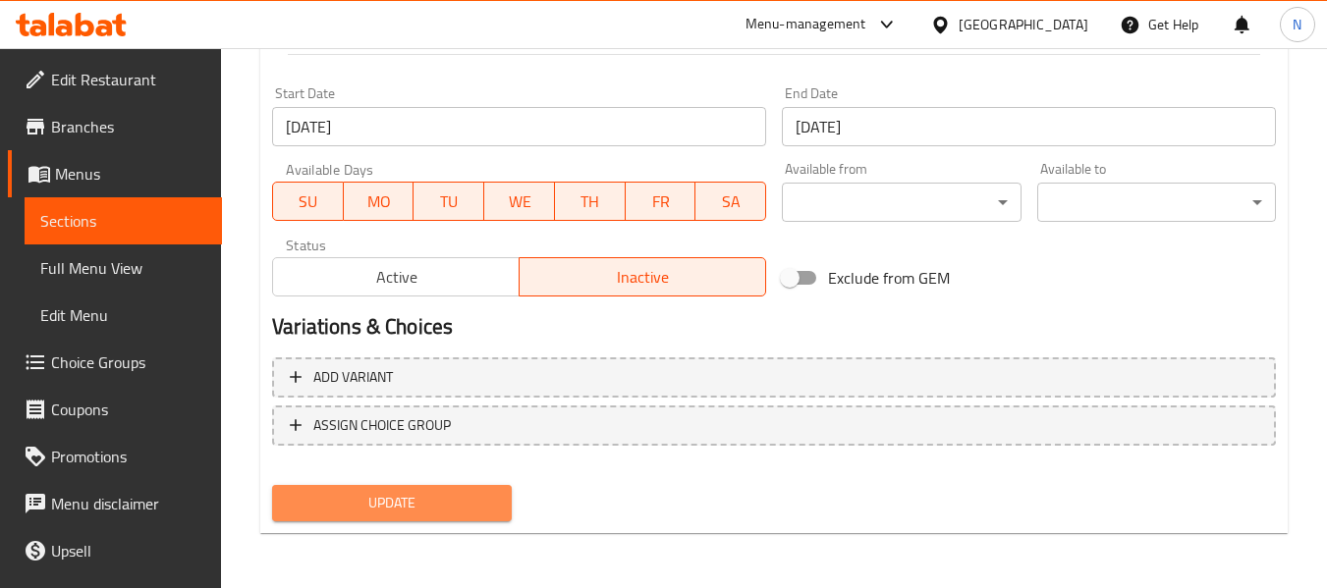
click at [481, 510] on span "Update" at bounding box center [391, 503] width 207 height 25
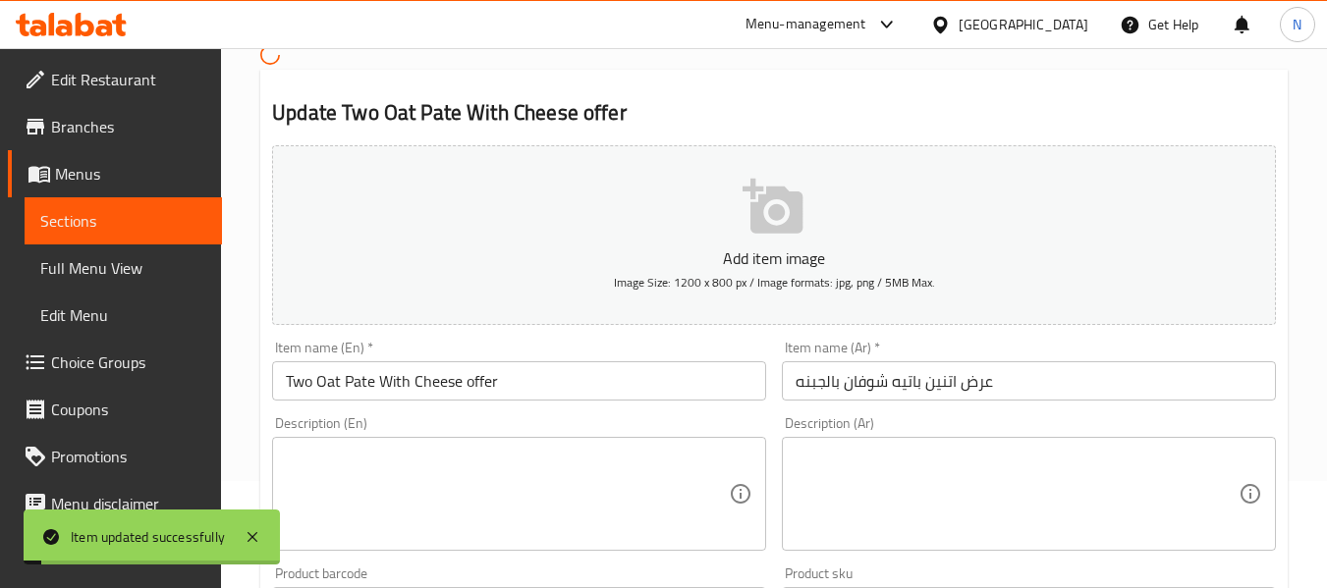
scroll to position [1, 0]
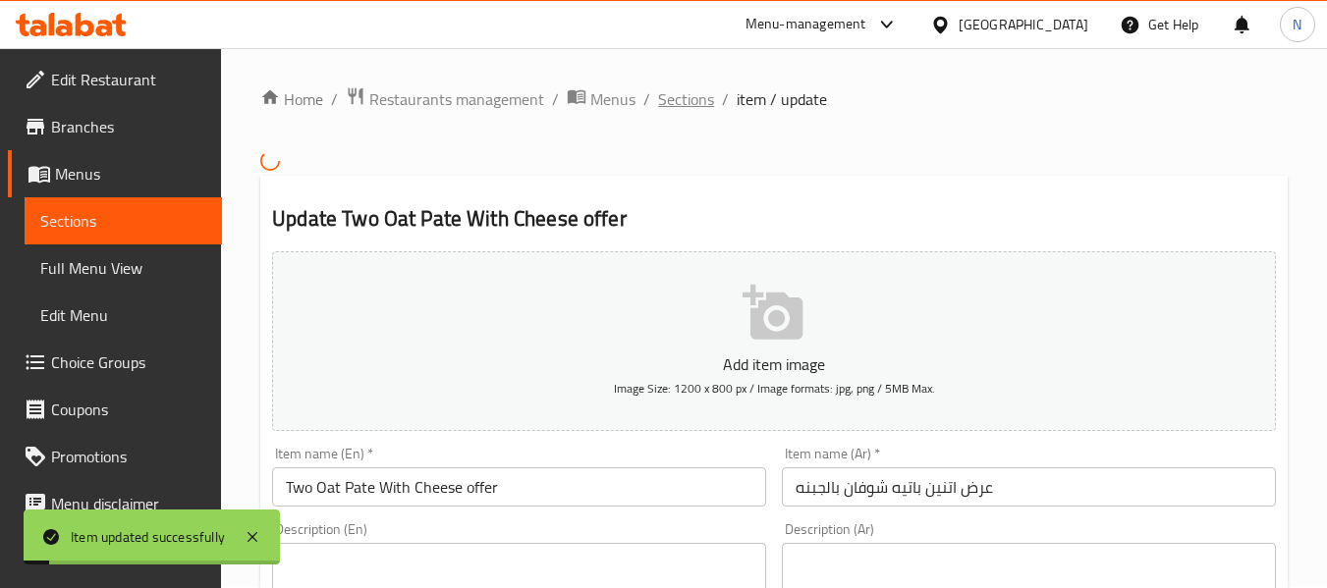
click at [683, 88] on span "Sections" at bounding box center [686, 99] width 56 height 24
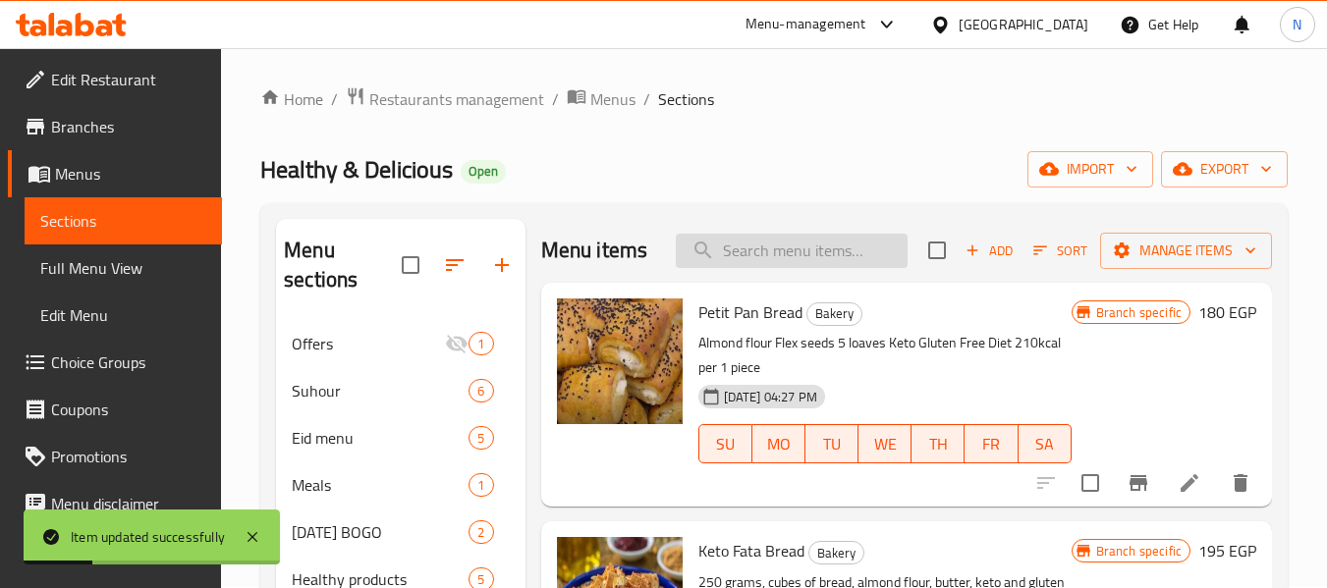
click at [777, 268] on input "search" at bounding box center [792, 251] width 232 height 34
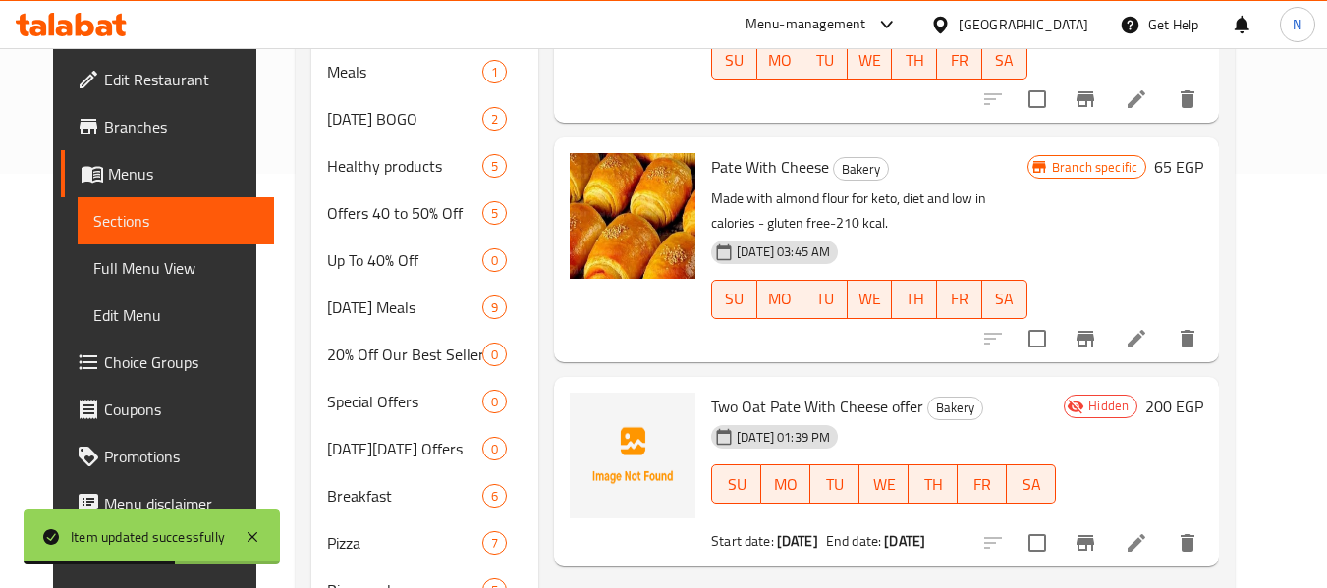
scroll to position [492, 0]
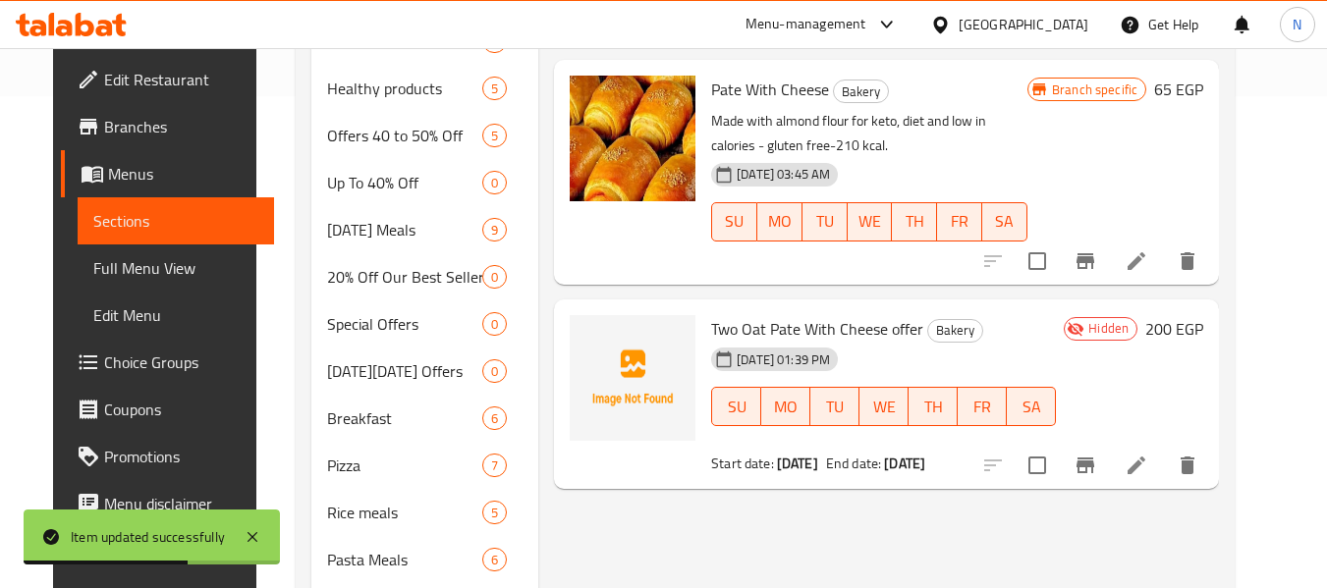
type input "[PERSON_NAME]"
click at [1164, 448] on li at bounding box center [1136, 465] width 55 height 35
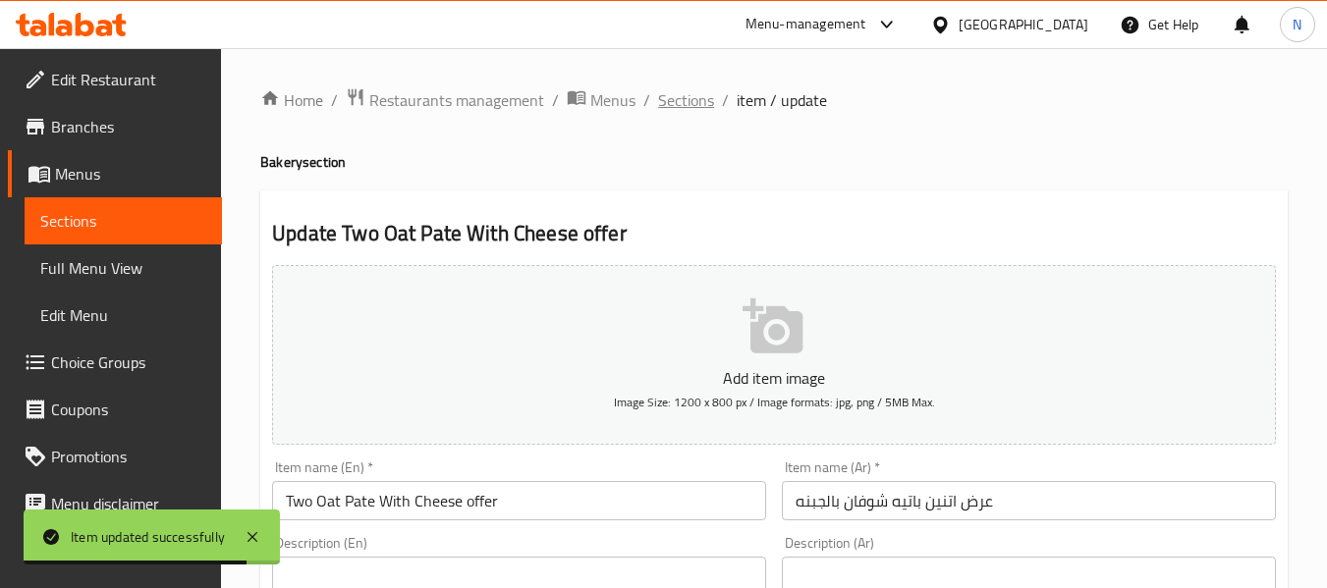
click at [693, 108] on span "Sections" at bounding box center [686, 100] width 56 height 24
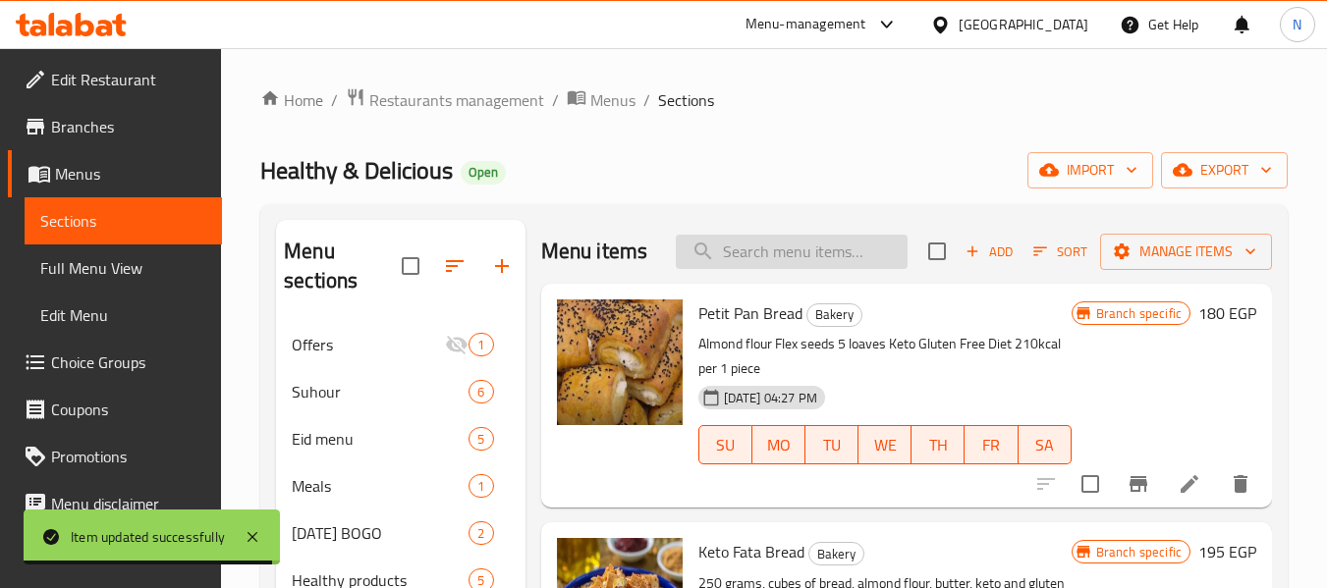
click at [881, 269] on input "search" at bounding box center [792, 252] width 232 height 34
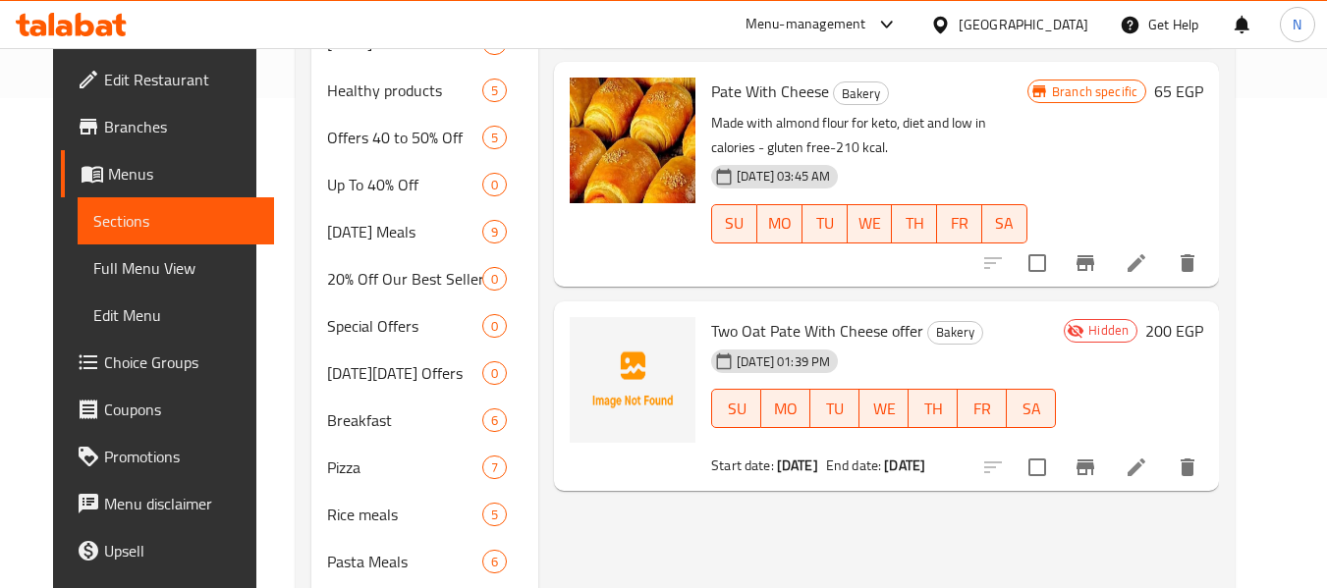
scroll to position [491, 0]
type input "[PERSON_NAME]"
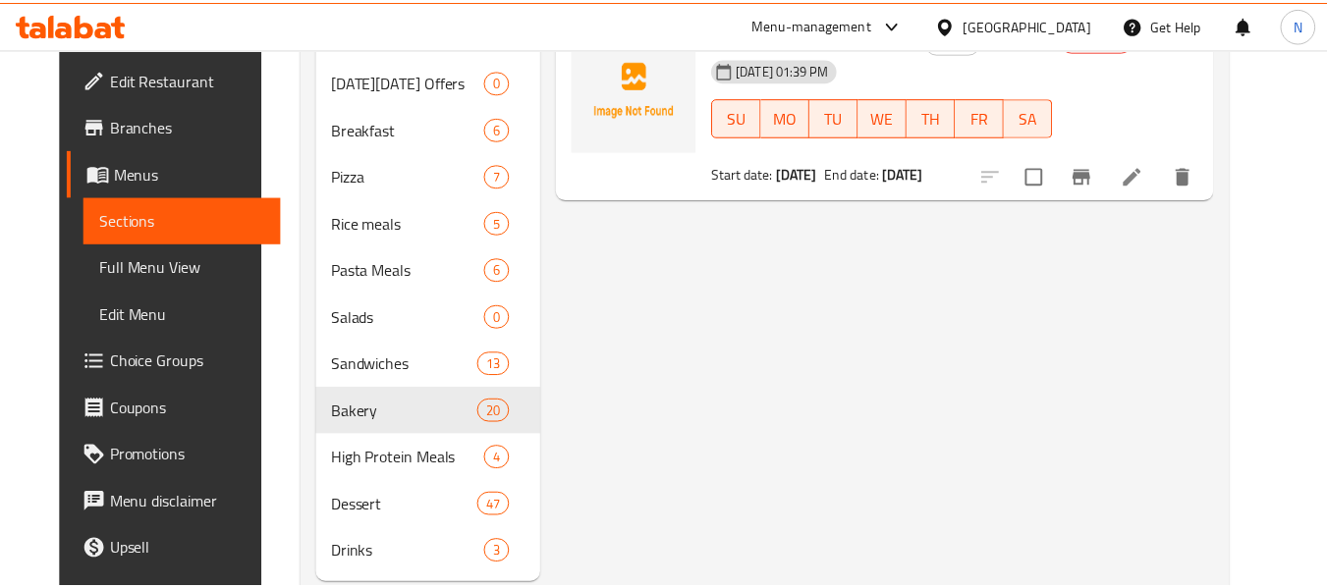
scroll to position [833, 0]
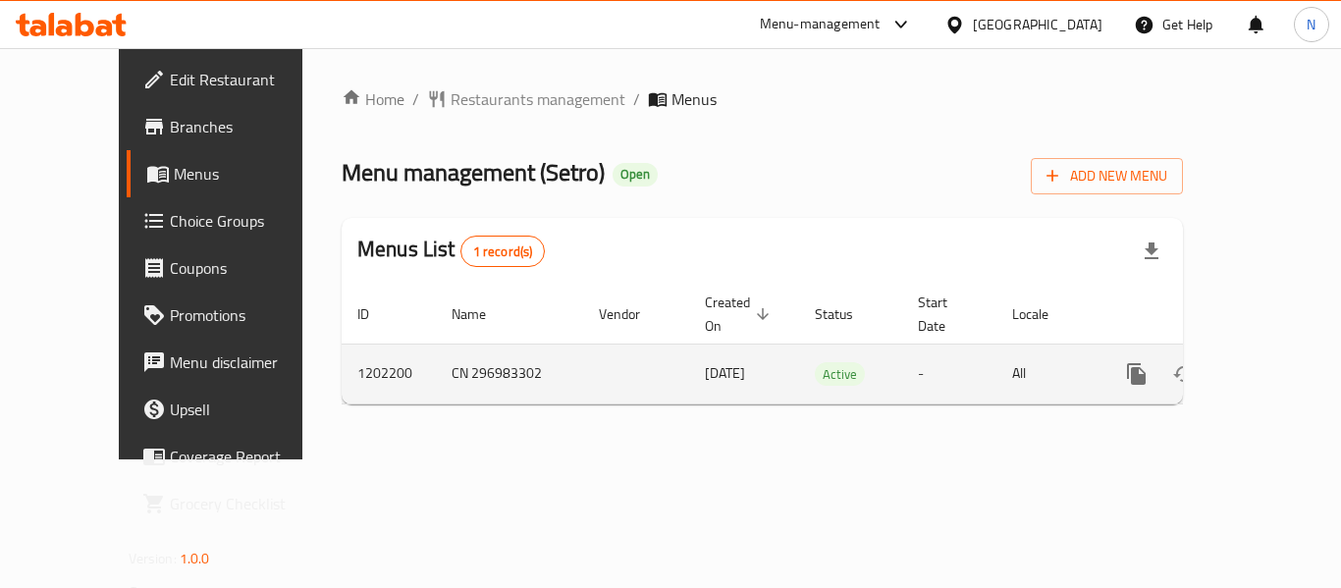
click at [1271, 362] on icon "enhanced table" at bounding box center [1279, 374] width 24 height 24
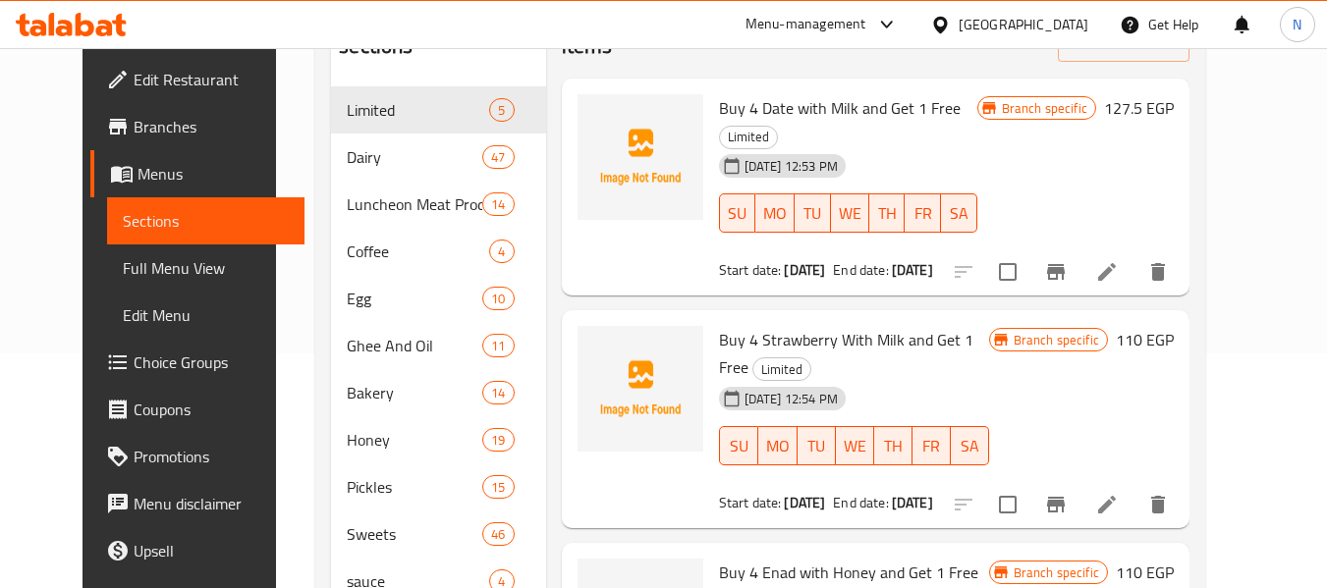
scroll to position [16, 0]
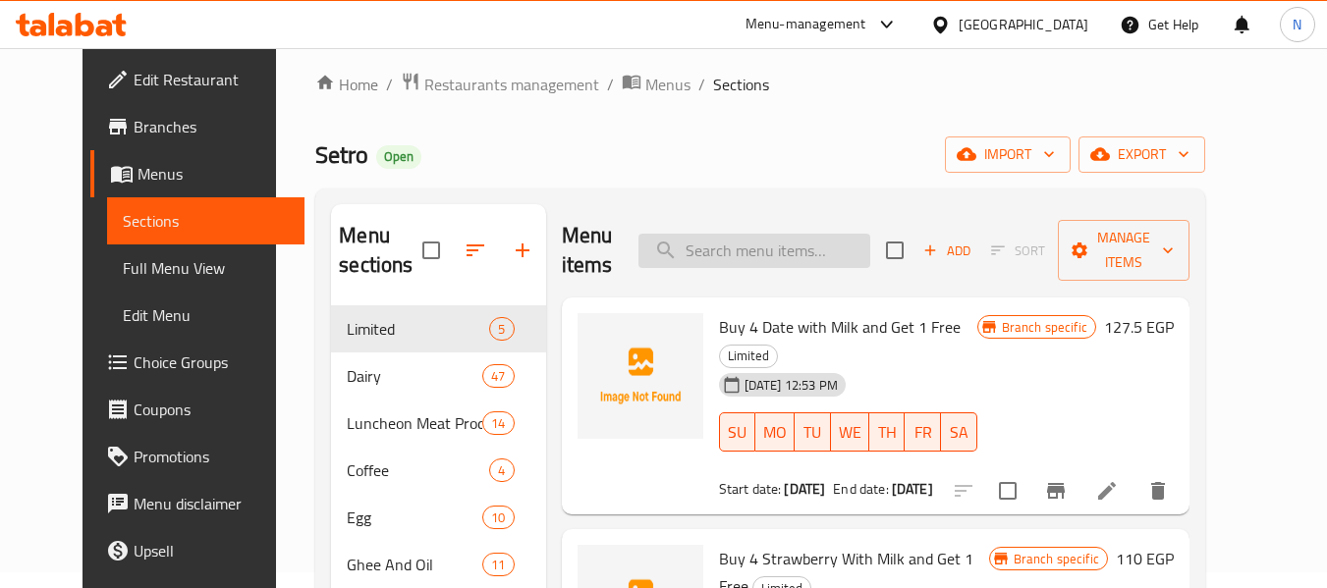
click at [786, 244] on input "search" at bounding box center [754, 251] width 232 height 34
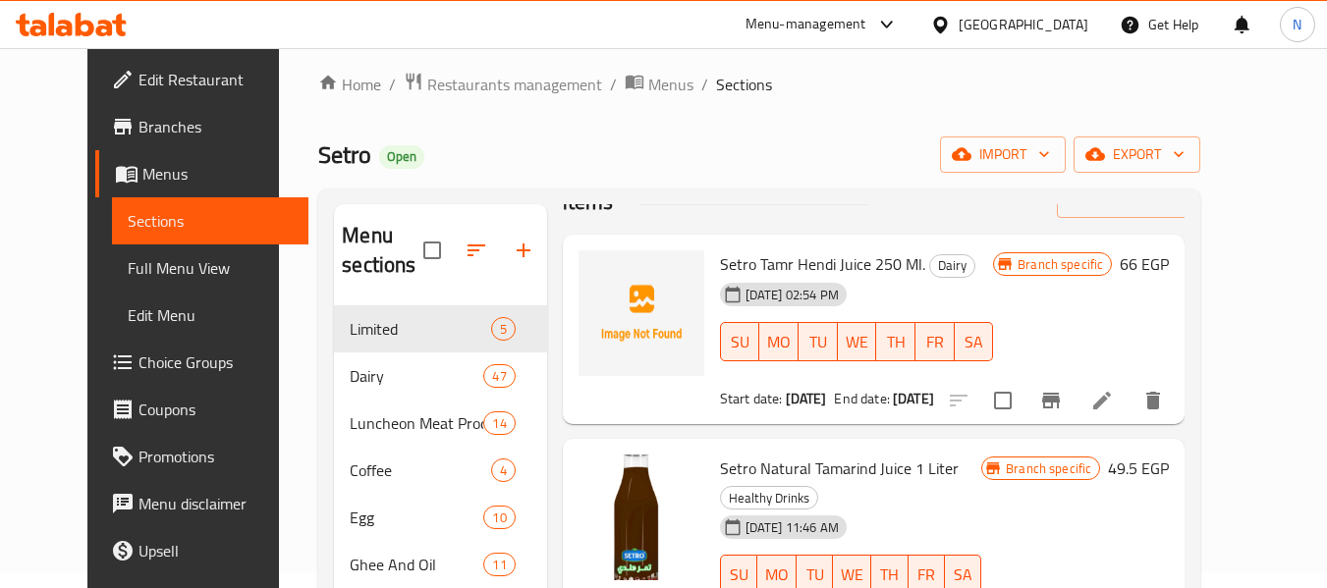
scroll to position [137, 0]
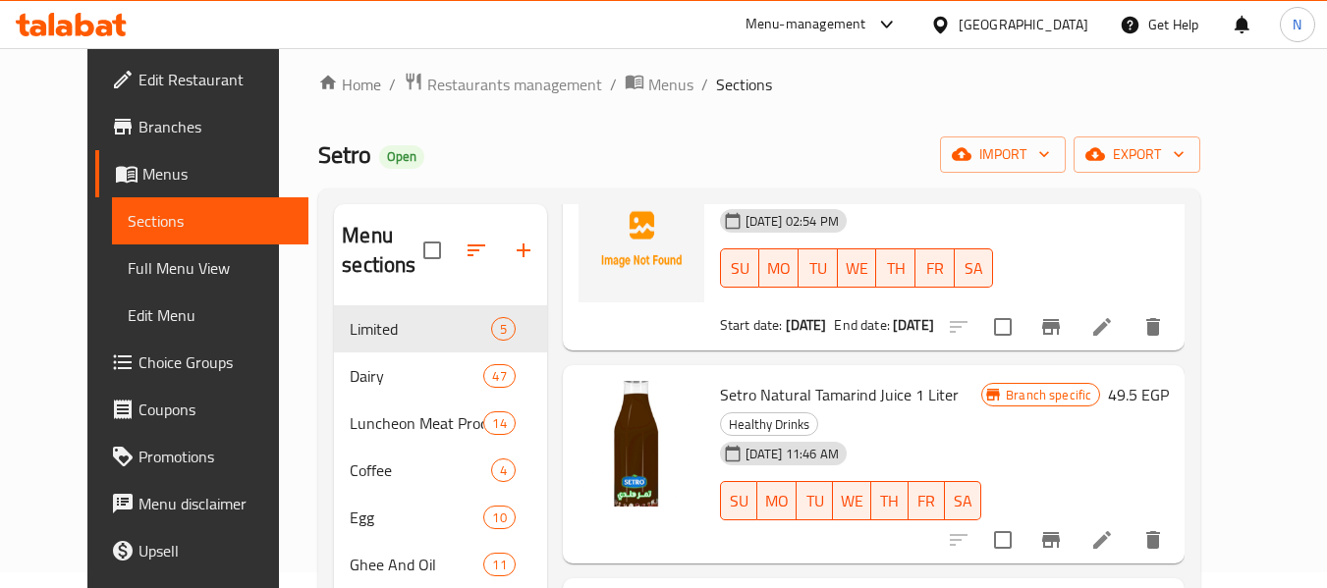
type input "tam"
click at [1114, 339] on icon at bounding box center [1102, 327] width 24 height 24
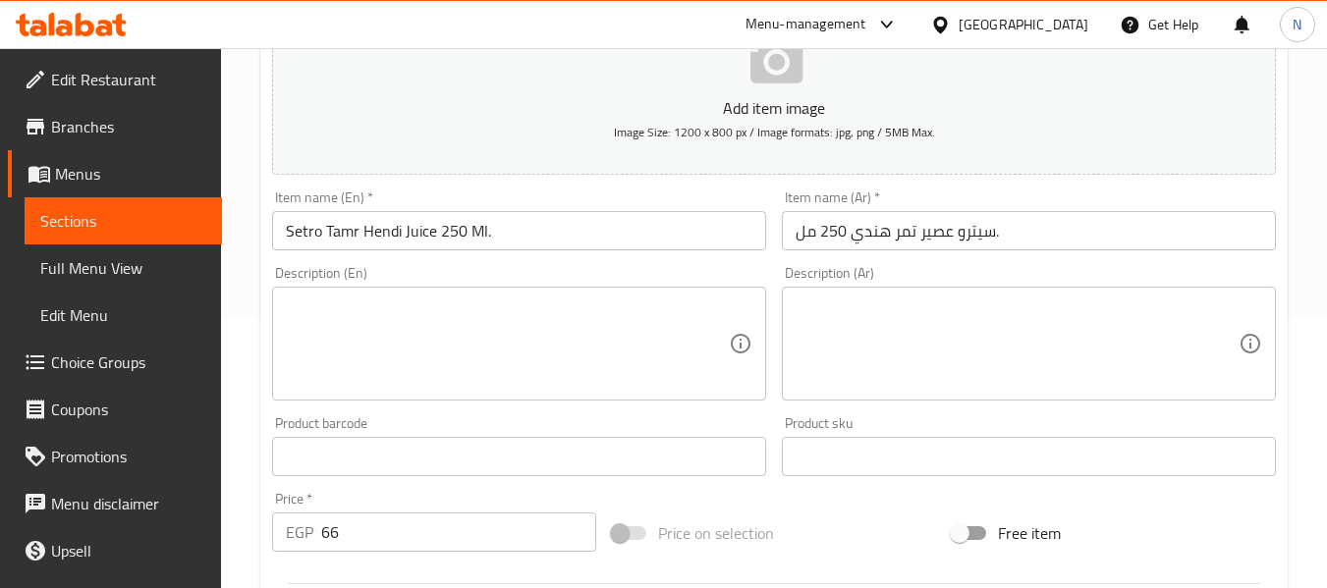
scroll to position [295, 0]
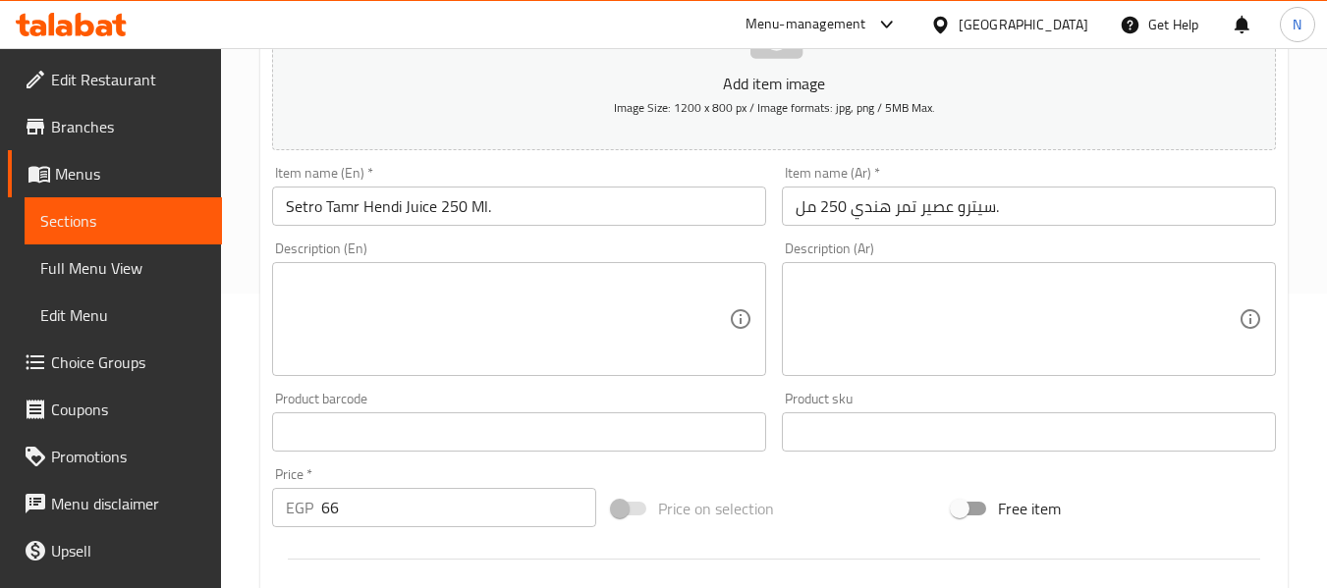
click at [944, 212] on input "سيترو عصير تمر هندي 250 مل." at bounding box center [1029, 206] width 494 height 39
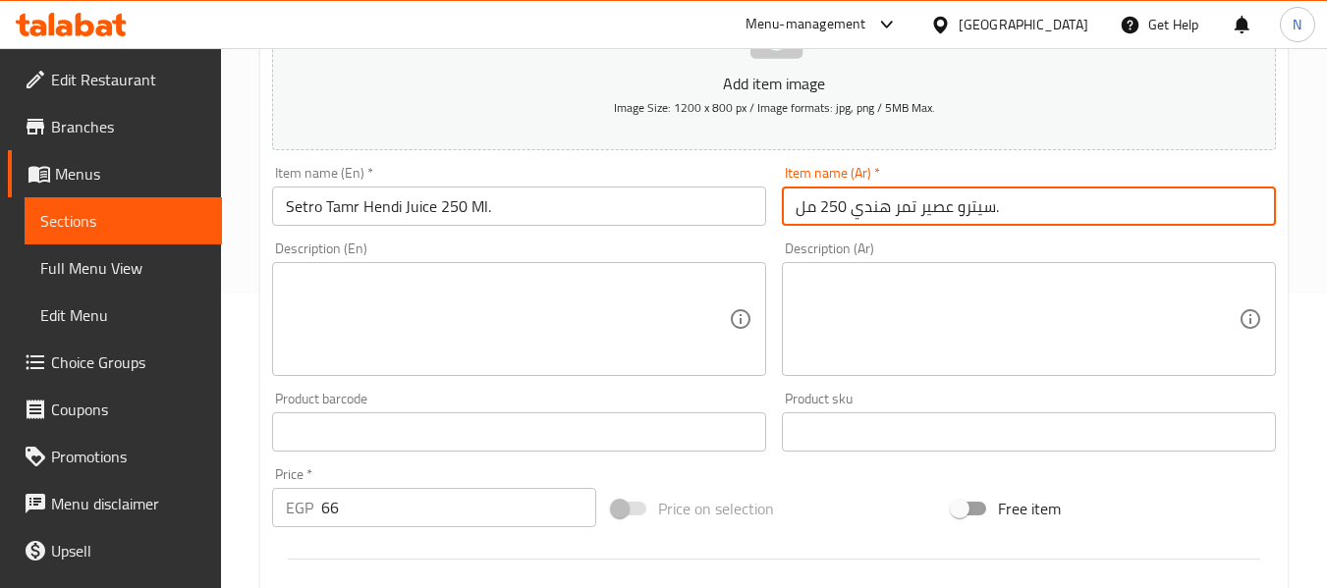
click at [944, 212] on input "سيترو عصير تمر هندي 250 مل." at bounding box center [1029, 206] width 494 height 39
click at [940, 285] on div "Description (Ar)" at bounding box center [1029, 319] width 494 height 114
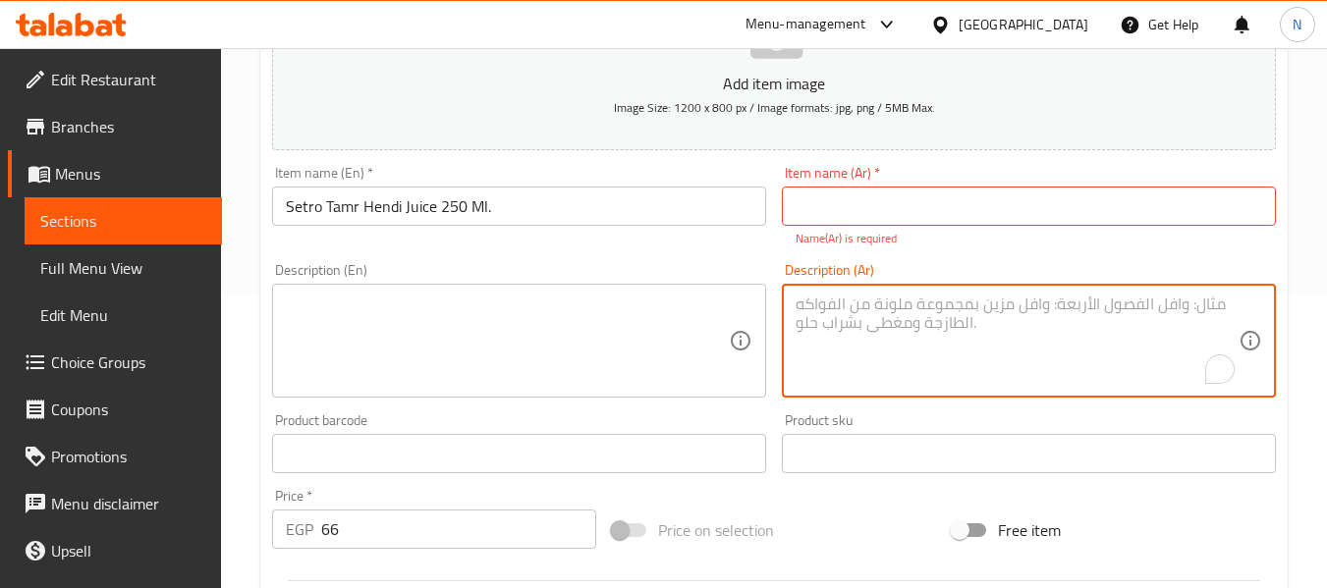
paste textarea "سيترو عصير تمر هندي 250 مل."
type textarea "سيترو عصير تمر هندي 250 مل."
click at [560, 222] on input "Setro Tamr Hendi Juice 250 Ml." at bounding box center [519, 206] width 494 height 39
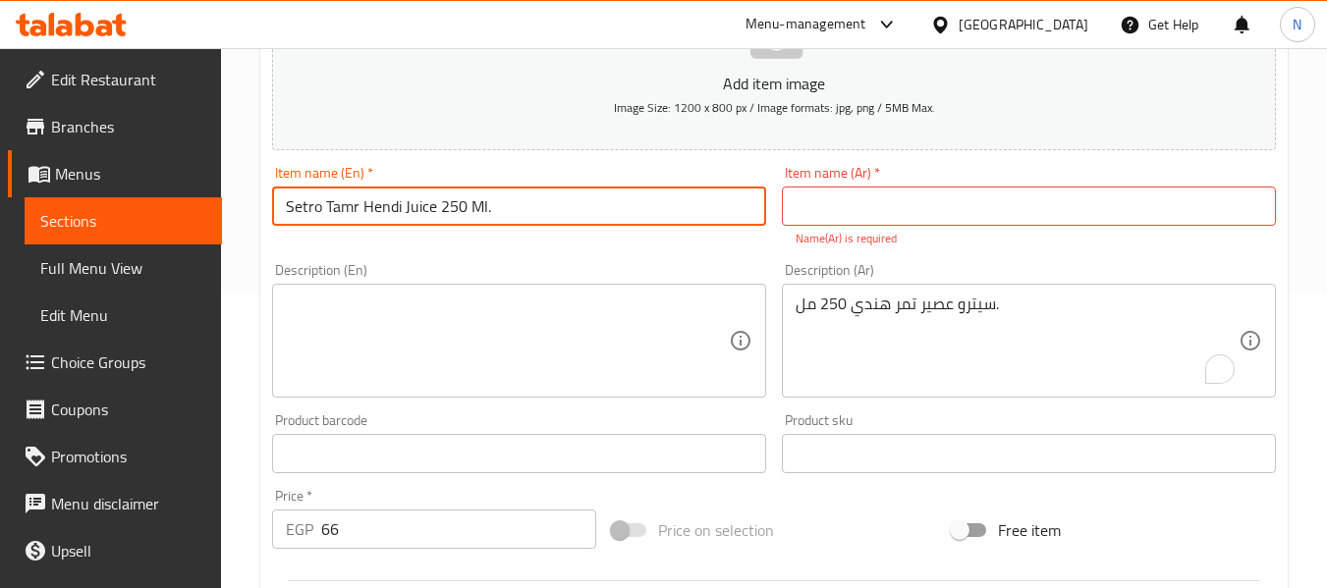
click at [560, 222] on input "Setro Tamr Hendi Juice 250 Ml." at bounding box center [519, 206] width 494 height 39
click at [505, 309] on textarea at bounding box center [507, 341] width 443 height 93
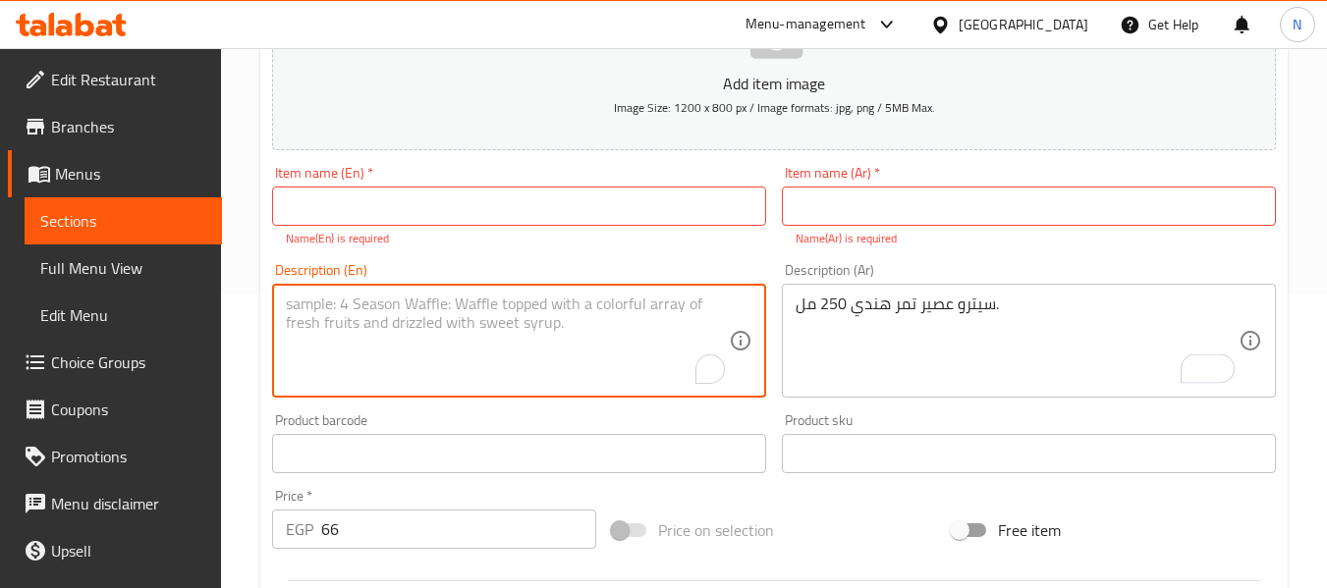
paste textarea "Setro Tamr Hendi Juice 250 Ml."
type textarea "Setro Tamr Hendi Juice 250 Ml."
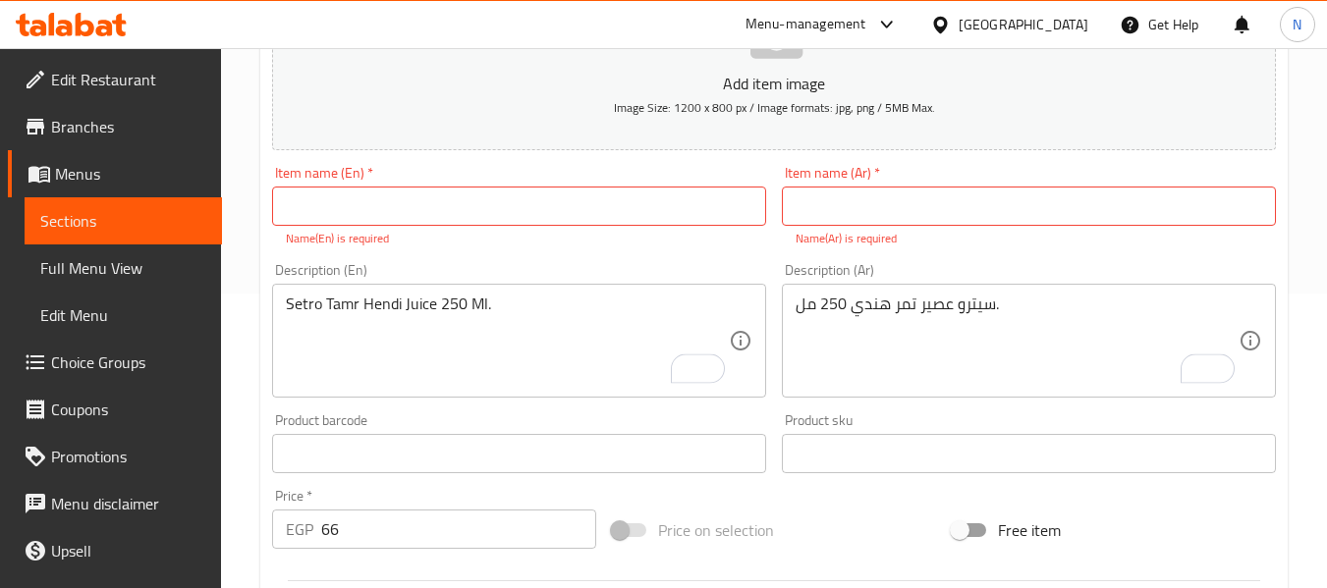
click at [868, 216] on input "text" at bounding box center [1029, 206] width 494 height 39
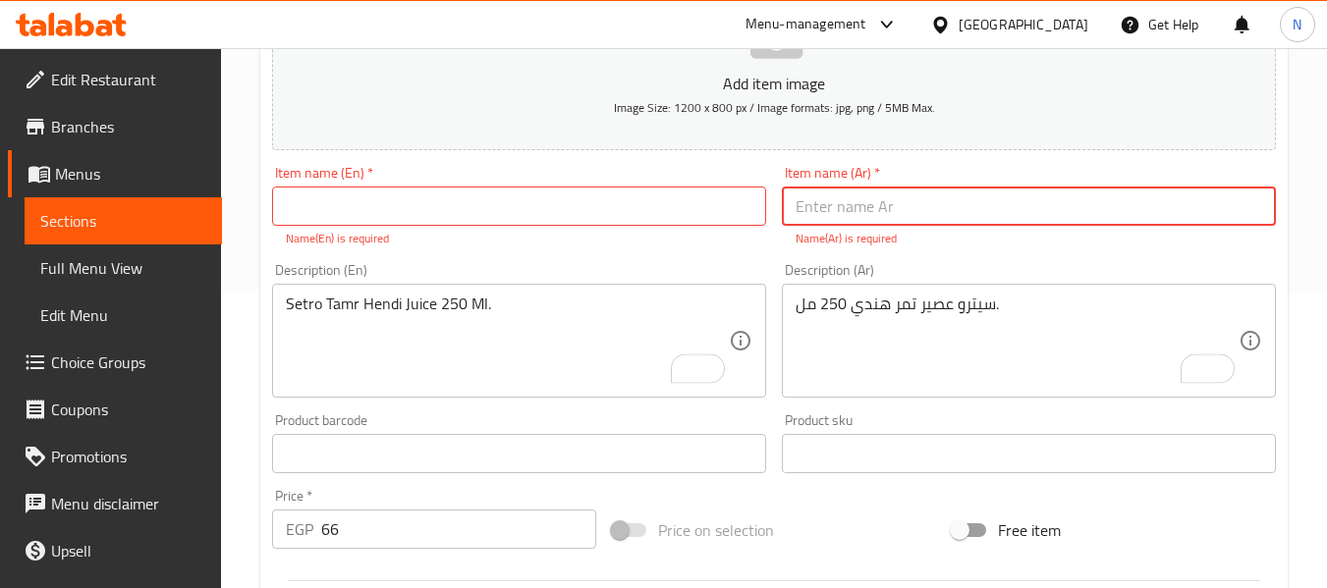
paste input "تمر هندي 4+1"
type input "تمر هندي 4+1"
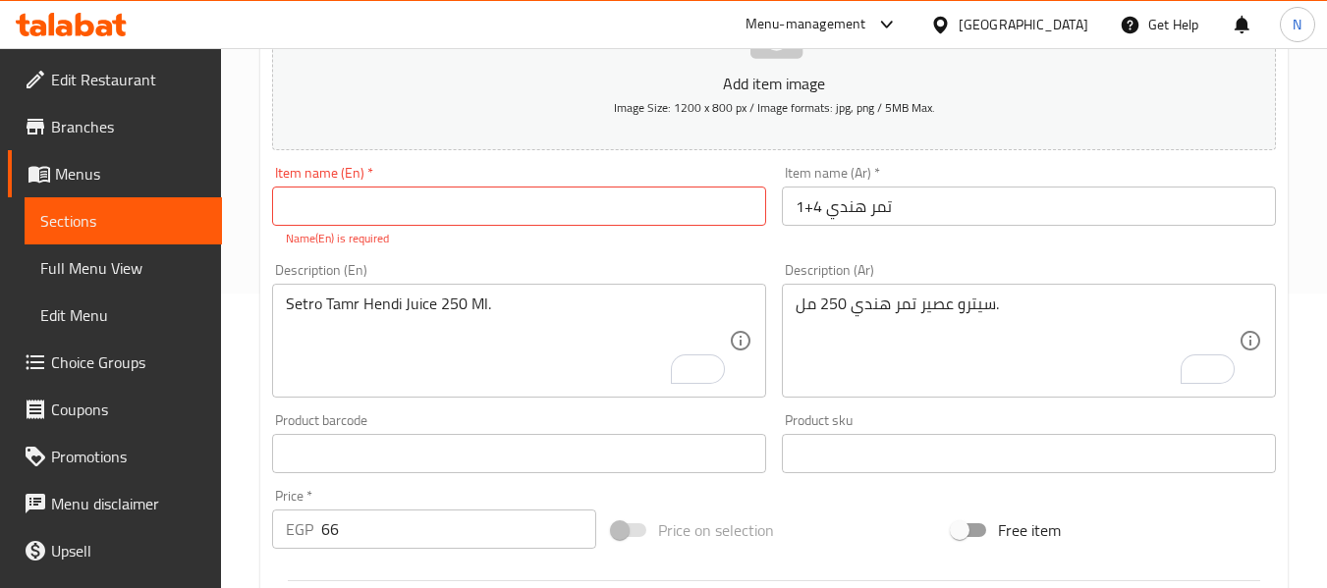
click at [383, 199] on input "text" at bounding box center [519, 206] width 494 height 39
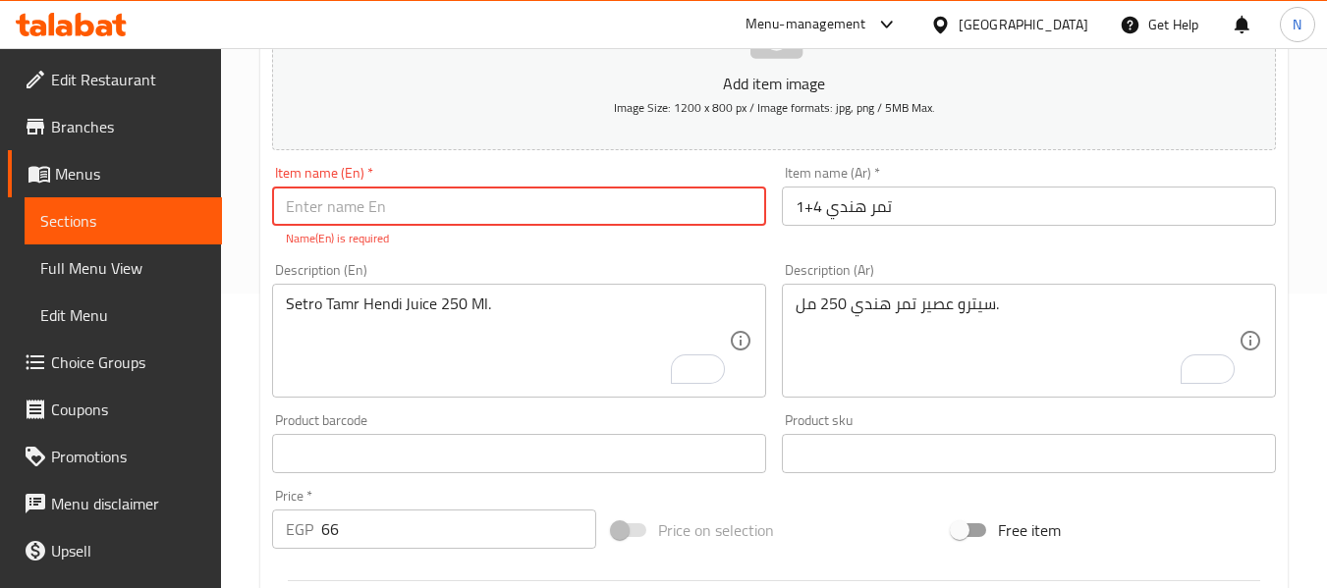
paste input "Tamarind 4+1"
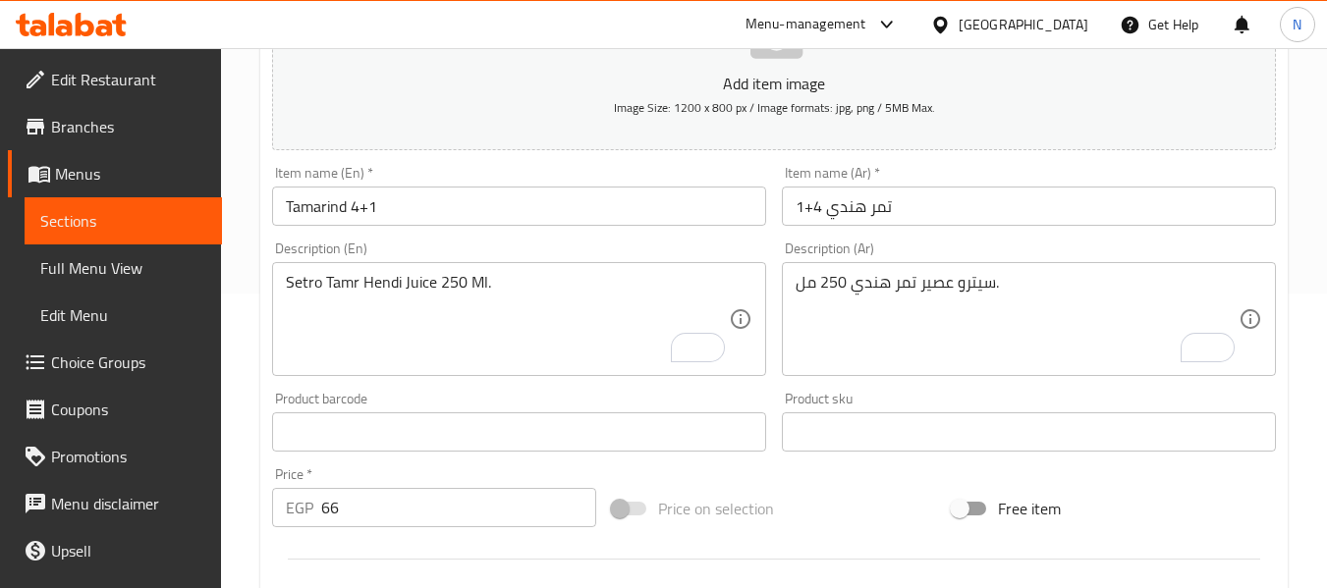
click at [485, 194] on input "Tamarind 4+1" at bounding box center [519, 206] width 494 height 39
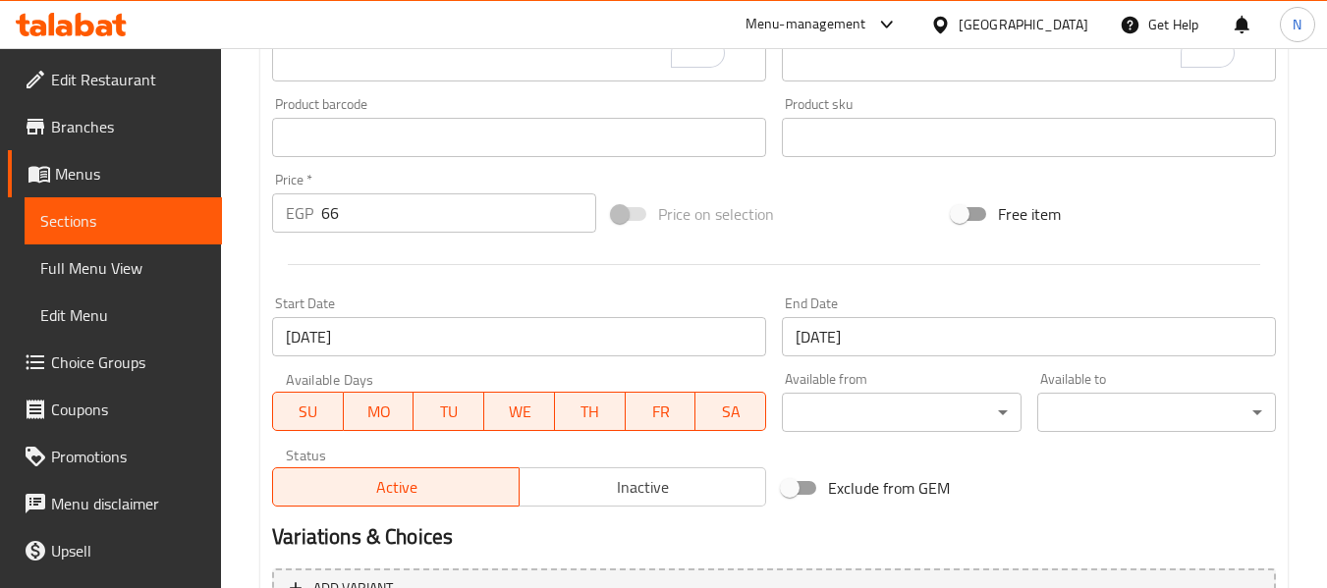
scroll to position [799, 0]
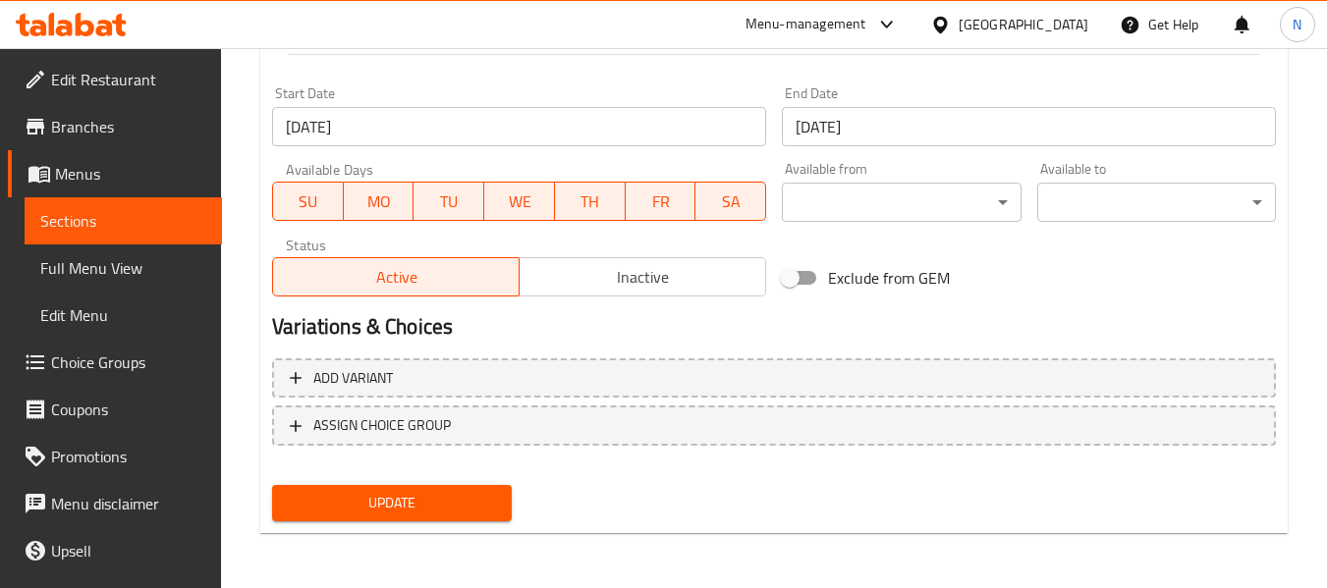
click at [411, 494] on span "Update" at bounding box center [391, 503] width 207 height 25
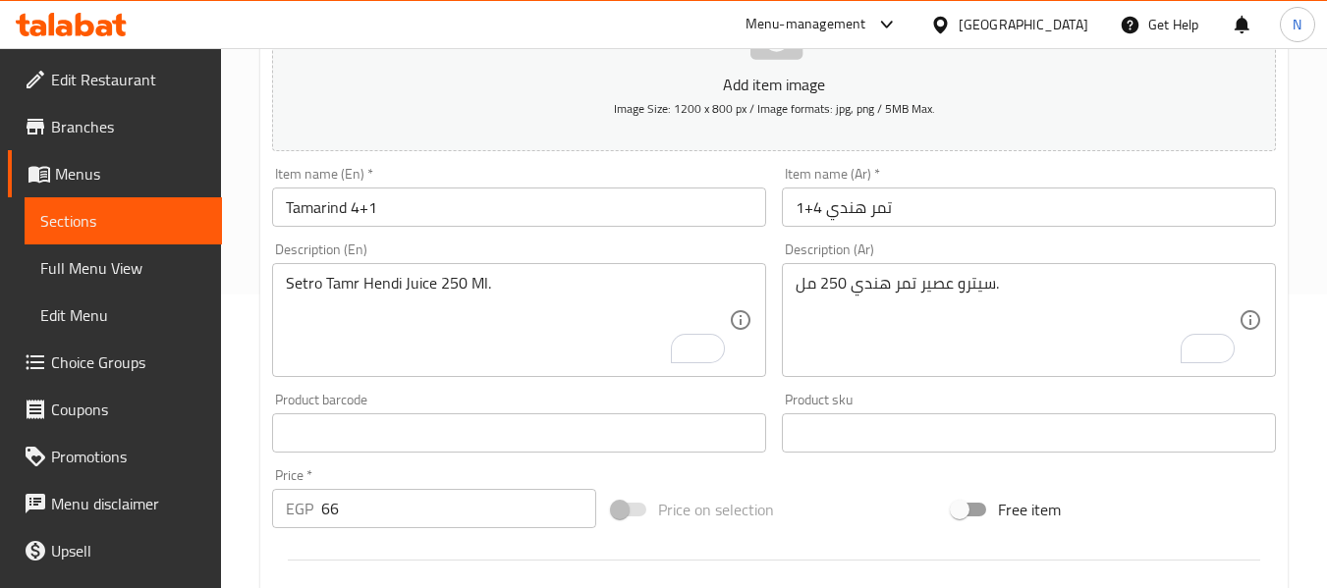
scroll to position [295, 0]
click at [710, 218] on input "Tamarind 4+1" at bounding box center [519, 206] width 494 height 39
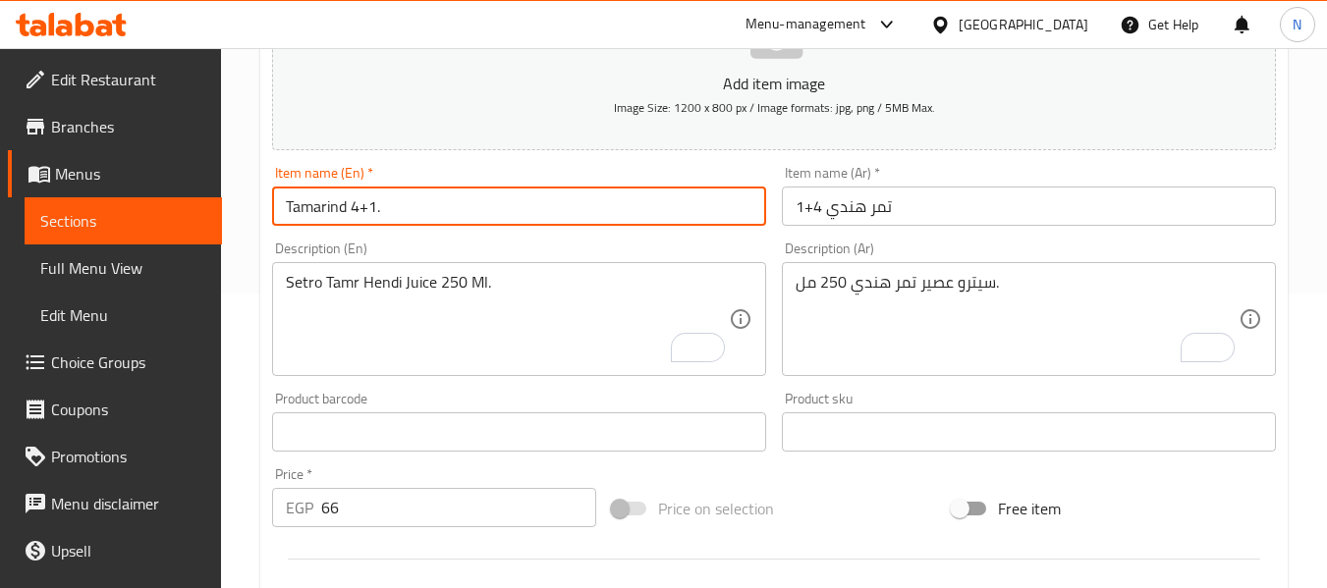
type input "Tamarind 4+1"
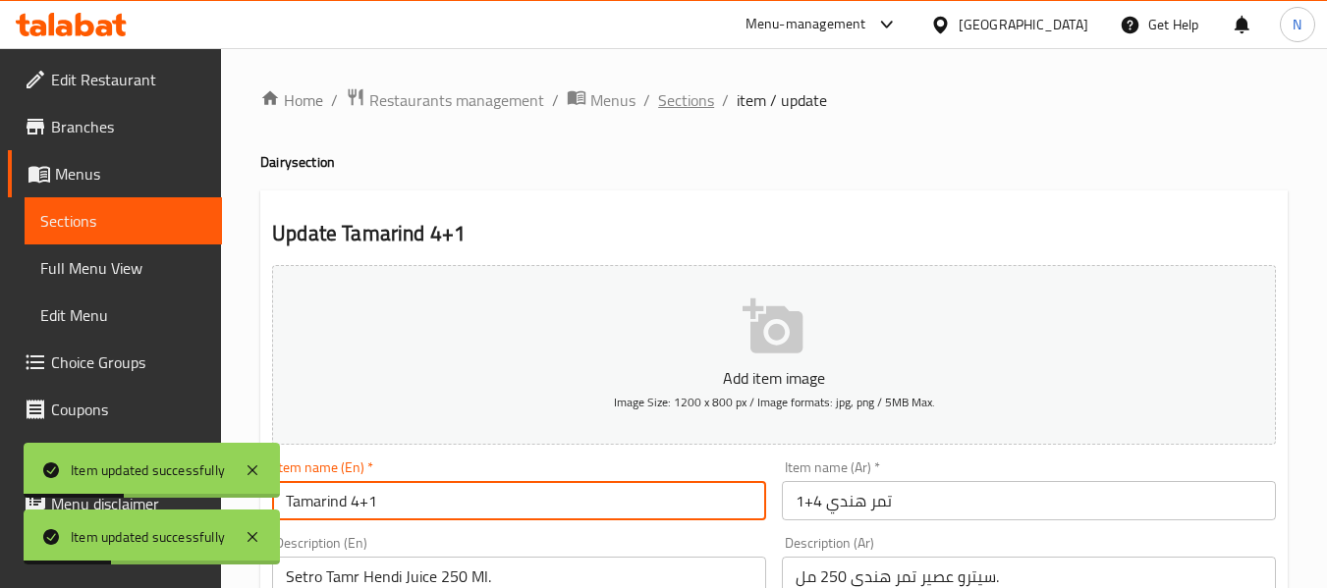
click at [686, 105] on span "Sections" at bounding box center [686, 100] width 56 height 24
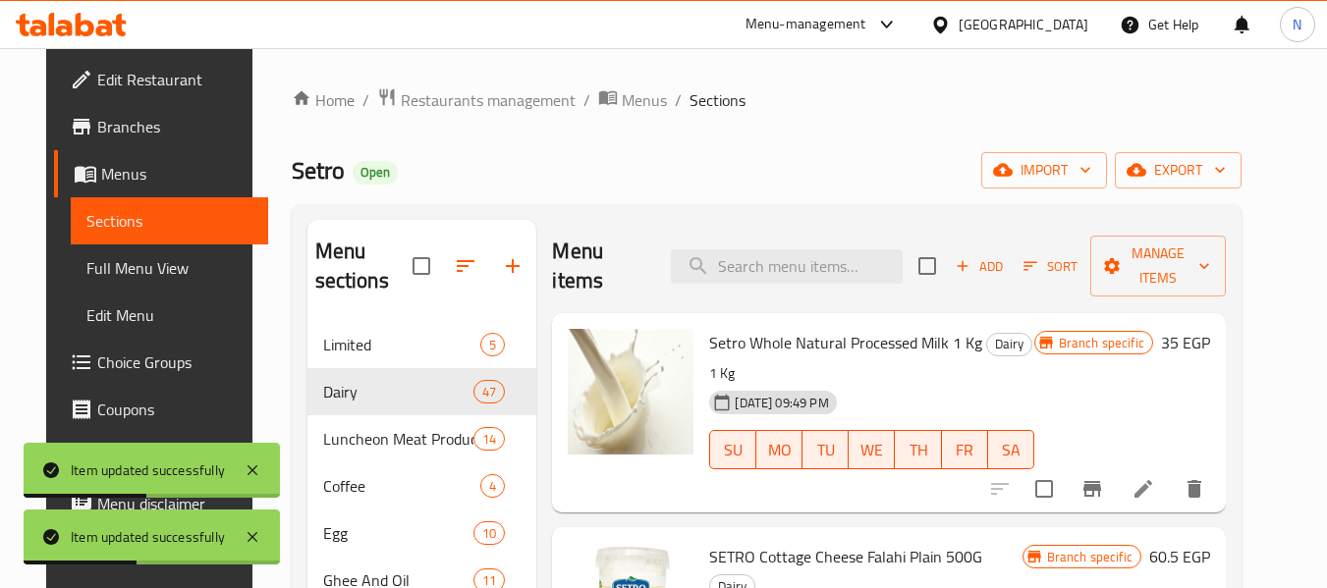
click at [829, 373] on p "1 Kg" at bounding box center [871, 373] width 324 height 25
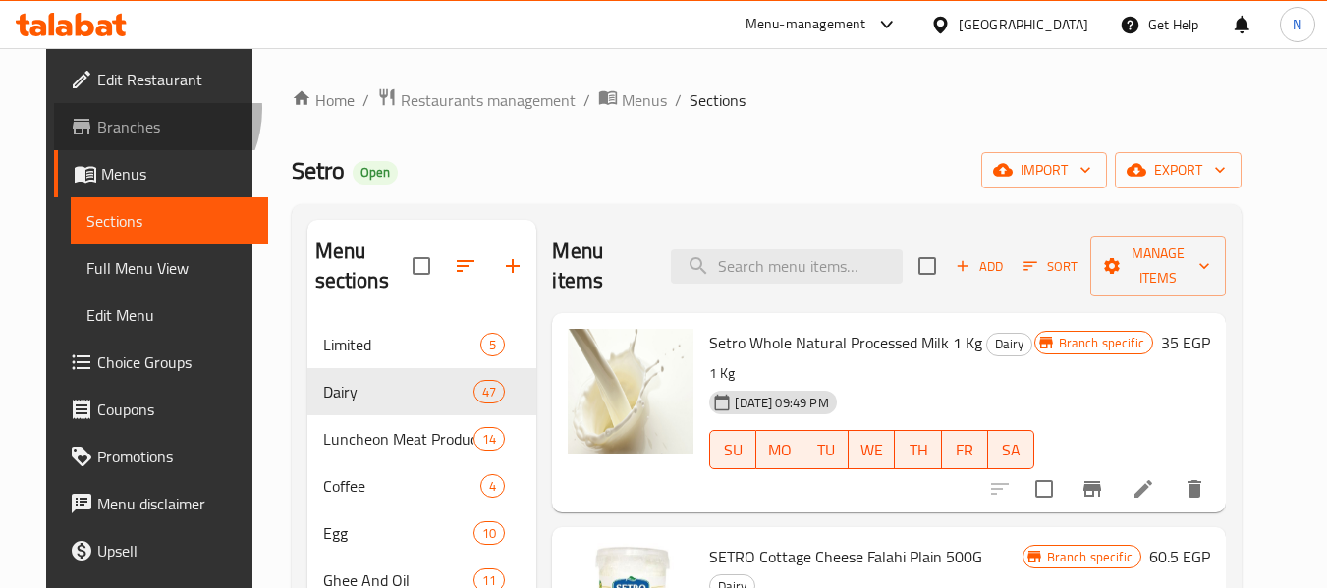
drag, startPoint x: 566, startPoint y: 4, endPoint x: 97, endPoint y: 109, distance: 480.1
click at [97, 109] on link "Branches" at bounding box center [161, 126] width 214 height 47
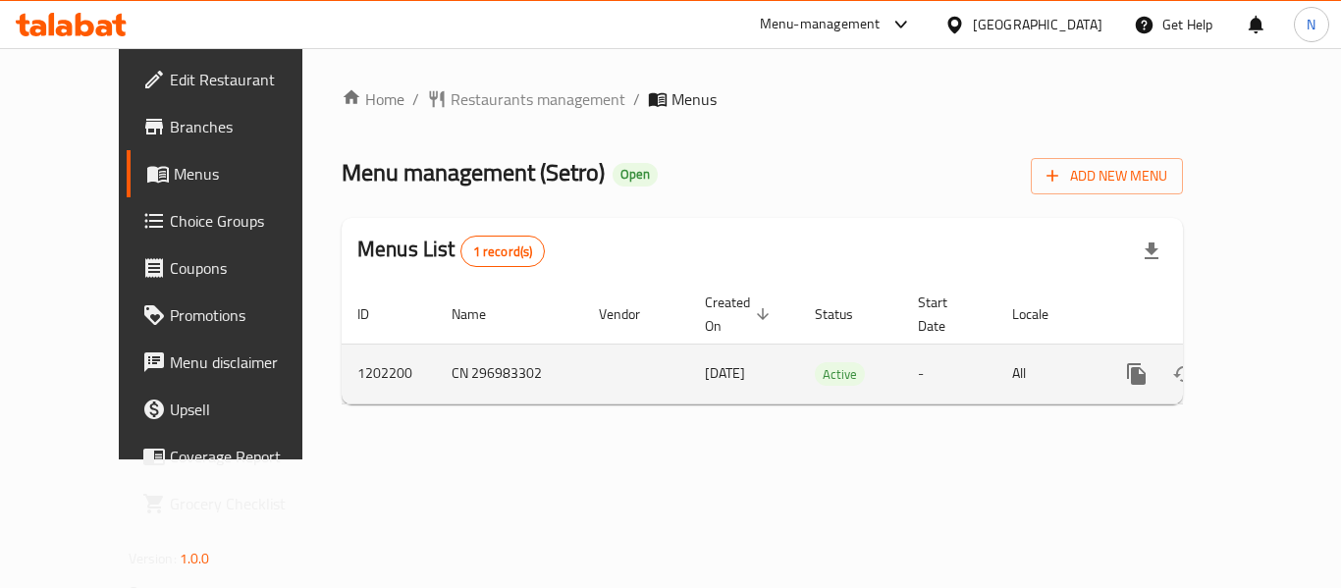
click at [1264, 368] on link "enhanced table" at bounding box center [1278, 374] width 47 height 47
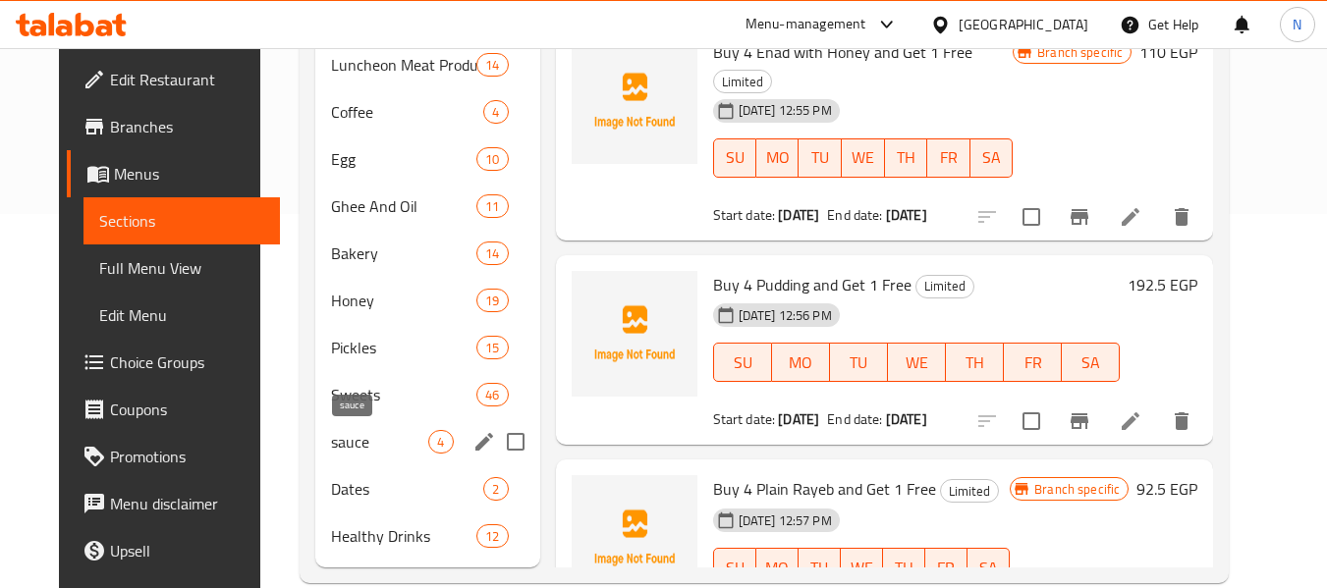
scroll to position [409, 0]
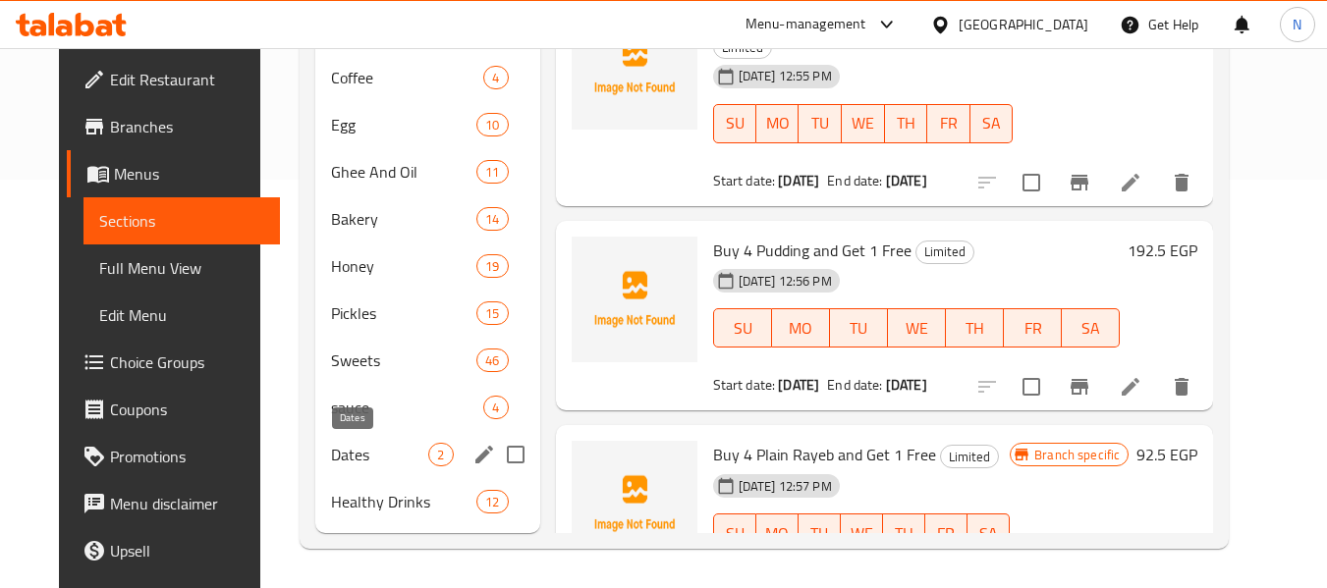
click at [344, 455] on span "Dates" at bounding box center [379, 455] width 97 height 24
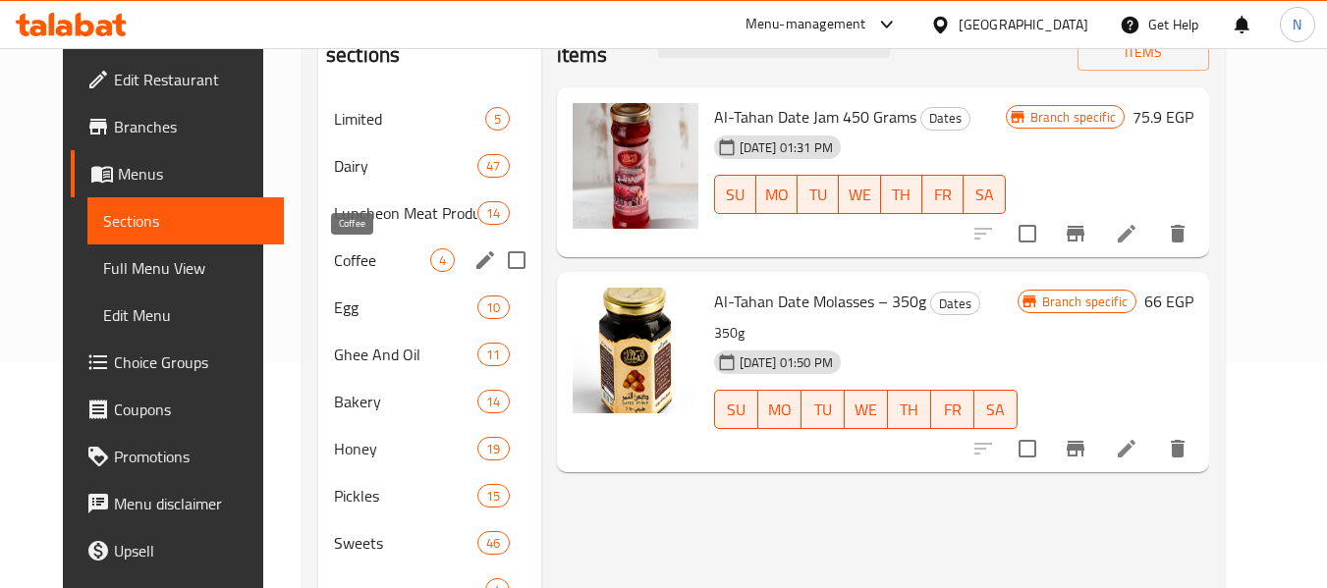
scroll to position [212, 0]
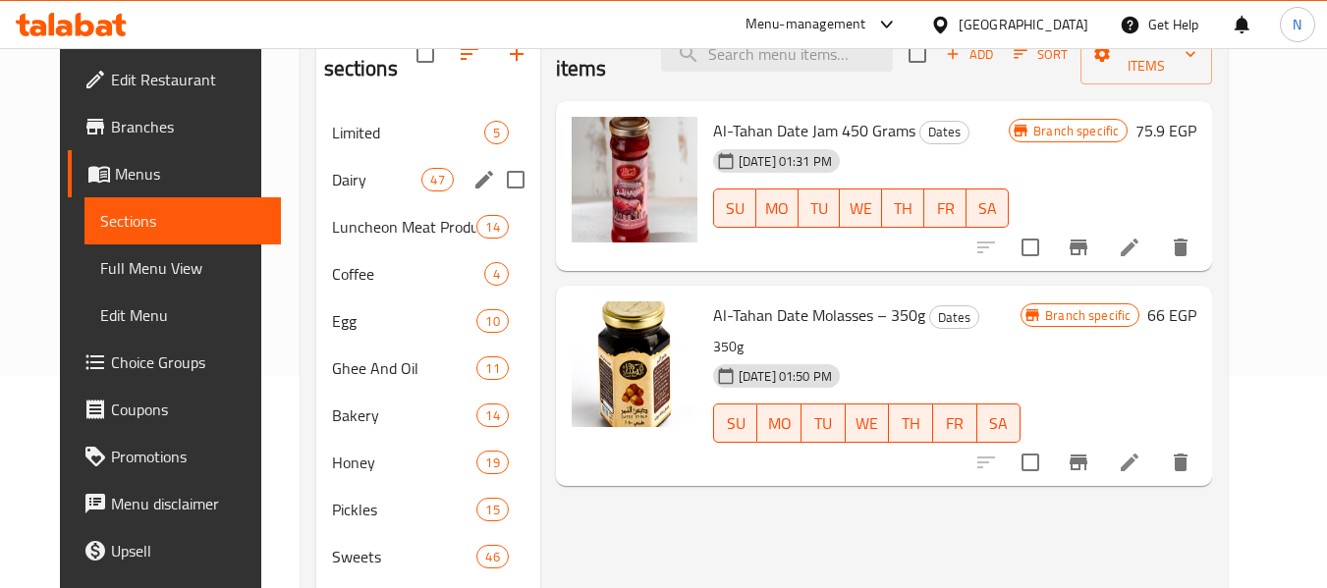
click at [316, 158] on div "Dairy 47" at bounding box center [428, 179] width 224 height 47
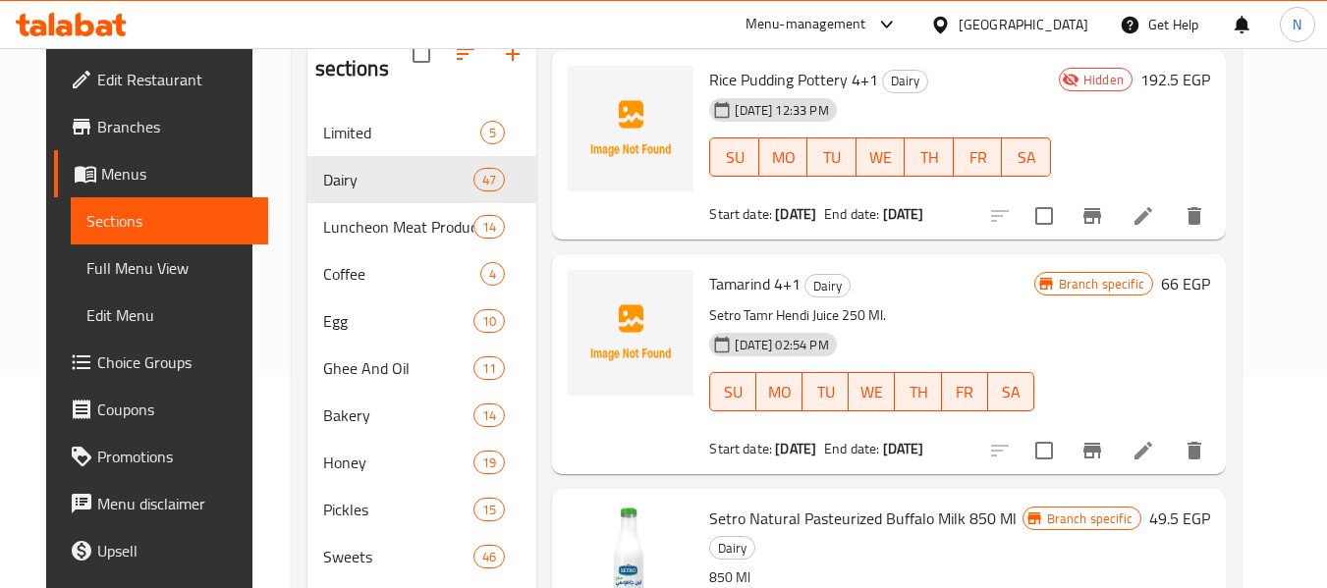
scroll to position [1571, 0]
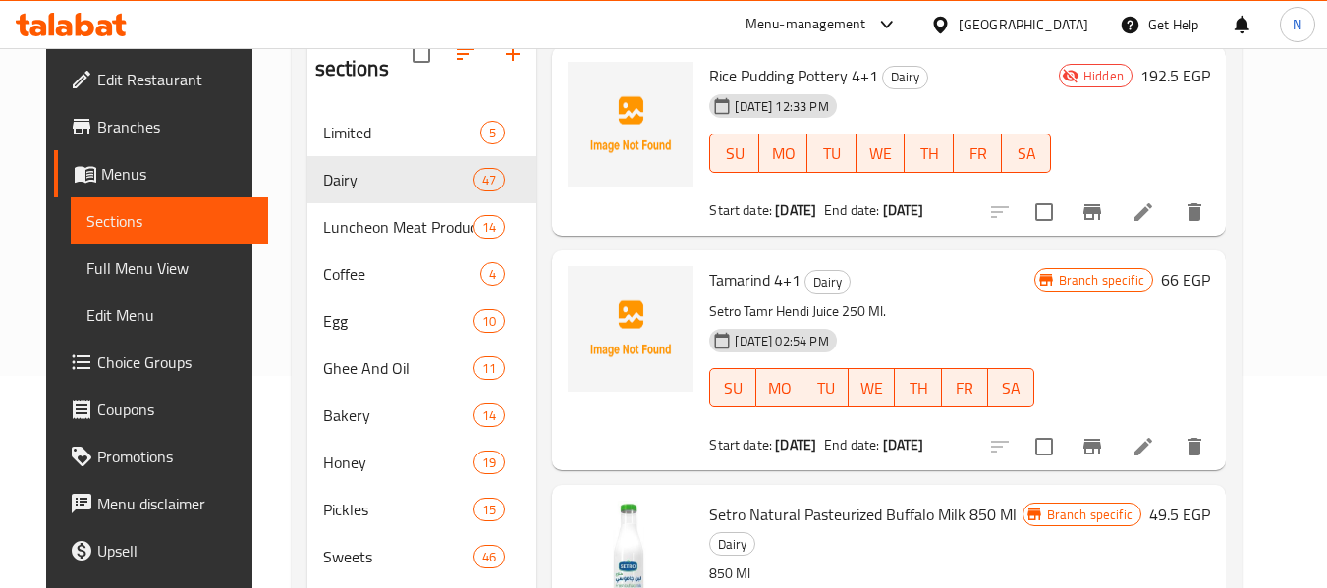
drag, startPoint x: 104, startPoint y: 456, endPoint x: 235, endPoint y: 473, distance: 131.8
click at [104, 456] on span "Promotions" at bounding box center [174, 457] width 155 height 24
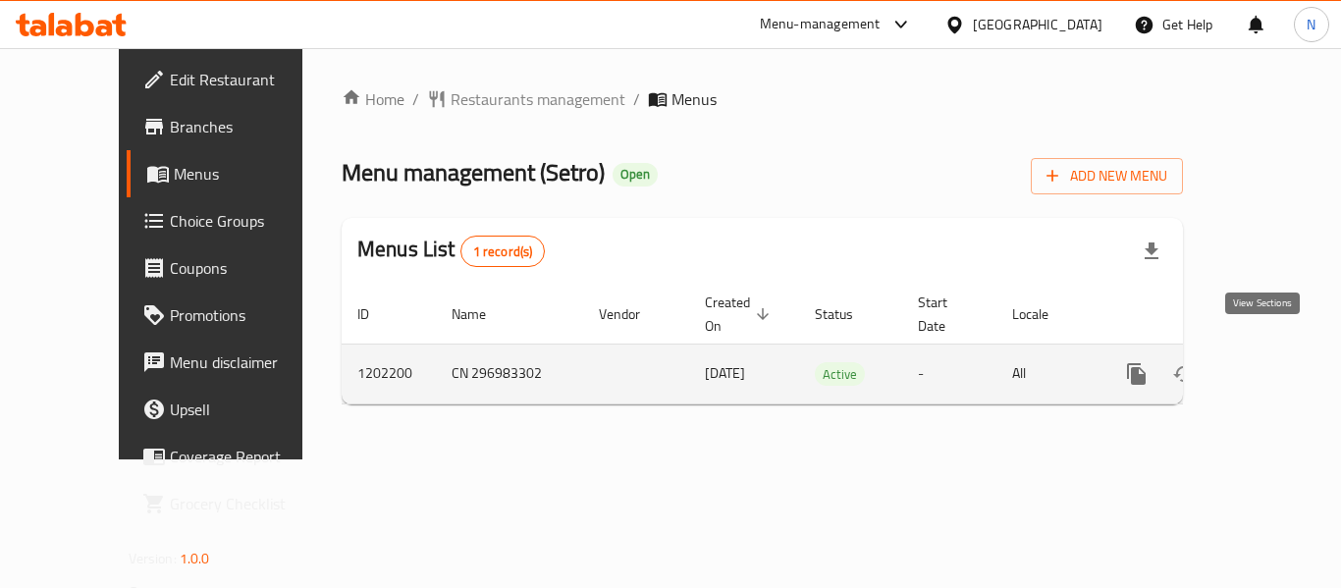
click at [1277, 351] on link "enhanced table" at bounding box center [1278, 374] width 47 height 47
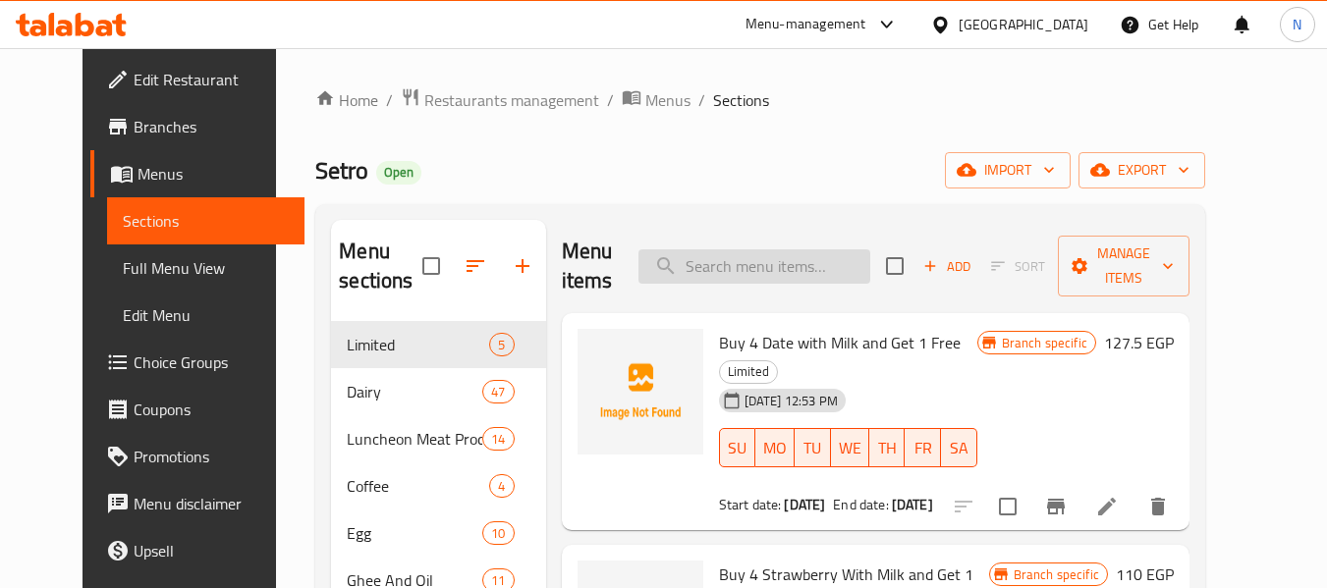
click at [818, 275] on input "search" at bounding box center [754, 266] width 232 height 34
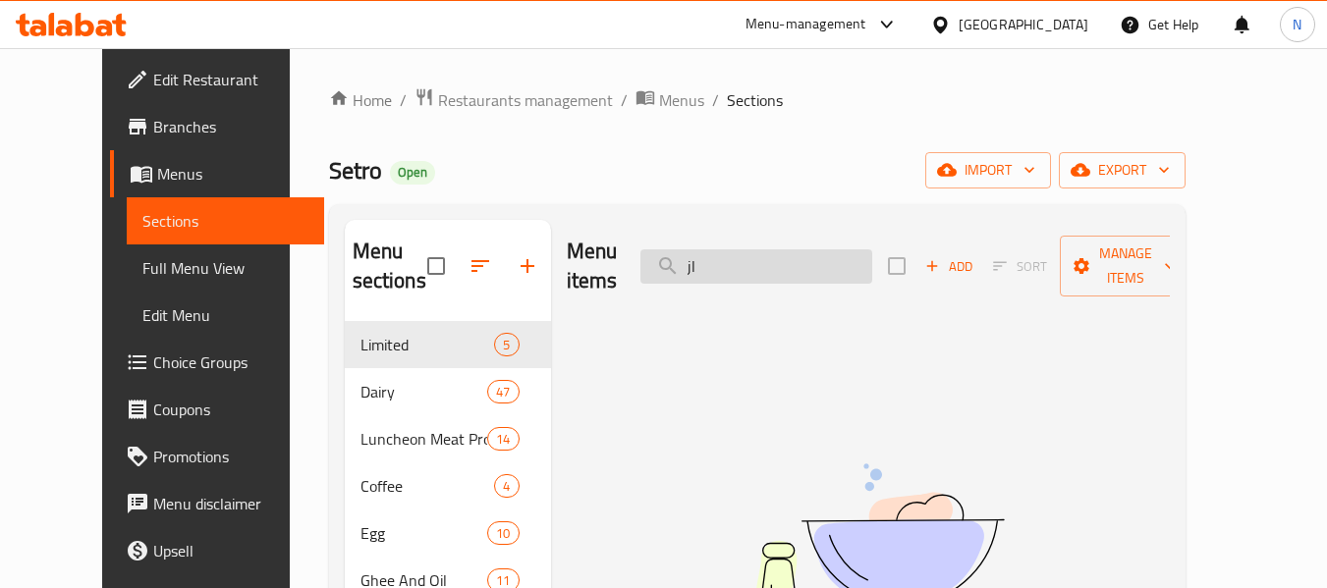
type input "j"
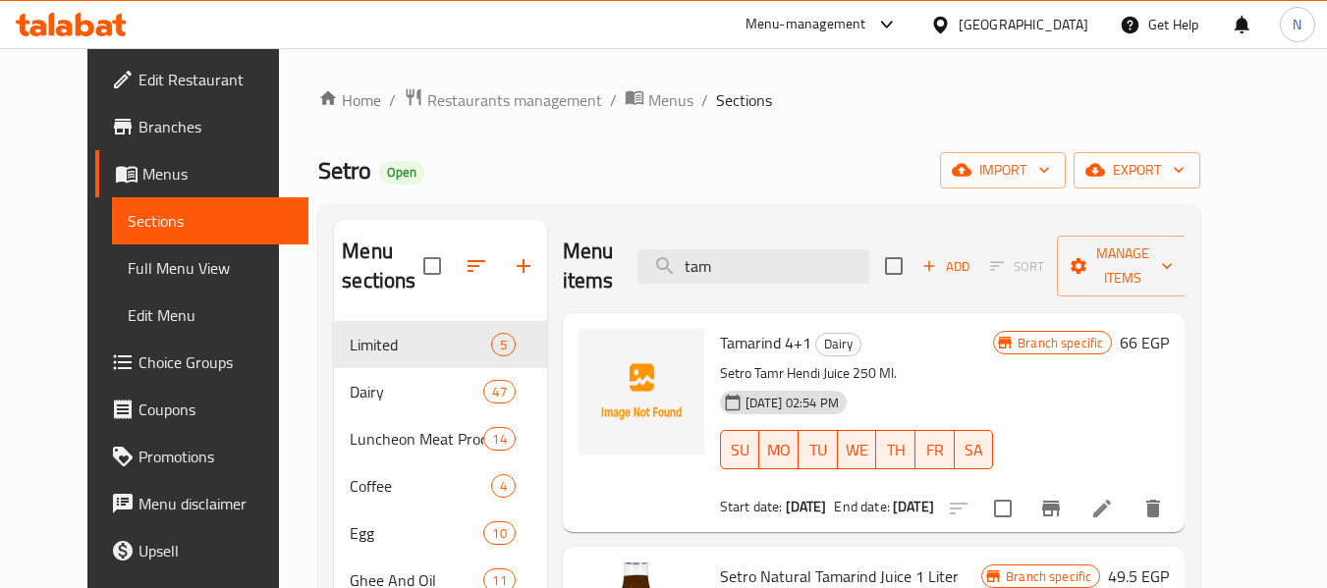
type input "tam"
click at [1129, 500] on li at bounding box center [1101, 508] width 55 height 35
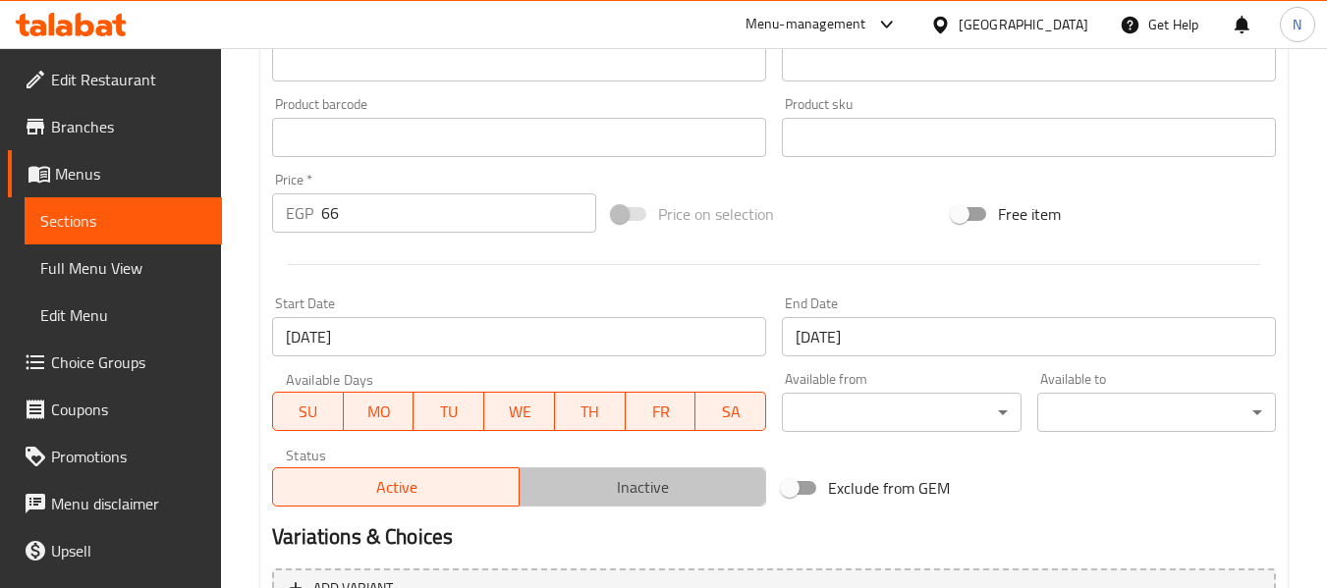
click at [749, 481] on span "Inactive" at bounding box center [642, 487] width 231 height 28
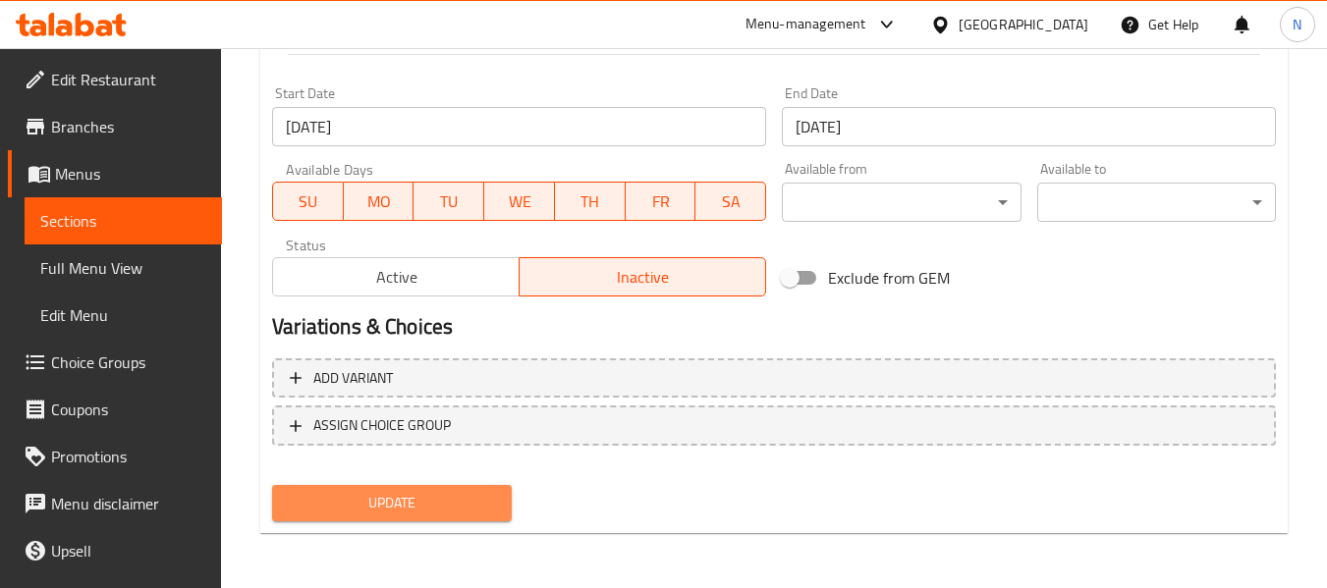
click at [472, 511] on span "Update" at bounding box center [391, 503] width 207 height 25
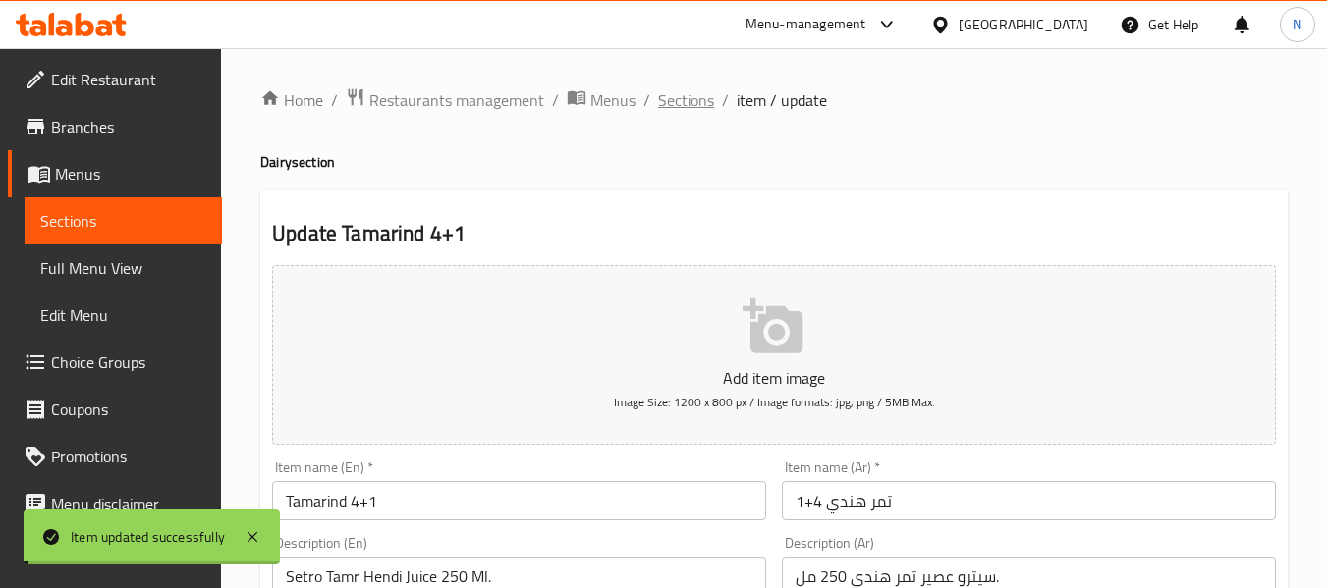
click at [671, 104] on span "Sections" at bounding box center [686, 100] width 56 height 24
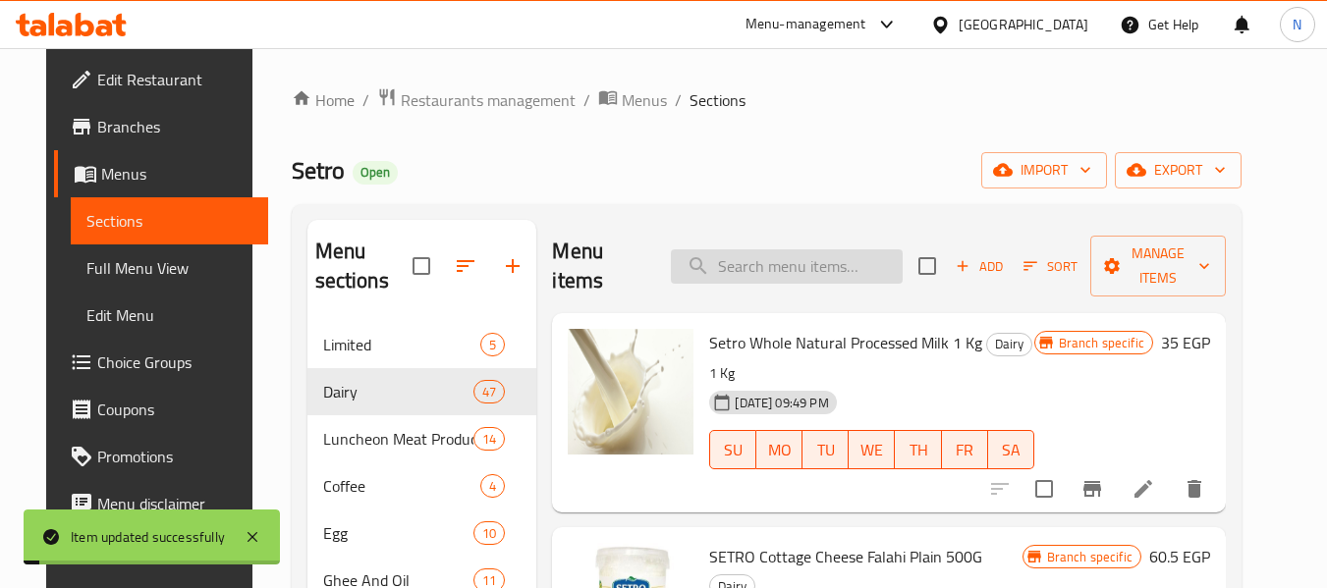
click at [843, 249] on input "search" at bounding box center [787, 266] width 232 height 34
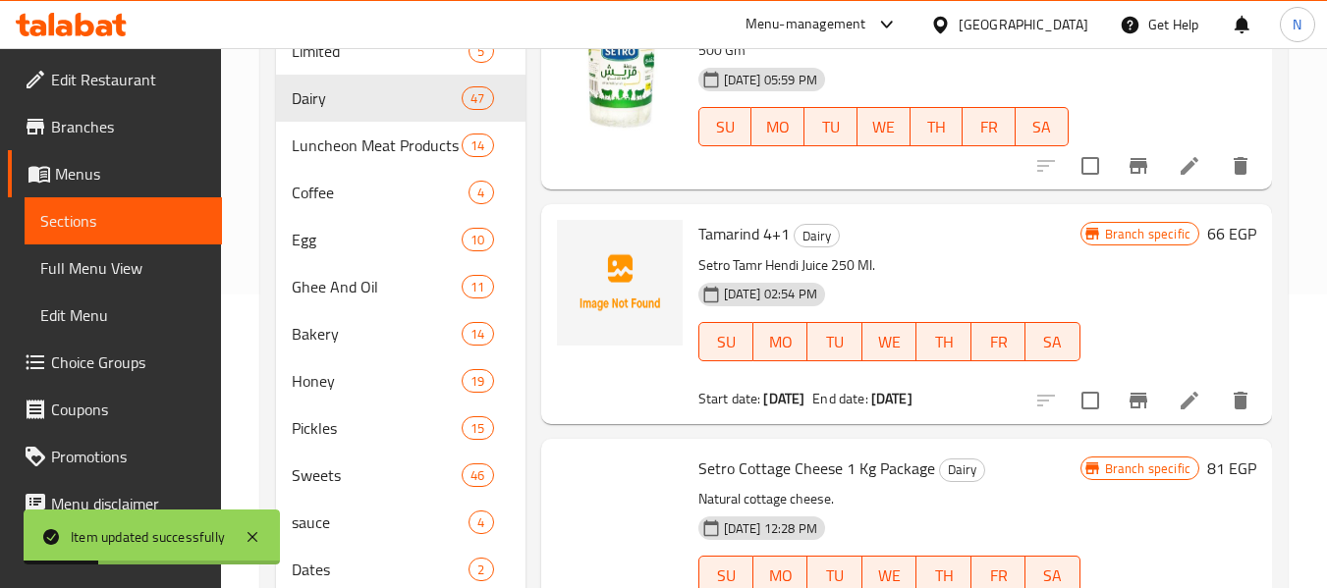
scroll to position [295, 0]
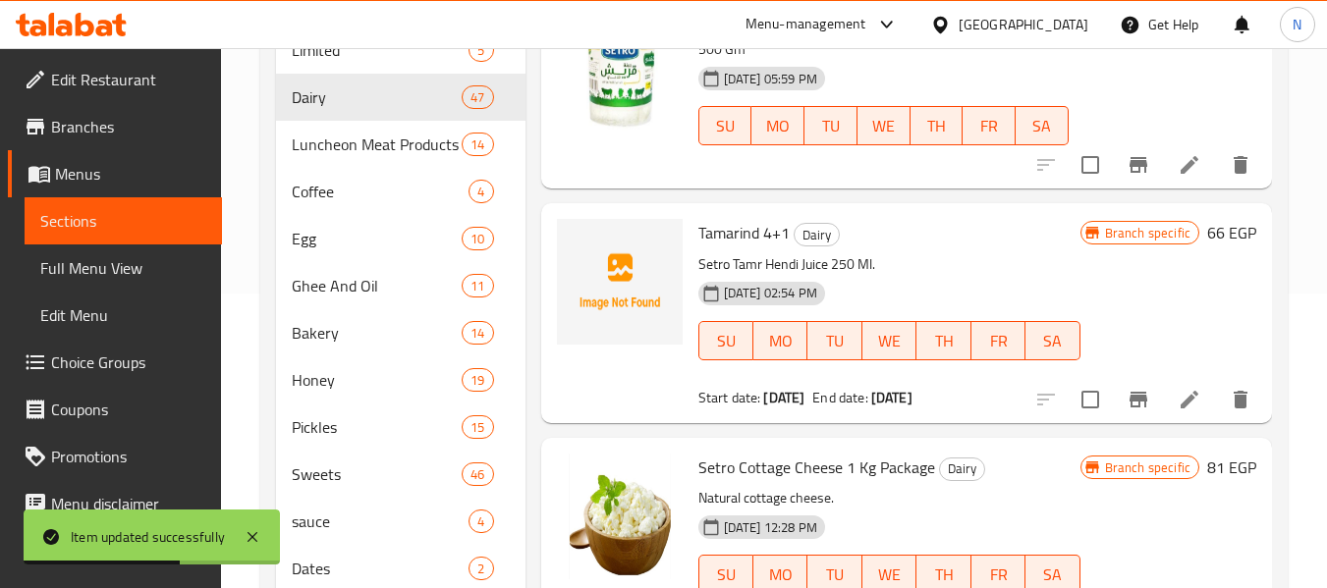
click at [715, 247] on span "Tamarind 4+1" at bounding box center [743, 232] width 91 height 29
copy span "Tamarind"
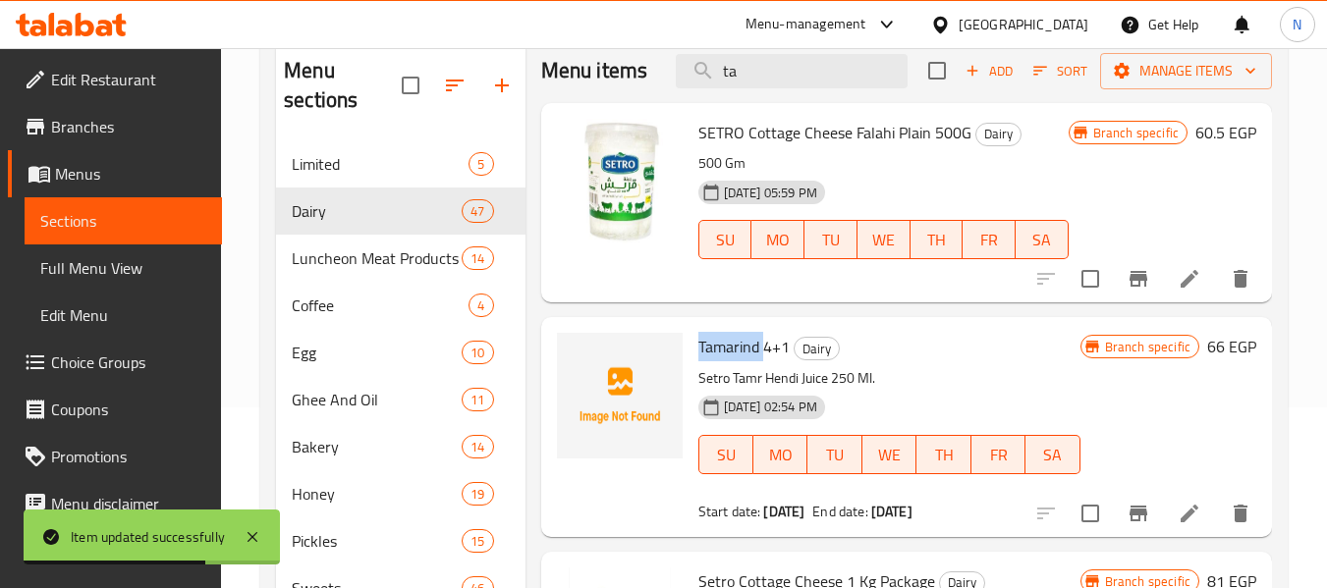
scroll to position [0, 0]
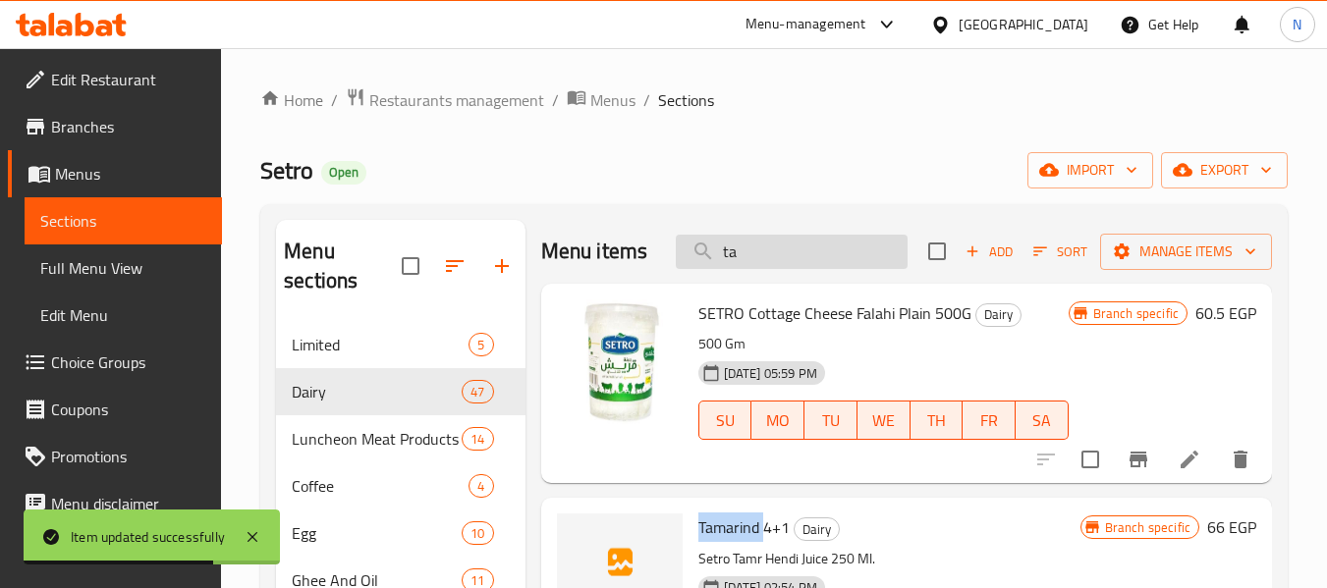
click at [739, 261] on input "ta" at bounding box center [792, 252] width 232 height 34
paste input "Tamarind"
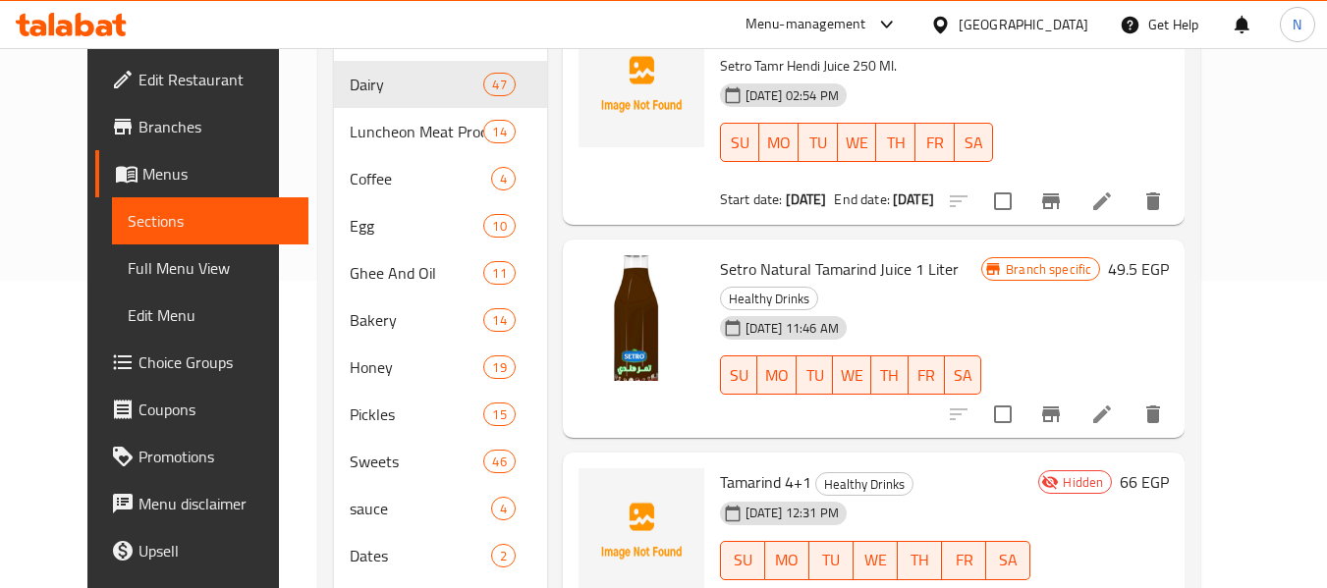
scroll to position [310, 0]
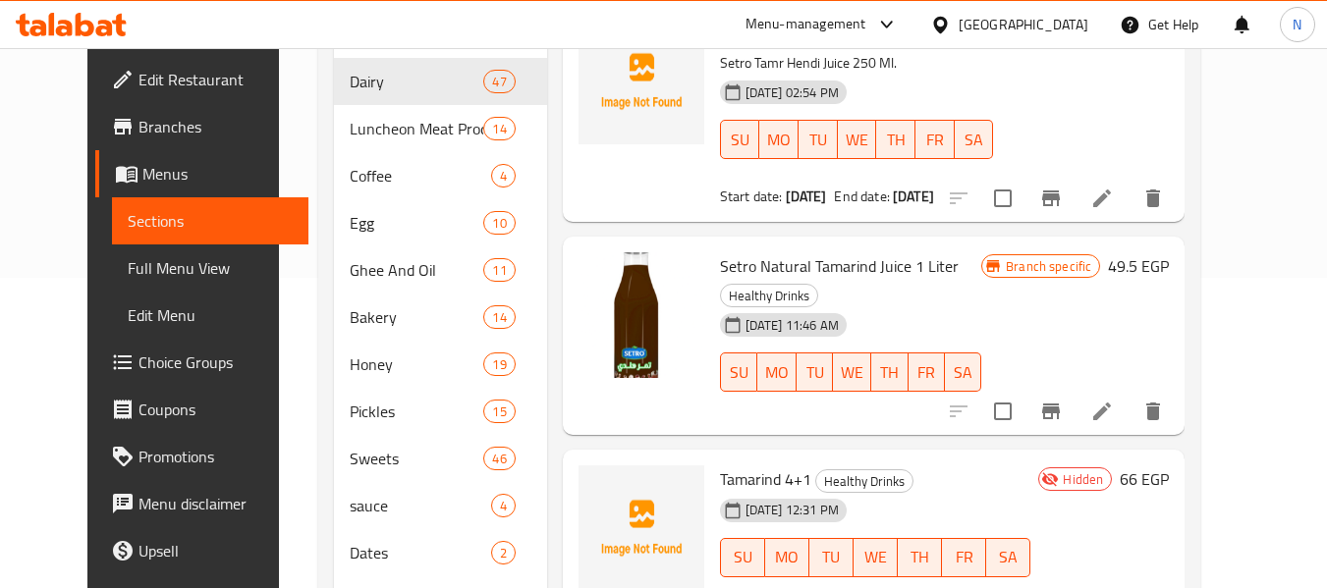
click at [891, 251] on span "Setro Natural Tamarind Juice 1 Liter" at bounding box center [839, 265] width 239 height 29
copy h6 "Setro Natural Tamarind Juice 1 Liter"
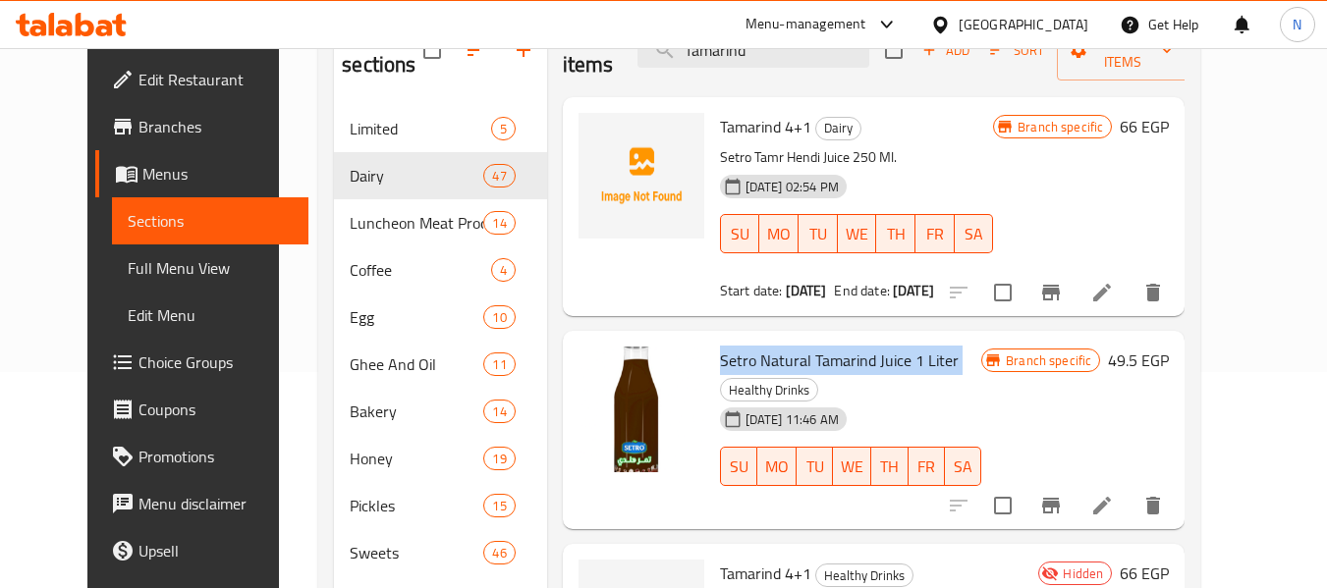
scroll to position [0, 0]
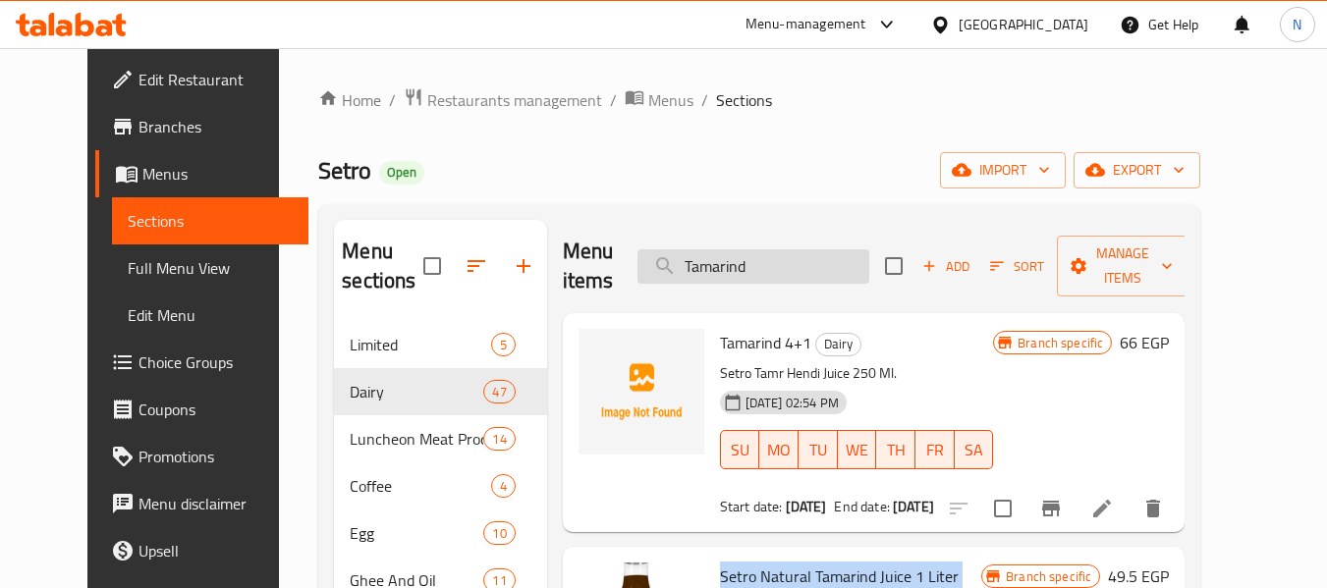
click at [820, 249] on input "Tamarind" at bounding box center [753, 266] width 232 height 34
paste input "Setro Natural Tamarind Juice 1 Liter"
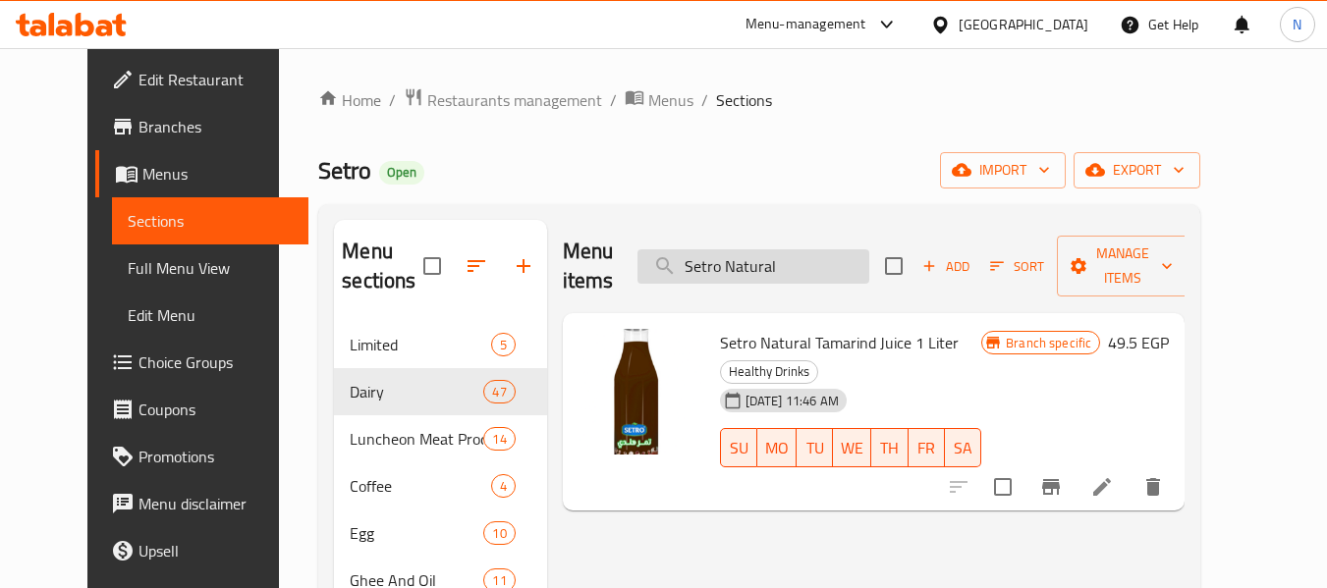
type input "Setro Natural"
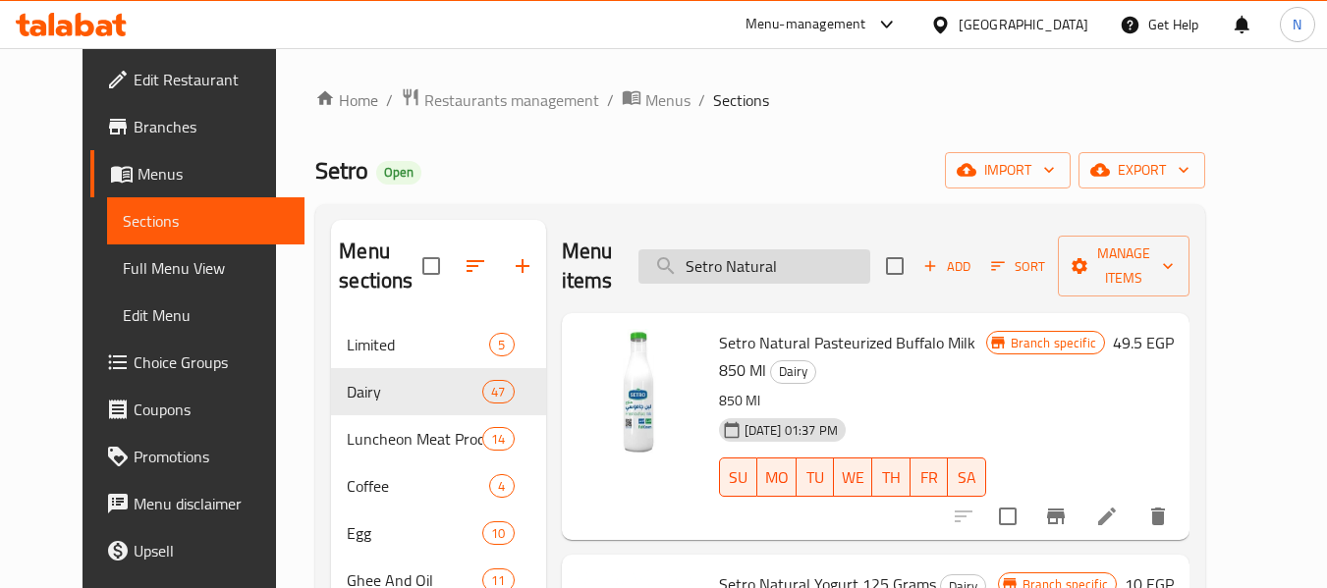
click at [832, 276] on input "Setro Natural" at bounding box center [754, 266] width 232 height 34
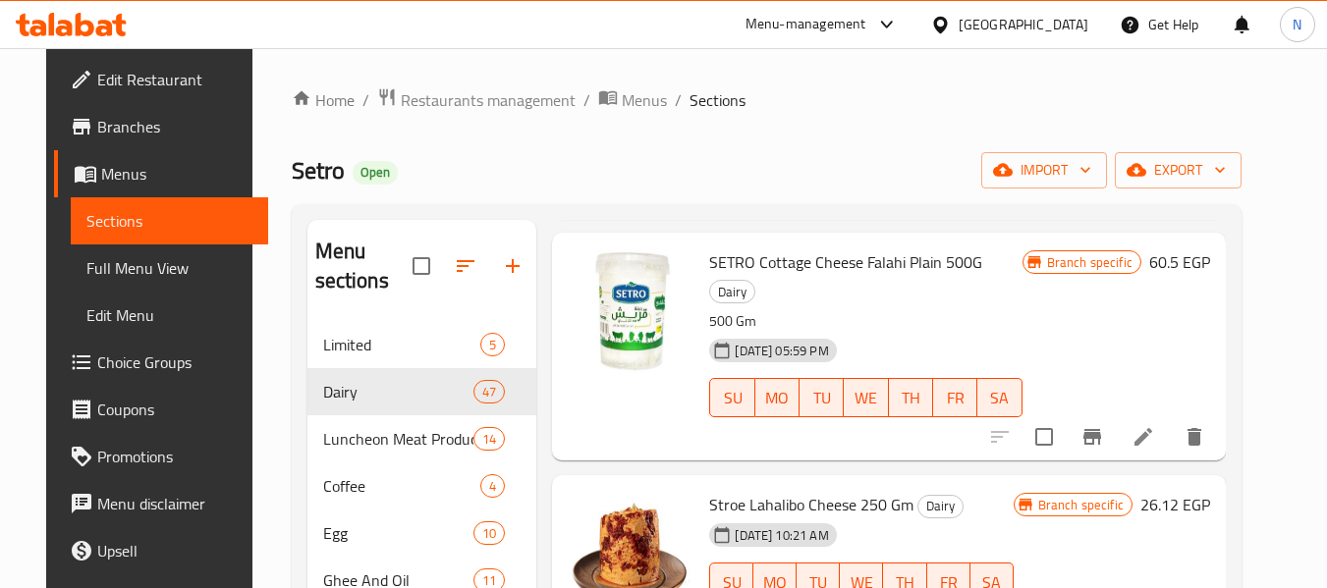
scroll to position [31, 0]
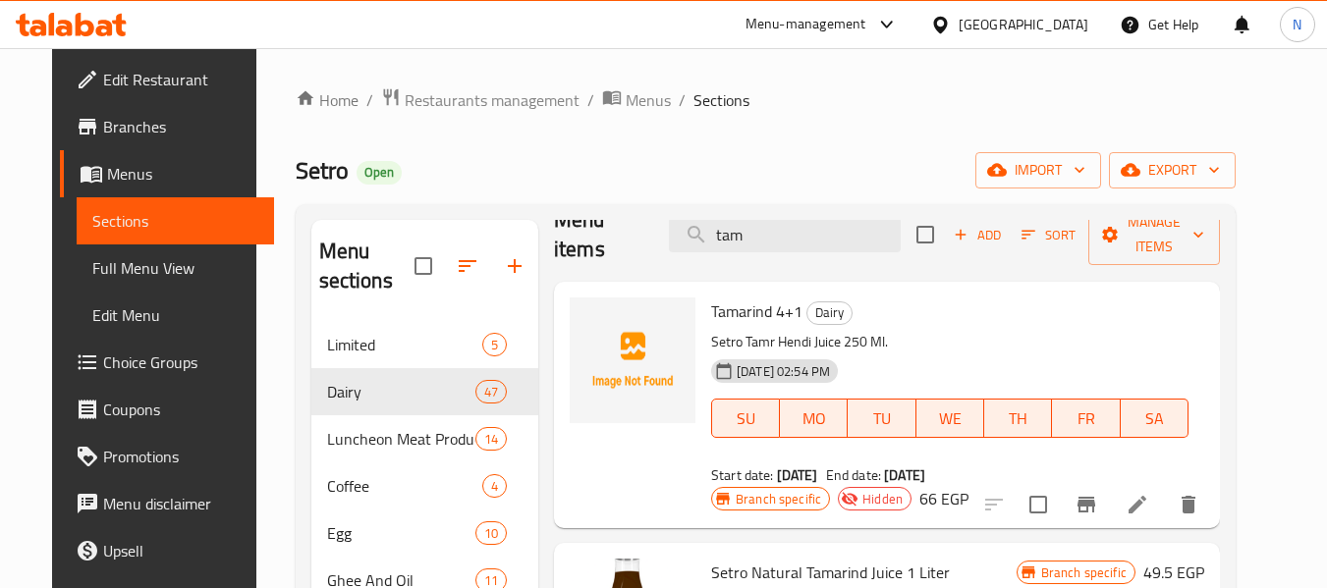
click at [782, 316] on span "Tamarind 4+1" at bounding box center [756, 311] width 91 height 29
copy h6 "Tamarind 4+1"
click at [800, 233] on input "tam" at bounding box center [785, 235] width 232 height 34
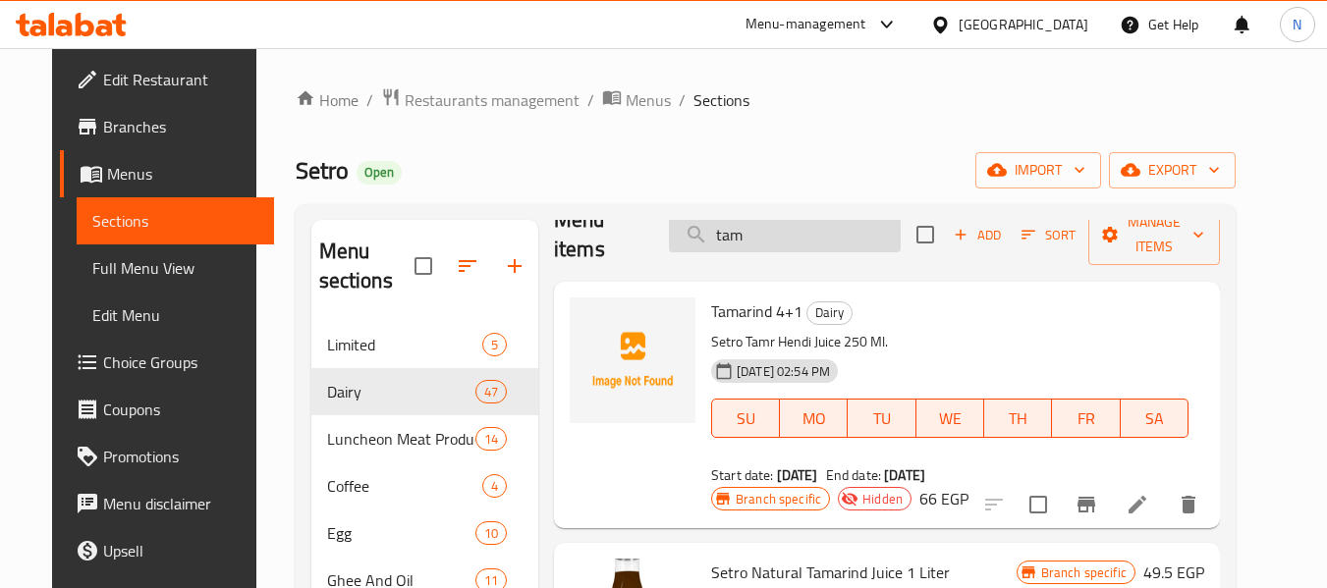
click at [800, 233] on input "tam" at bounding box center [785, 235] width 232 height 34
paste input "Tamarind 4+1"
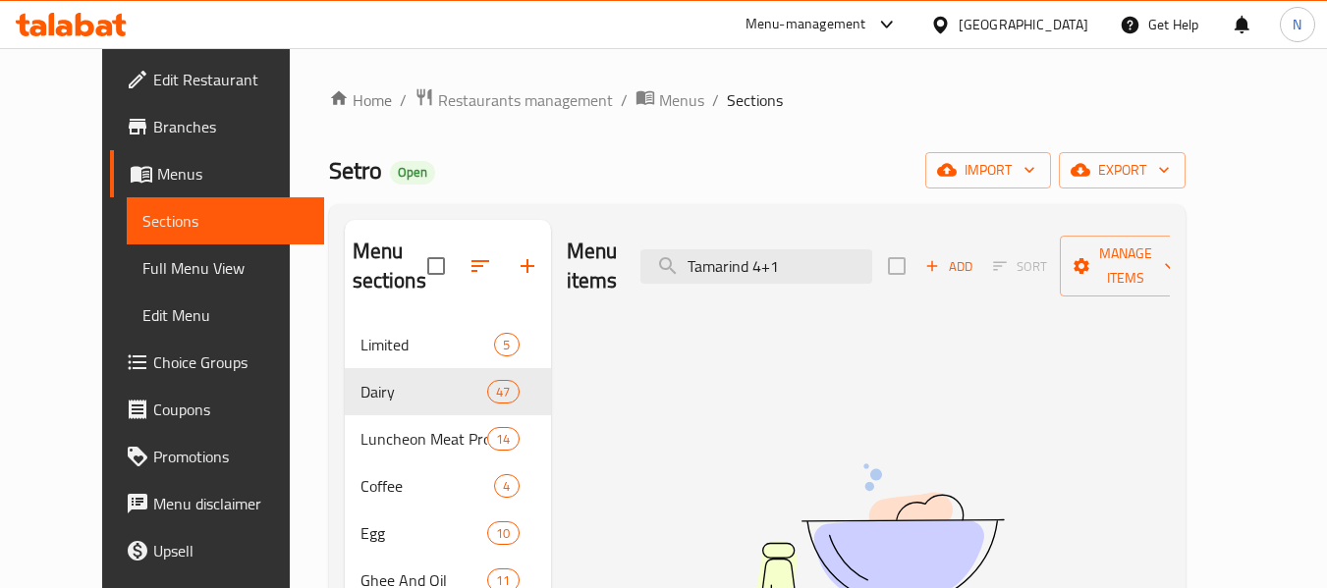
type input "Tamarind 4+1"
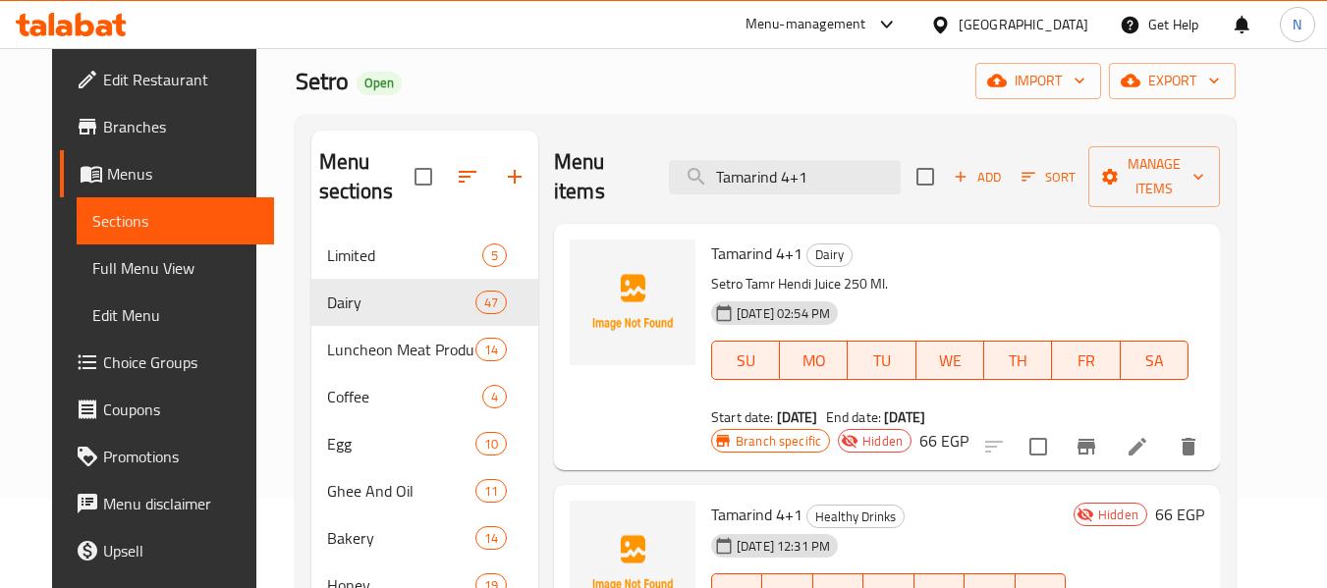
scroll to position [196, 0]
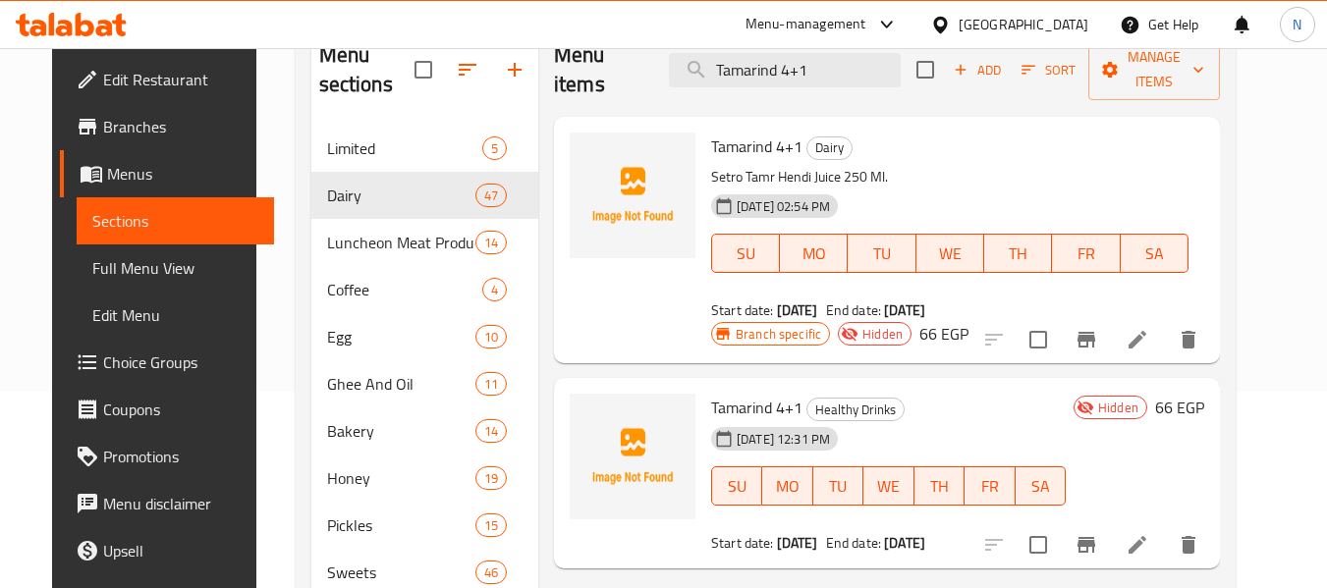
click at [1165, 322] on li at bounding box center [1137, 339] width 55 height 35
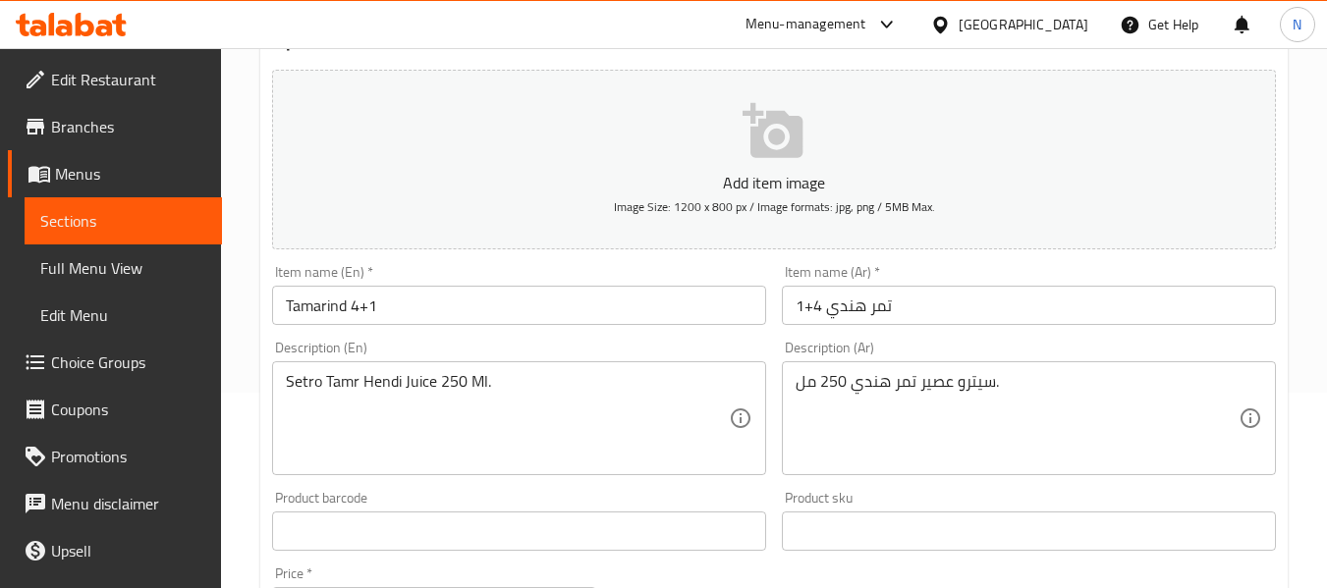
scroll to position [196, 0]
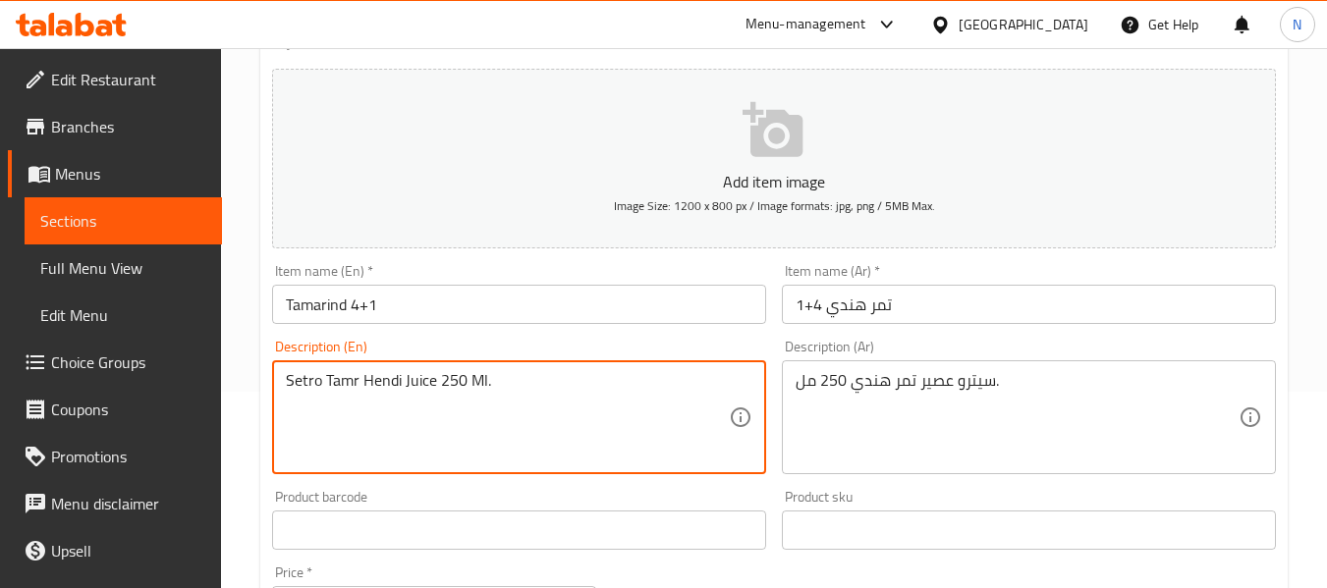
click at [513, 389] on textarea "Setro Tamr Hendi Juice 250 Ml." at bounding box center [507, 417] width 443 height 93
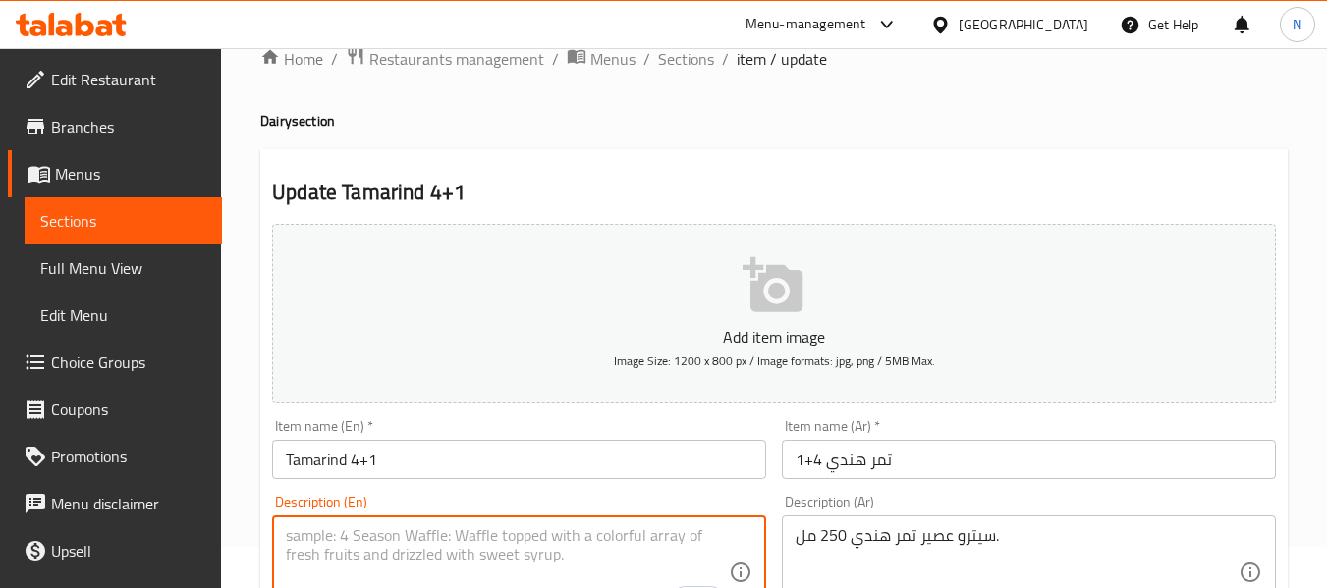
scroll to position [0, 0]
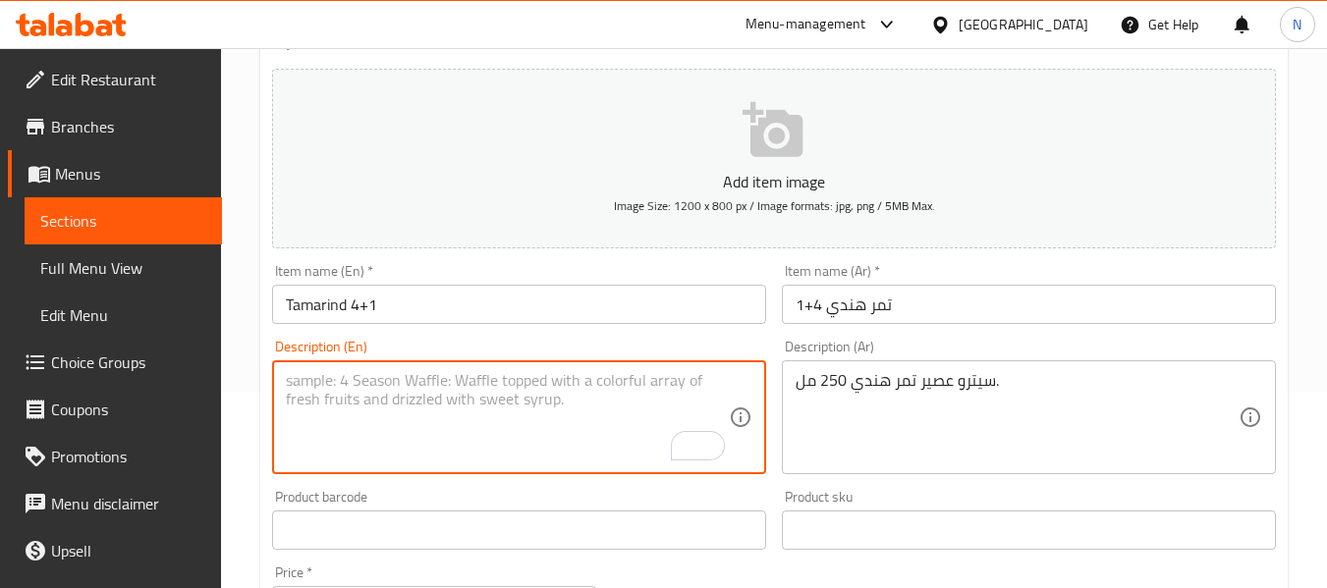
paste textarea "Setro Tamr Hendi Juice 250 Ml."
type textarea "Setro Tamr Hendi Juice 250 Ml."
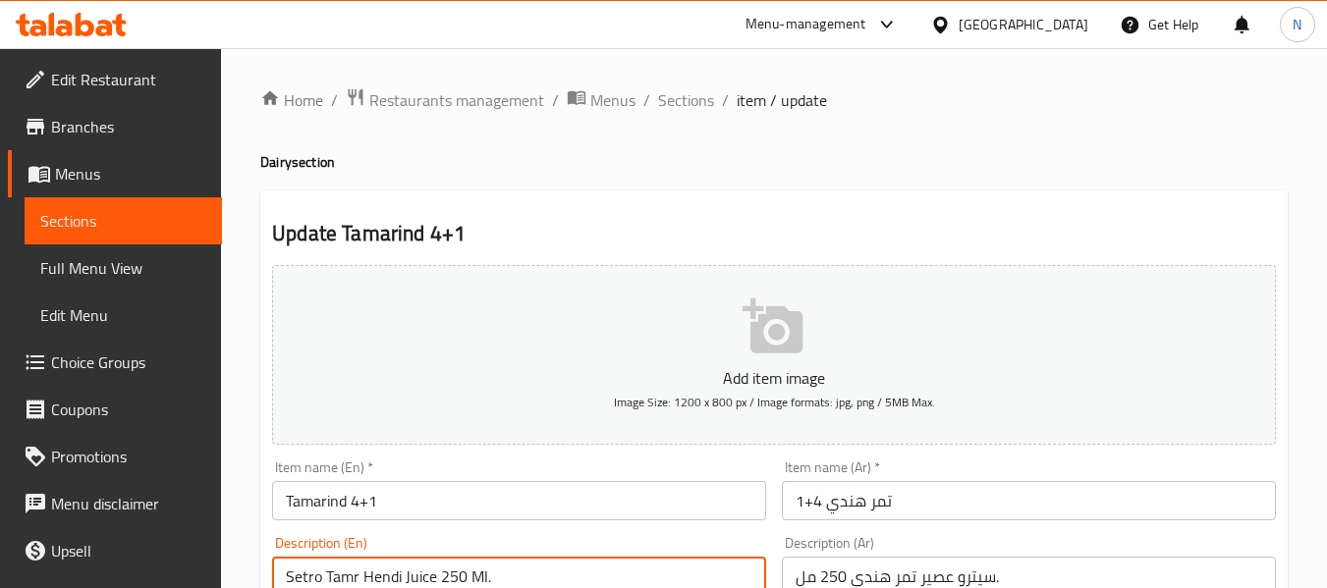
click at [702, 93] on span "Sections" at bounding box center [686, 100] width 56 height 24
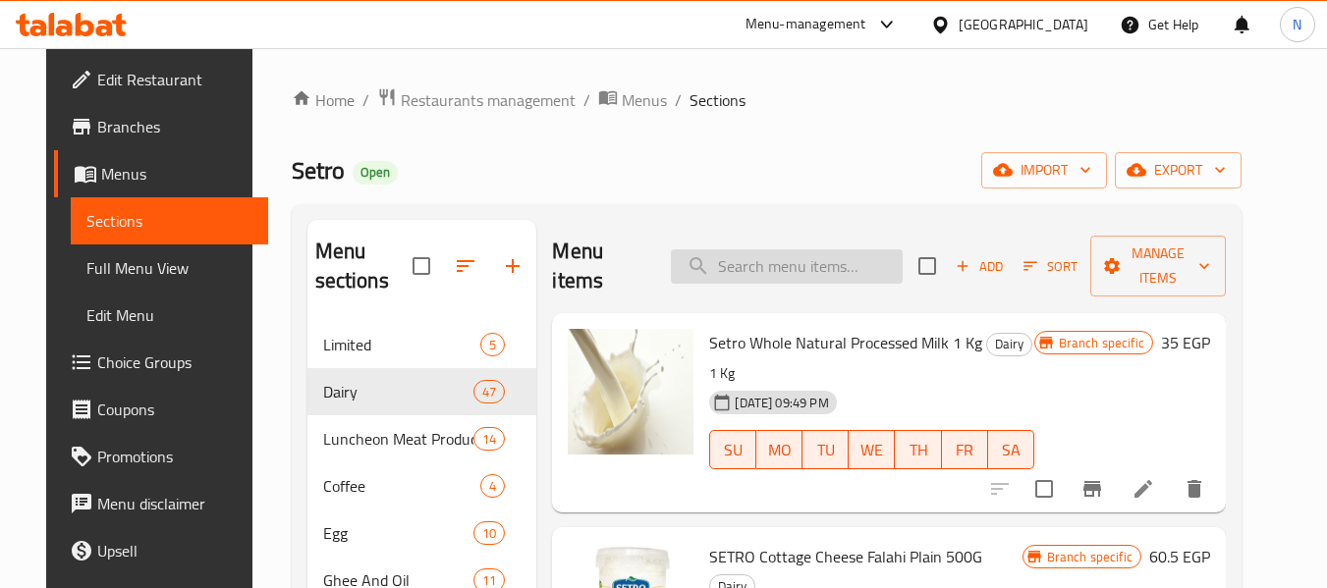
click at [799, 270] on input "search" at bounding box center [787, 266] width 232 height 34
paste input "Setro Tamr Hendi Juice 250 Ml."
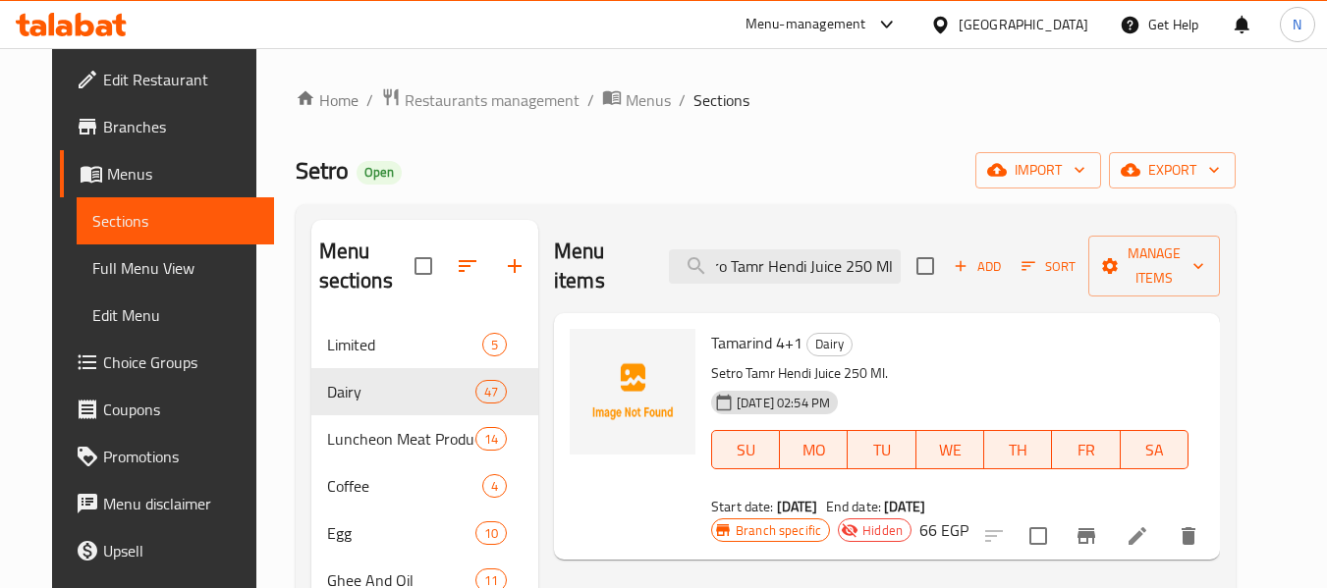
type input "Setro Tamr Hendi Juice 250 Ml."
click at [729, 328] on span "Tamarind 4+1" at bounding box center [756, 342] width 91 height 29
copy span "Tamarind"
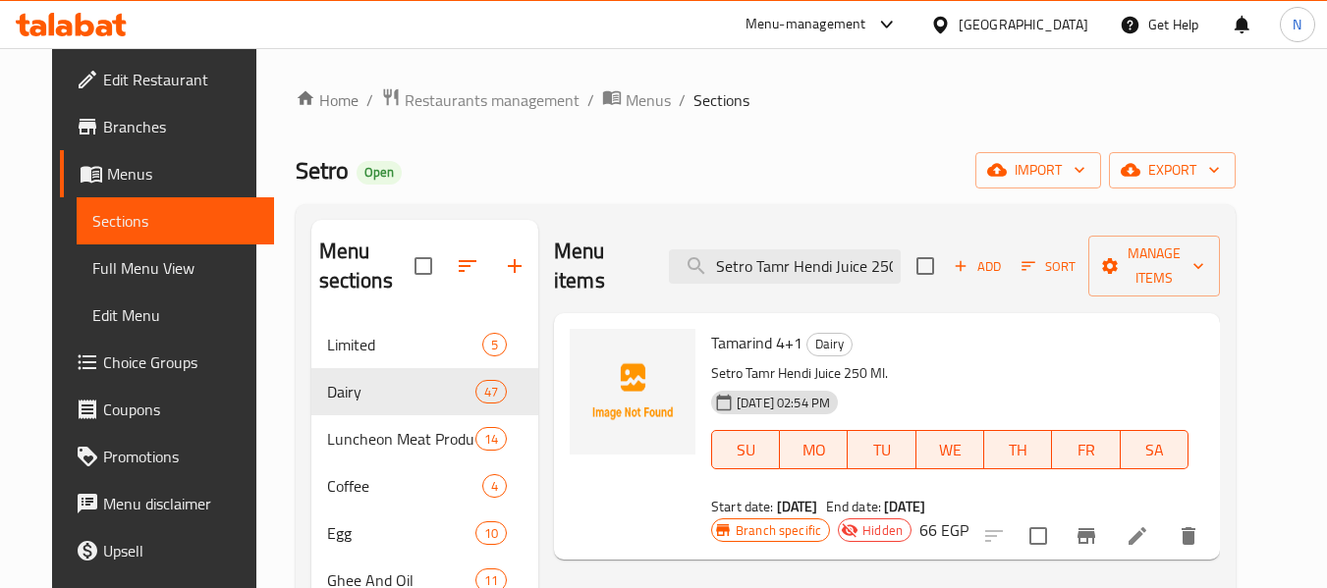
click at [1183, 513] on div at bounding box center [1091, 536] width 242 height 47
click at [1149, 524] on icon at bounding box center [1137, 536] width 24 height 24
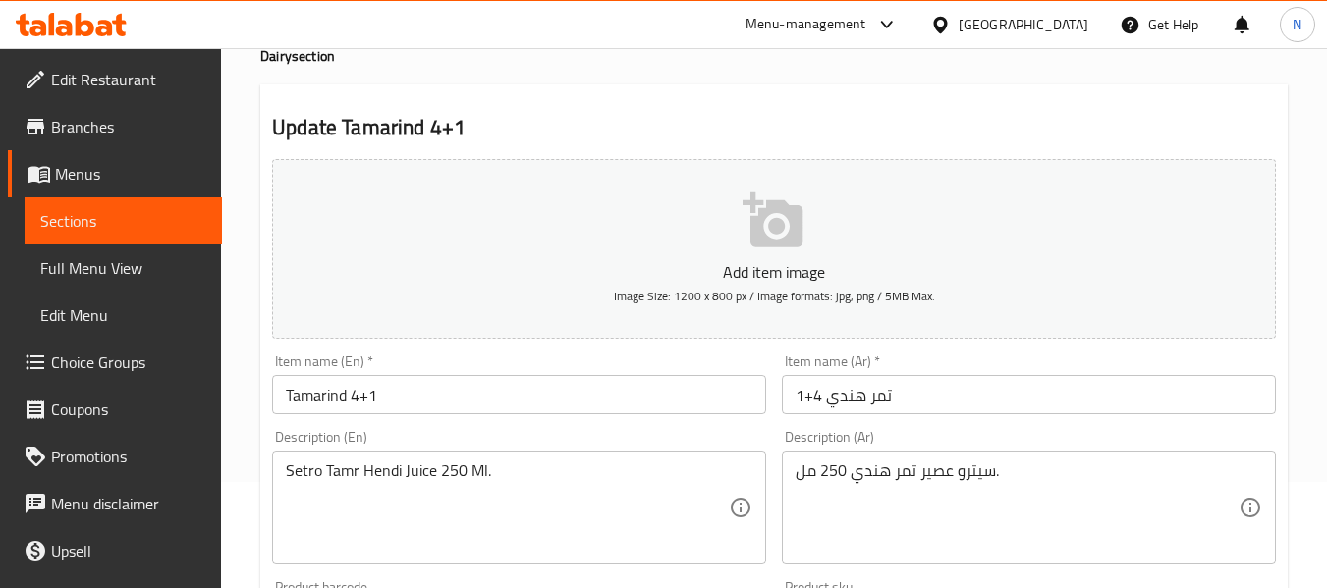
scroll to position [295, 0]
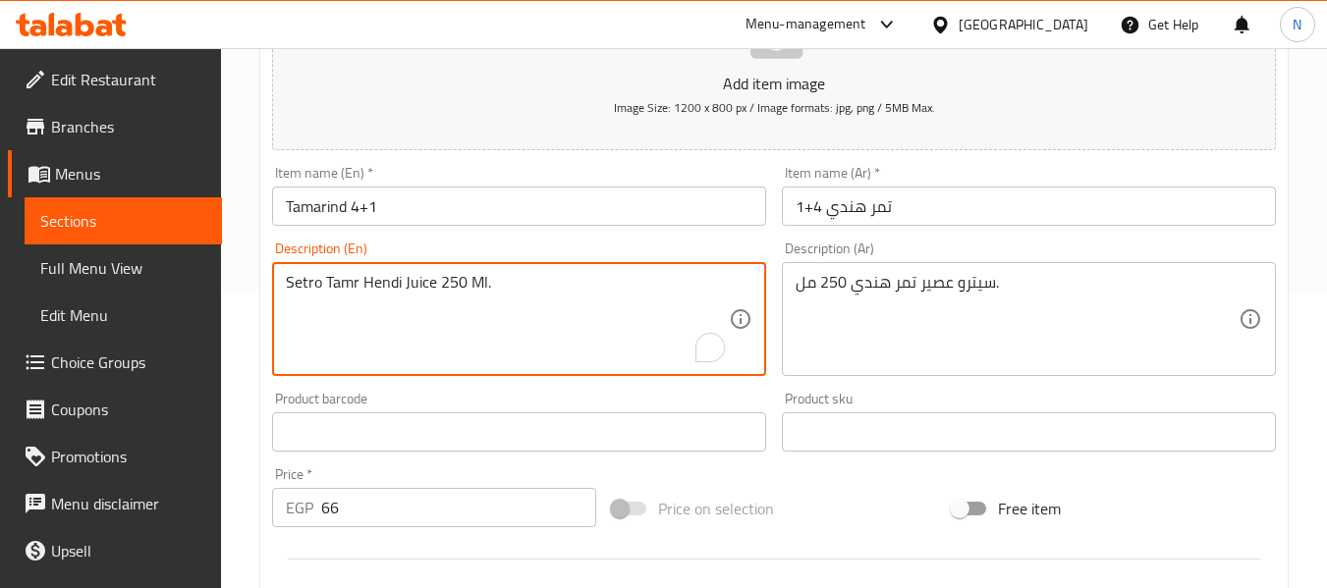
drag, startPoint x: 328, startPoint y: 284, endPoint x: 400, endPoint y: 293, distance: 72.2
paste textarea "arind"
type textarea "Setro Tamarind Juice 250 Ml."
click at [464, 226] on input "Tamarind 4+1" at bounding box center [519, 206] width 494 height 39
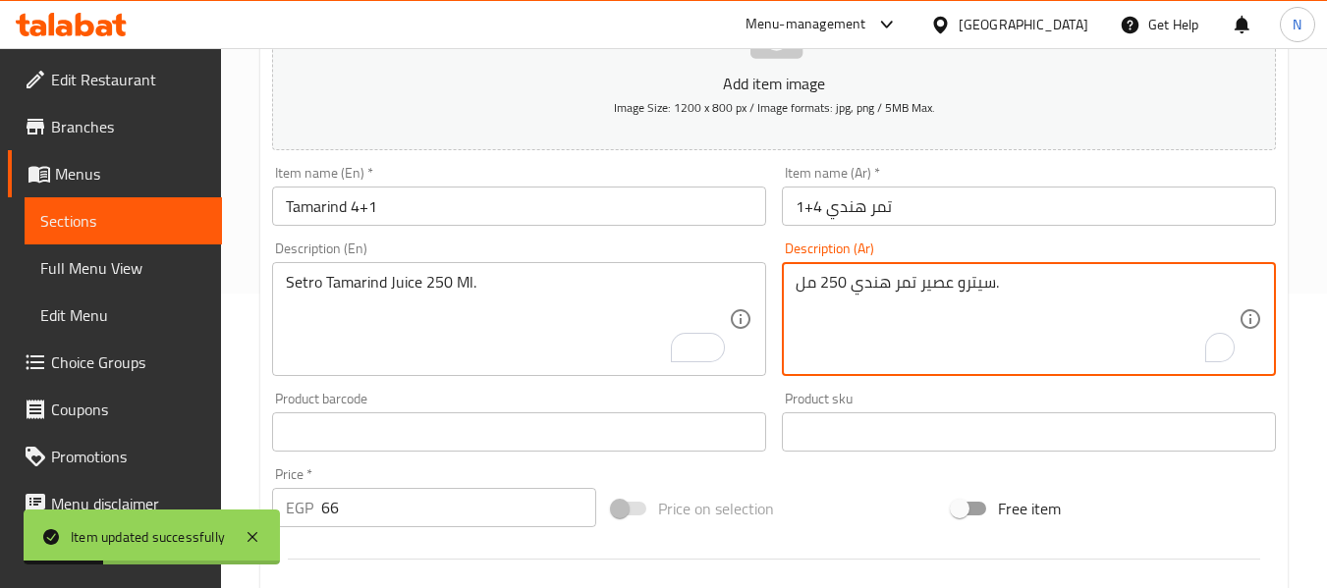
click at [914, 331] on textarea "سيترو عصير تمر هندي 250 مل." at bounding box center [1016, 319] width 443 height 93
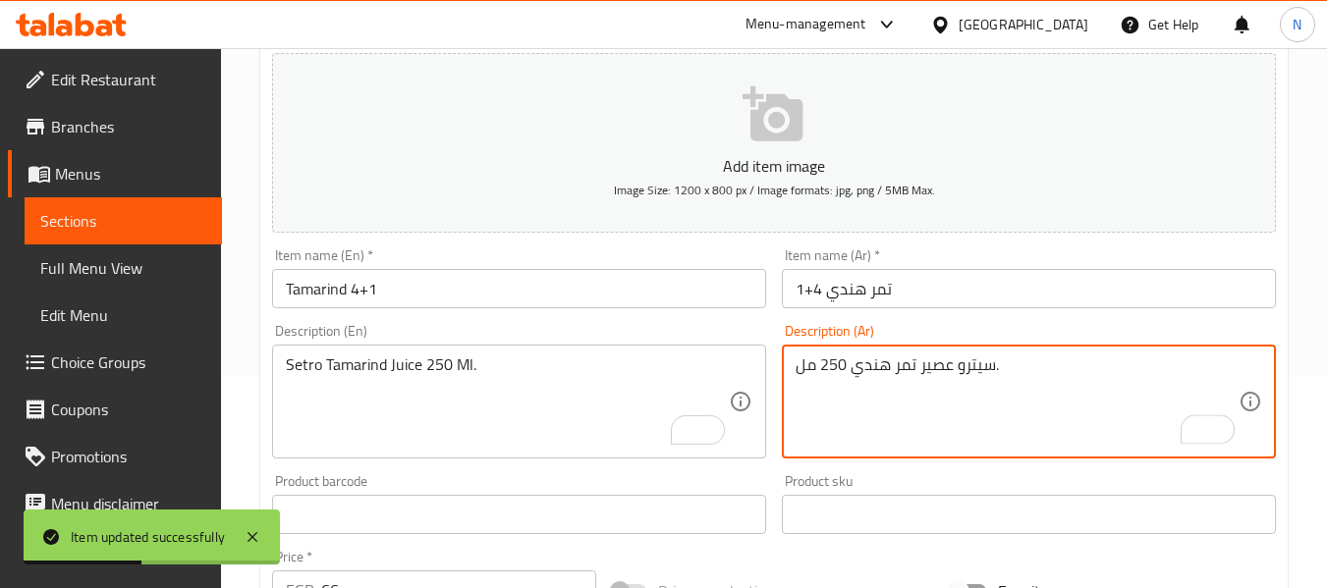
scroll to position [0, 0]
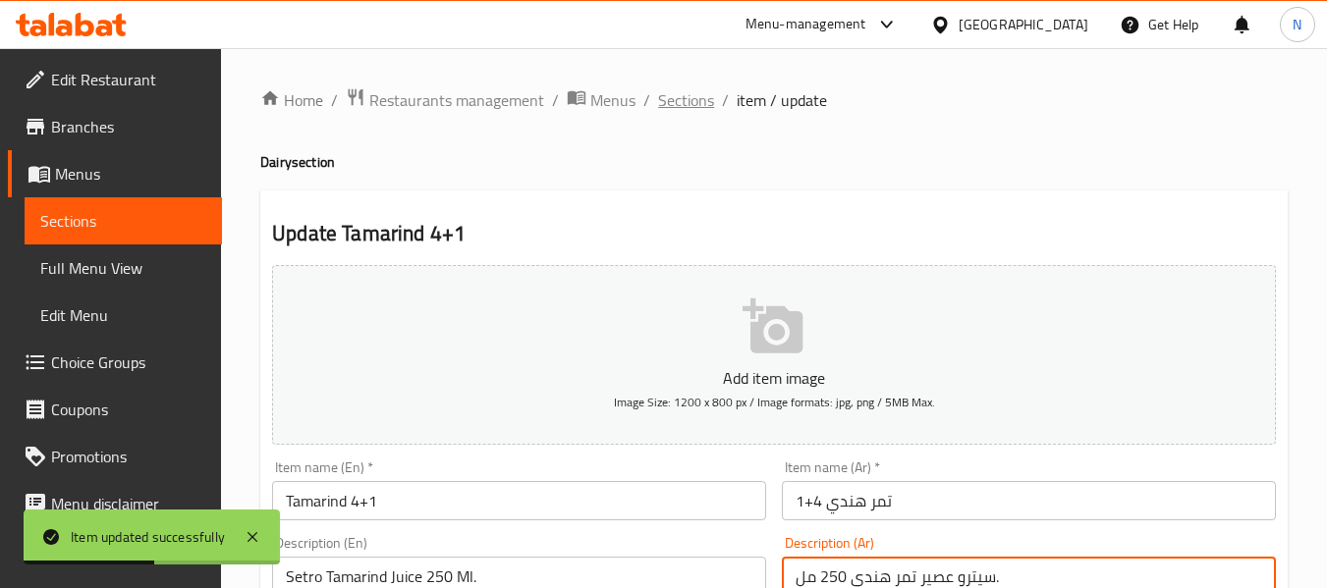
click at [671, 107] on span "Sections" at bounding box center [686, 100] width 56 height 24
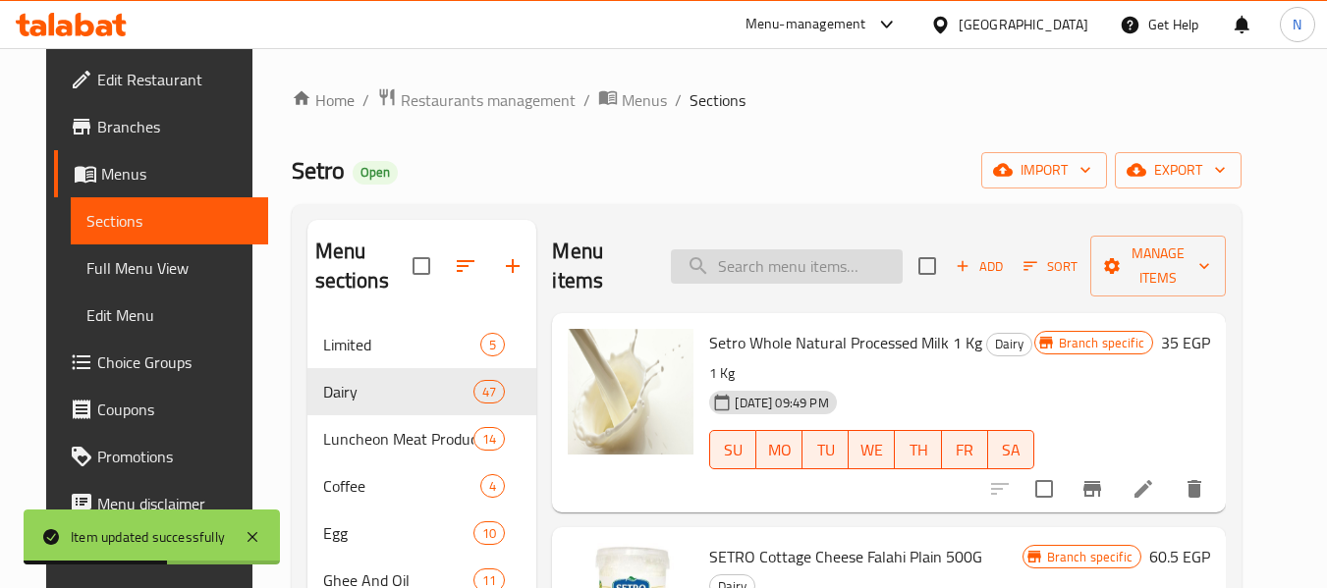
click at [797, 265] on input "search" at bounding box center [787, 266] width 232 height 34
paste input "سيترو عصير تمر هندي 250 مل."
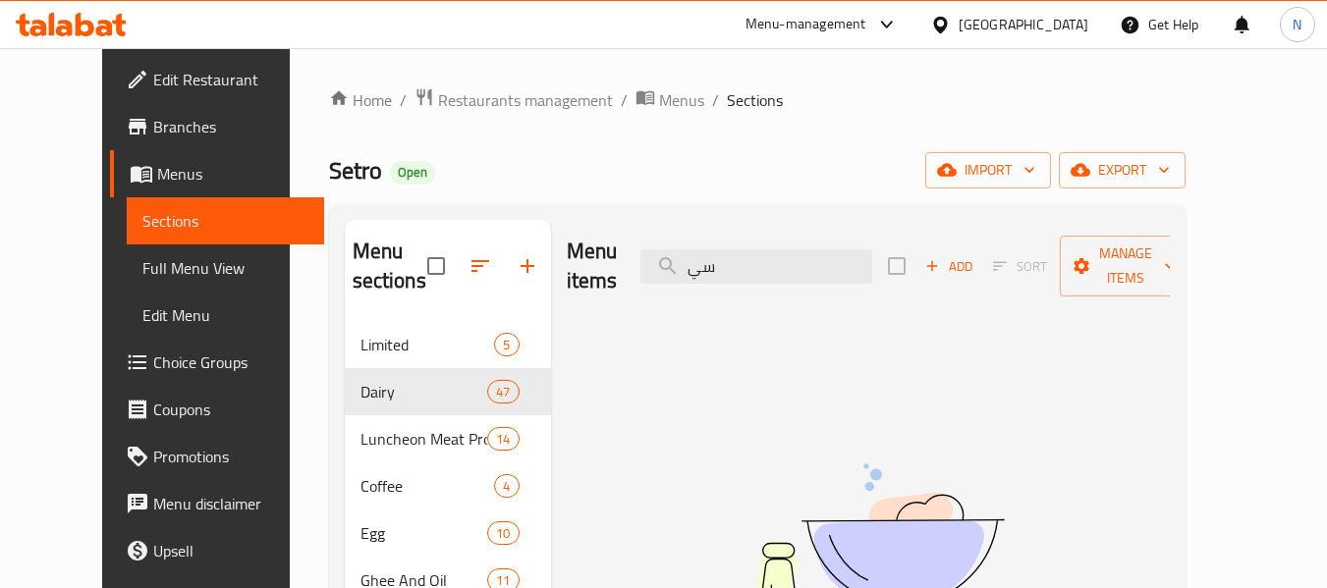
type input "س"
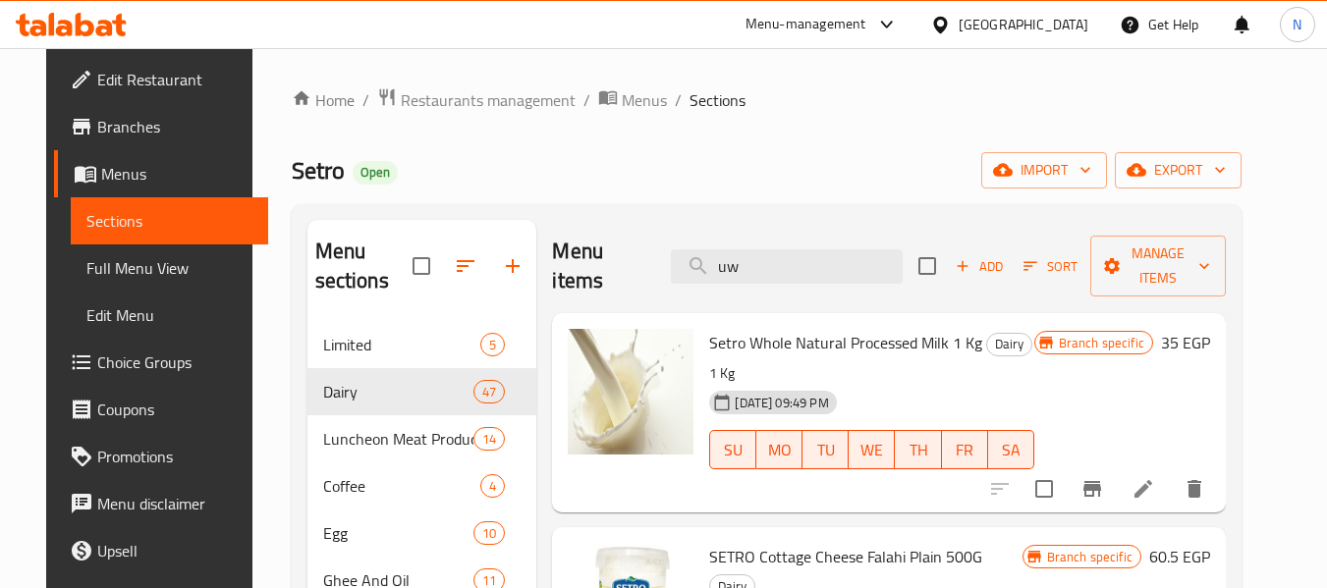
type input "u"
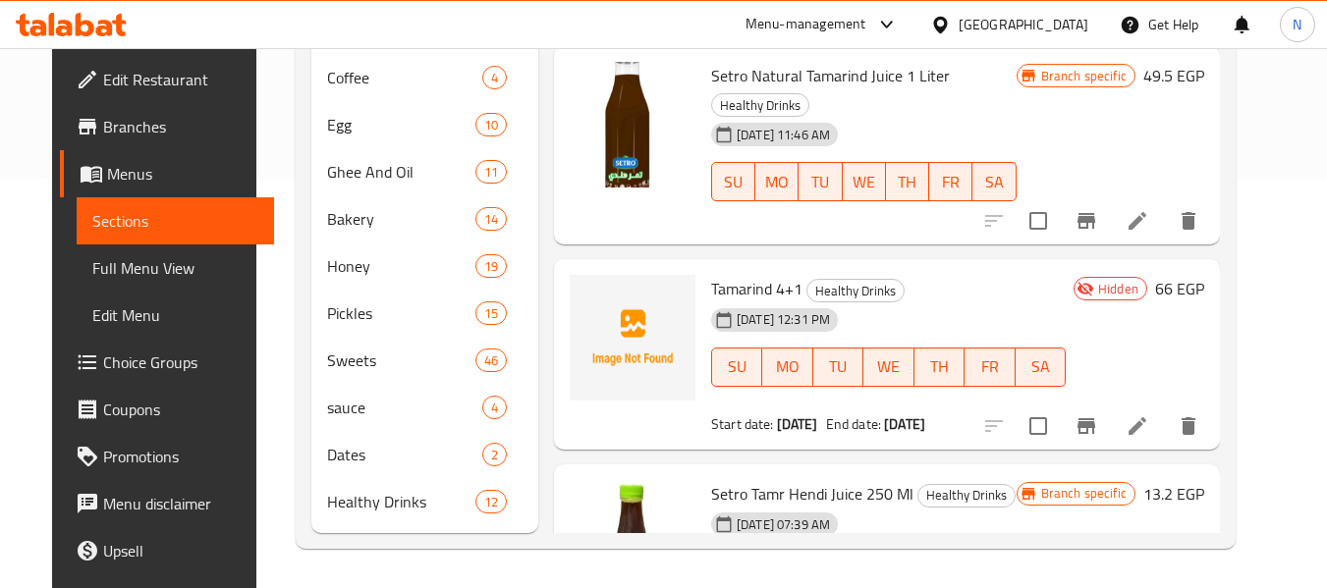
scroll to position [166, 0]
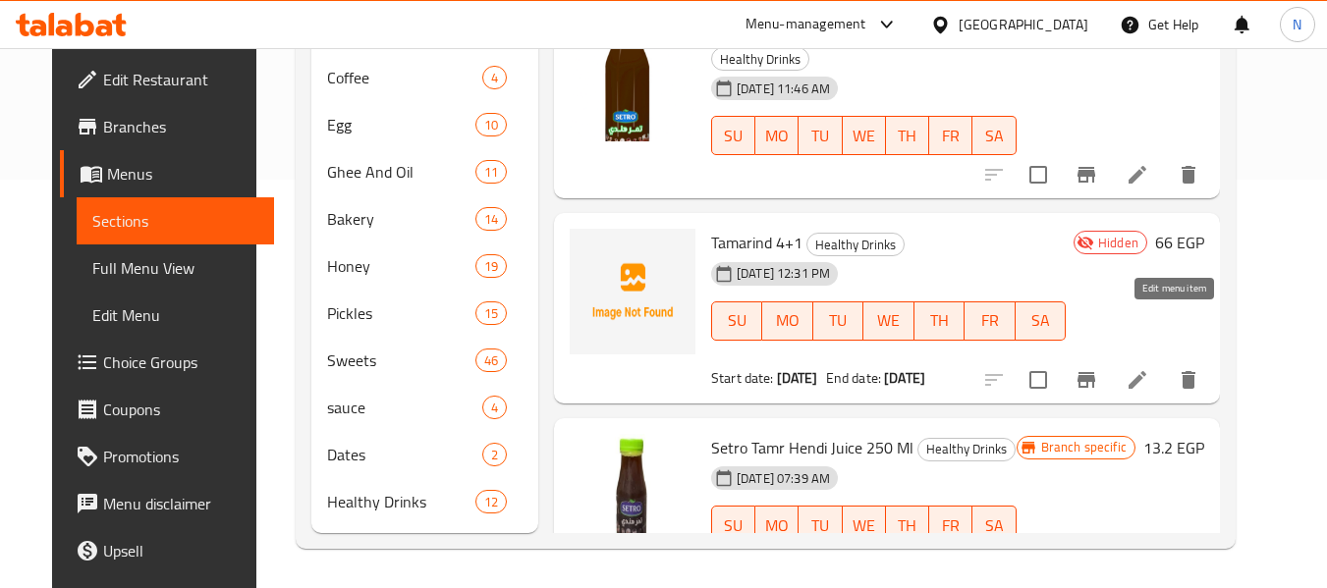
type input "تمر هندي"
click at [1149, 368] on icon at bounding box center [1137, 380] width 24 height 24
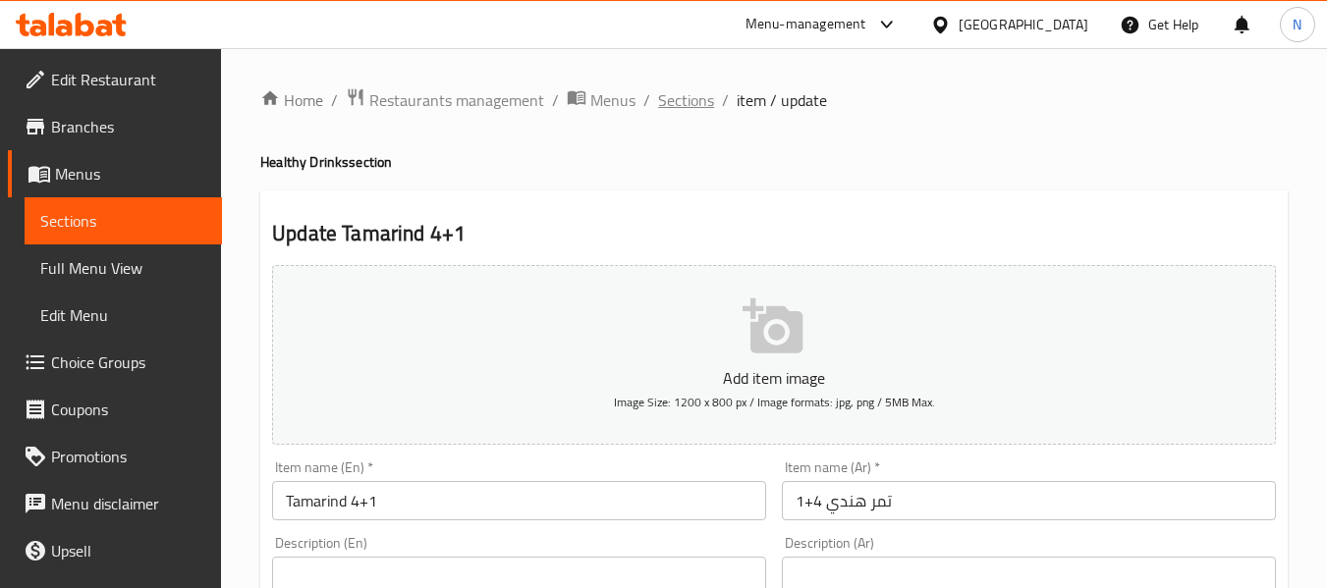
click at [698, 102] on span "Sections" at bounding box center [686, 100] width 56 height 24
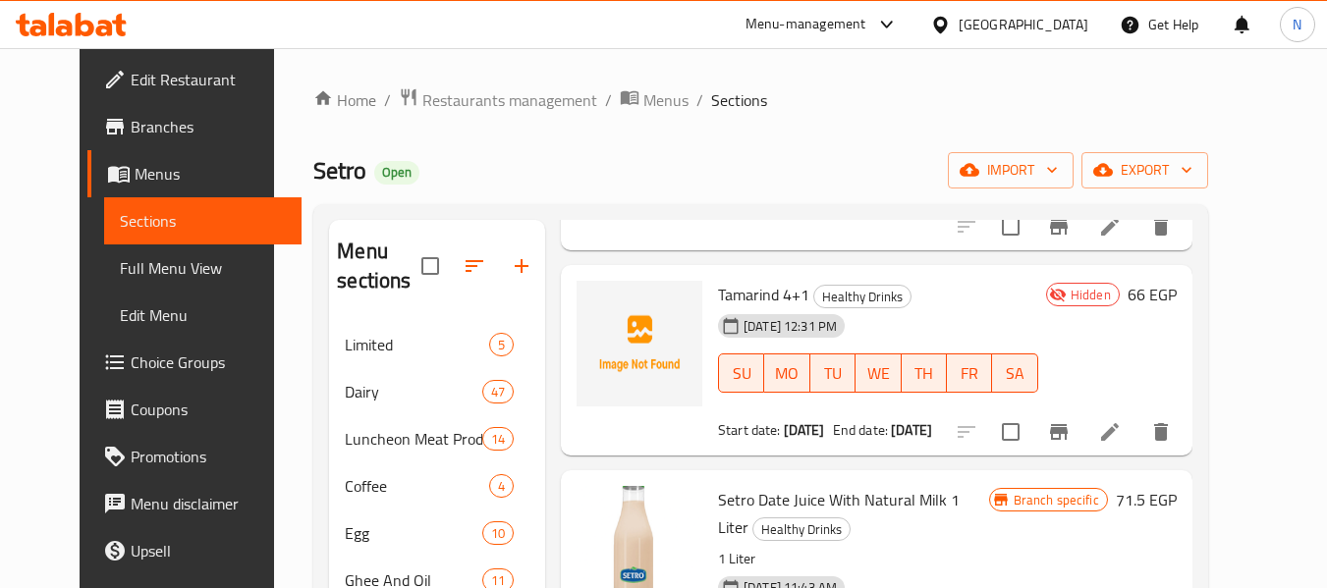
scroll to position [295, 0]
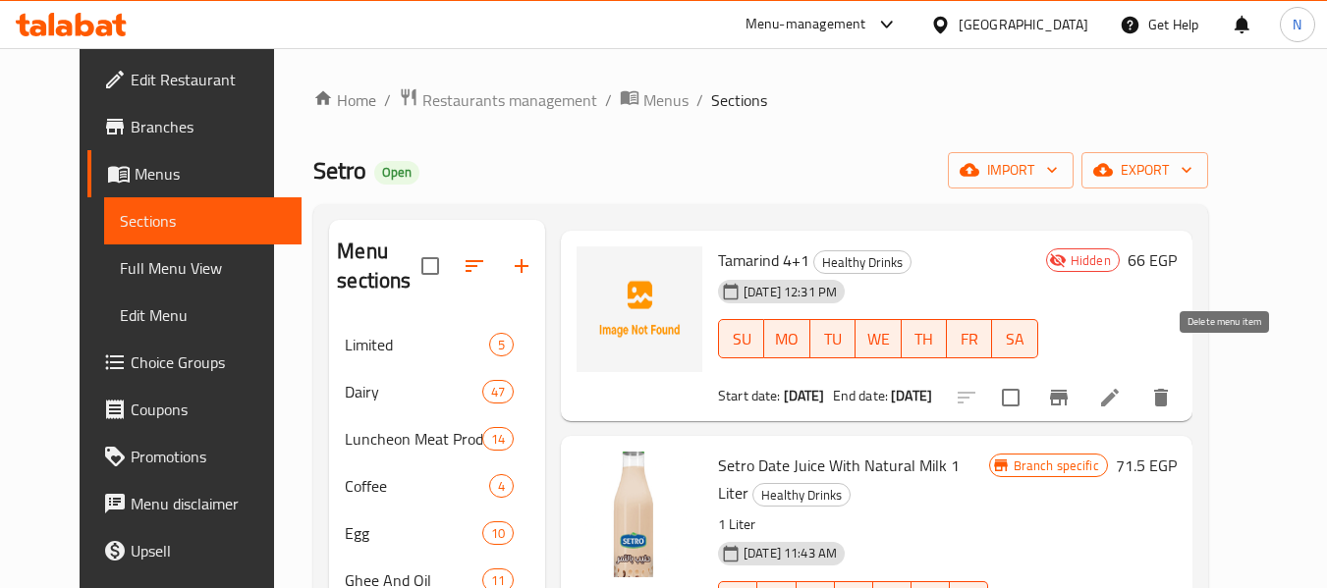
click at [1173, 386] on icon "delete" at bounding box center [1161, 398] width 24 height 24
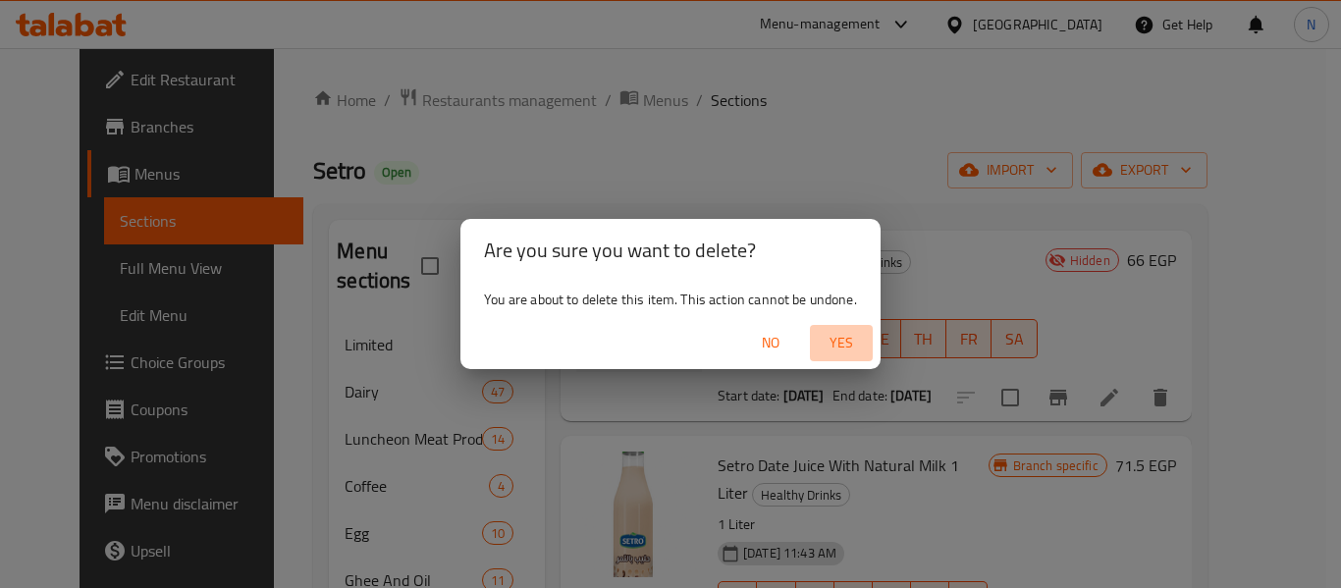
click at [824, 350] on span "Yes" at bounding box center [841, 343] width 47 height 25
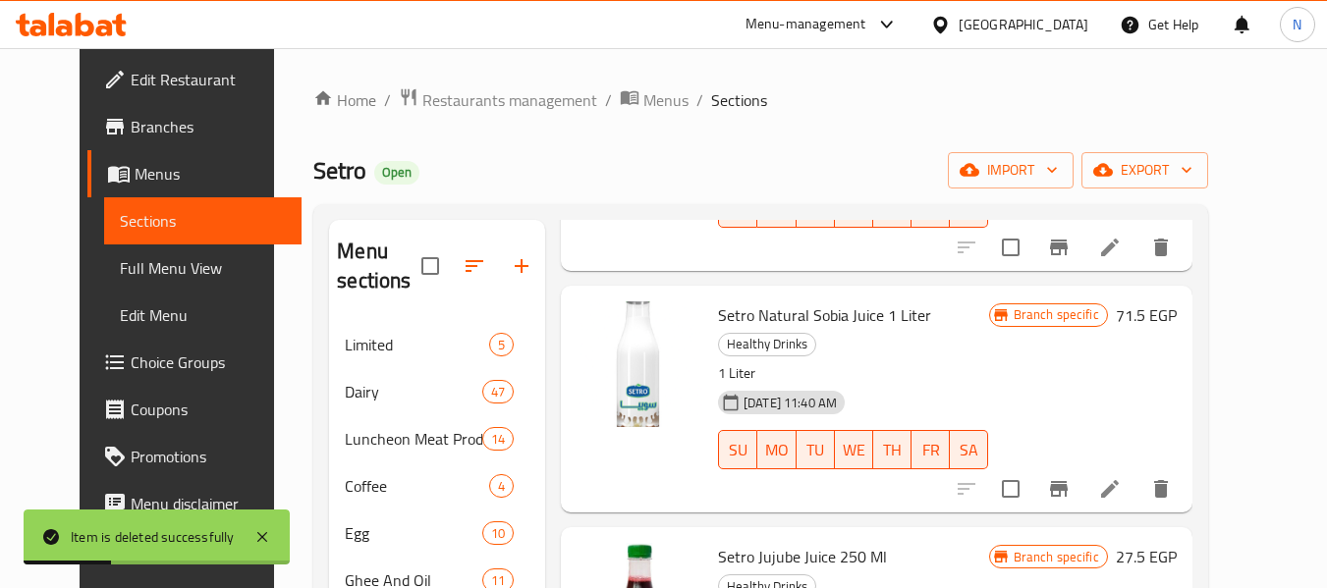
scroll to position [0, 0]
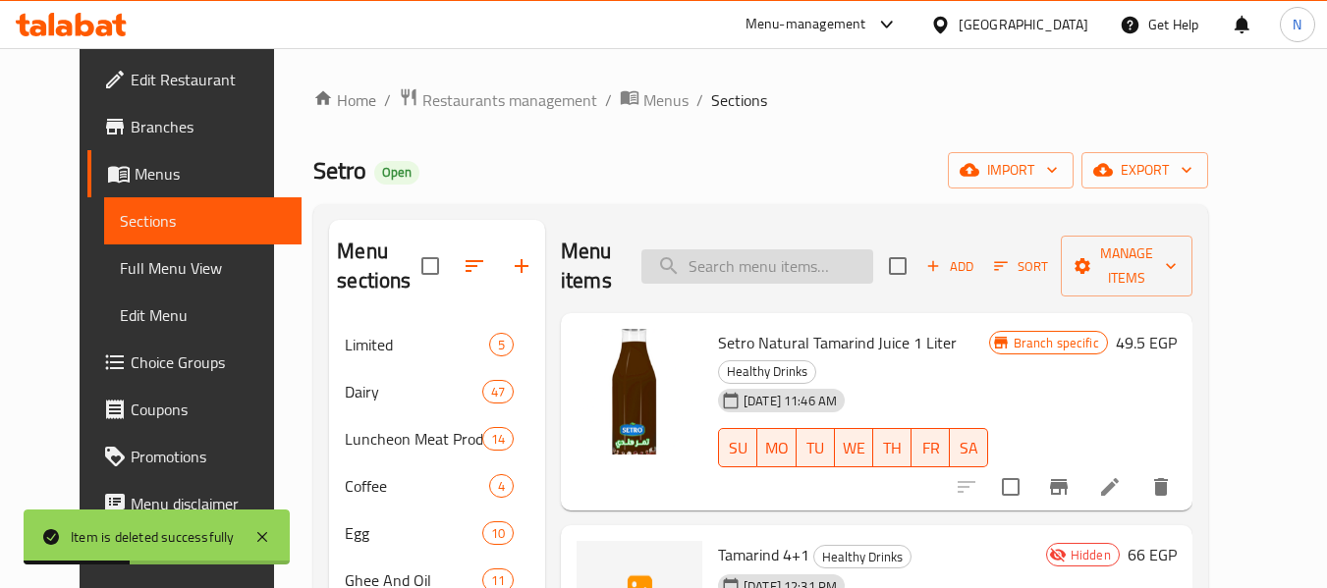
click at [820, 272] on input "search" at bounding box center [757, 266] width 232 height 34
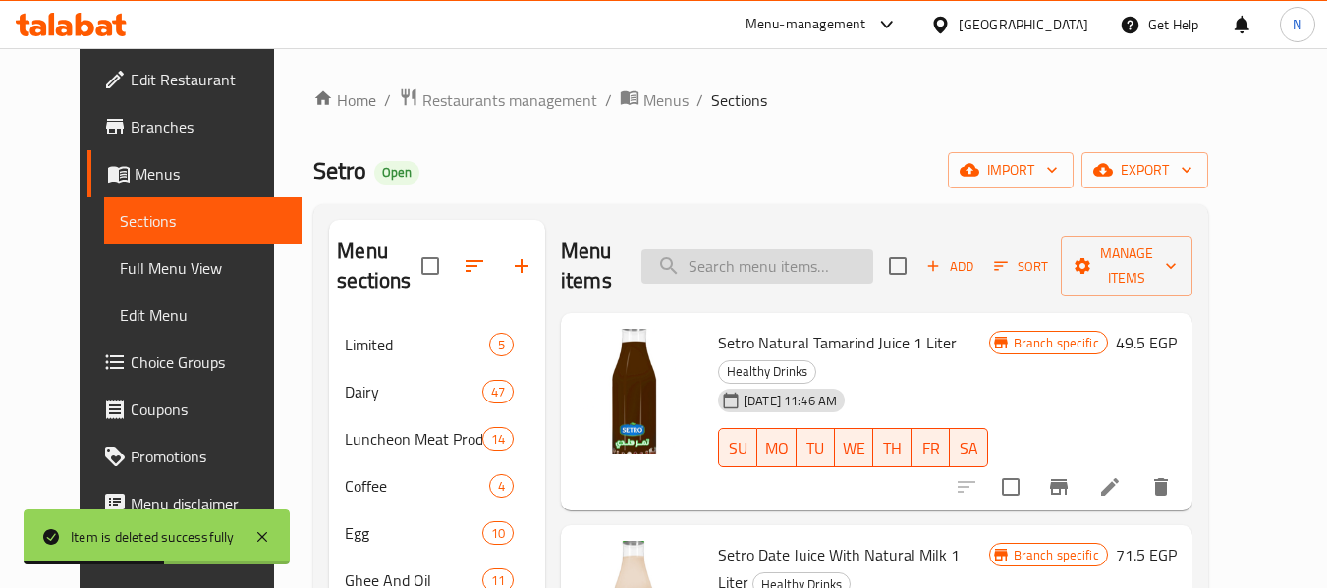
paste input "سيترو عصير تمر هندي 250 مل."
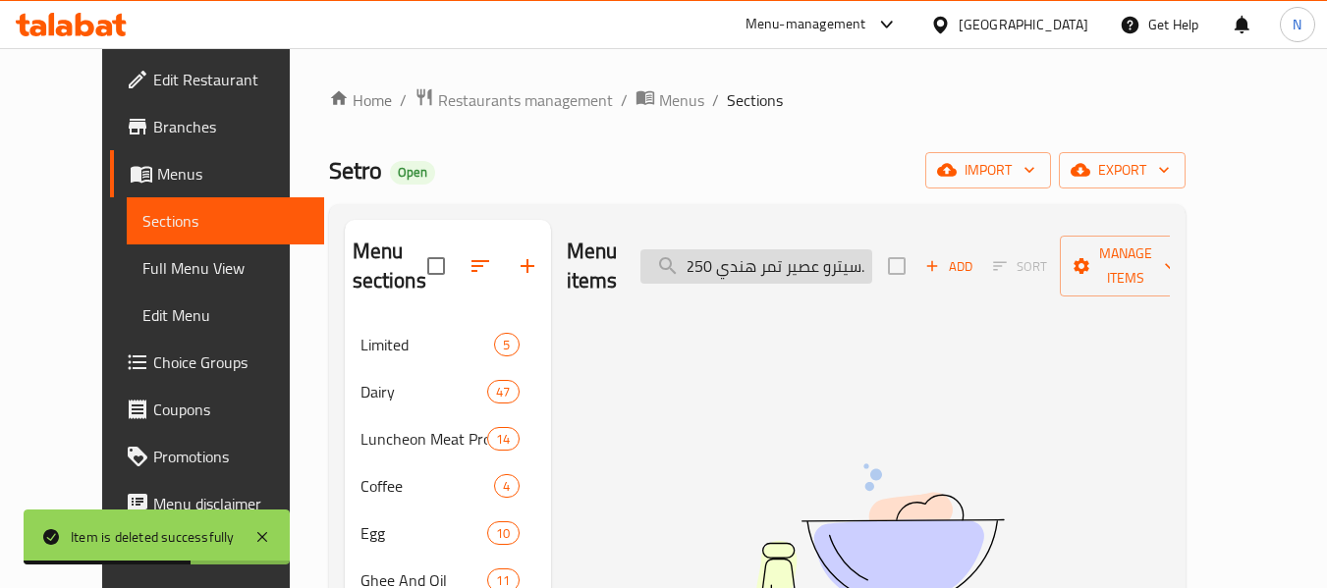
click at [824, 262] on input "سيترو عصير تمر هندي 250 مل." at bounding box center [756, 266] width 232 height 34
type input "ف"
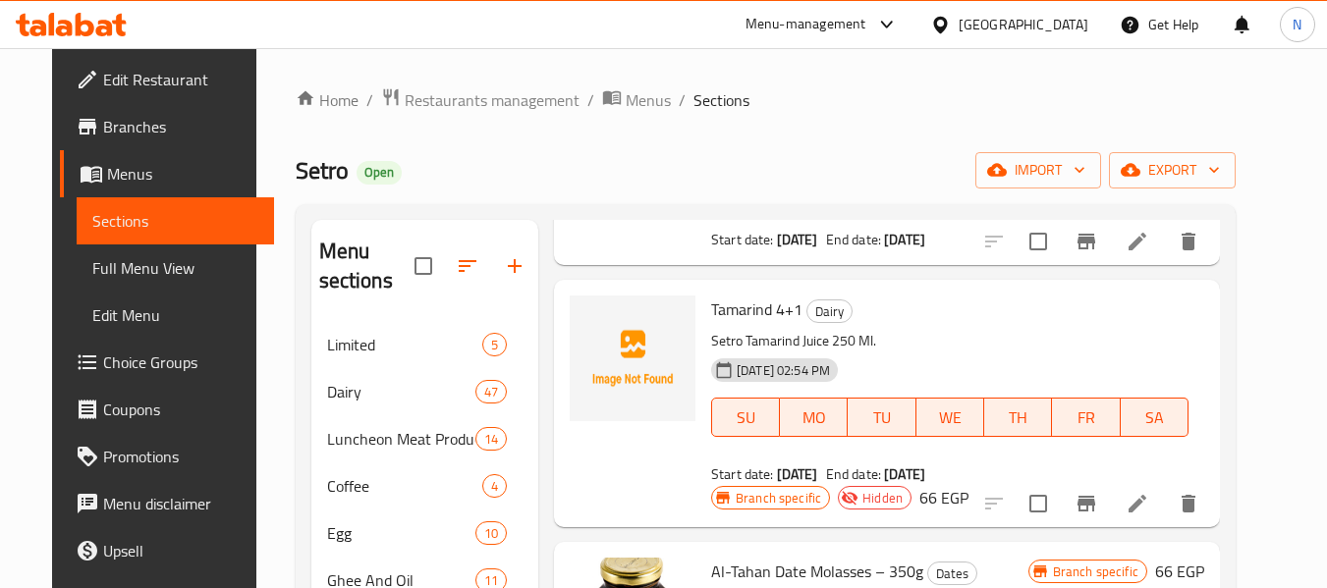
scroll to position [295, 0]
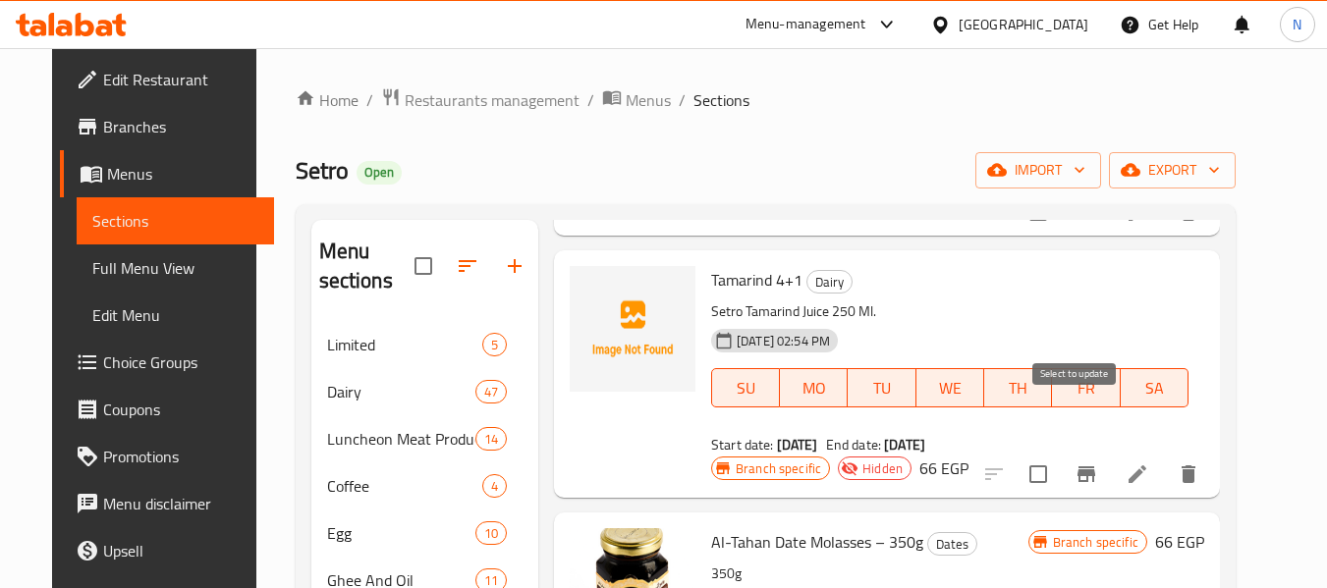
type input "تمر"
click at [1059, 454] on input "checkbox" at bounding box center [1037, 474] width 41 height 41
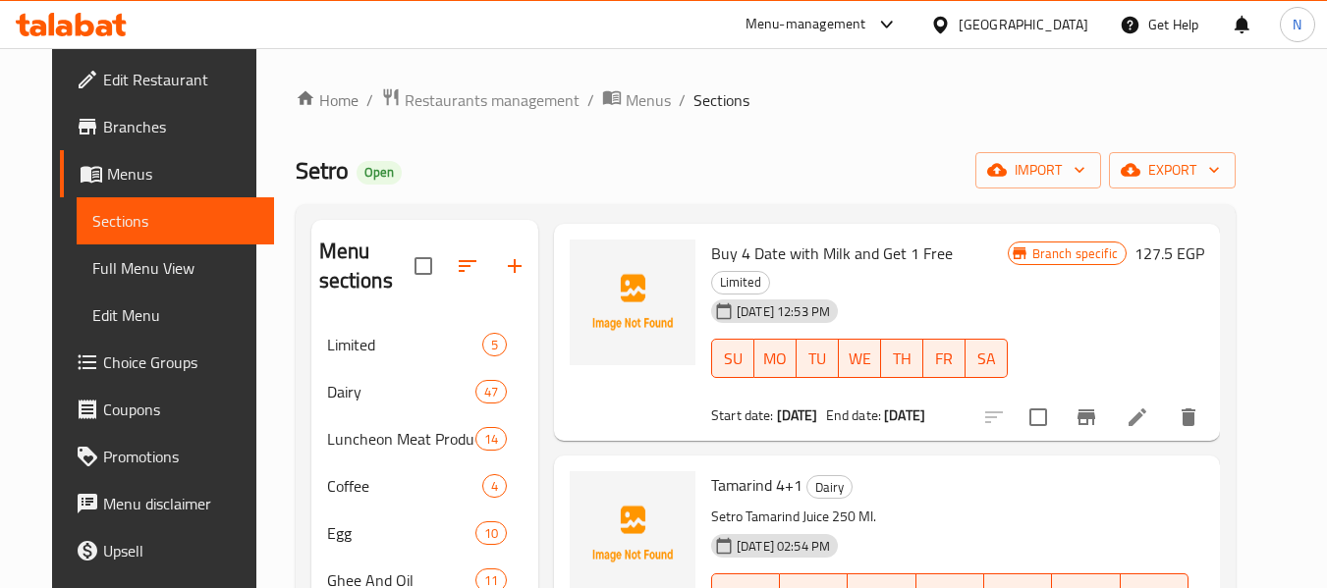
scroll to position [0, 0]
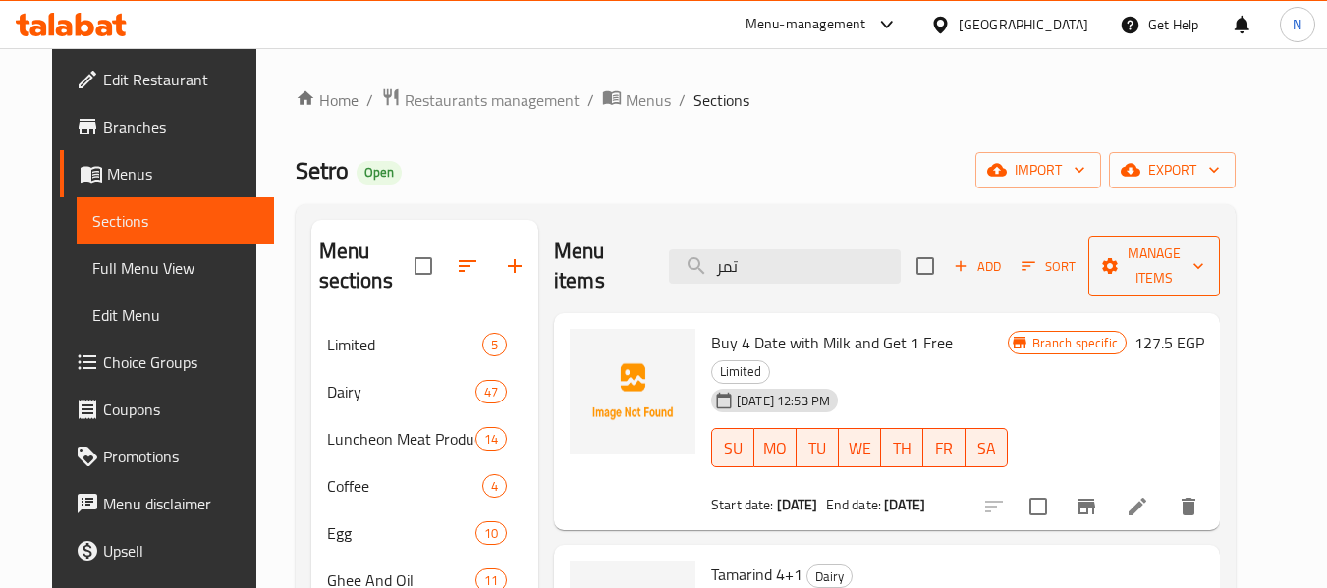
click at [1167, 270] on span "Manage items" at bounding box center [1154, 266] width 100 height 49
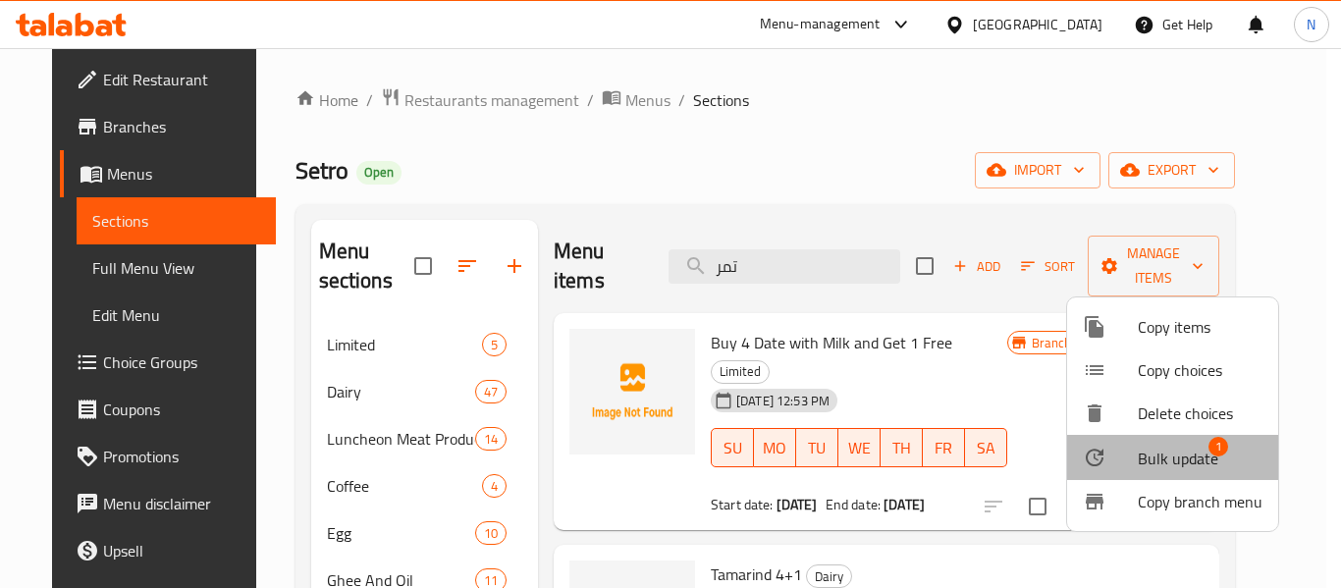
click at [1199, 463] on span "Bulk update" at bounding box center [1178, 459] width 81 height 24
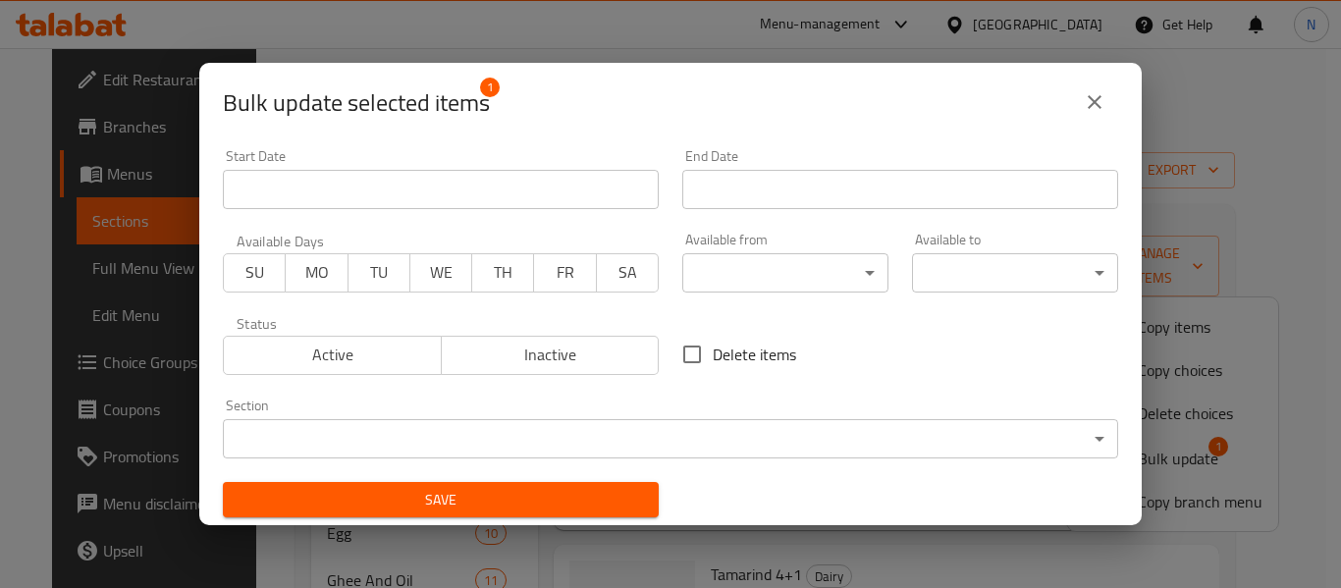
click at [694, 436] on body "​ Menu-management Egypt Get Help N Edit Restaurant Branches Menus Sections Full…" at bounding box center [670, 318] width 1341 height 540
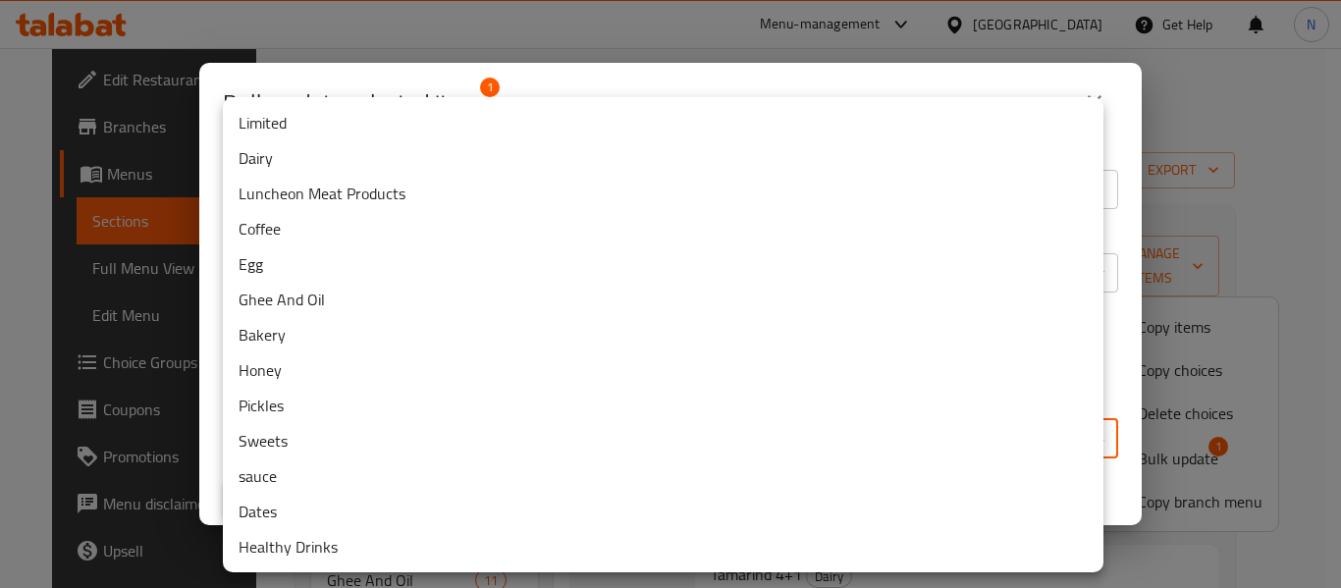
click at [279, 546] on li "Healthy Drinks" at bounding box center [663, 546] width 881 height 35
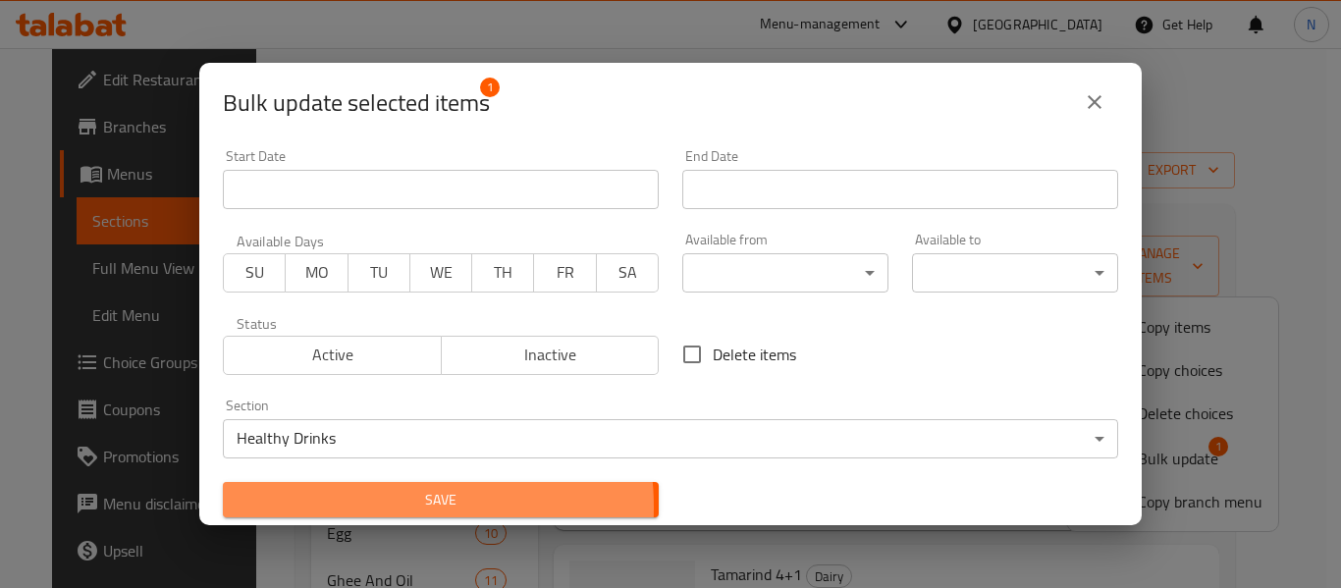
click at [367, 508] on span "Save" at bounding box center [441, 500] width 405 height 25
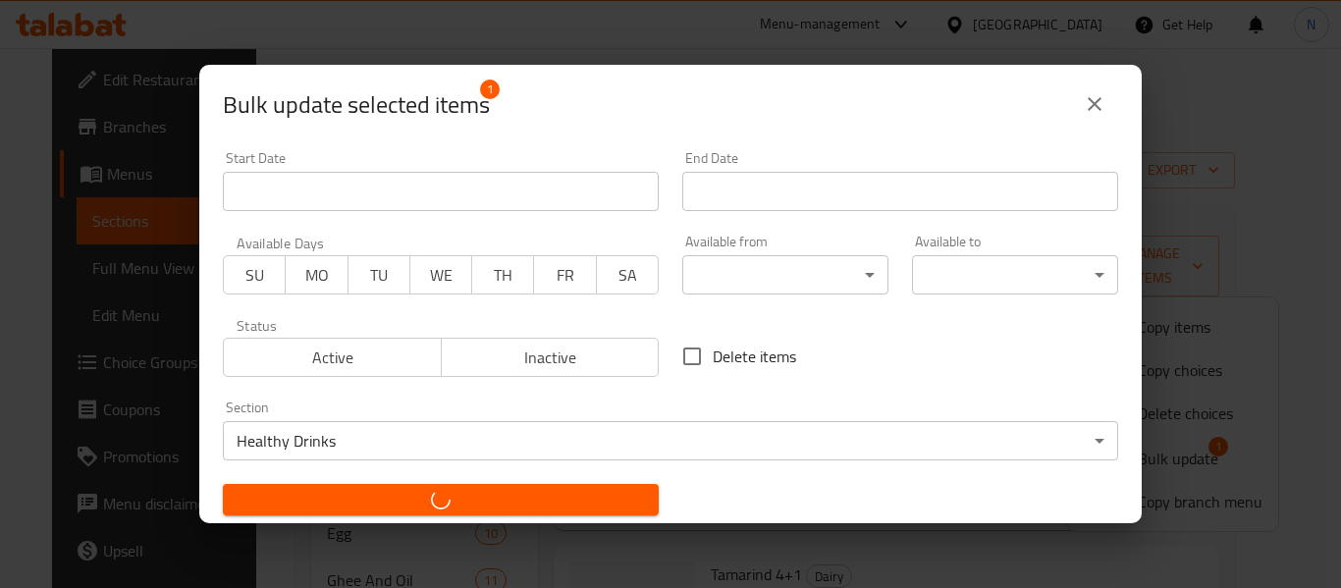
checkbox input "false"
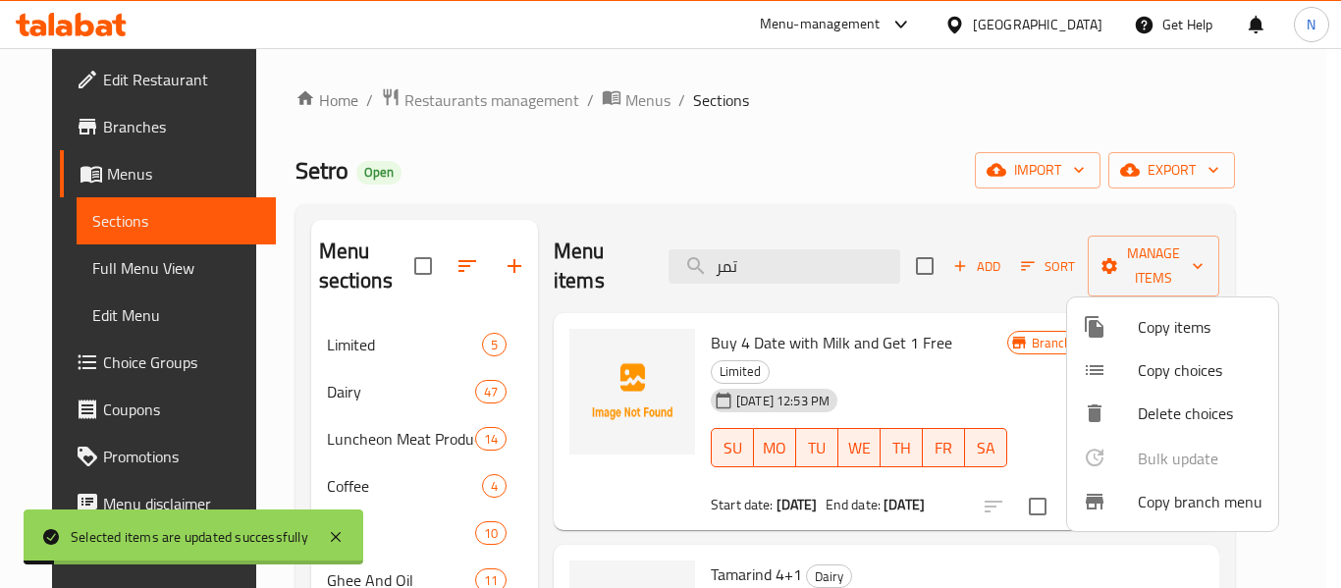
click at [819, 140] on div at bounding box center [670, 294] width 1341 height 588
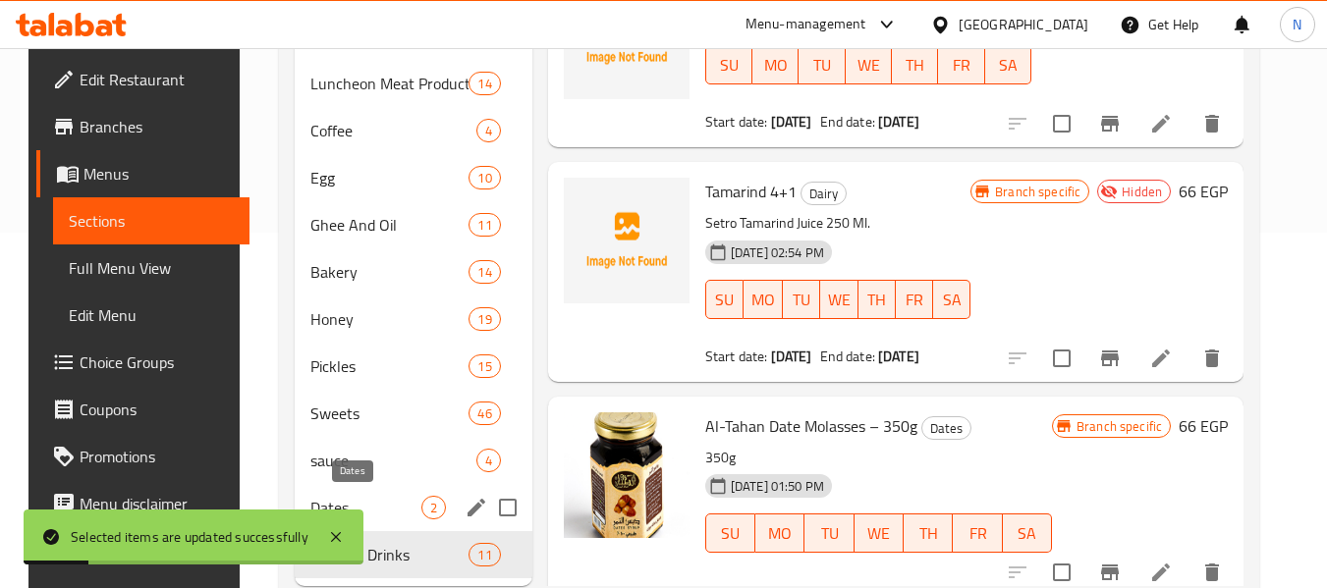
scroll to position [409, 0]
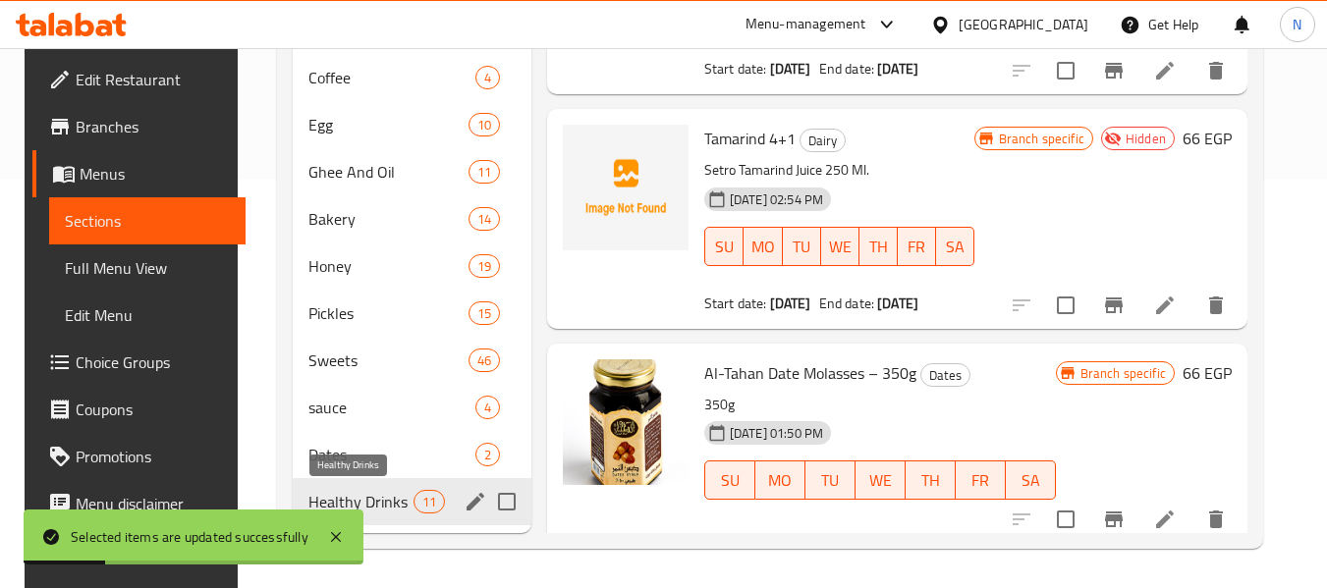
click at [365, 507] on span "Healthy Drinks" at bounding box center [360, 502] width 105 height 24
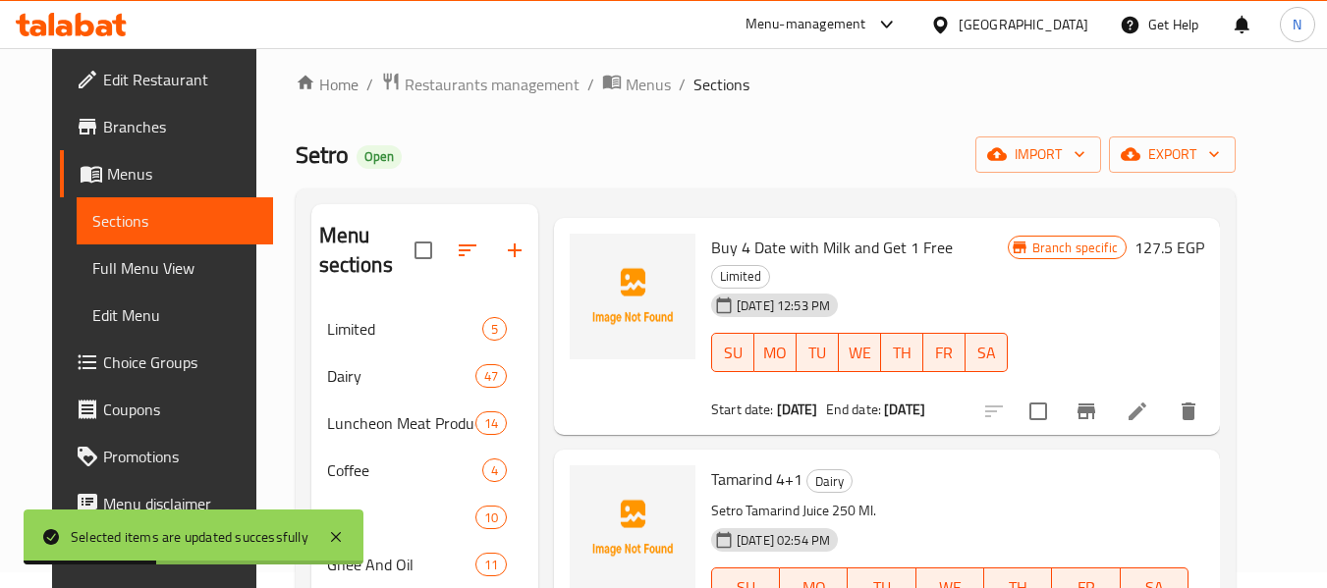
scroll to position [196, 0]
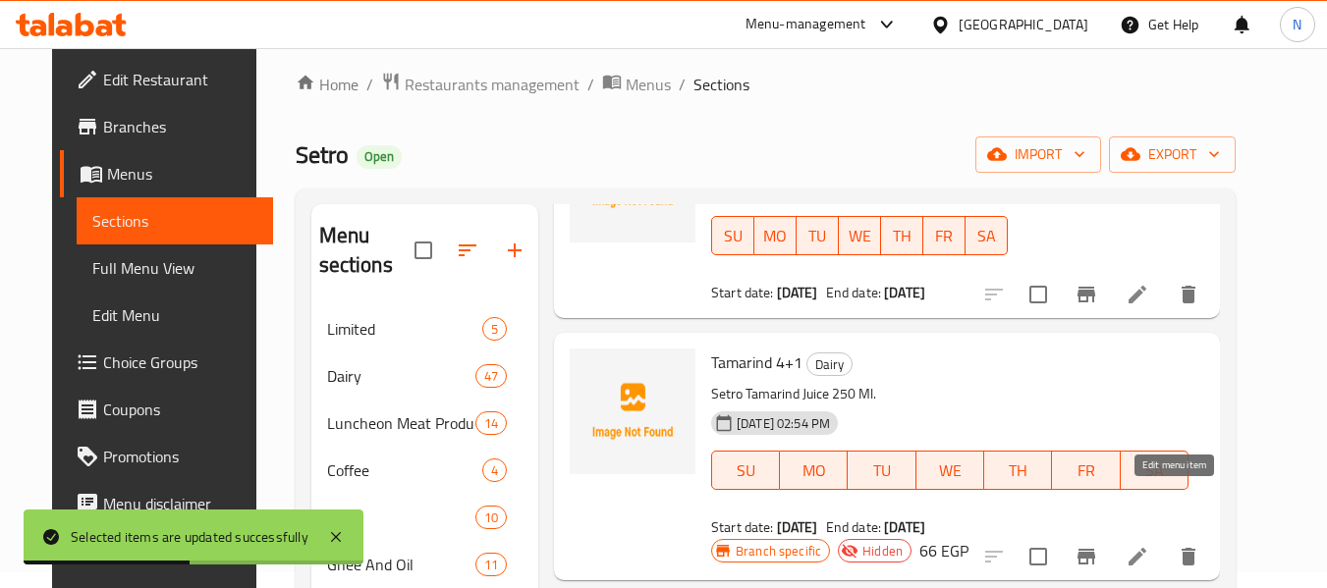
click at [1149, 545] on icon at bounding box center [1137, 557] width 24 height 24
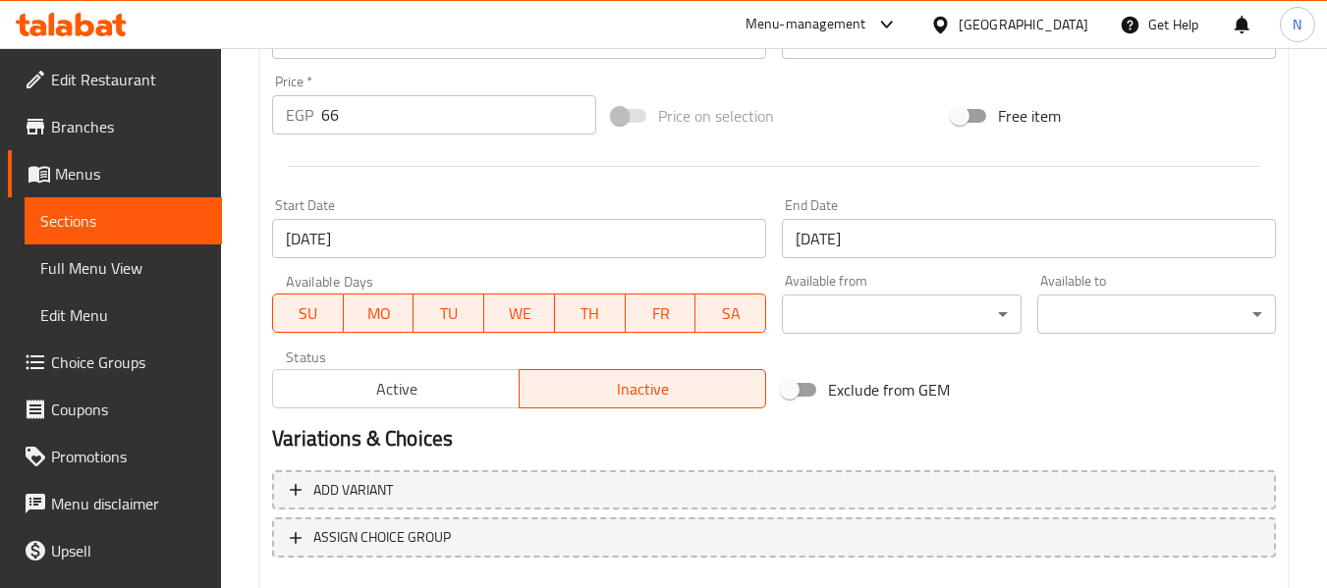
click at [453, 385] on span "Active" at bounding box center [396, 389] width 231 height 28
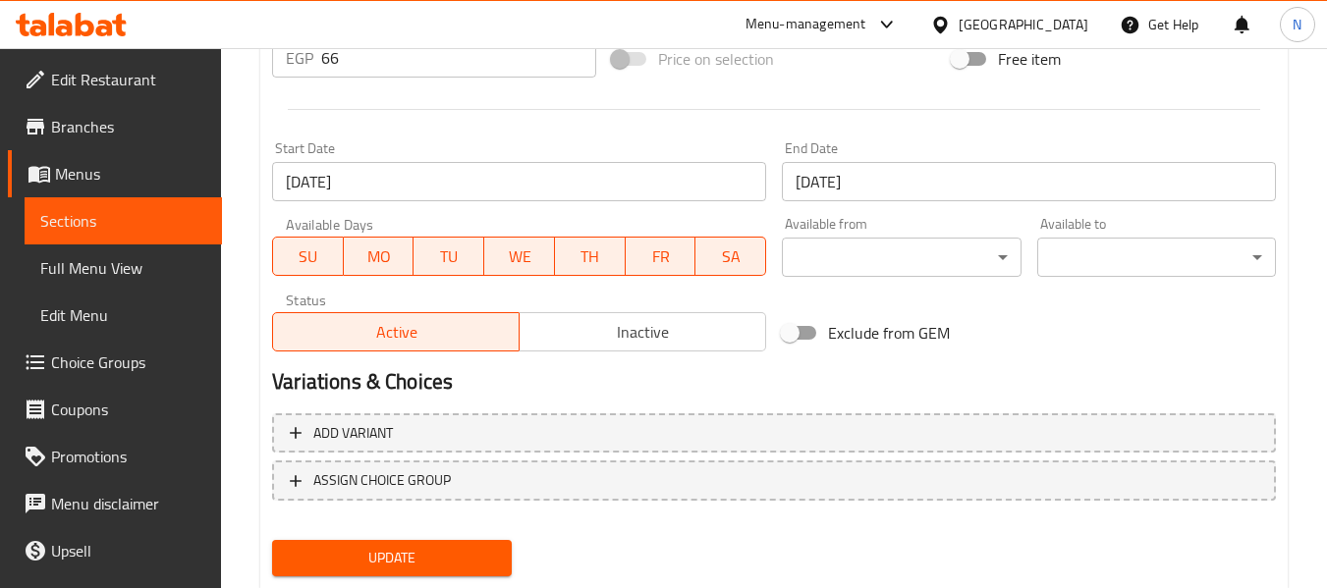
scroll to position [799, 0]
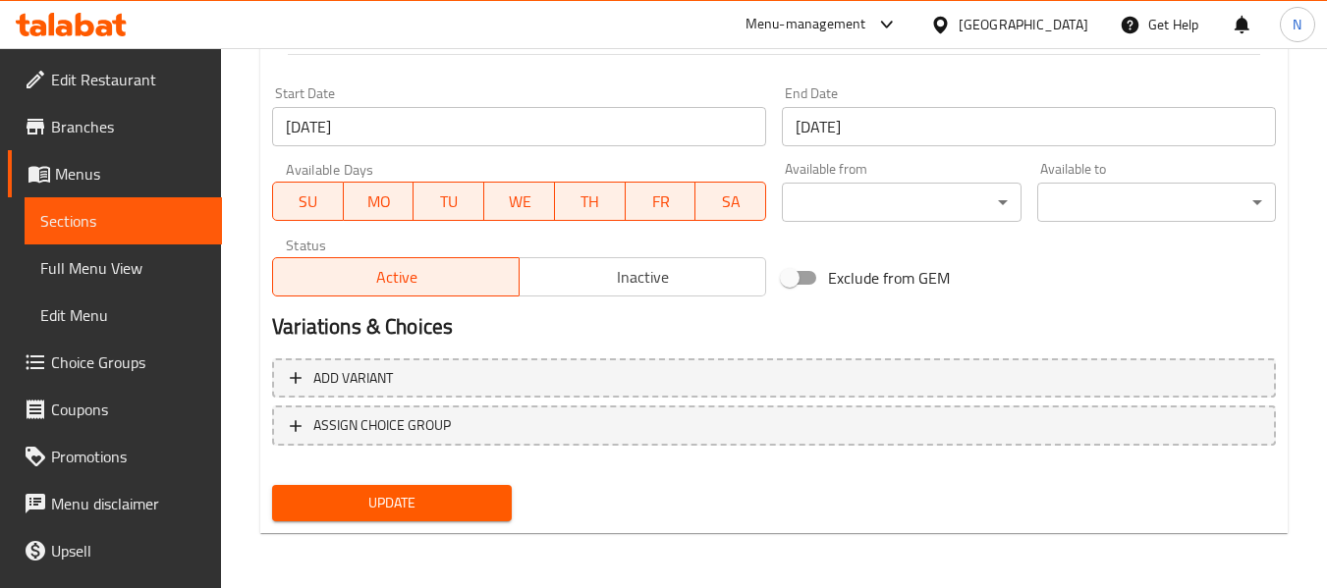
click at [439, 498] on span "Update" at bounding box center [391, 503] width 207 height 25
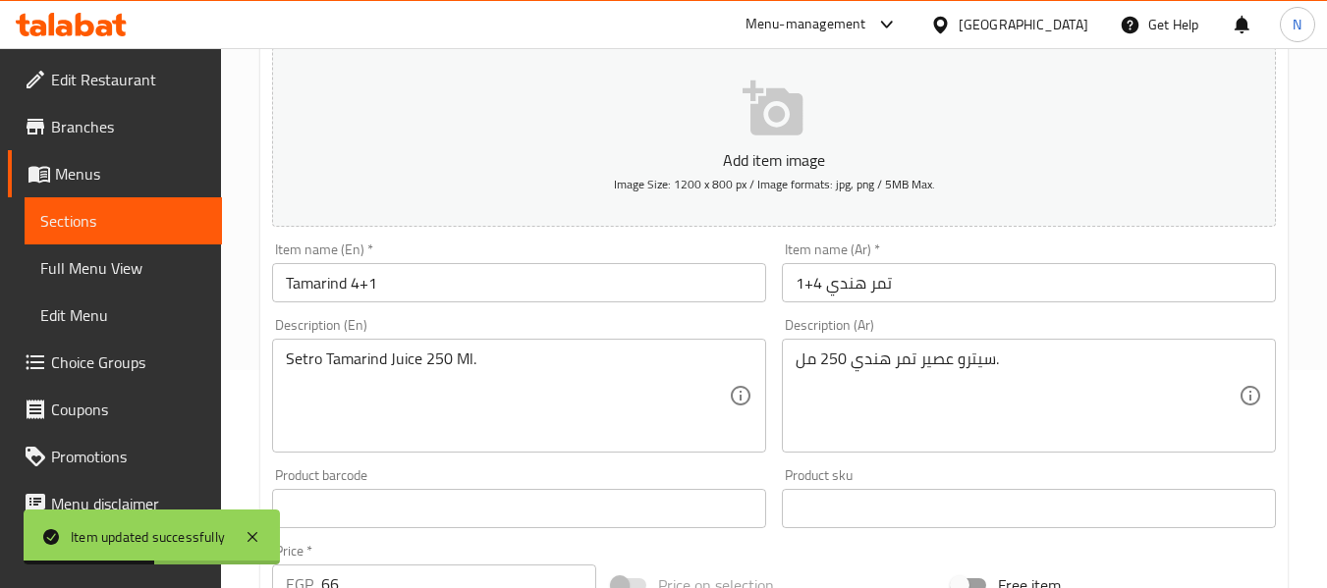
scroll to position [14, 0]
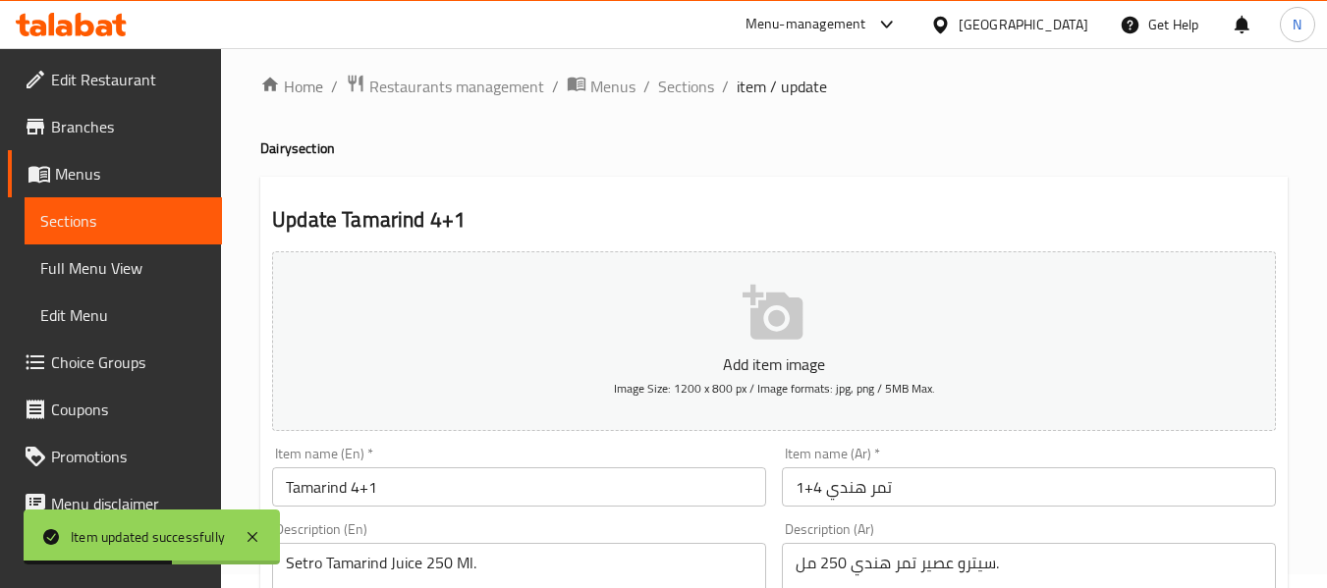
drag, startPoint x: 681, startPoint y: 91, endPoint x: 443, endPoint y: 14, distance: 250.0
click at [681, 91] on span "Sections" at bounding box center [686, 87] width 56 height 24
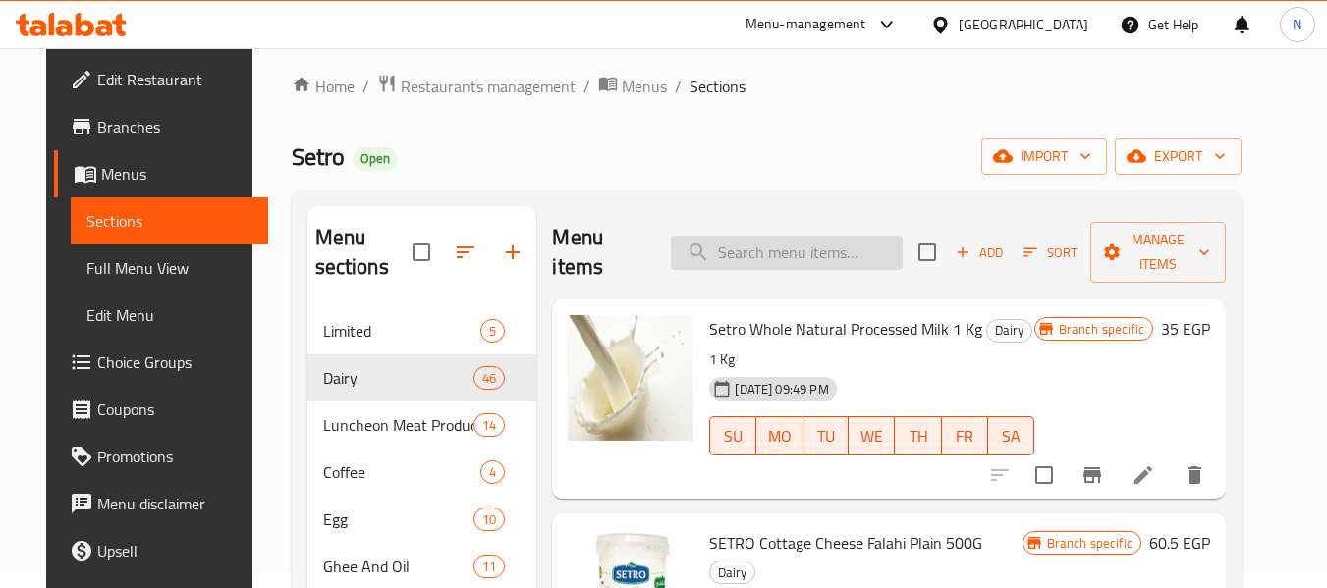
click at [791, 267] on input "search" at bounding box center [787, 253] width 232 height 34
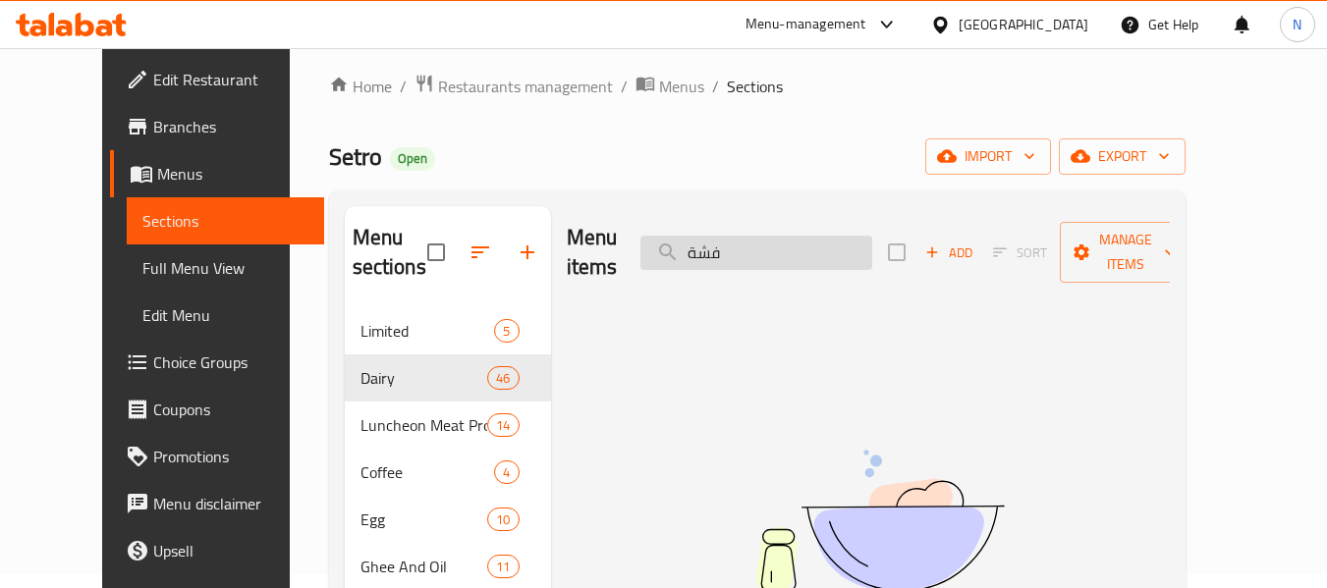
click at [791, 267] on div "Menu items فشة Add Sort Manage items" at bounding box center [868, 252] width 603 height 93
click at [793, 247] on input "فشة" at bounding box center [756, 253] width 232 height 34
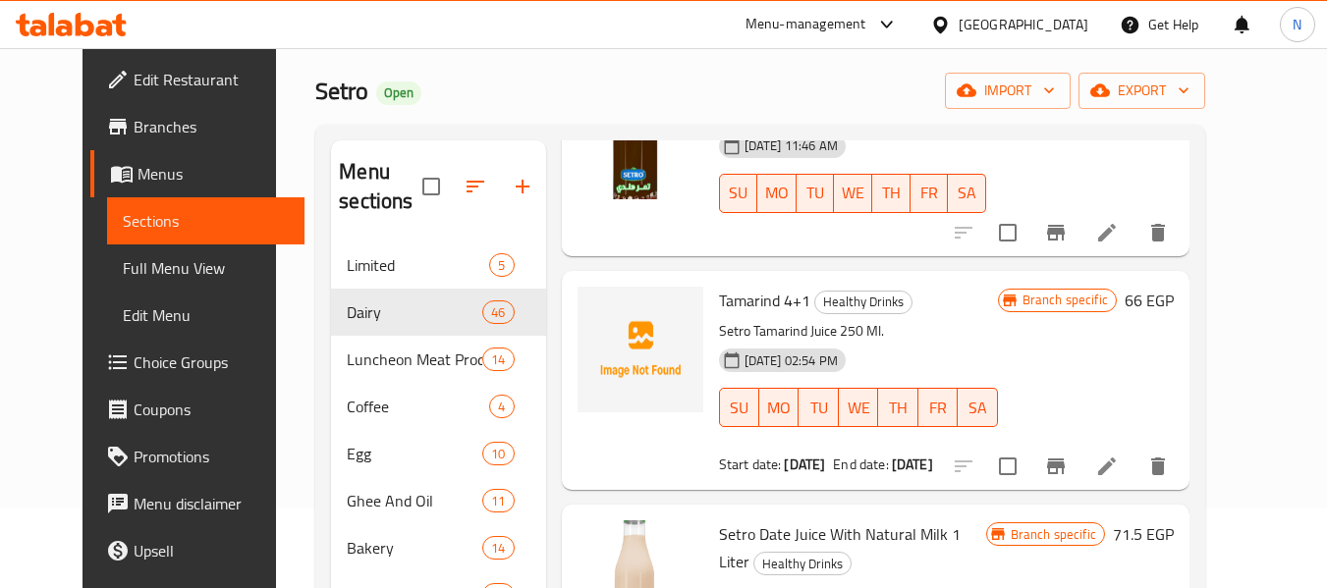
scroll to position [112, 0]
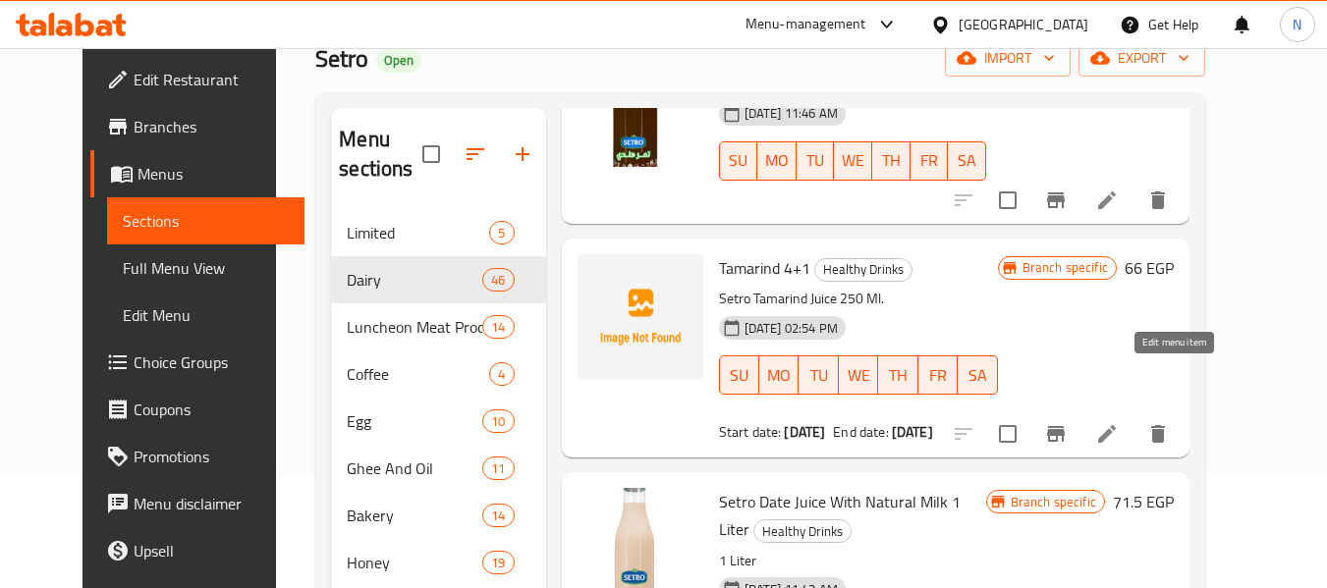
type input "تمر"
click at [1119, 422] on icon at bounding box center [1107, 434] width 24 height 24
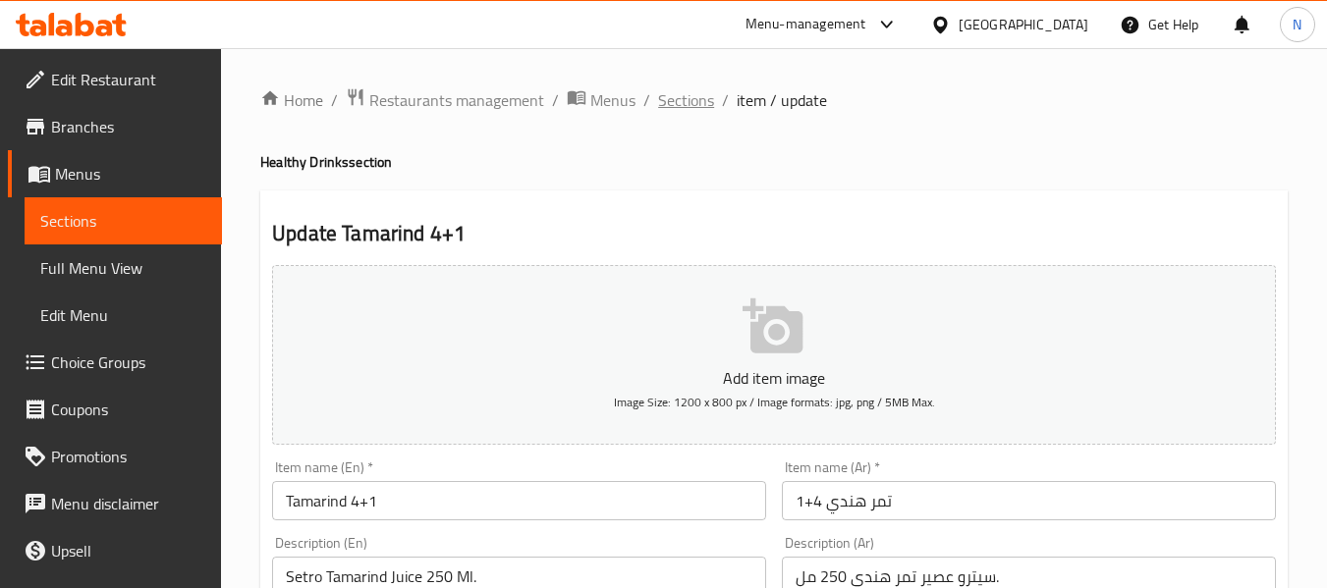
click at [675, 95] on span "Sections" at bounding box center [686, 100] width 56 height 24
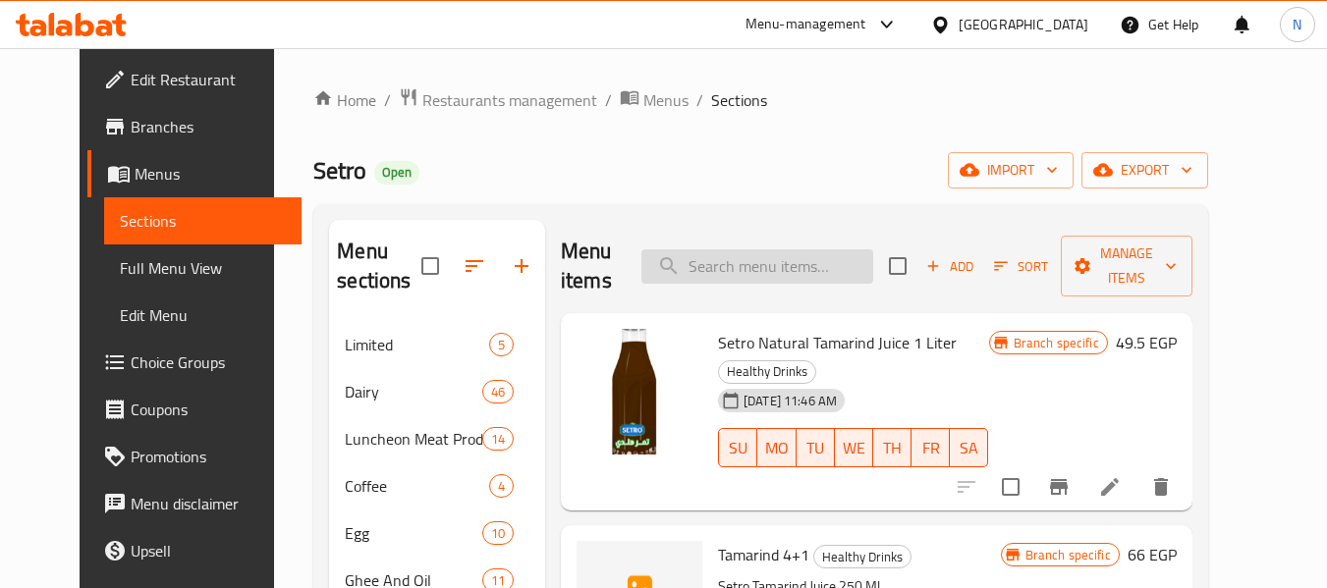
click at [766, 250] on input "search" at bounding box center [757, 266] width 232 height 34
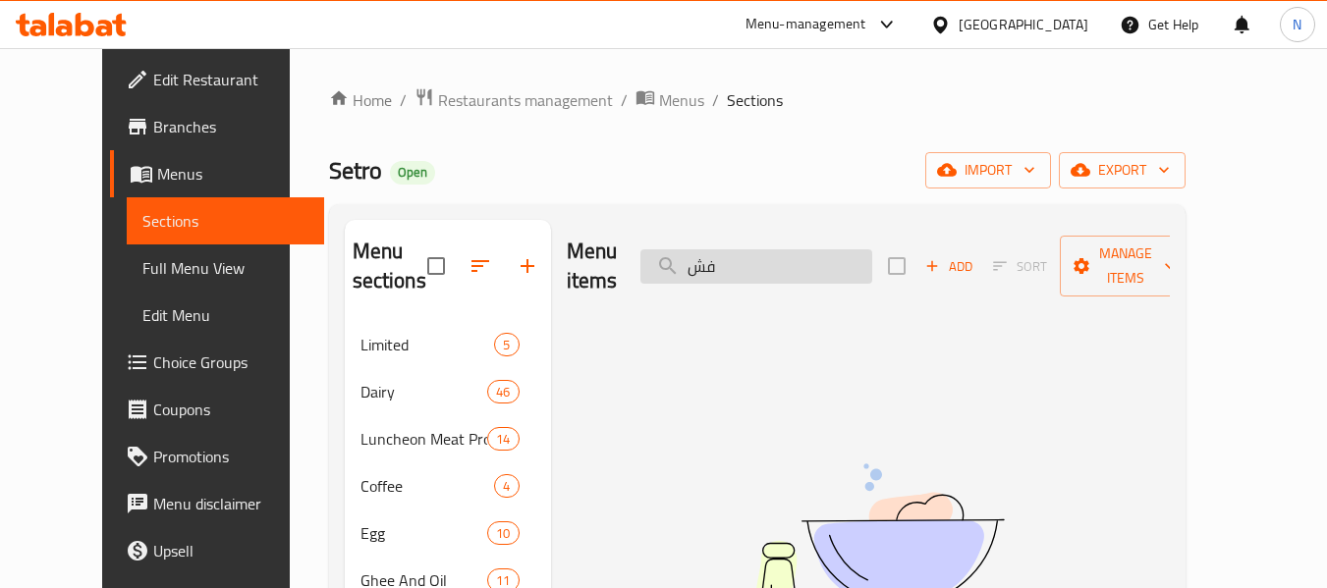
click at [798, 264] on input "فش" at bounding box center [756, 266] width 232 height 34
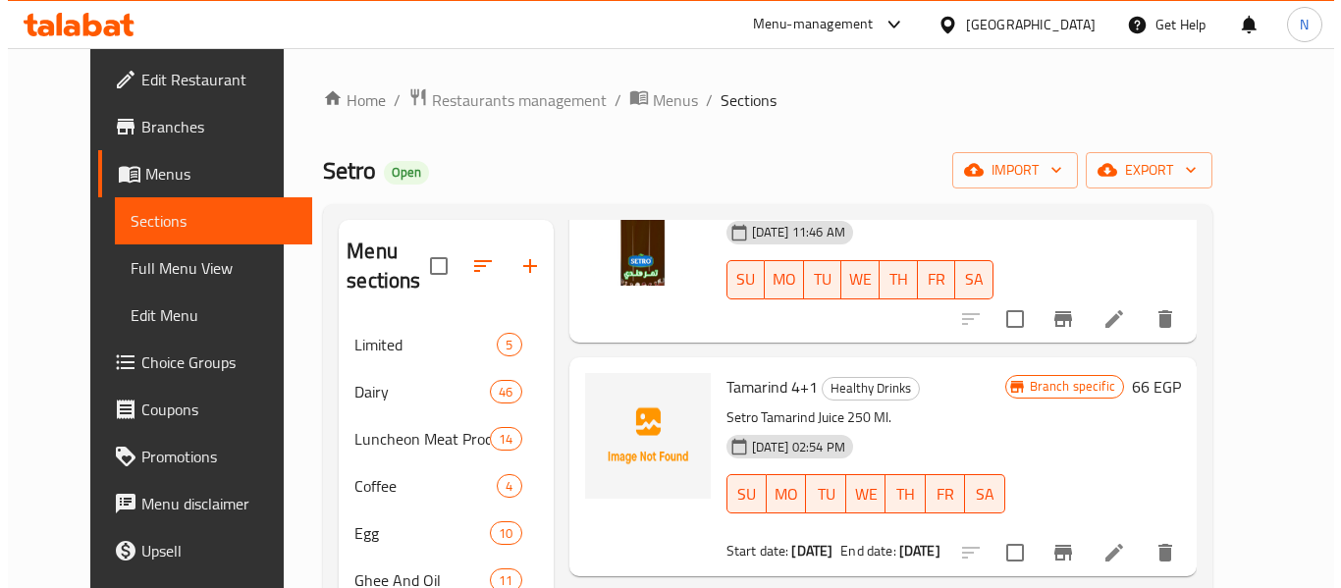
scroll to position [623, 0]
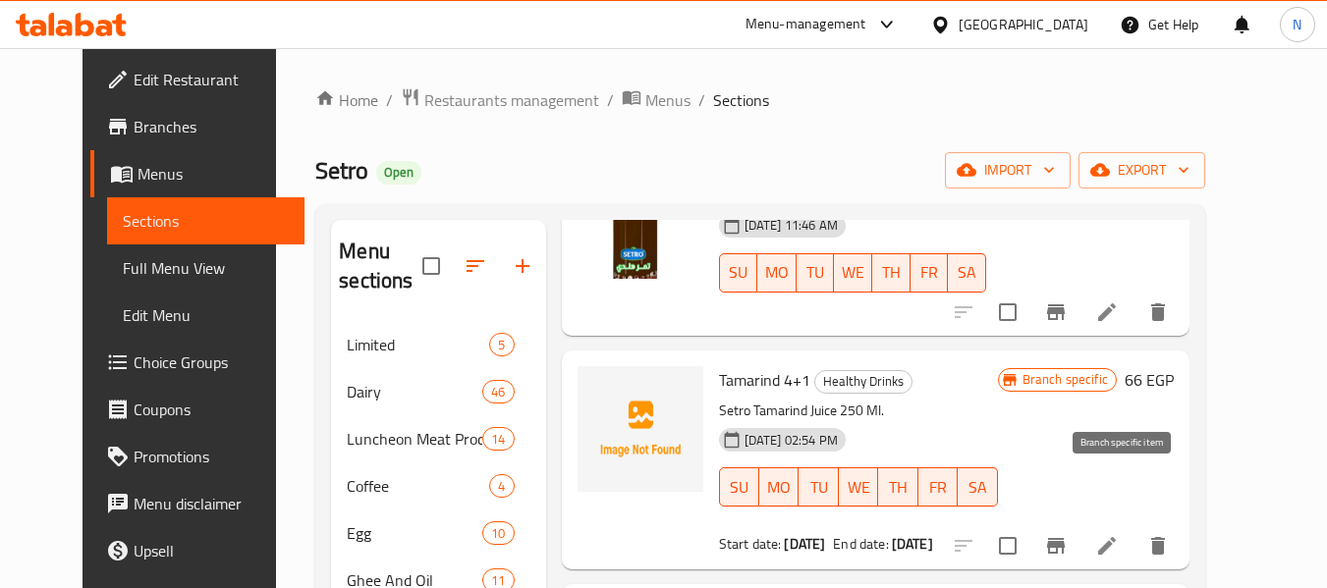
type input "تمر"
click at [1067, 534] on icon "Branch-specific-item" at bounding box center [1056, 546] width 24 height 24
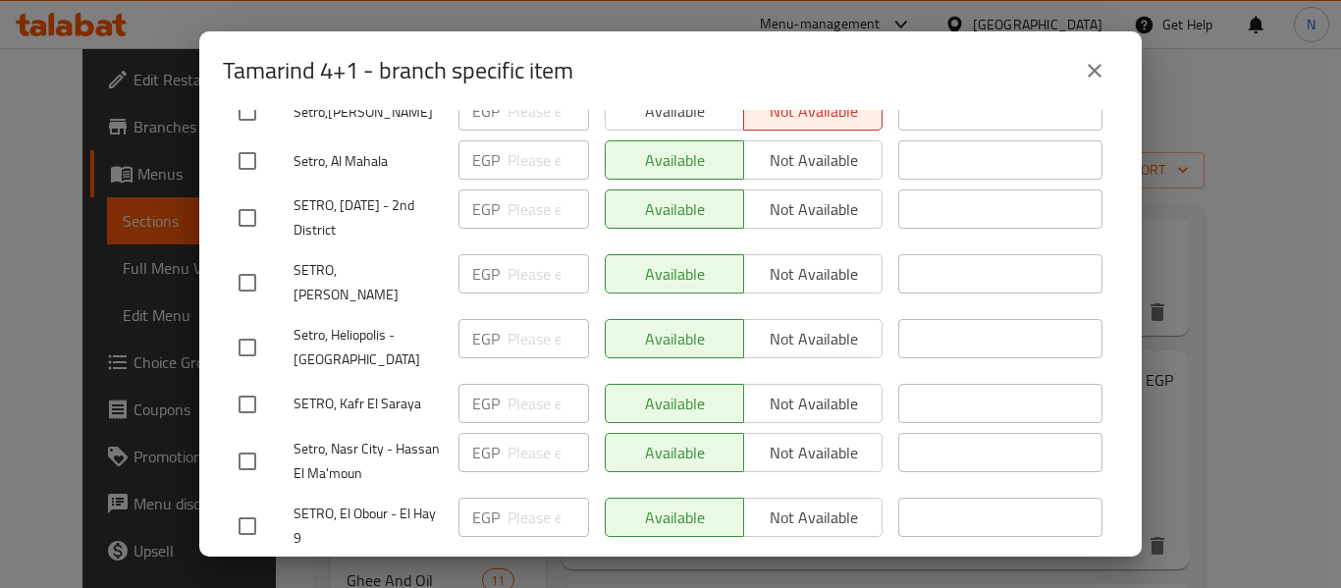
scroll to position [295, 0]
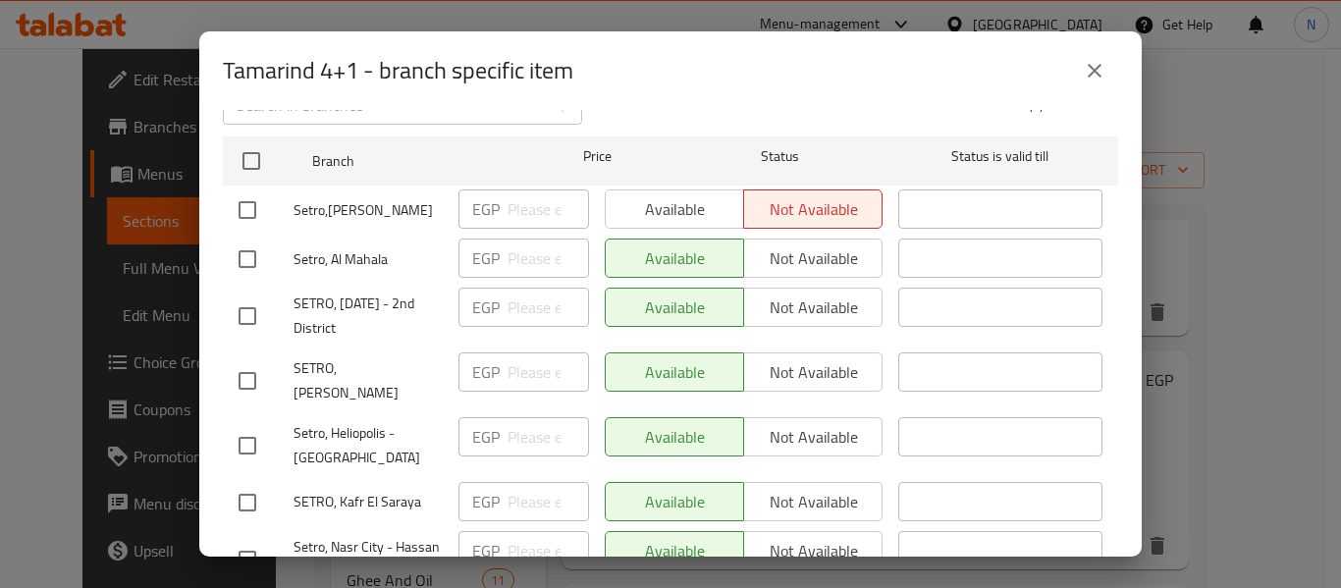
click at [241, 206] on input "checkbox" at bounding box center [247, 210] width 41 height 41
checkbox input "true"
click at [692, 204] on span "Available" at bounding box center [675, 209] width 123 height 28
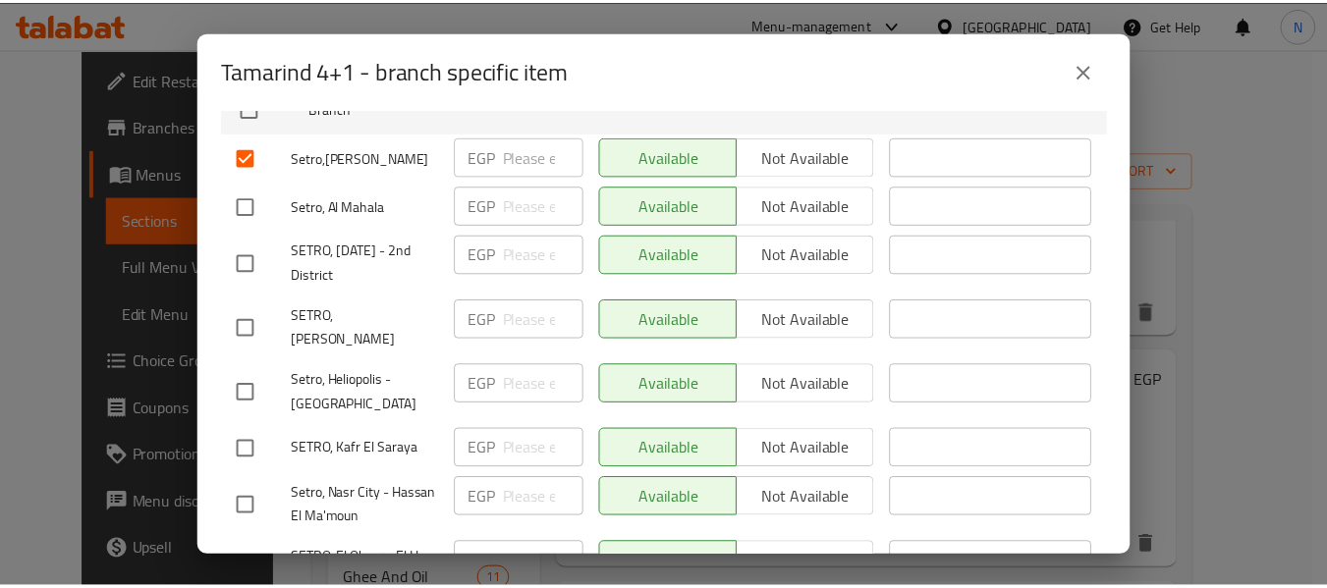
scroll to position [433, 0]
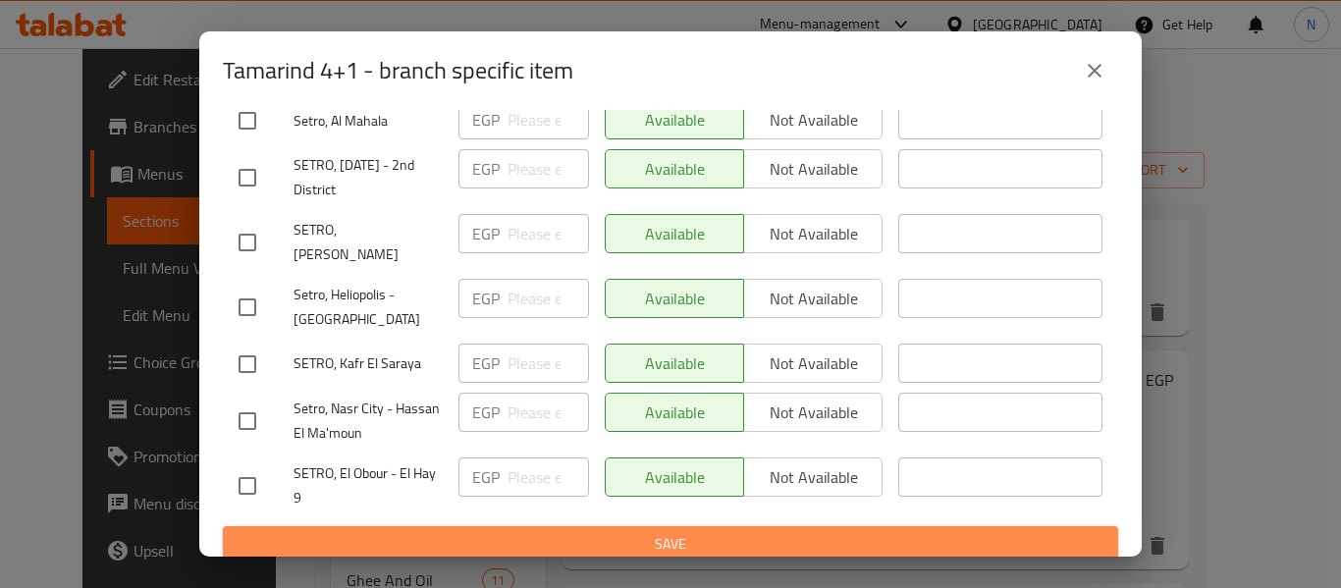
click at [695, 532] on span "Save" at bounding box center [671, 544] width 864 height 25
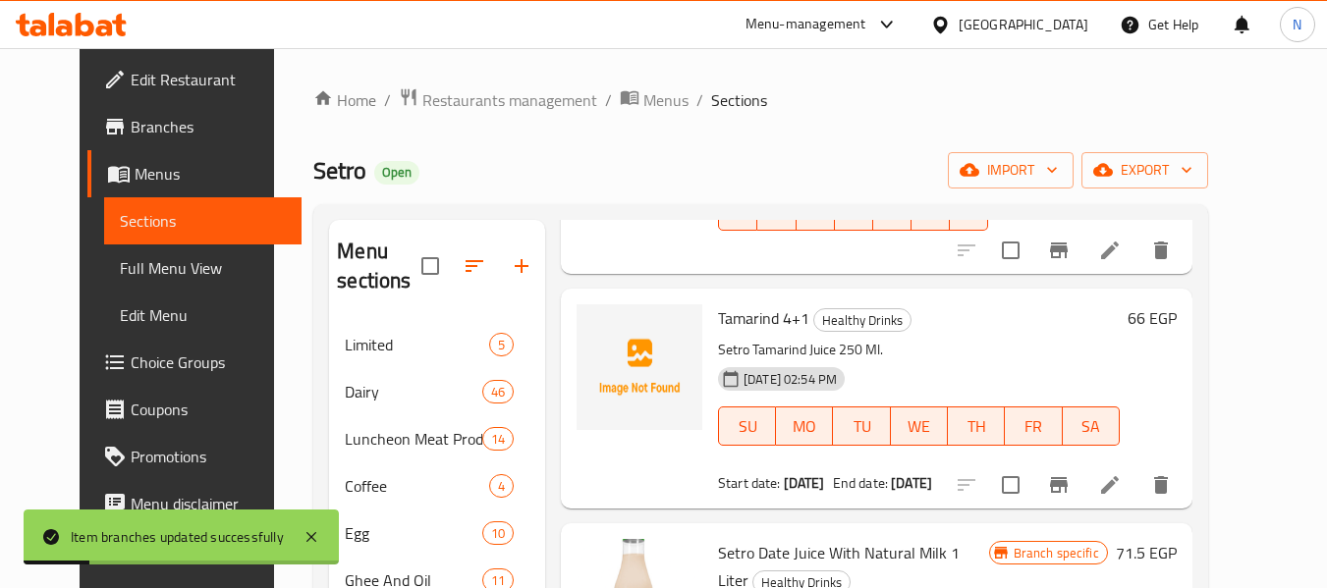
scroll to position [0, 0]
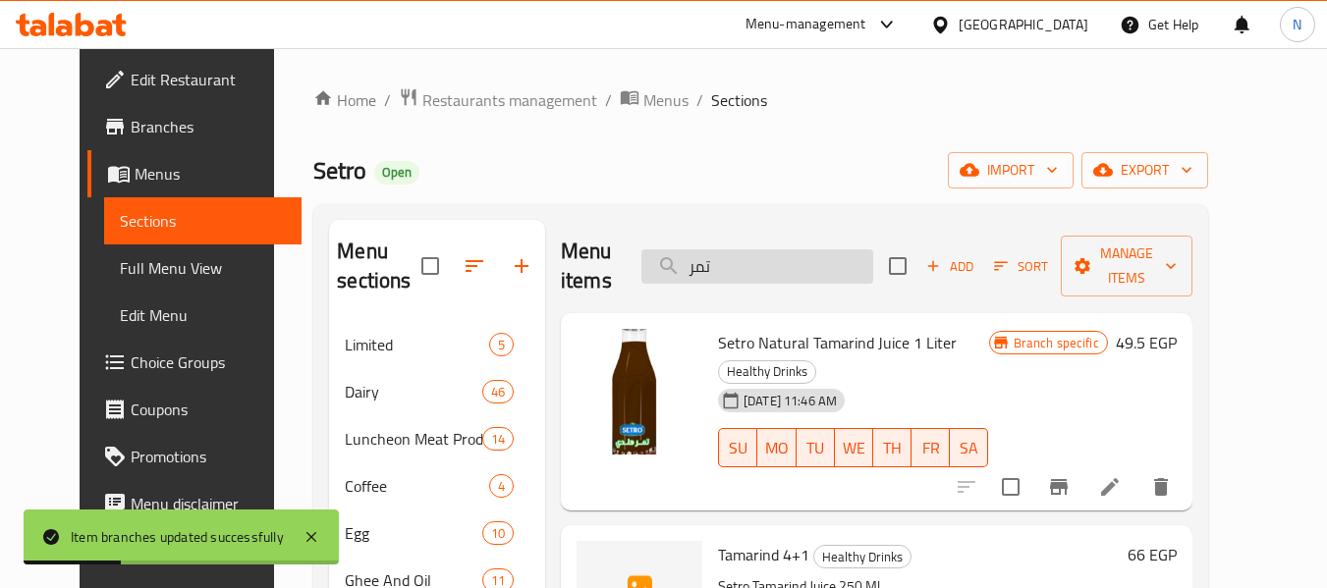
click at [815, 273] on input "تمر" at bounding box center [757, 266] width 232 height 34
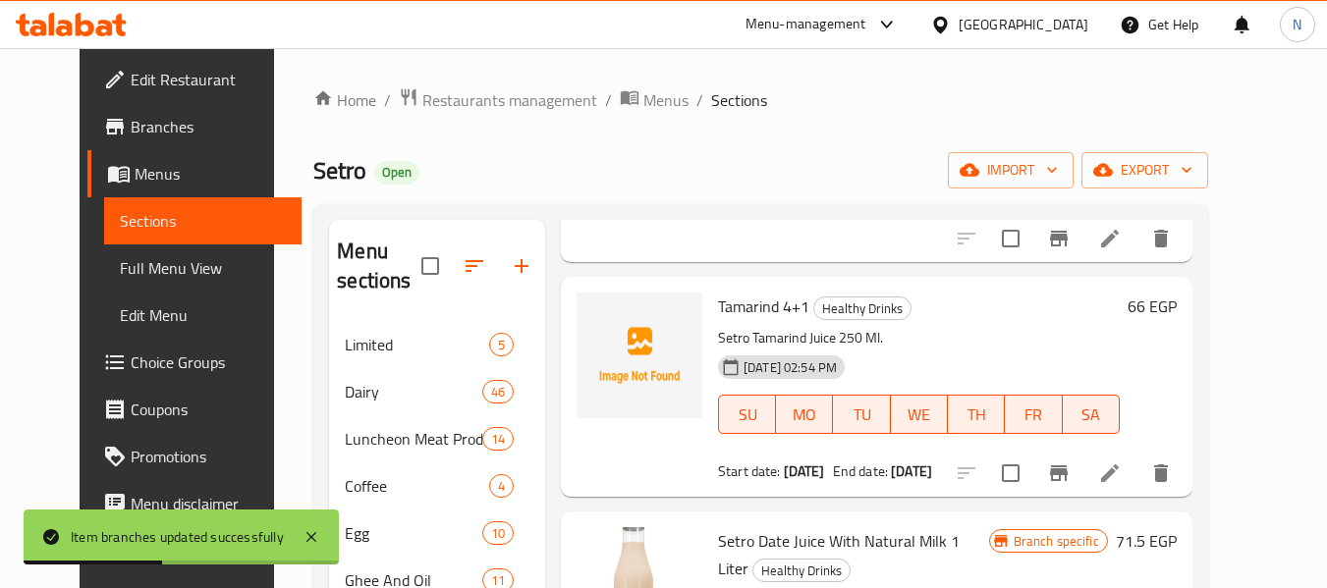
scroll to position [295, 0]
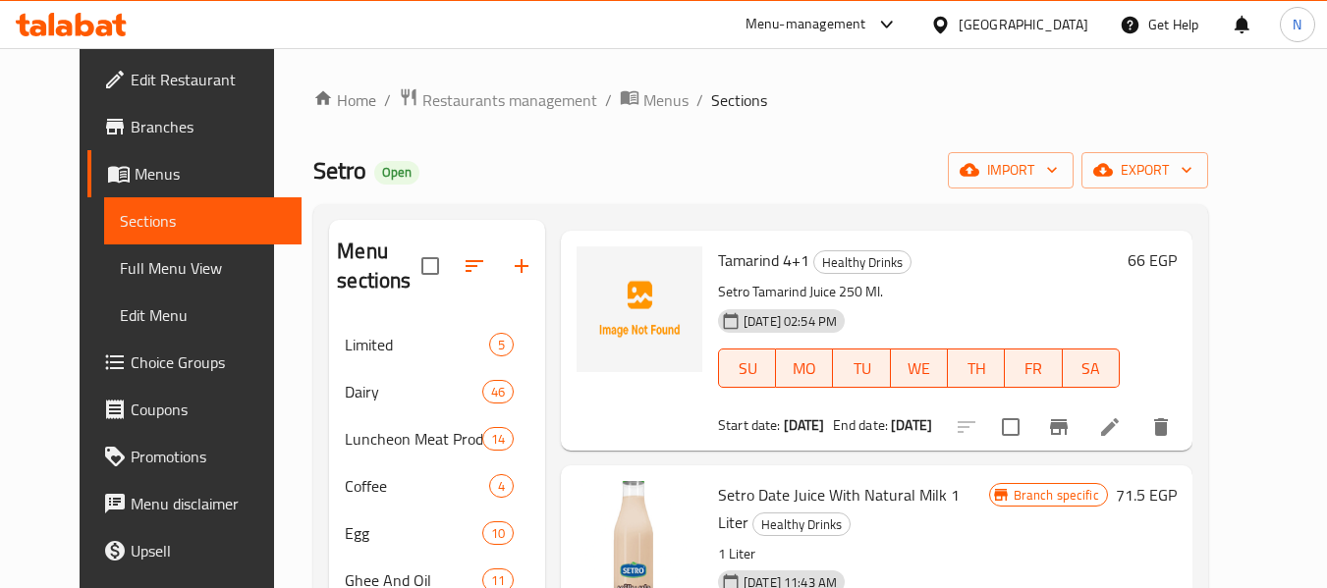
click at [91, 30] on icon at bounding box center [85, 25] width 19 height 24
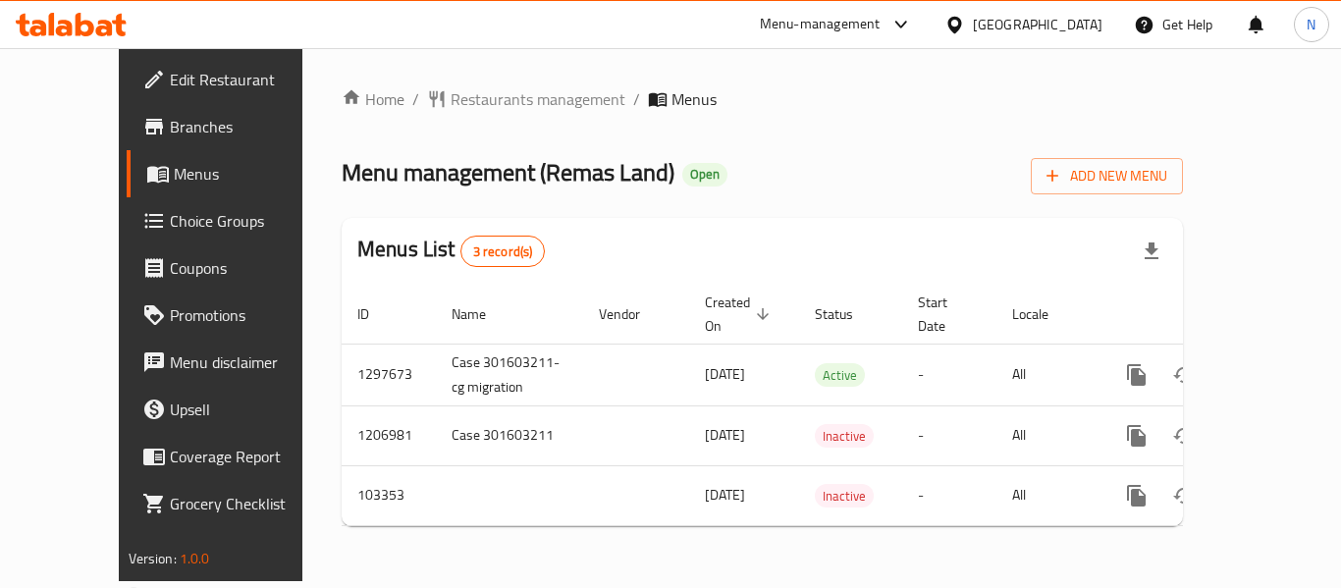
click at [127, 138] on link "Branches" at bounding box center [235, 126] width 216 height 47
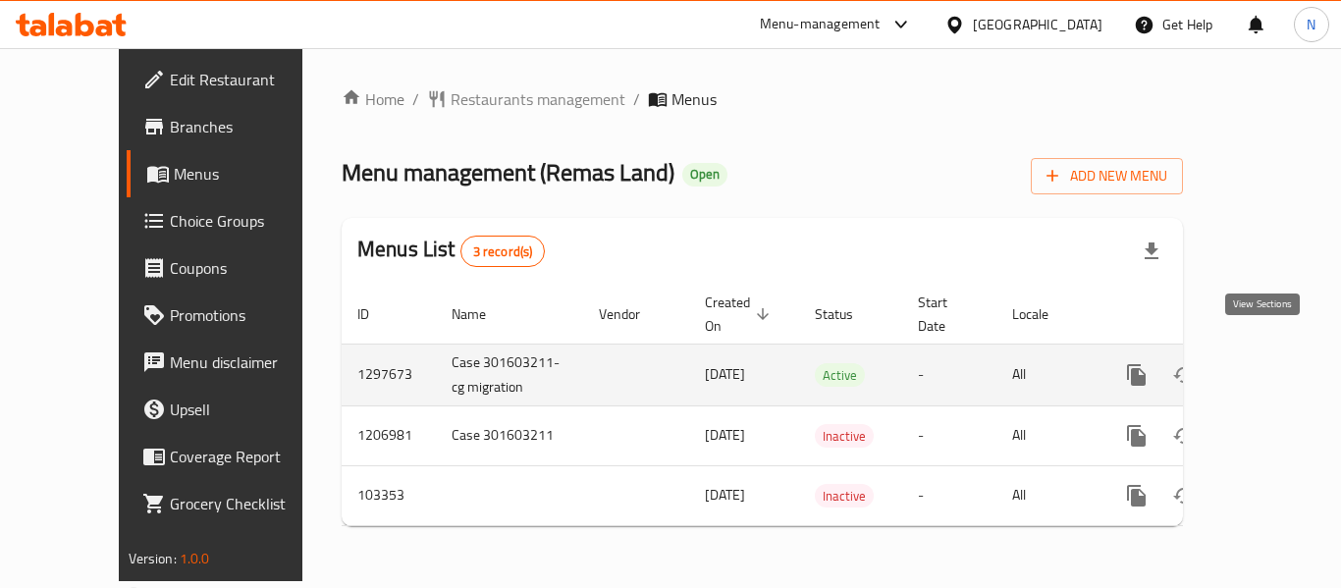
click at [1255, 352] on link "enhanced table" at bounding box center [1278, 375] width 47 height 47
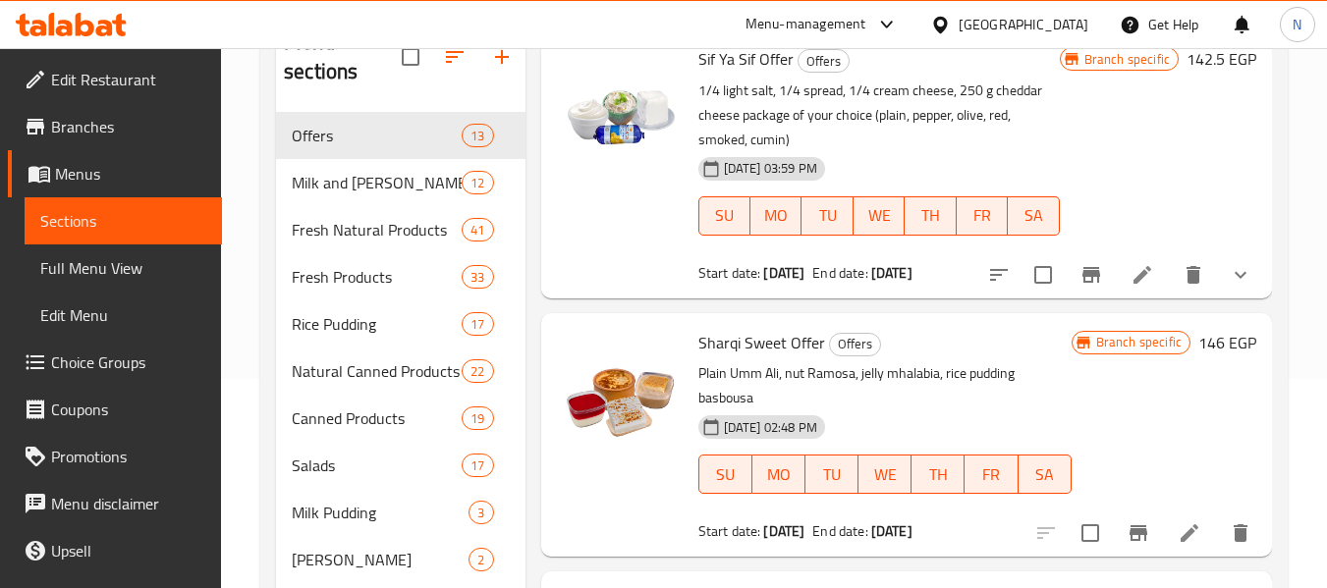
scroll to position [165, 0]
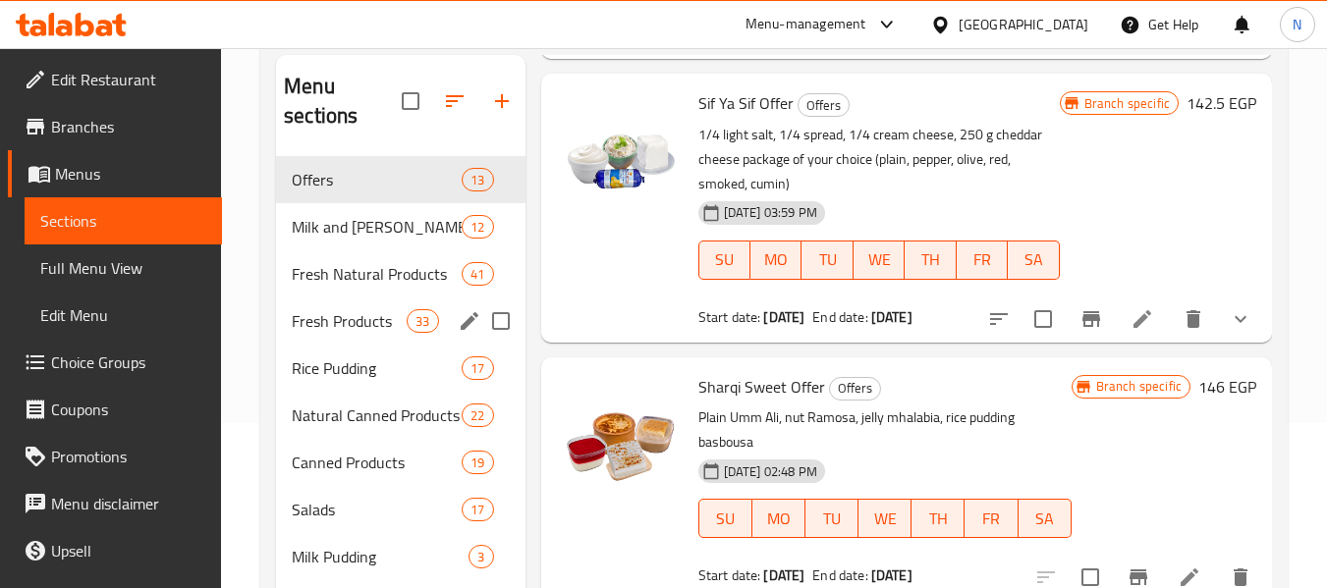
drag, startPoint x: 327, startPoint y: 331, endPoint x: 337, endPoint y: 333, distance: 10.0
click at [327, 331] on span "Fresh Products" at bounding box center [349, 321] width 115 height 24
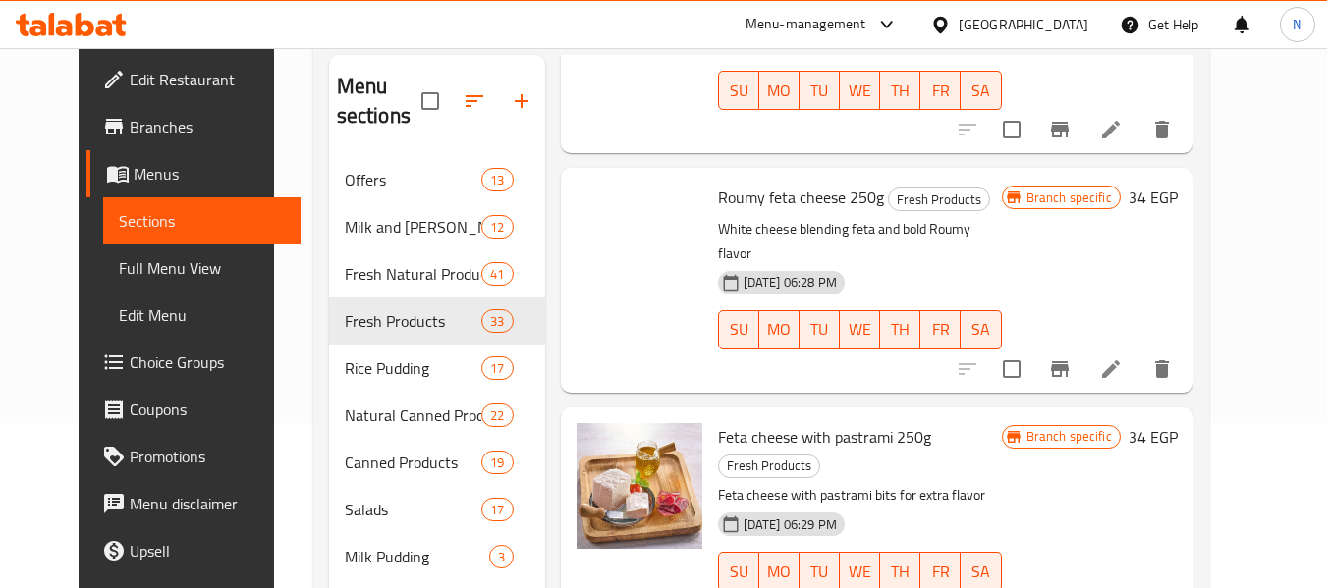
scroll to position [631, 0]
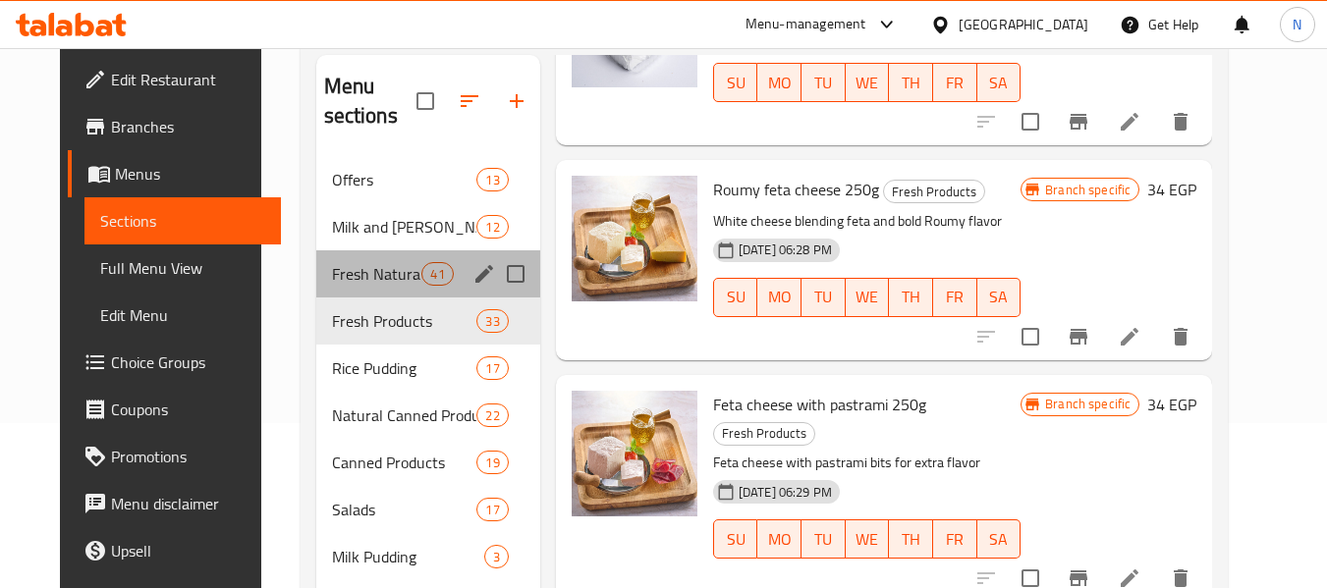
click at [330, 288] on div "Fresh Natural Products 41" at bounding box center [428, 273] width 224 height 47
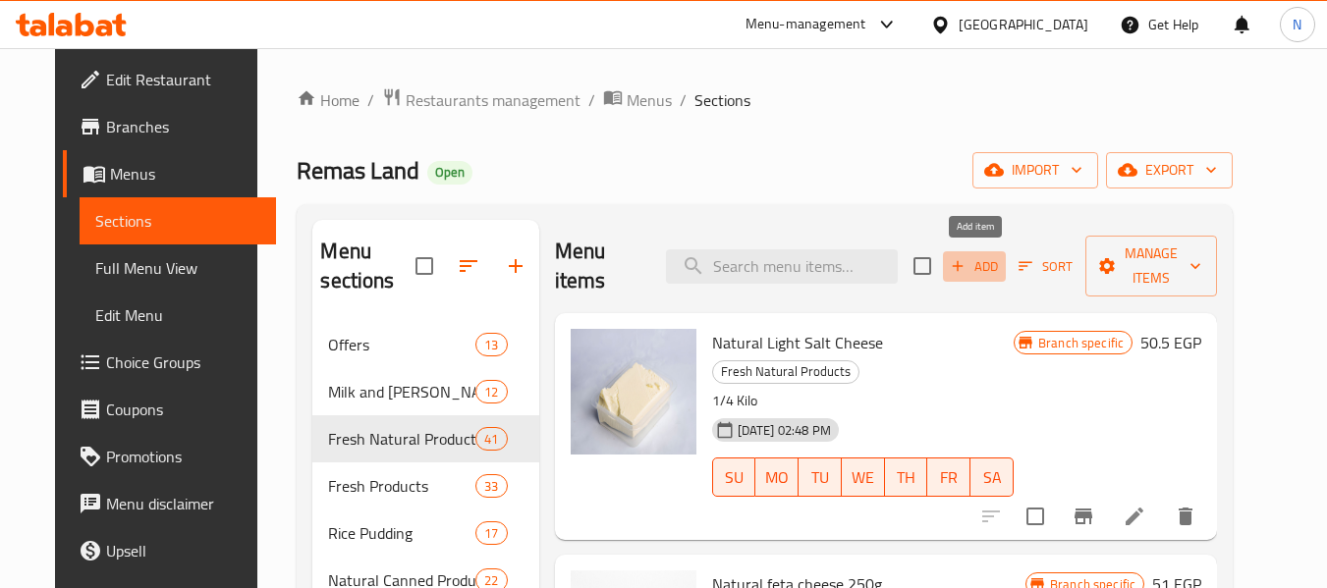
click at [980, 259] on span "Add" at bounding box center [974, 266] width 53 height 23
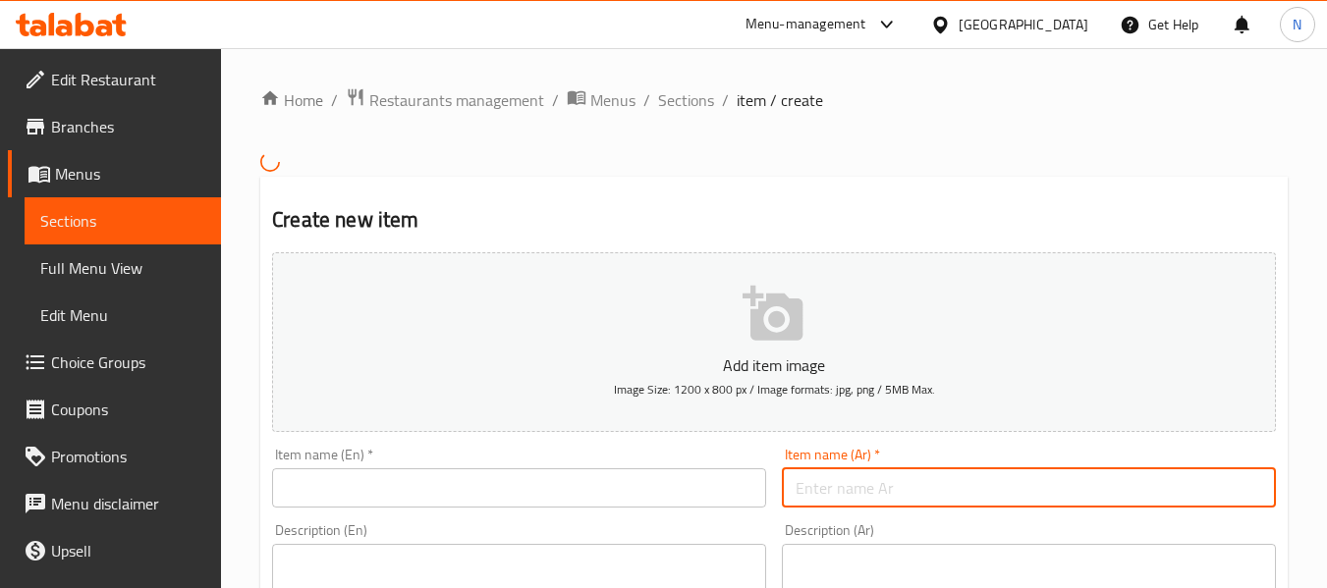
drag, startPoint x: 877, startPoint y: 503, endPoint x: 877, endPoint y: 491, distance: 11.8
click at [877, 503] on input "text" at bounding box center [1029, 487] width 494 height 39
paste input "عرض كتاب الجبنه"
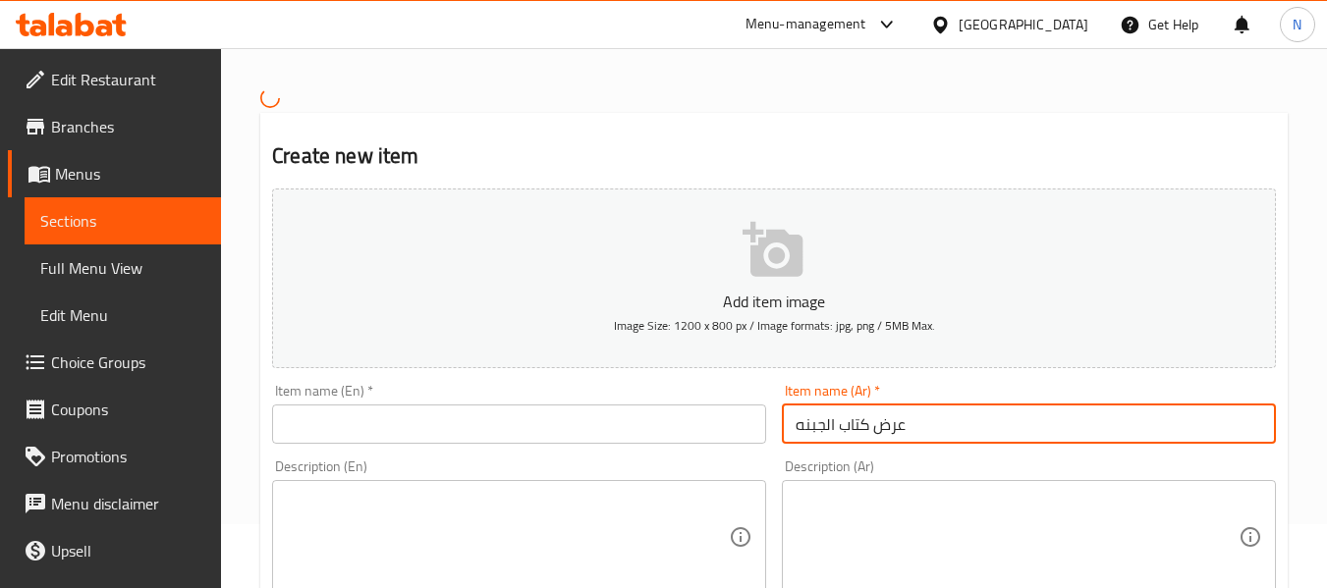
scroll to position [98, 0]
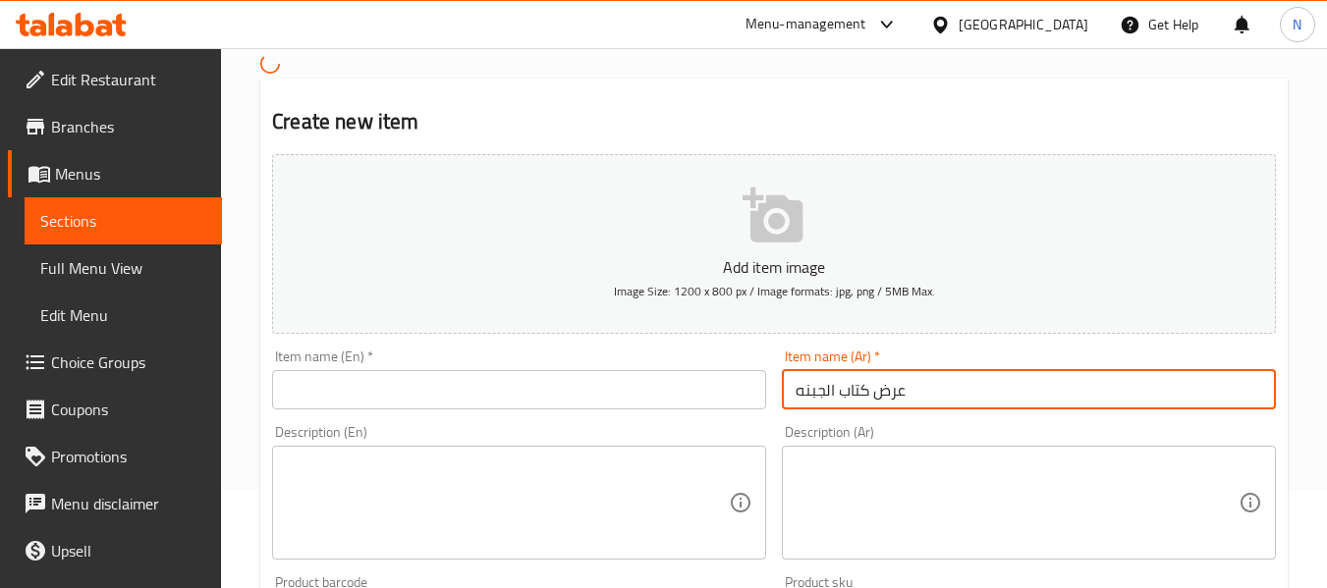
type input "عرض كتاب الجبنه"
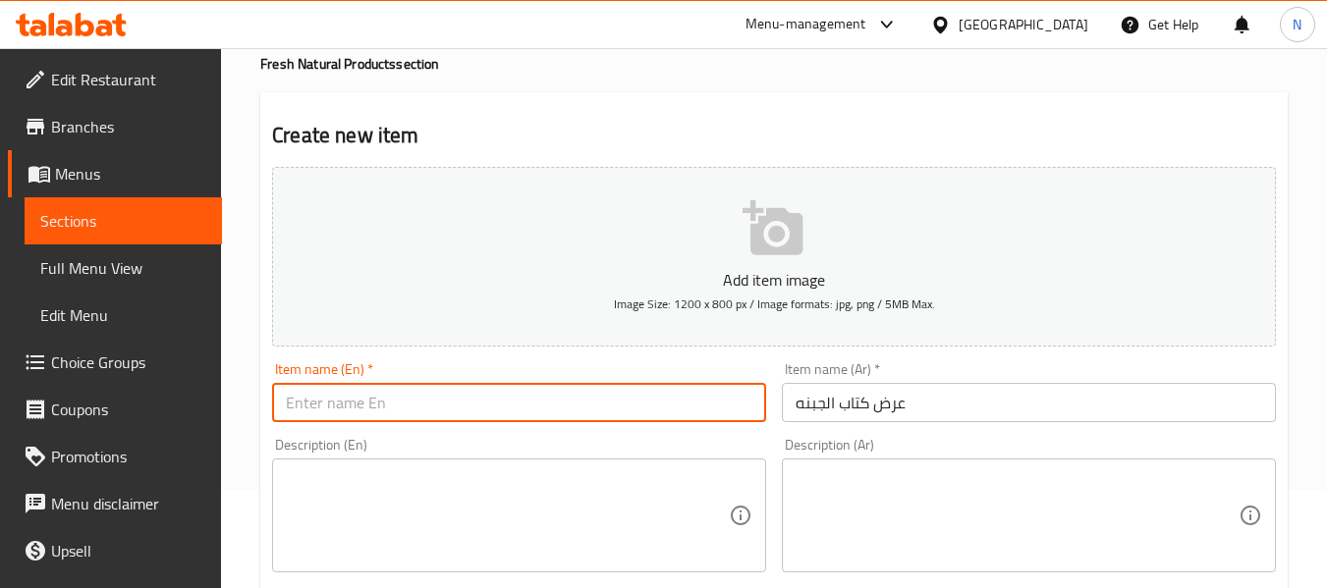
click at [382, 406] on input "text" at bounding box center [519, 402] width 494 height 39
paste input "Cheese Book Show"
click at [382, 406] on input "Cheese Book Show" at bounding box center [519, 402] width 494 height 39
type input "Cheese Book offer"
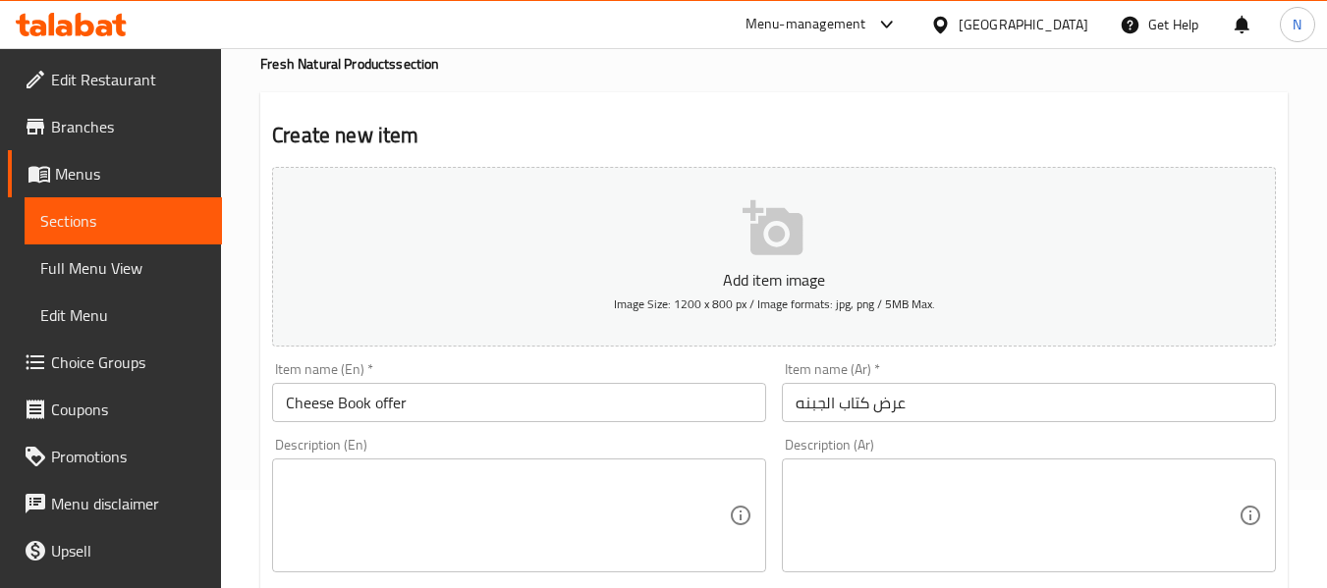
click at [568, 499] on textarea at bounding box center [507, 515] width 443 height 93
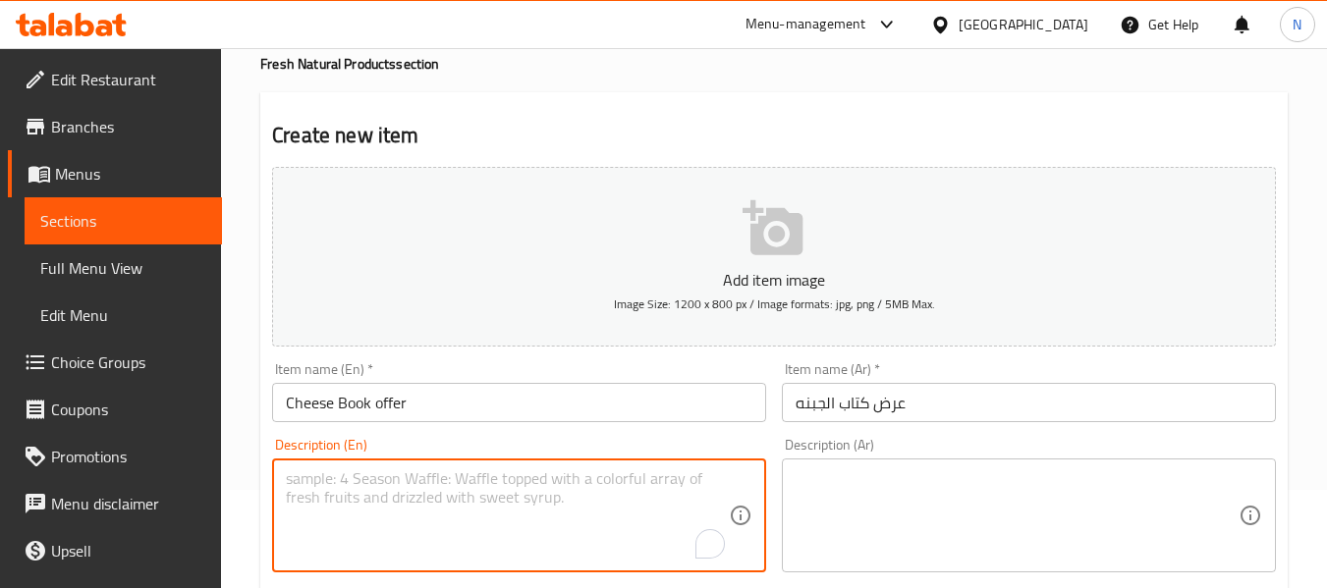
paste textarea "A quarter of natural light salt, a quarter of natural Quraish, a quarter of nat…"
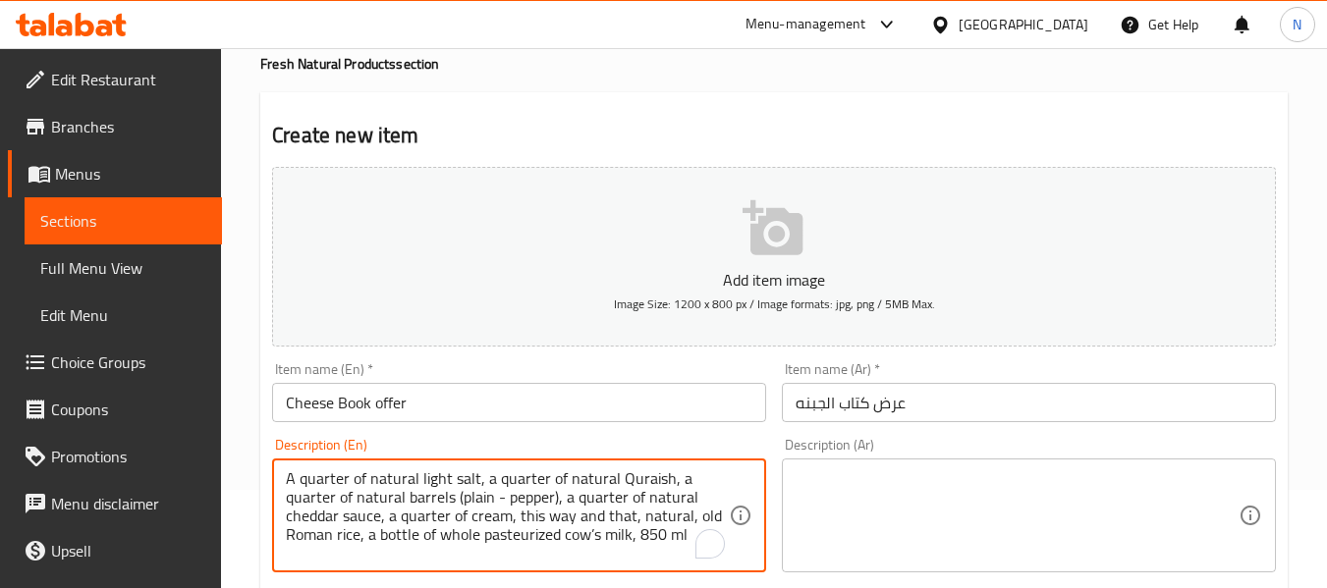
type textarea "A quarter of natural light salt, a quarter of natural Quraish, a quarter of nat…"
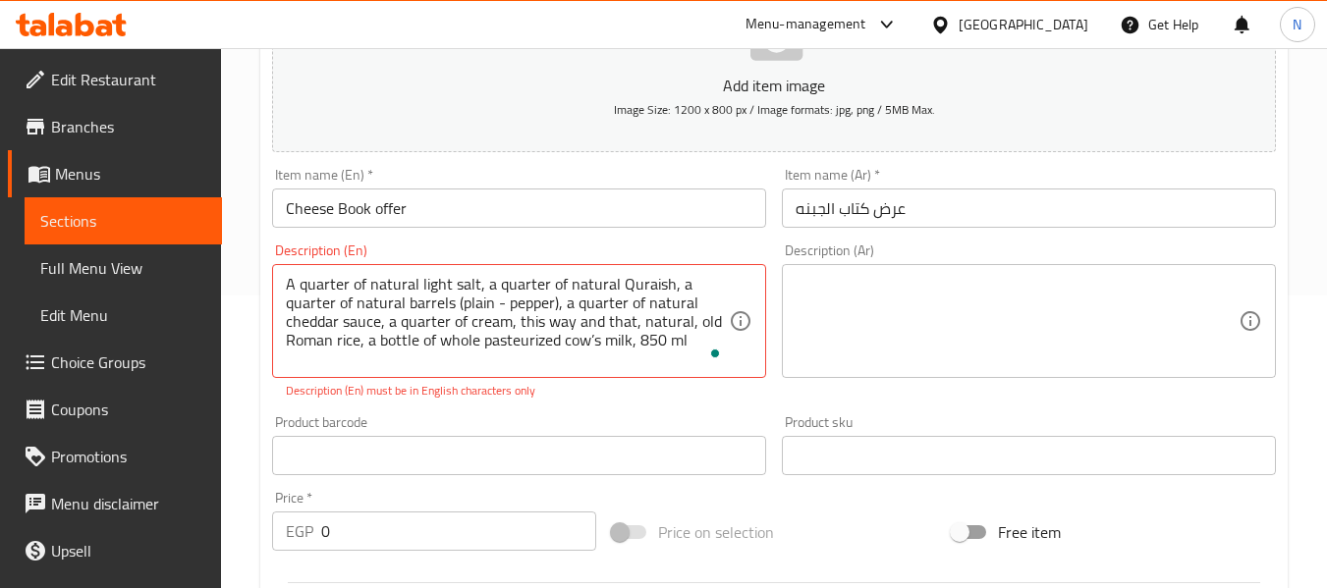
scroll to position [295, 0]
click at [940, 287] on textarea at bounding box center [1016, 319] width 443 height 93
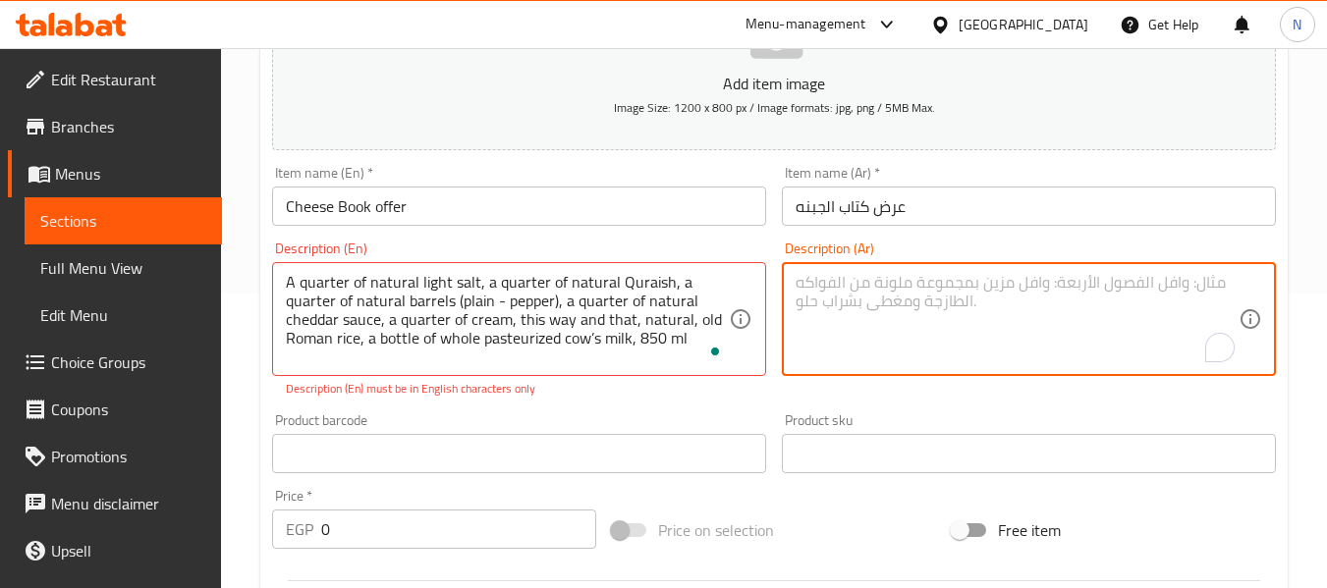
paste textarea "ربع ملح خفيف طبيعي ربع قريش بخيرها طبيعي ربع براميلي (ساده -فلفل ) ربع صوص شيدر…"
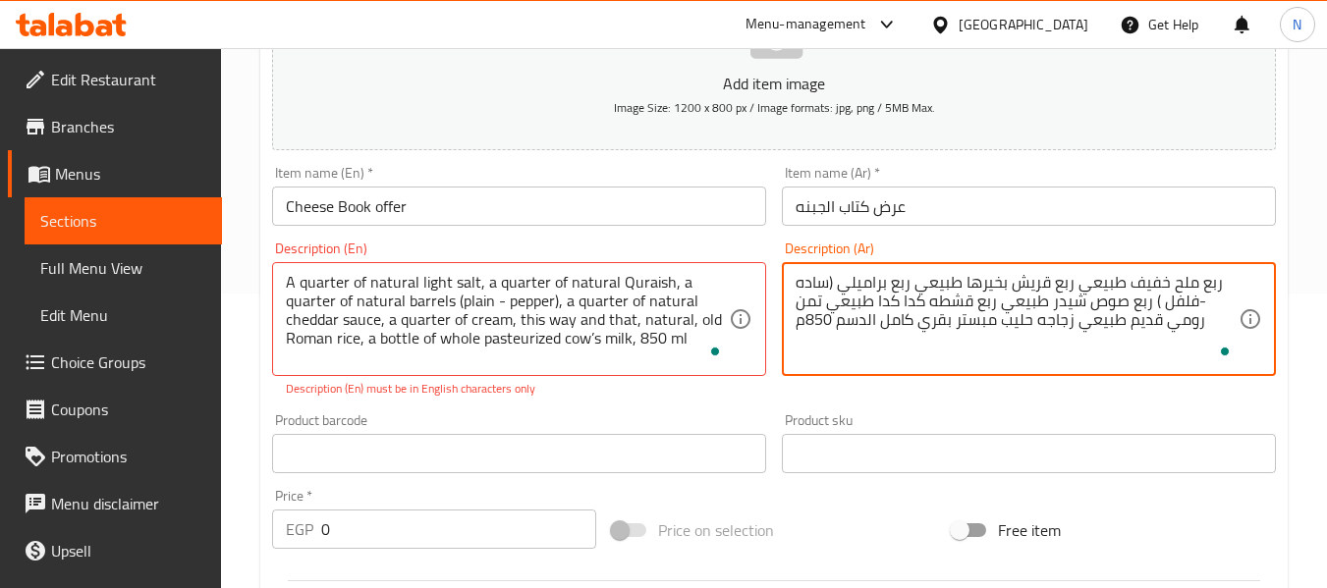
type textarea "ربع ملح خفيف طبيعي ربع قريش بخيرها طبيعي ربع براميلي (ساده -فلفل ) ربع صوص شيدر…"
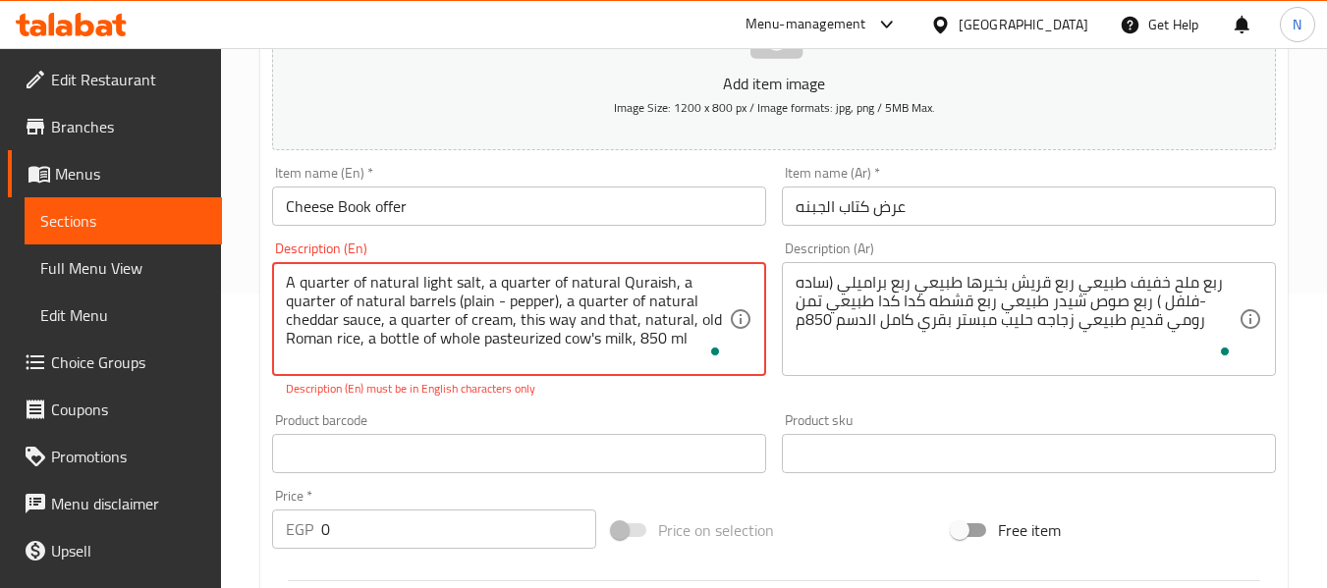
type textarea "A quarter of natural light salt, a quarter of natural Quraish, a quarter of nat…"
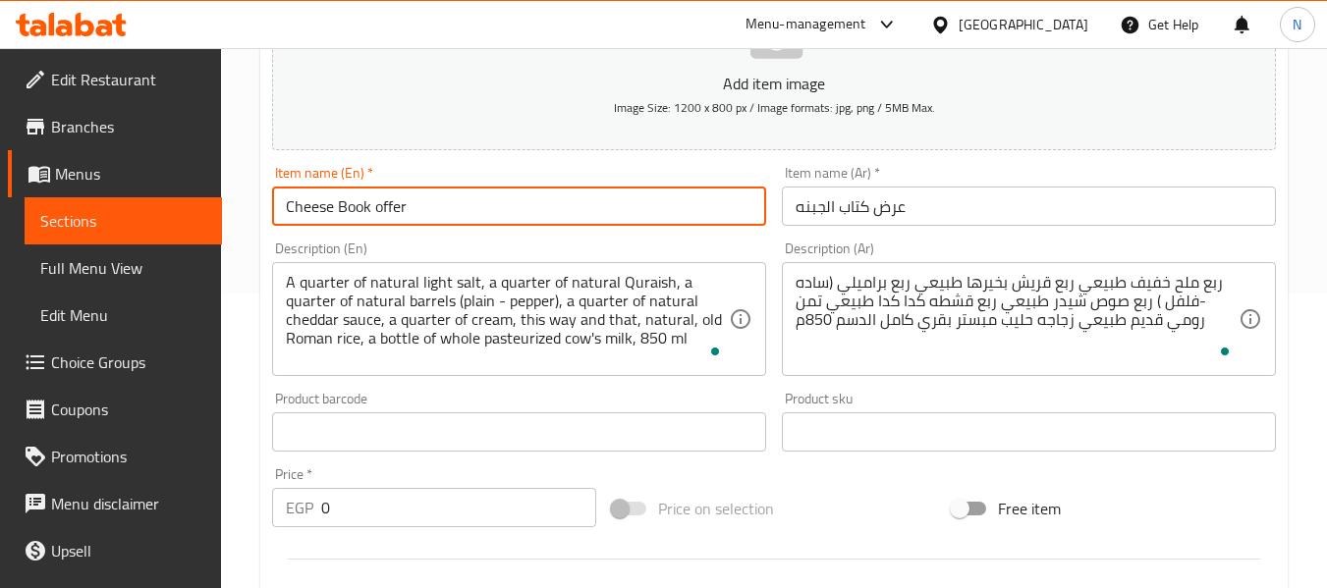
click at [604, 206] on input "Cheese Book offer" at bounding box center [519, 206] width 494 height 39
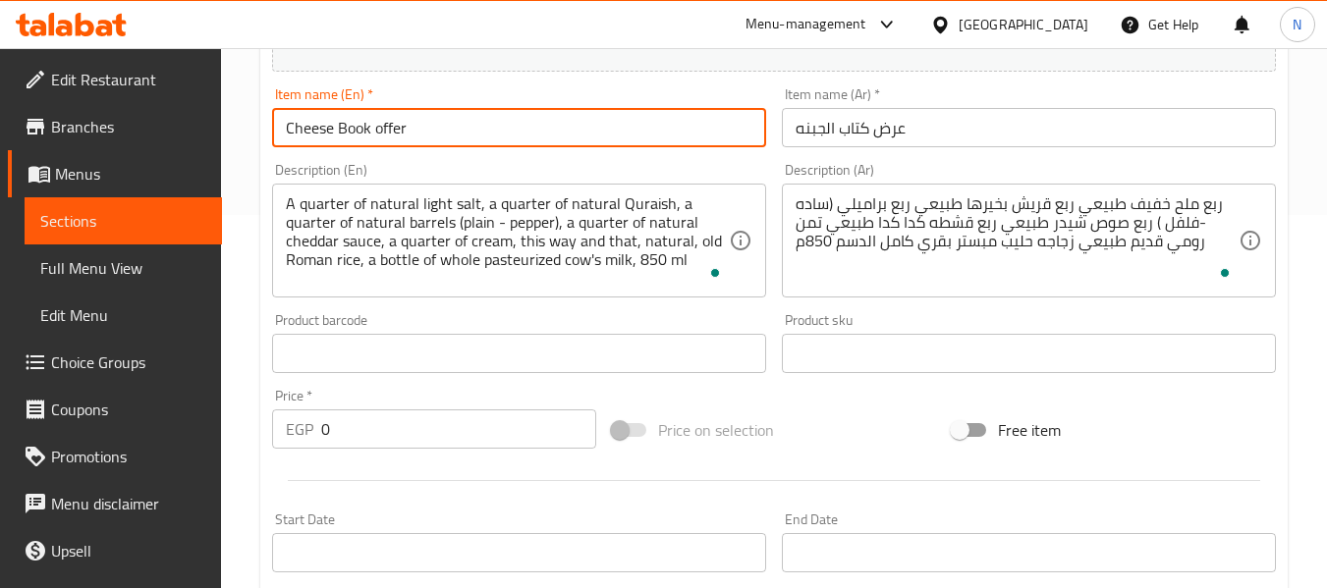
scroll to position [393, 0]
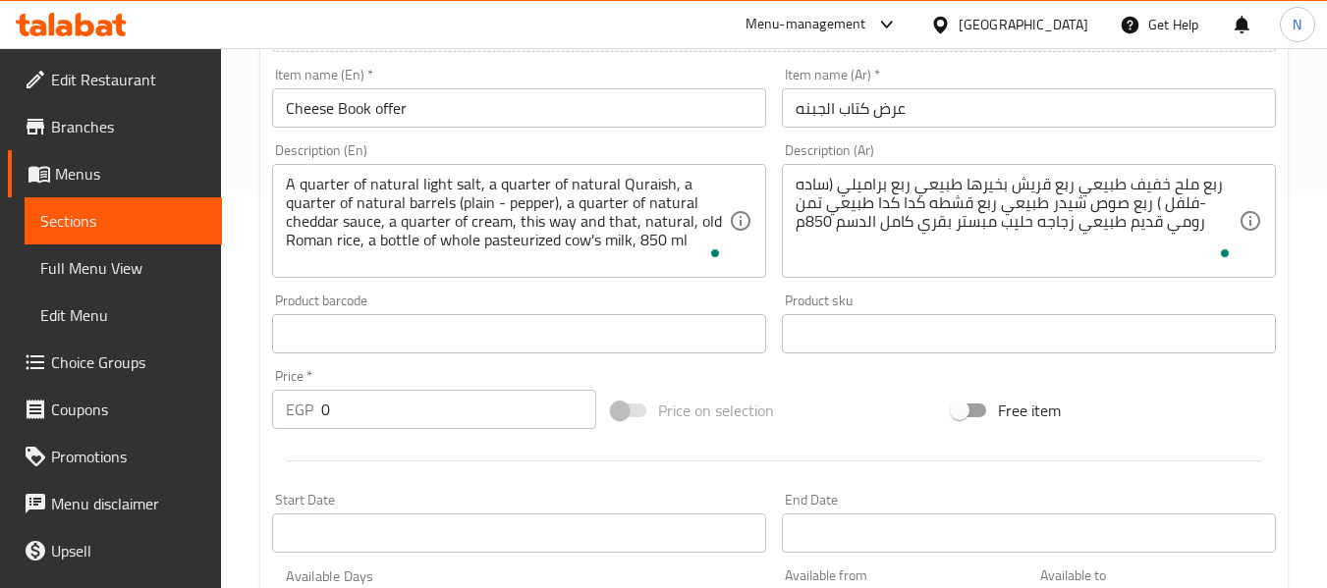
click at [411, 388] on div "Price   * EGP 0 Price *" at bounding box center [434, 399] width 324 height 60
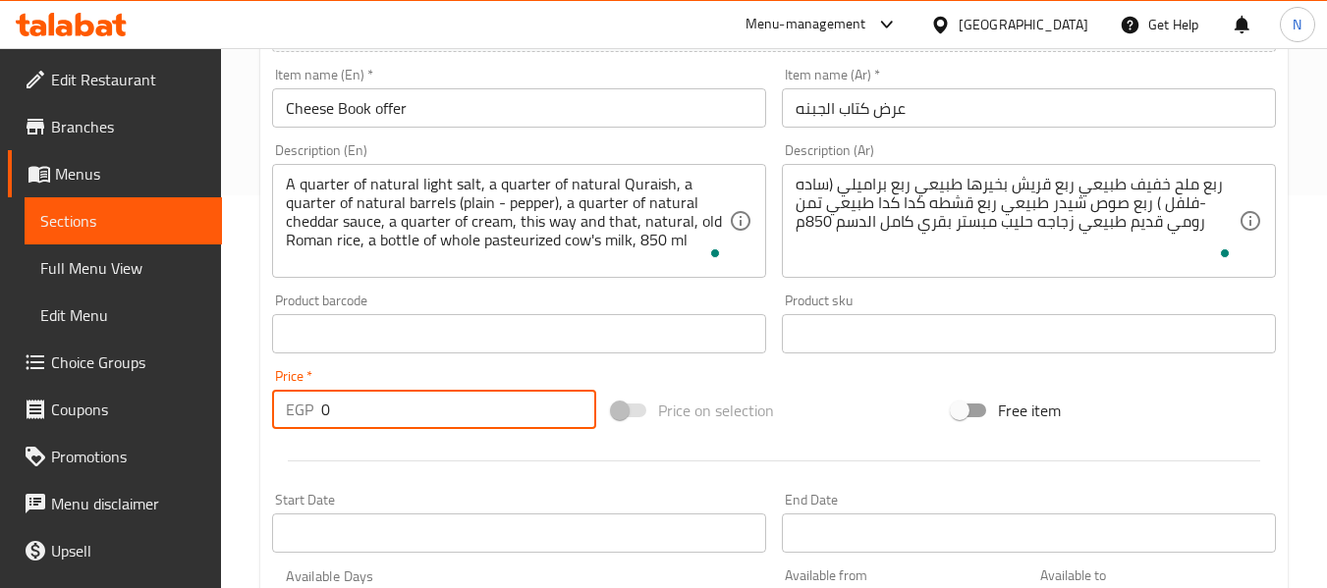
click at [414, 395] on input "0" at bounding box center [458, 409] width 275 height 39
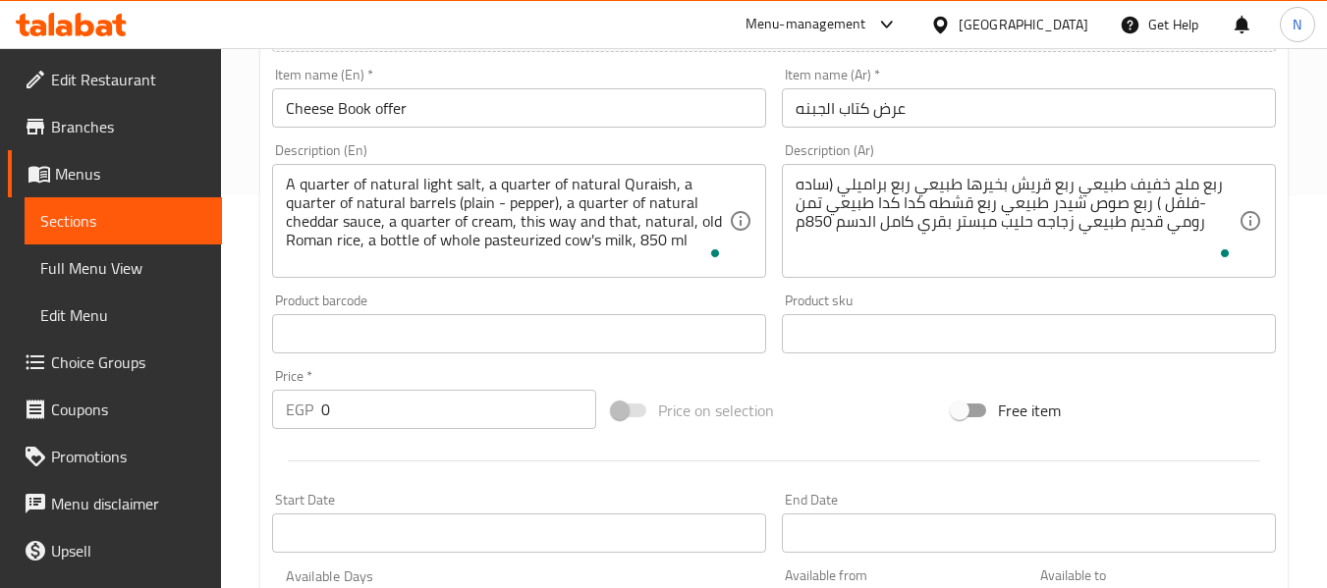
click at [342, 414] on input "0" at bounding box center [458, 409] width 275 height 39
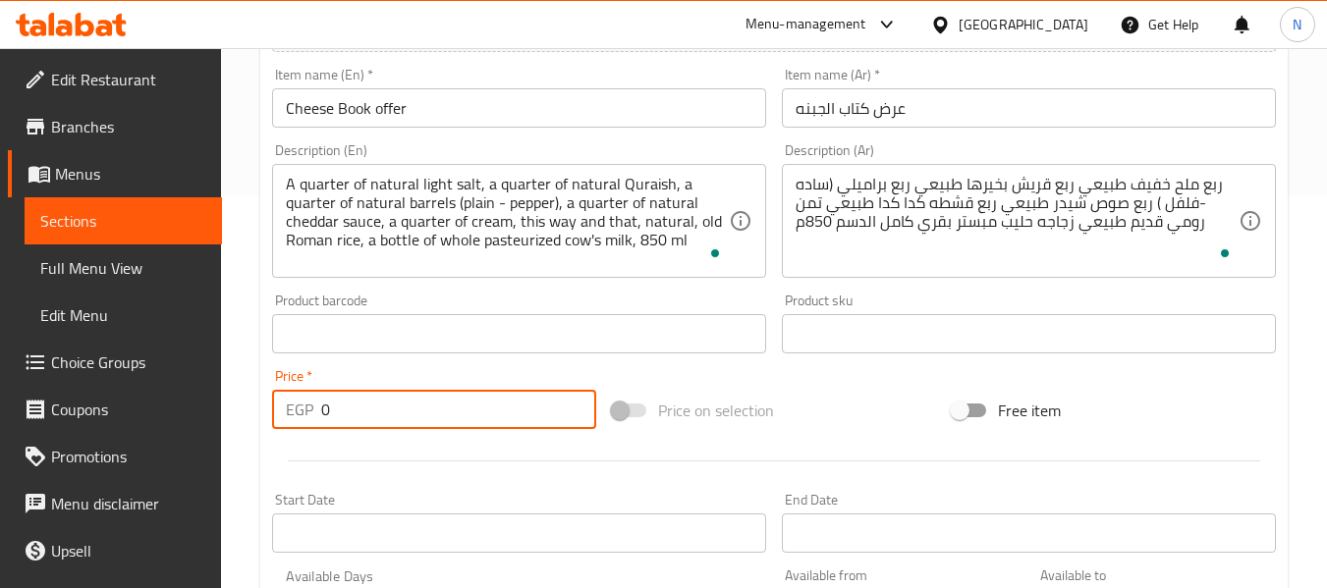
click at [342, 414] on input "0" at bounding box center [458, 409] width 275 height 39
paste input "350.5"
type input "350.5"
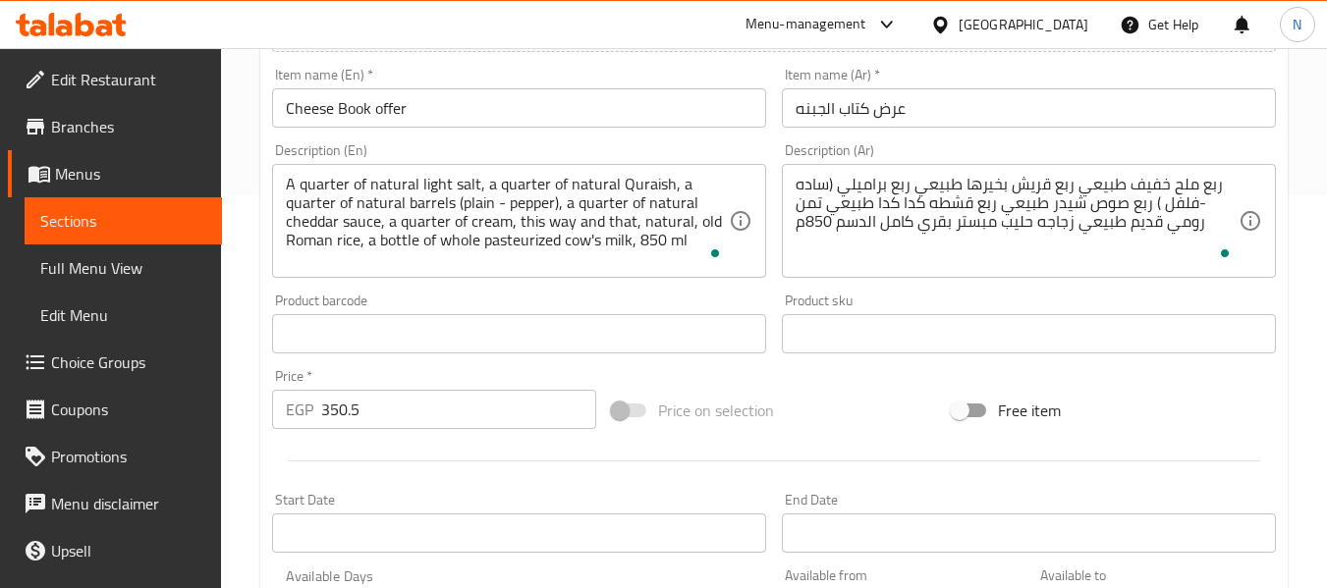
click at [248, 346] on div "Home / Restaurants management / Menus / Sections / item / create Fresh Natural …" at bounding box center [774, 324] width 1106 height 1339
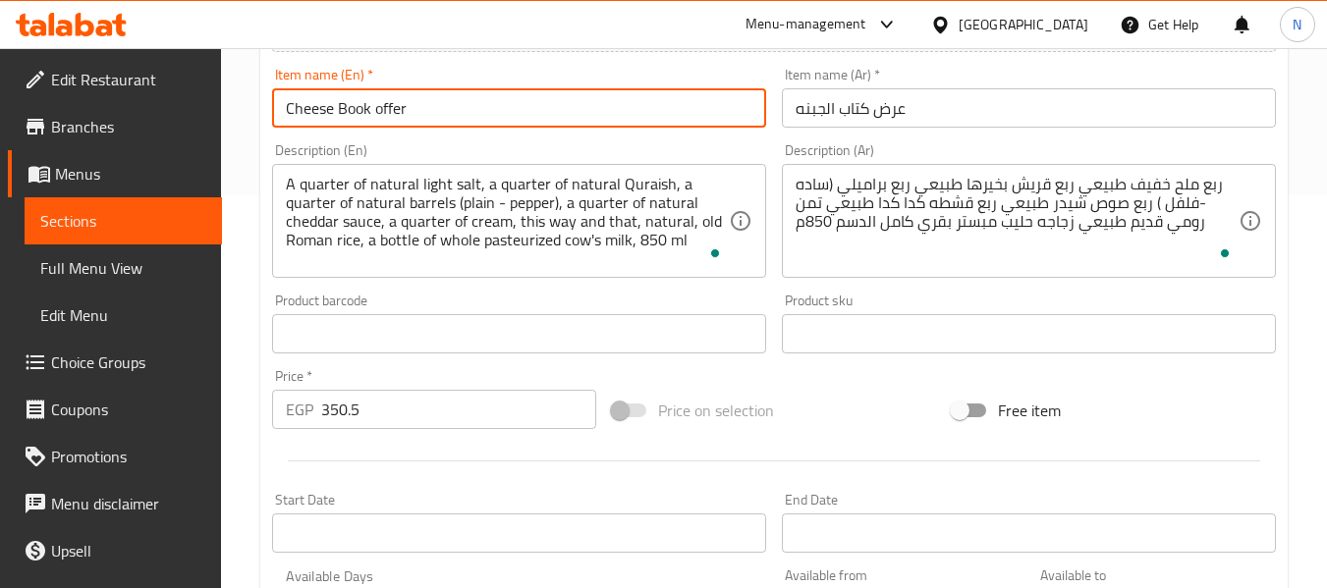
click at [350, 113] on input "Cheese Book offer" at bounding box center [519, 107] width 494 height 39
type input "Cheese Ketab offer"
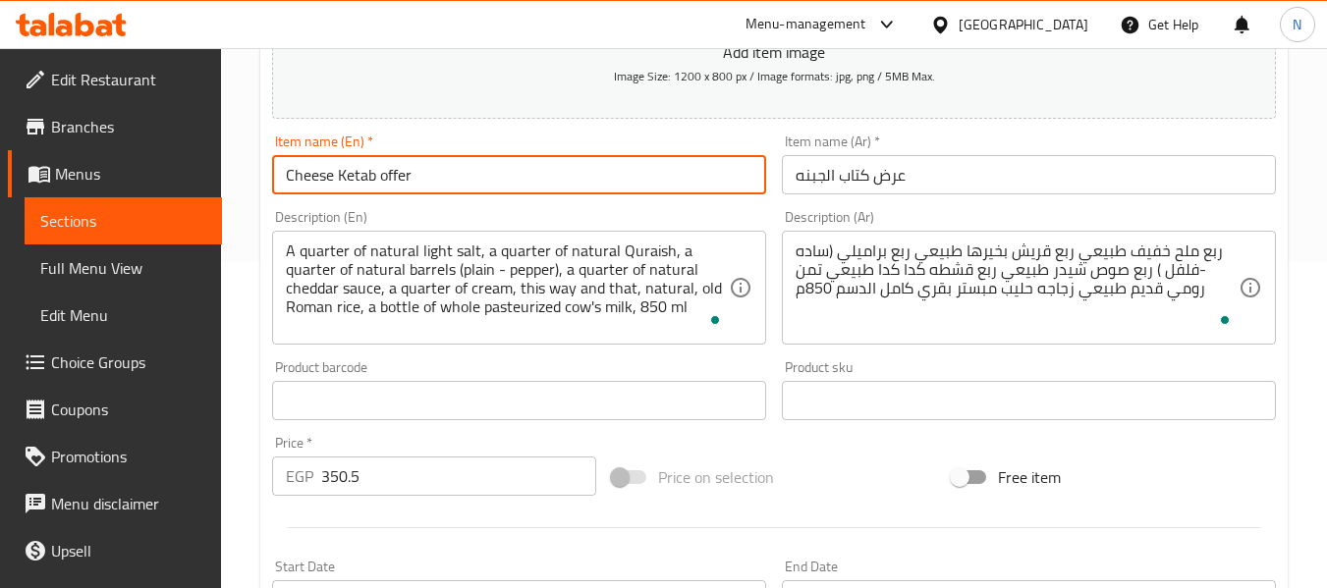
scroll to position [295, 0]
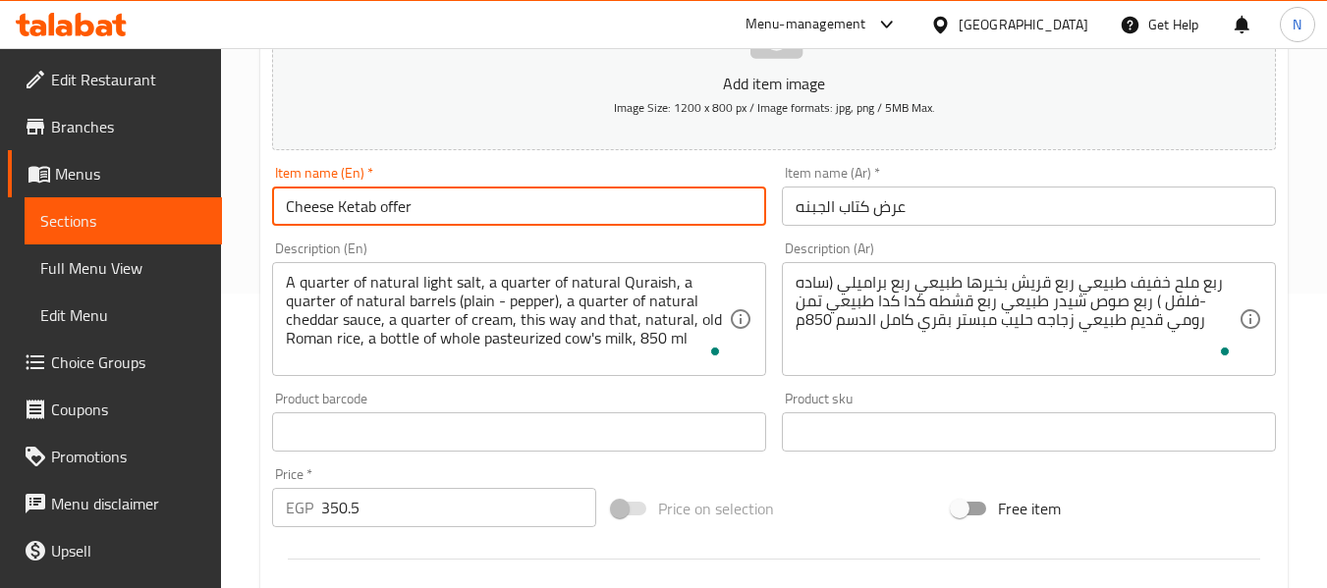
click at [427, 301] on textarea "A quarter of natural light salt, a quarter of natural Quraish, a quarter of nat…" at bounding box center [507, 319] width 443 height 93
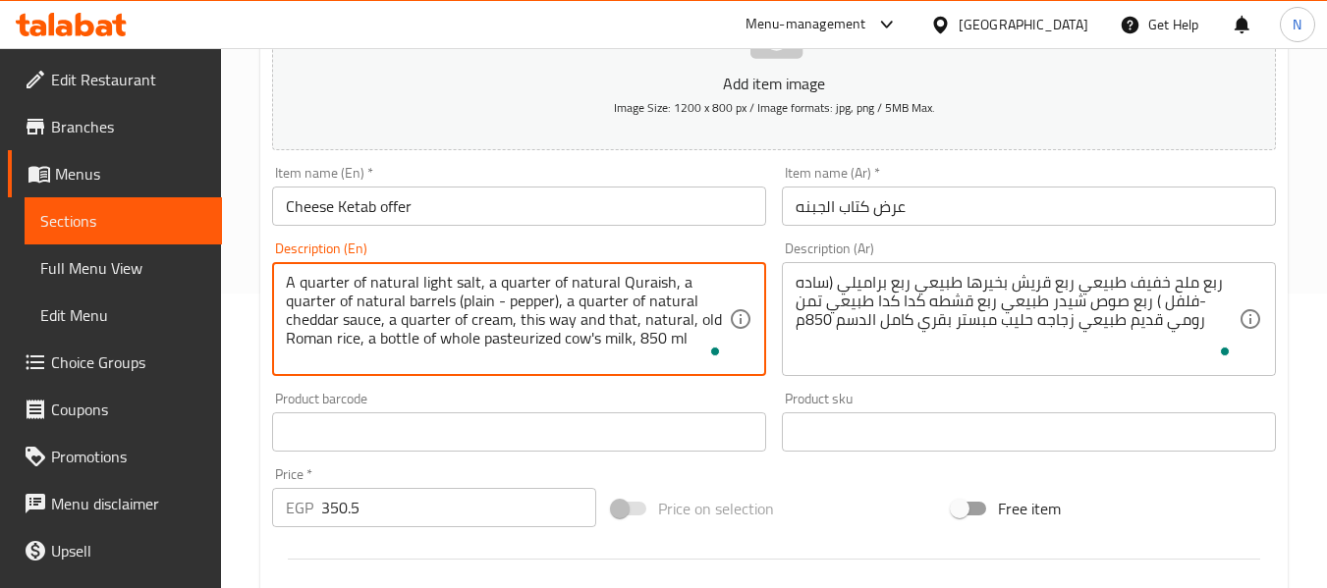
paste textarea "Barameli"
drag, startPoint x: 390, startPoint y: 319, endPoint x: 630, endPoint y: 322, distance: 240.6
click at [630, 322] on textarea "A quarter of natural light salt, a quarter of natural Quraish, a quarter of nat…" at bounding box center [507, 319] width 443 height 93
paste textarea "Qeshta Keda Keda Natural"
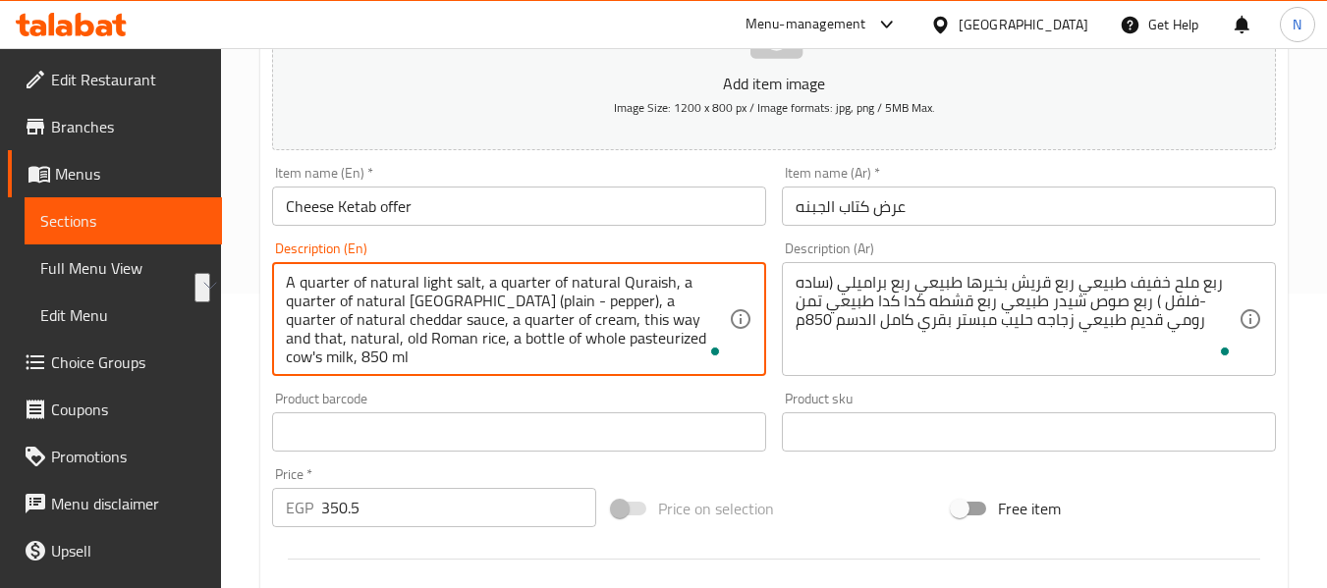
click at [448, 331] on textarea "A quarter of natural light salt, a quarter of natural Quraish, a quarter of nat…" at bounding box center [507, 319] width 443 height 93
drag, startPoint x: 450, startPoint y: 319, endPoint x: 633, endPoint y: 323, distance: 183.7
click at [633, 323] on textarea "A quarter of natural light salt, a quarter of natural Quraish, a quarter of nat…" at bounding box center [507, 319] width 443 height 93
paste textarea "Qeshta Keda Keda Natural"
drag, startPoint x: 437, startPoint y: 323, endPoint x: 458, endPoint y: 322, distance: 20.6
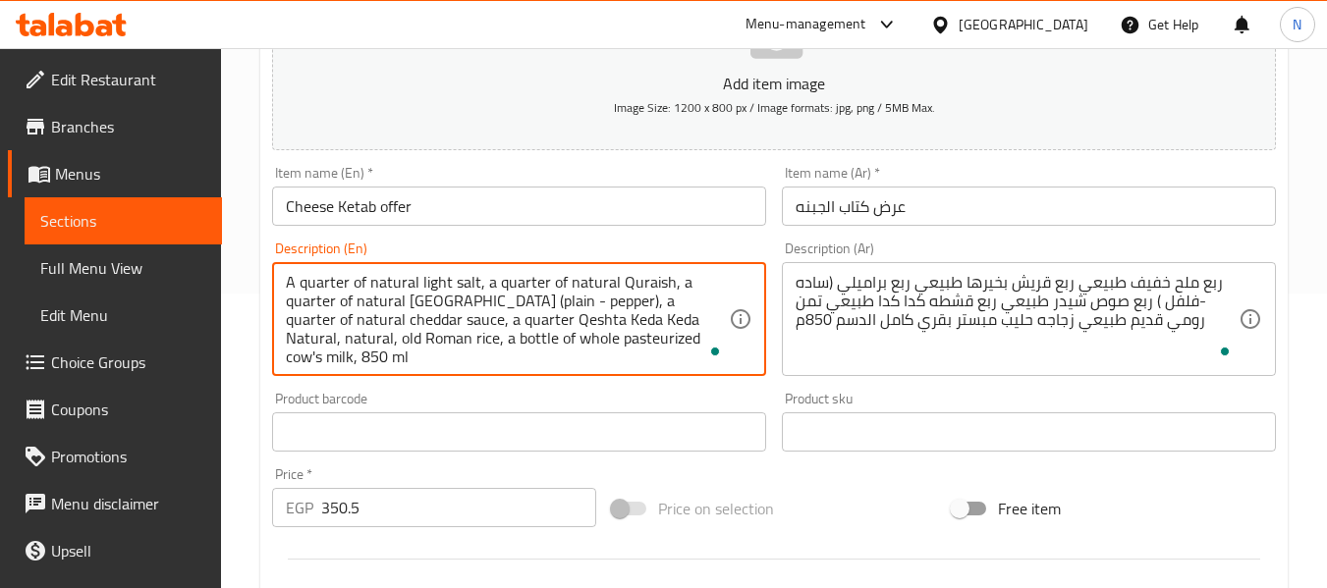
click at [458, 322] on textarea "A quarter of natural light salt, a quarter of natural Quraish, a quarter of nat…" at bounding box center [507, 319] width 443 height 93
click at [462, 323] on textarea "A quarter of natural light salt, a quarter of natural Quraish, a quarter of nat…" at bounding box center [507, 319] width 443 height 93
click at [308, 344] on textarea "A quarter of natural light salt, a quarter of natural Quraish, a quarter of nat…" at bounding box center [507, 319] width 443 height 93
click at [654, 318] on textarea "A quarter of natural light salt, a quarter of natural Quraish, a quarter of nat…" at bounding box center [507, 319] width 443 height 93
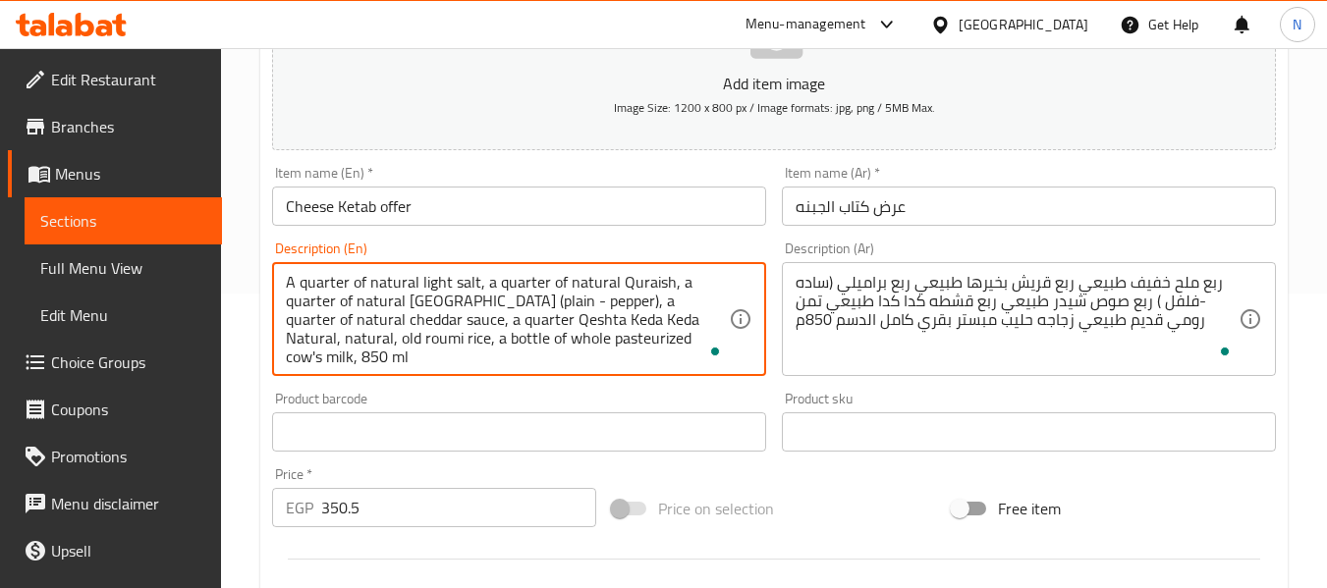
click at [681, 320] on textarea "A quarter of natural light salt, a quarter of natural Quraish, a quarter of nat…" at bounding box center [507, 319] width 443 height 93
type textarea "A quarter of natural light salt, a quarter of natural Quraish, a quarter of nat…"
click at [773, 239] on div "Description (En) A quarter of natural light salt, a quarter of natural Quraish,…" at bounding box center [519, 309] width 510 height 150
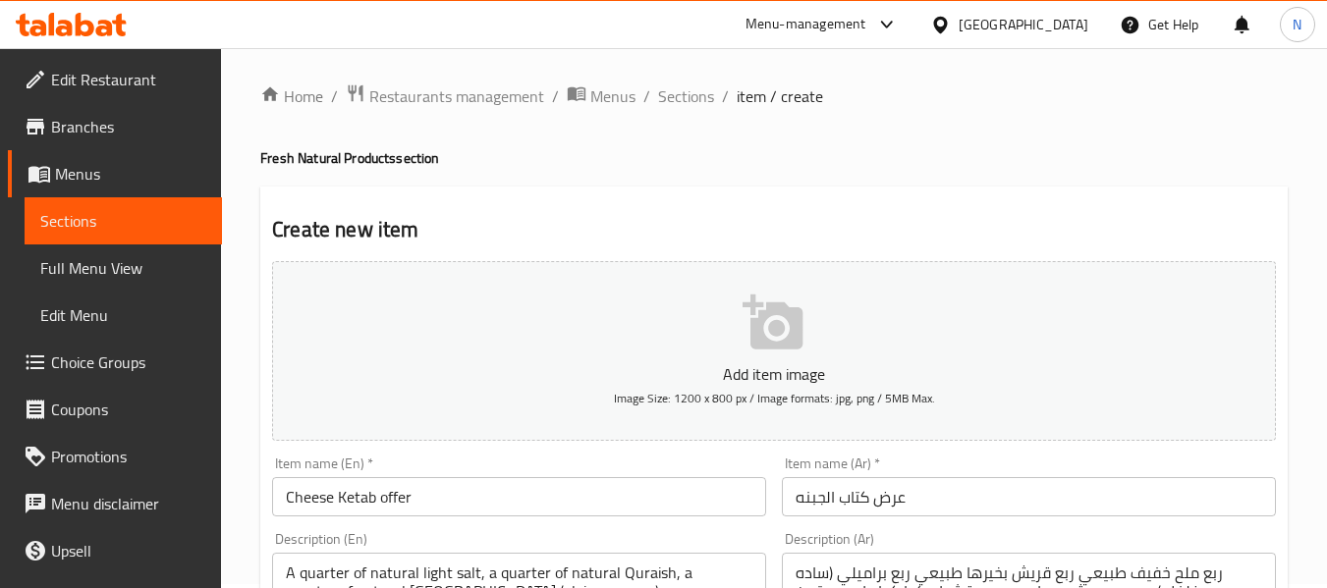
scroll to position [0, 0]
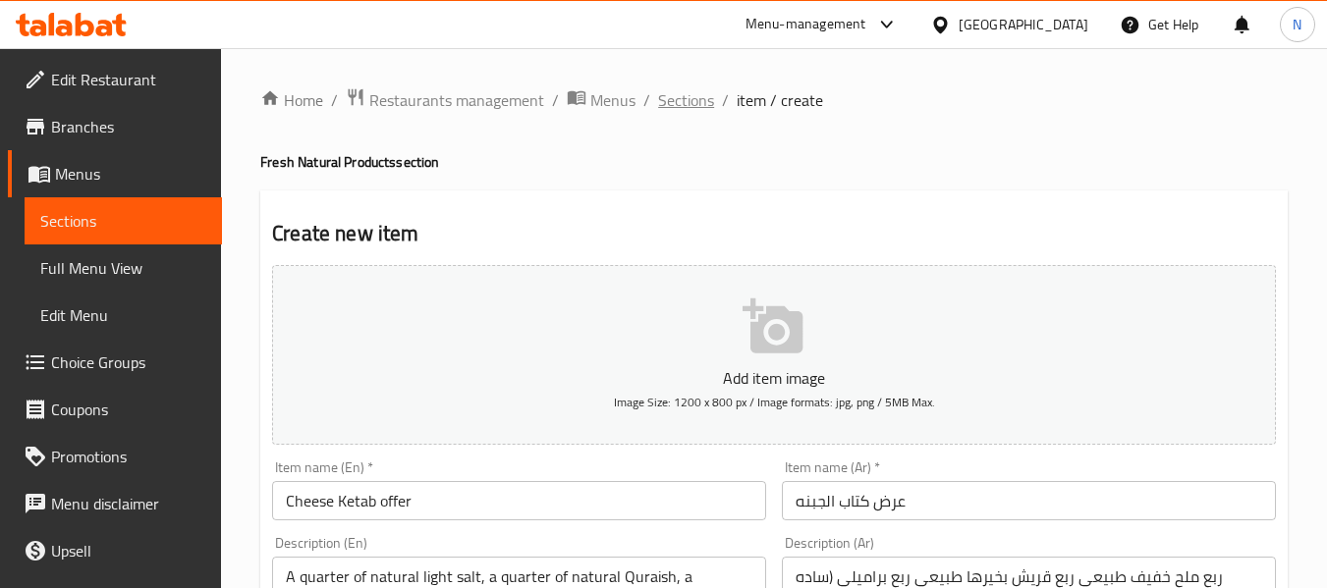
click at [692, 97] on span "Sections" at bounding box center [686, 100] width 56 height 24
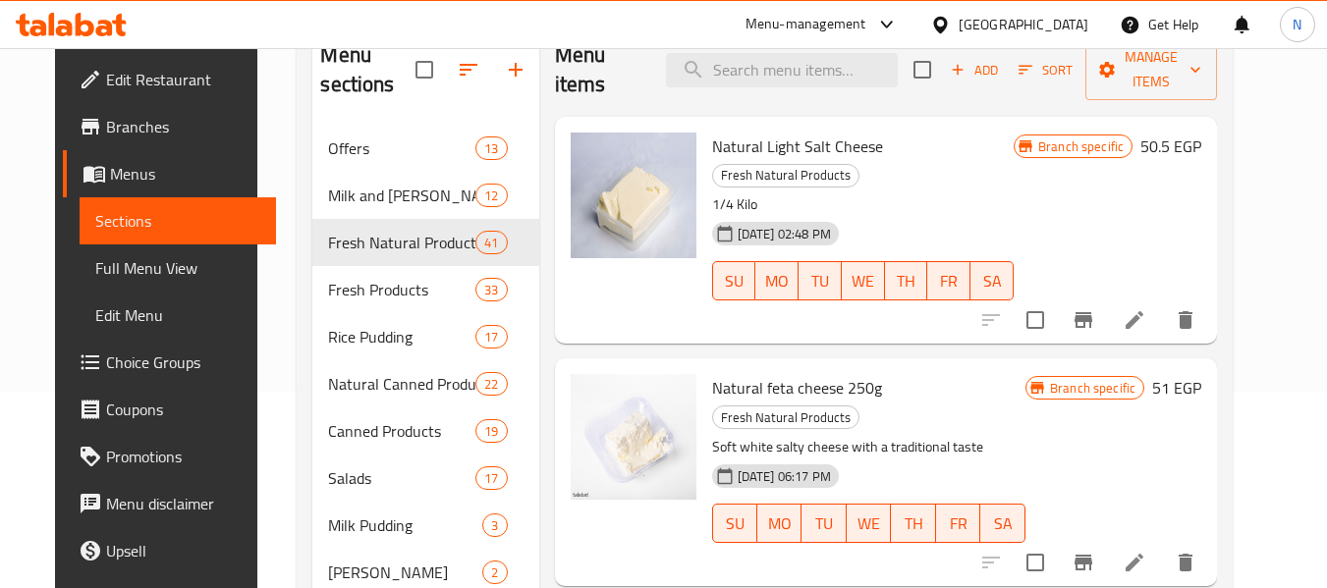
scroll to position [98, 0]
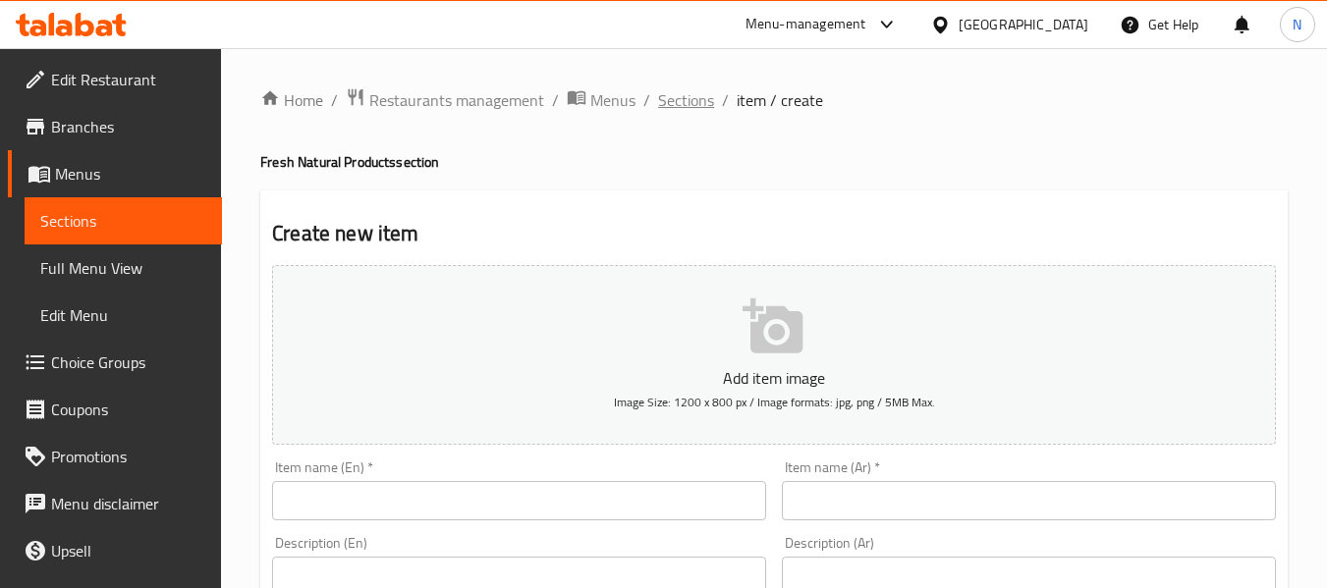
click at [686, 107] on span "Sections" at bounding box center [686, 100] width 56 height 24
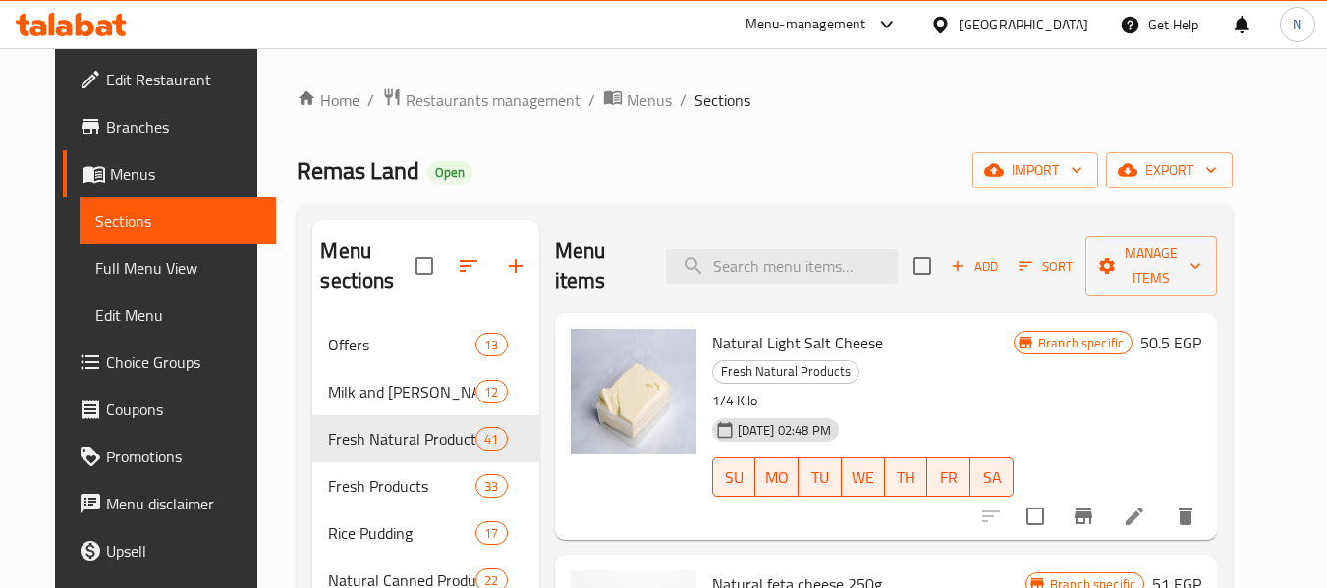
click at [712, 348] on span "Natural Light Salt Cheese" at bounding box center [797, 342] width 171 height 29
click at [807, 267] on input "search" at bounding box center [782, 266] width 232 height 34
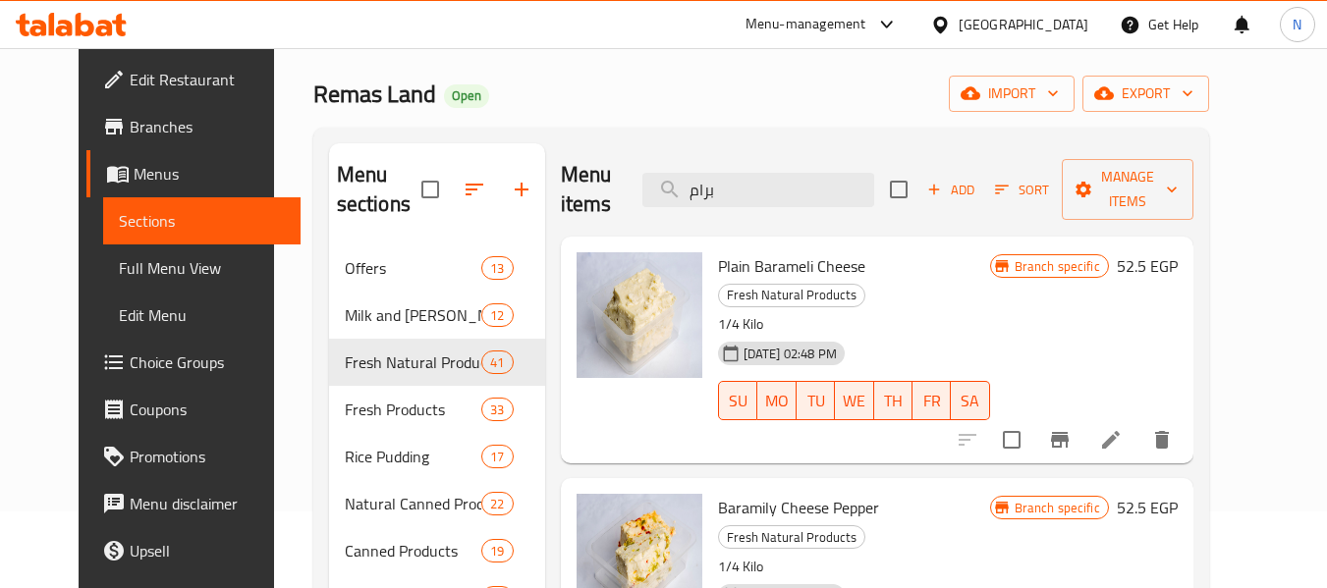
scroll to position [98, 0]
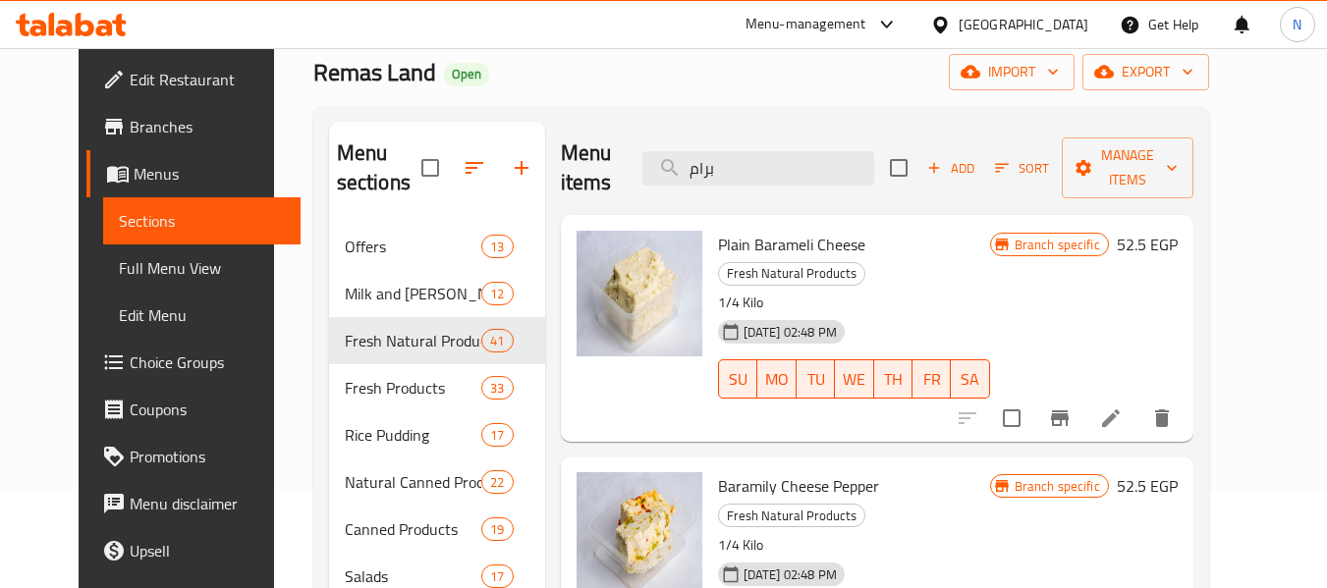
click at [751, 230] on span "Plain Barameli Cheese" at bounding box center [791, 244] width 147 height 29
copy span "Barameli"
click at [792, 151] on input "برام" at bounding box center [758, 168] width 232 height 34
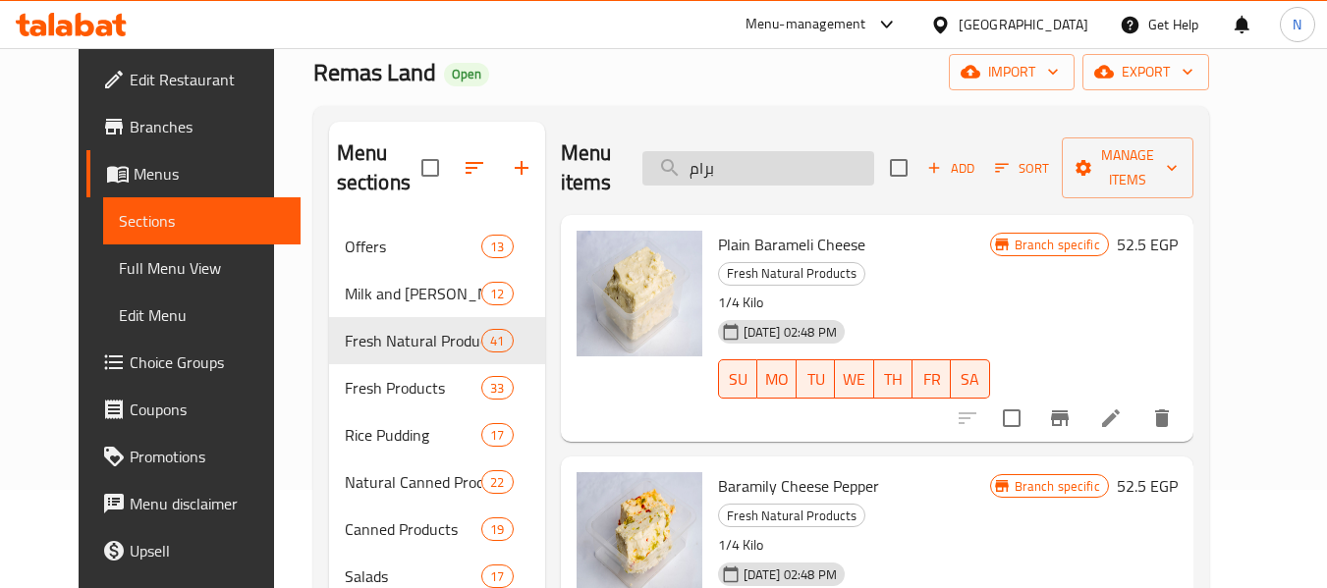
click at [792, 151] on input "برام" at bounding box center [758, 168] width 232 height 34
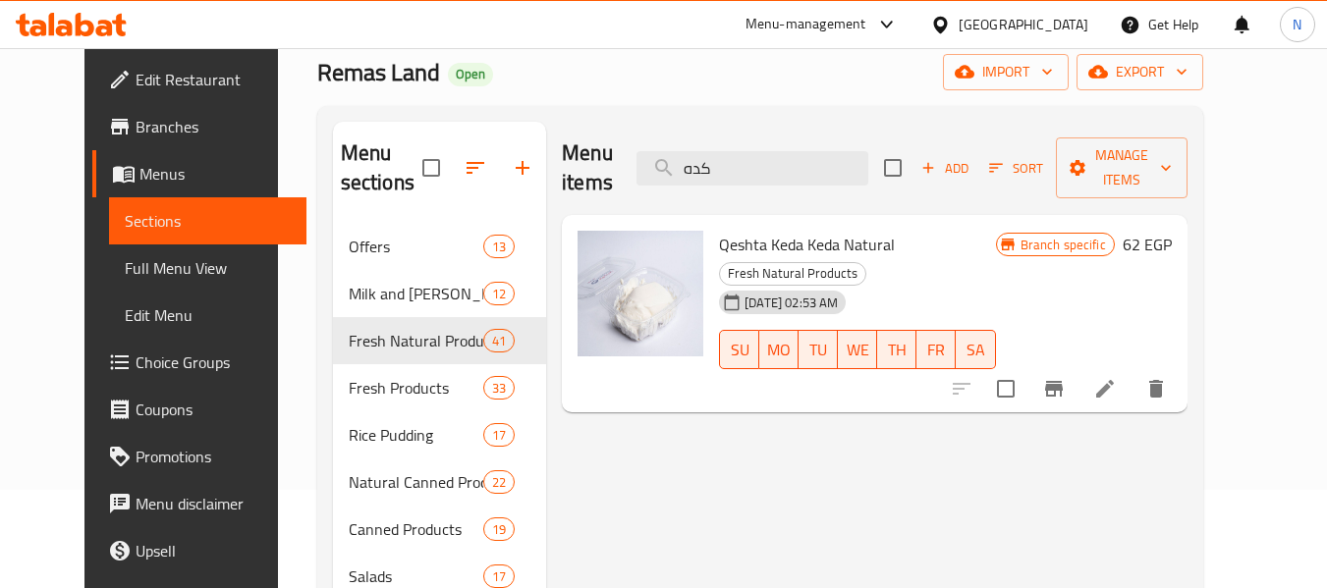
type input "كده"
click at [793, 230] on span "Qeshta Keda Keda Natural" at bounding box center [807, 244] width 176 height 29
copy h6 "Qeshta Keda Keda Natural"
